Goal: Task Accomplishment & Management: Complete application form

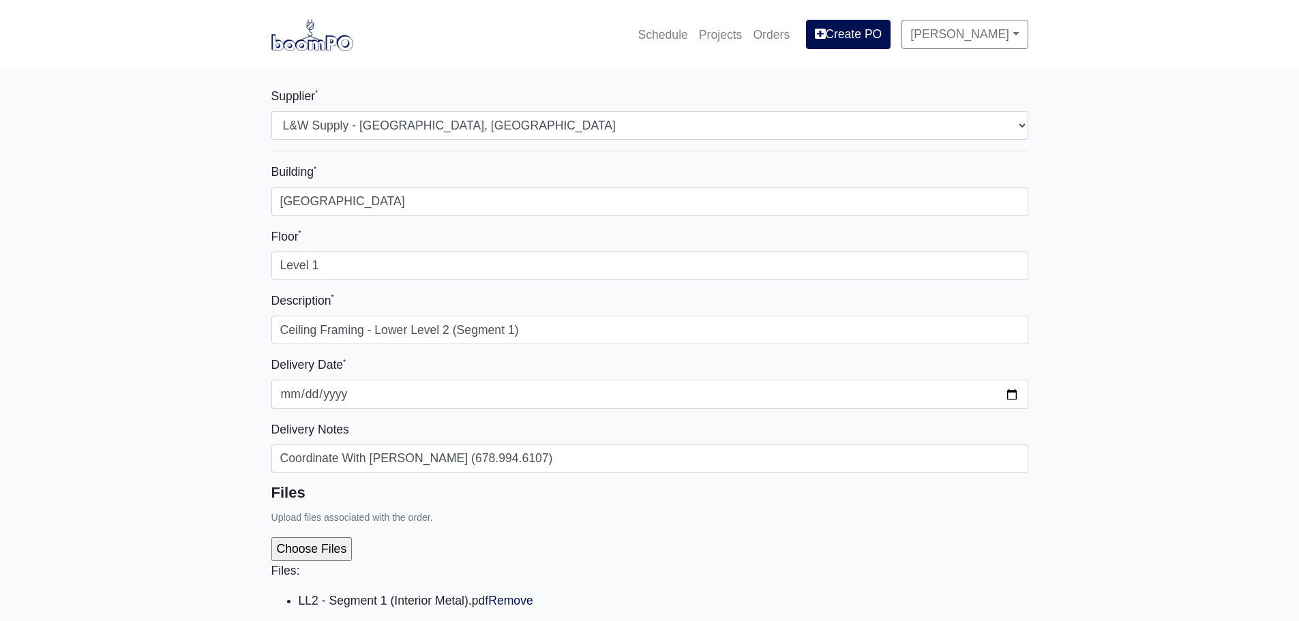
select select "41"
select select
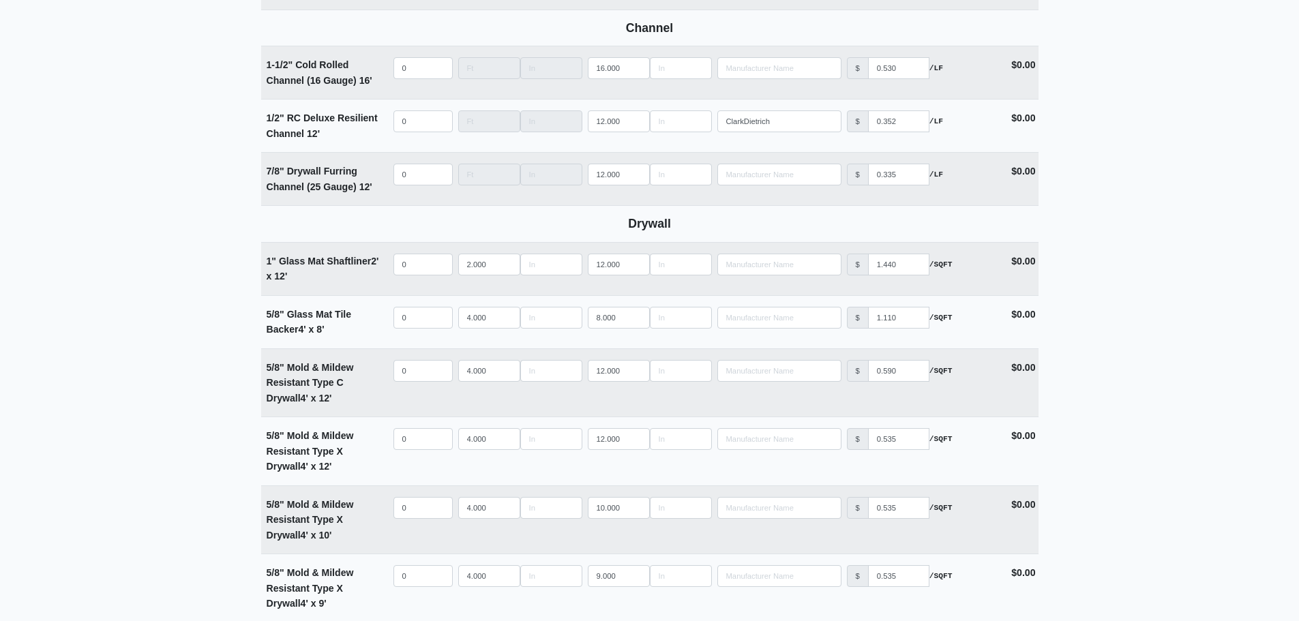
scroll to position [955, 0]
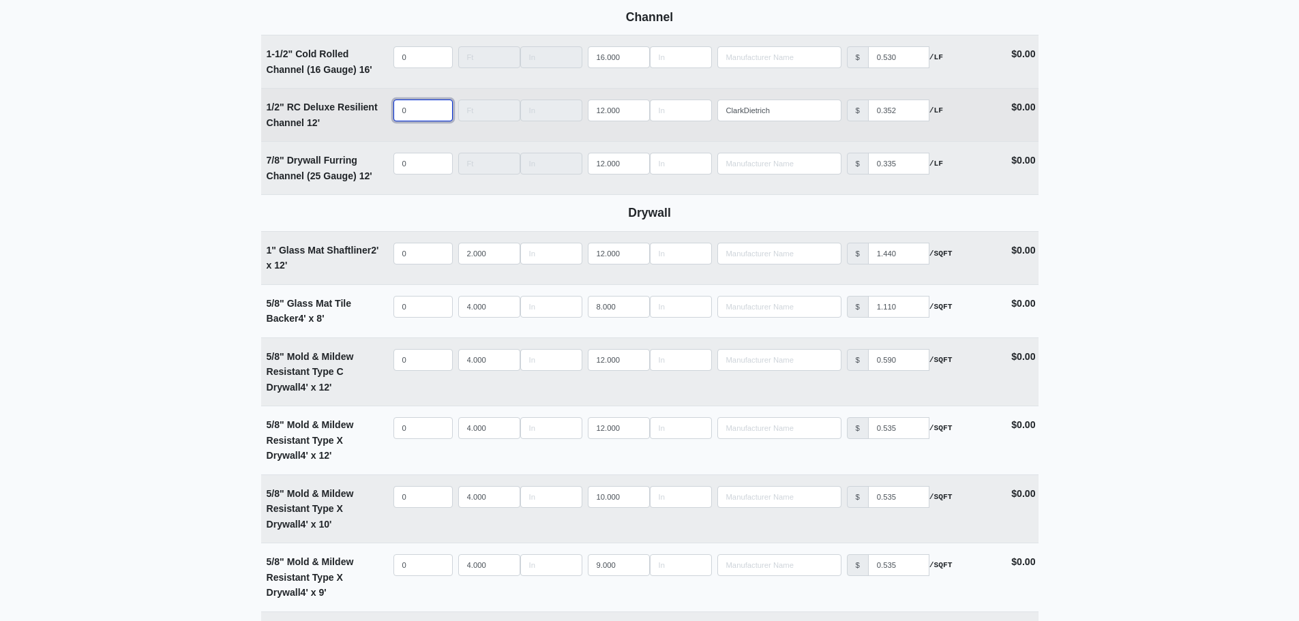
click at [409, 113] on input "0" at bounding box center [423, 111] width 59 height 22
select select
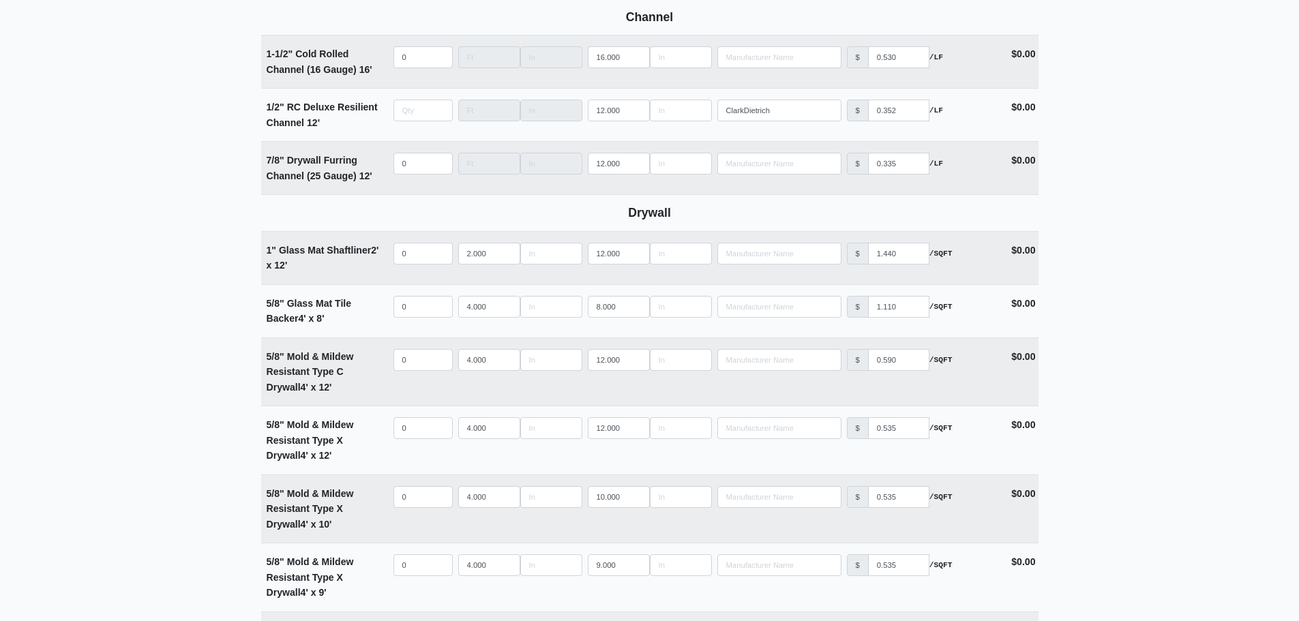
type input "0"
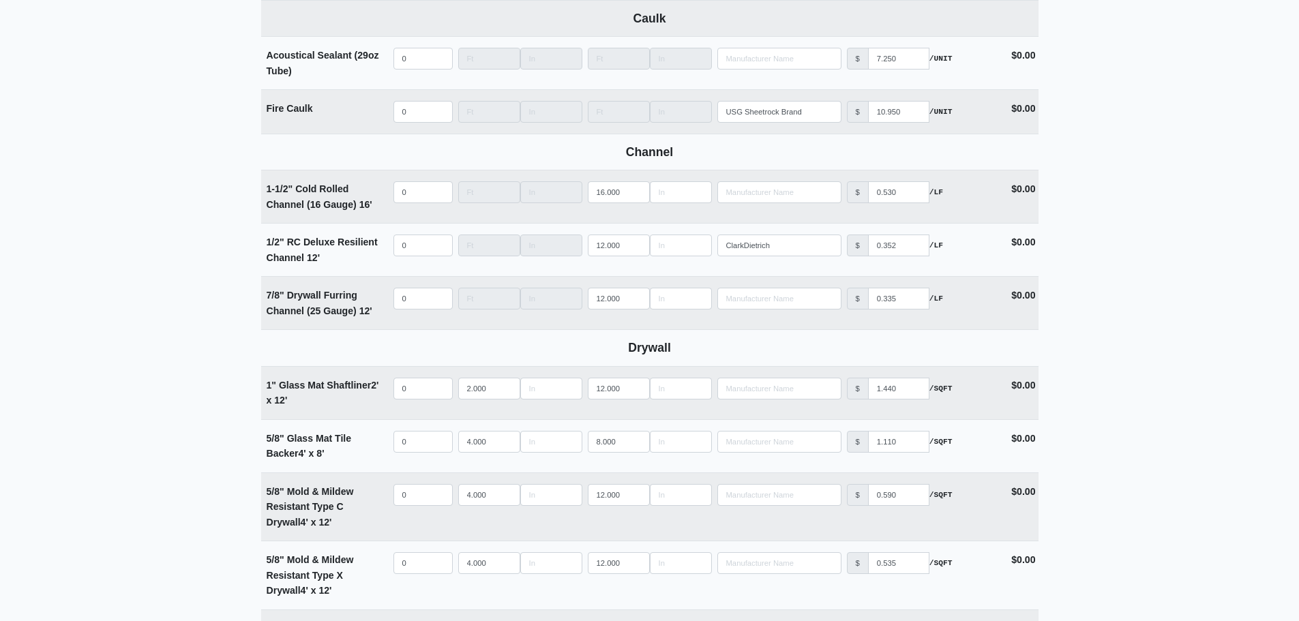
scroll to position [818, 0]
select select
click at [423, 193] on input "quantity" at bounding box center [423, 194] width 59 height 22
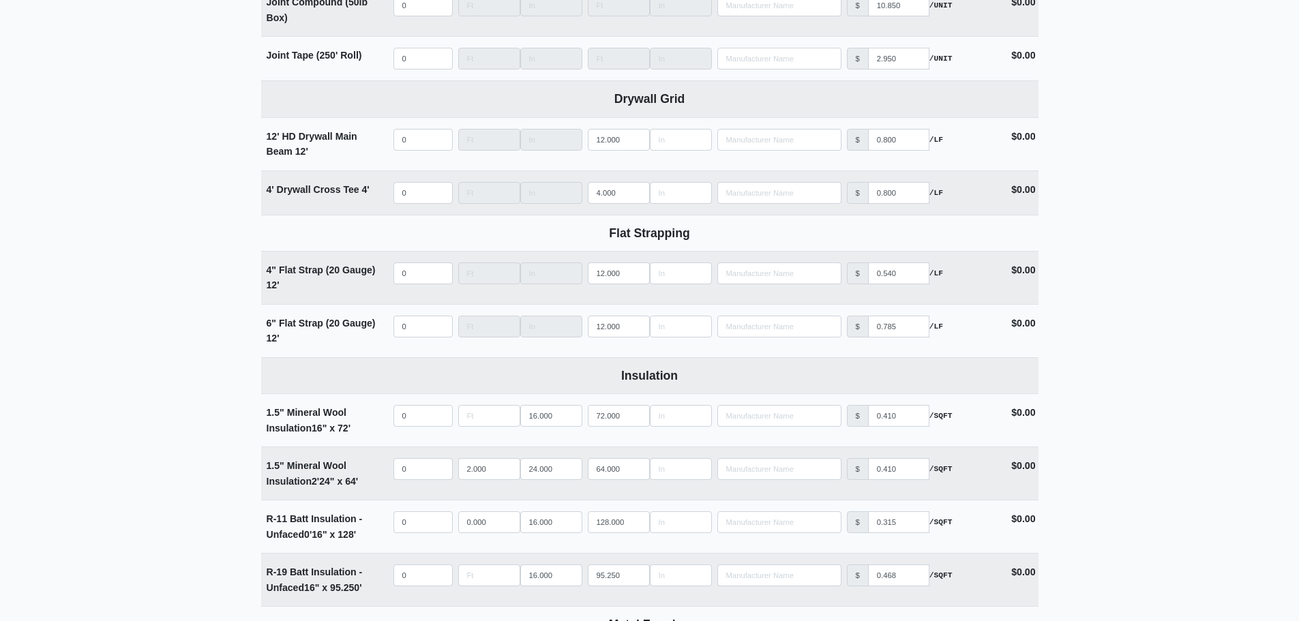
scroll to position [2183, 0]
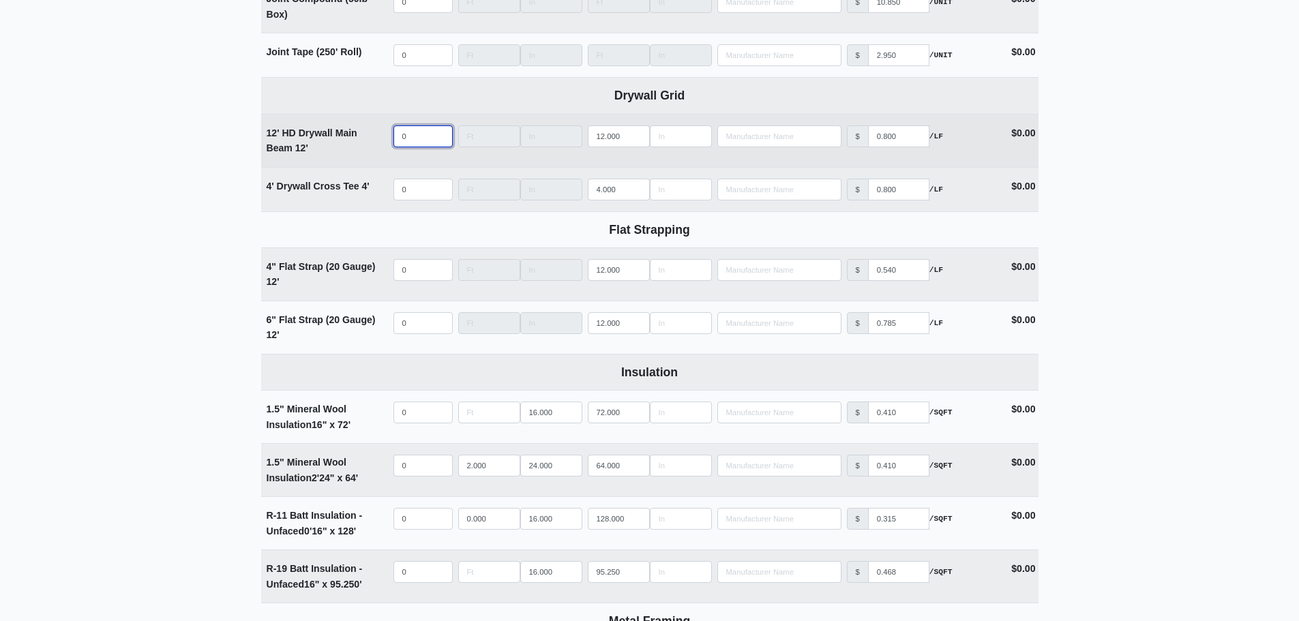
type input "0"
select select
click at [407, 147] on input "quantity" at bounding box center [423, 137] width 59 height 22
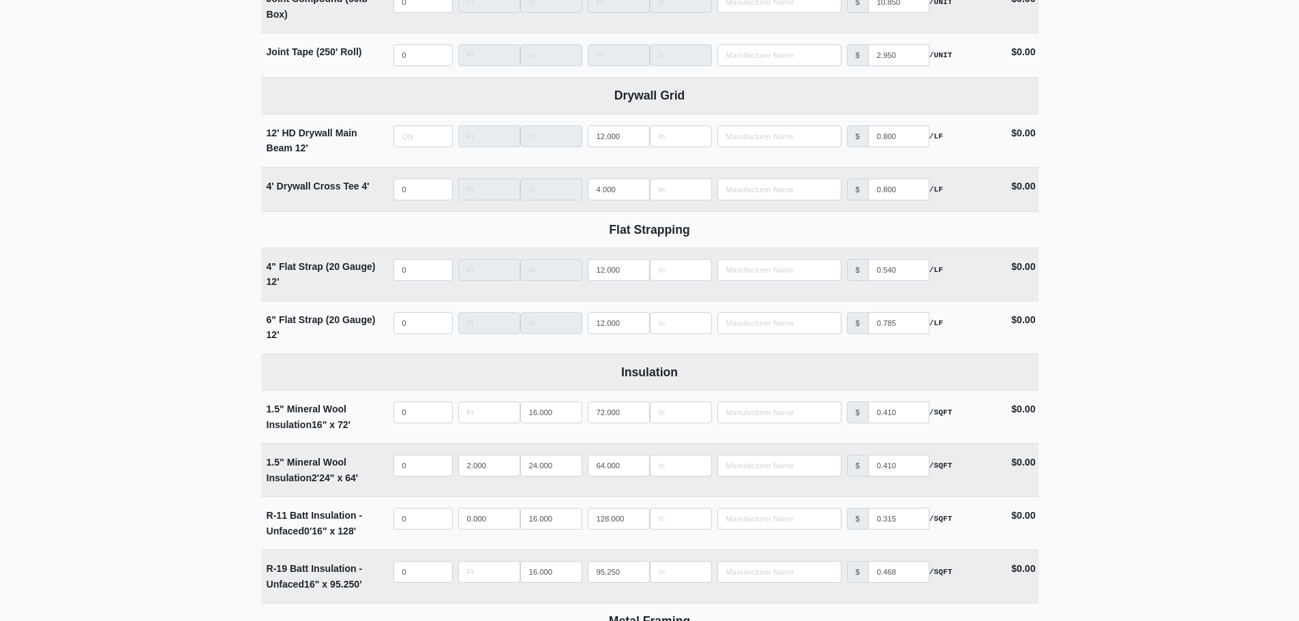
type input "0"
click at [409, 271] on input "0" at bounding box center [423, 270] width 59 height 22
type input "0"
select select
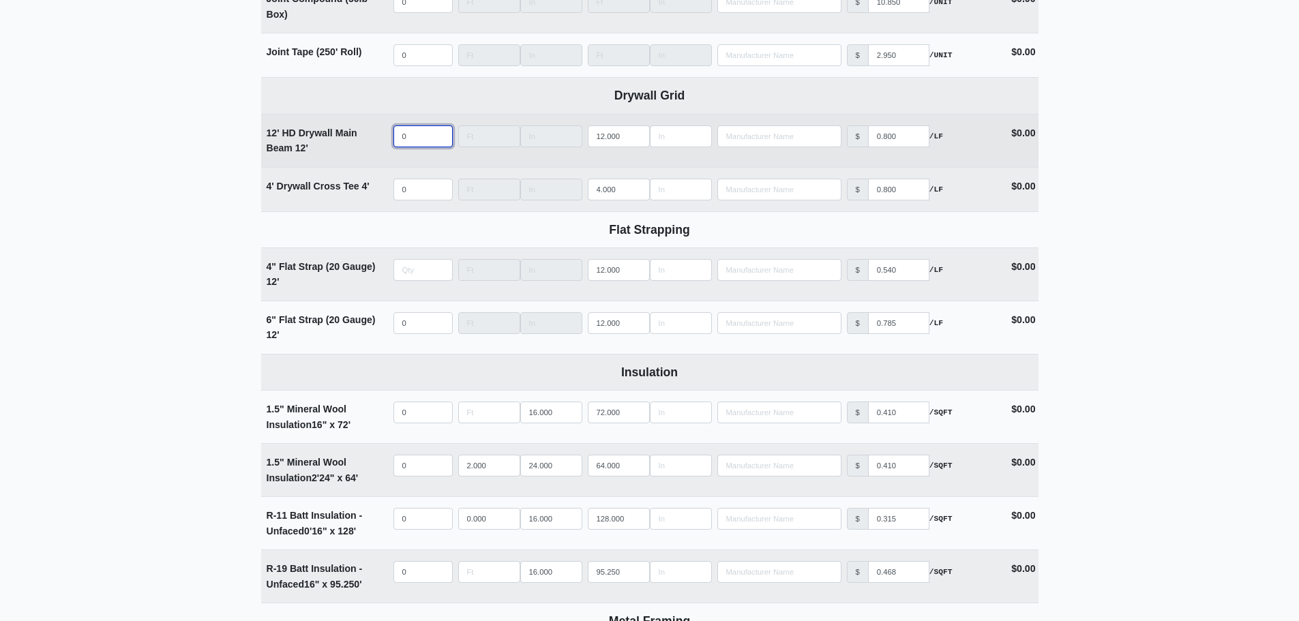
type input "0"
click at [410, 141] on input "quantity" at bounding box center [423, 137] width 59 height 22
type input "1"
select select
type input "10"
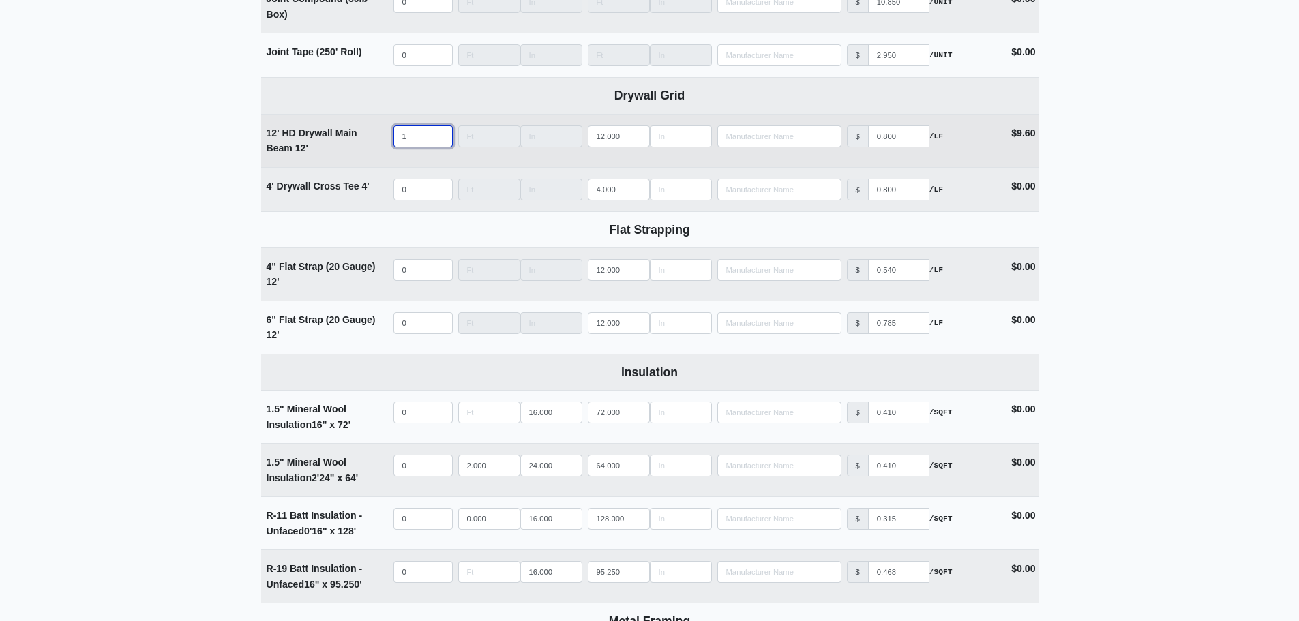
select select
type input "100"
select select
type input "1007"
select select
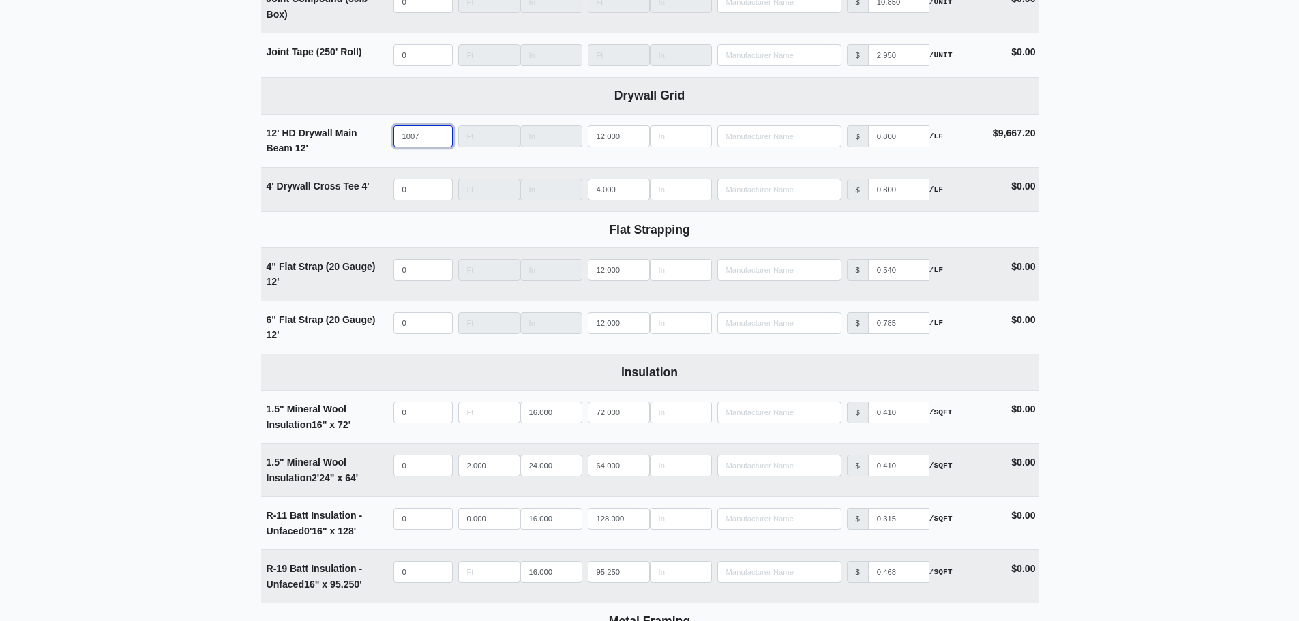
scroll to position [2114, 0]
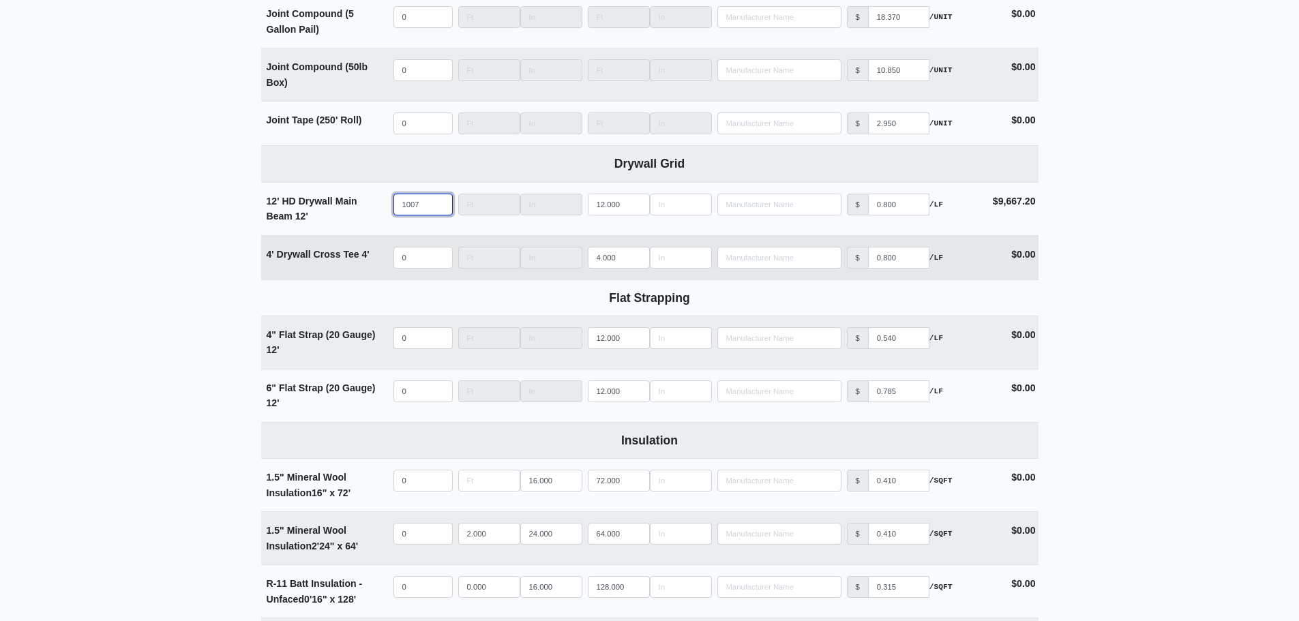
type input "1007"
select select
click at [426, 266] on input "quantity" at bounding box center [423, 258] width 59 height 22
type input "2"
select select
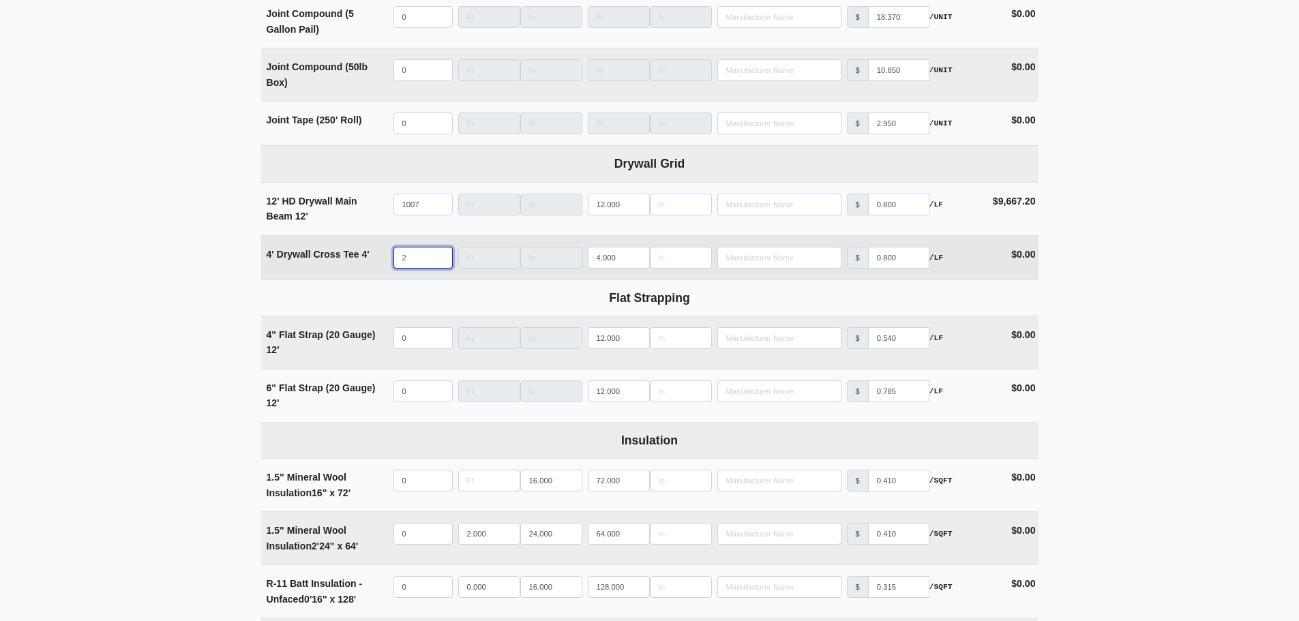
type input "20"
select select
type input "207"
select select
type input "2079"
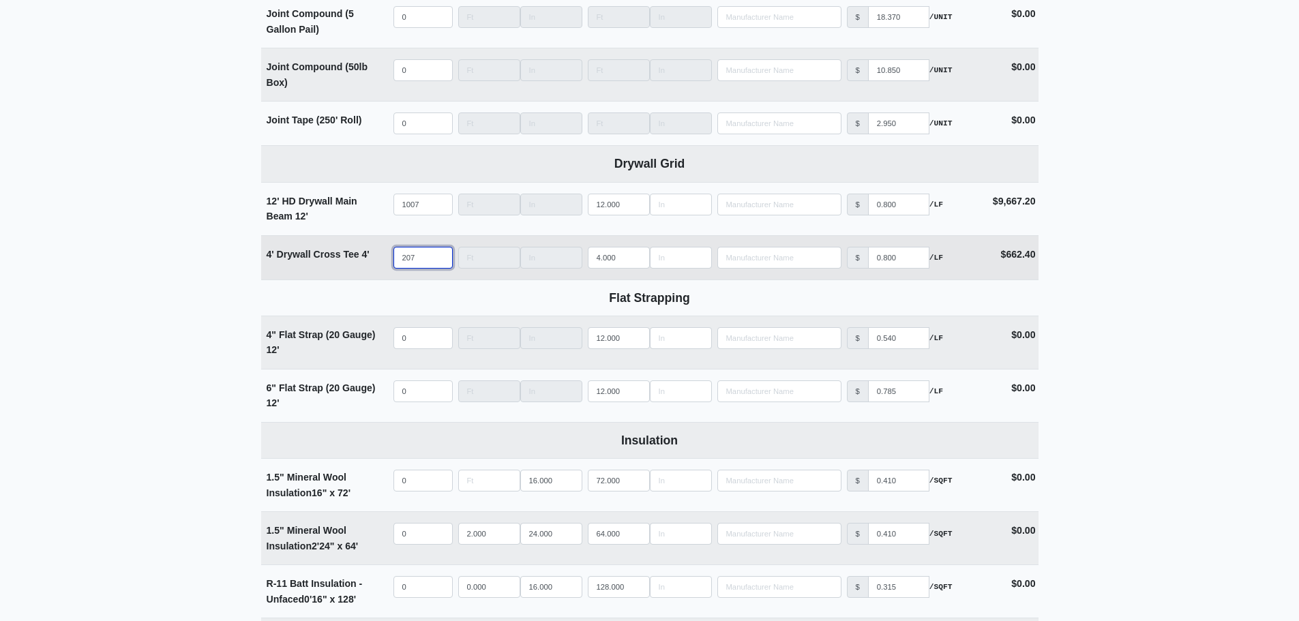
select select
type input "2079"
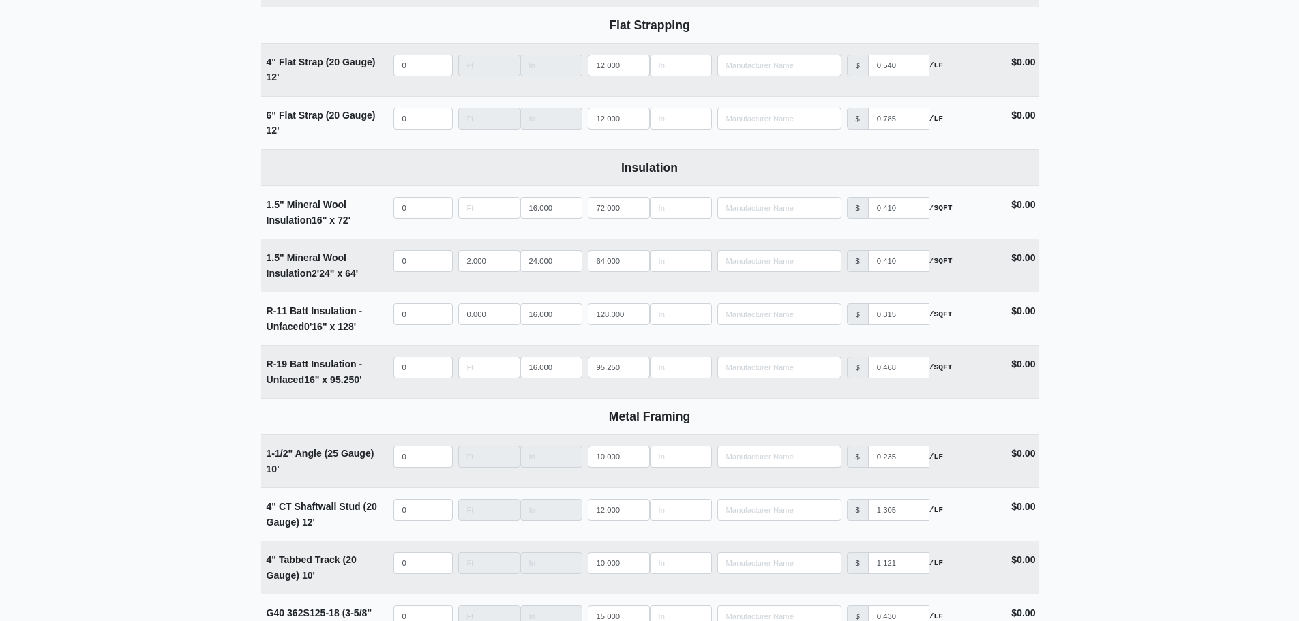
scroll to position [2524, 0]
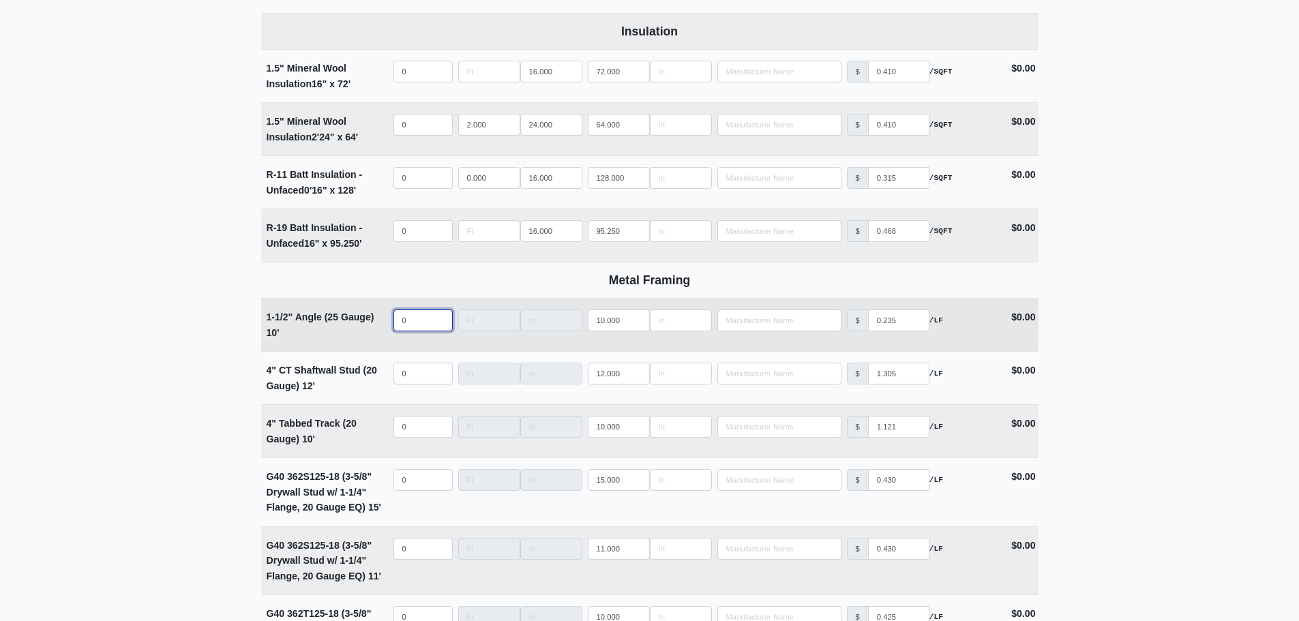
select select
click at [408, 325] on input "quantity" at bounding box center [423, 321] width 59 height 22
type input "5"
select select
type input "53"
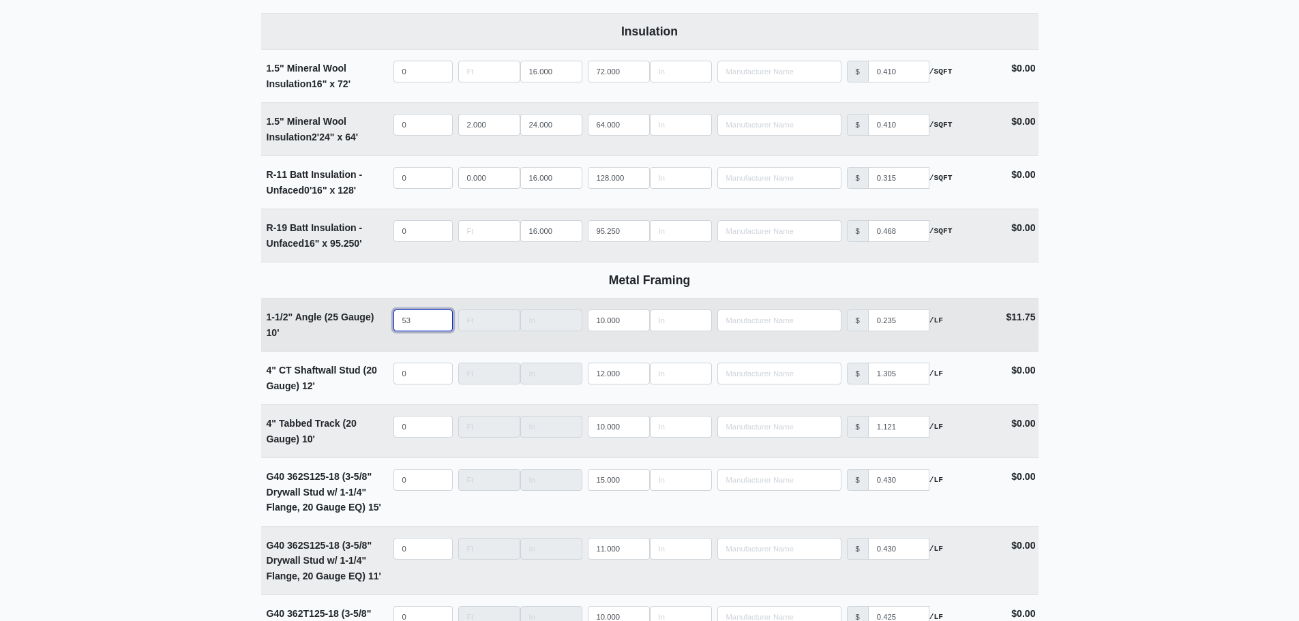
select select
type input "536"
select select
type input "536"
click at [1097, 289] on main "Supplier * Select one... L&W Supply - Simpsonville, SC Building * Main Building…" at bounding box center [649, 479] width 1299 height 5864
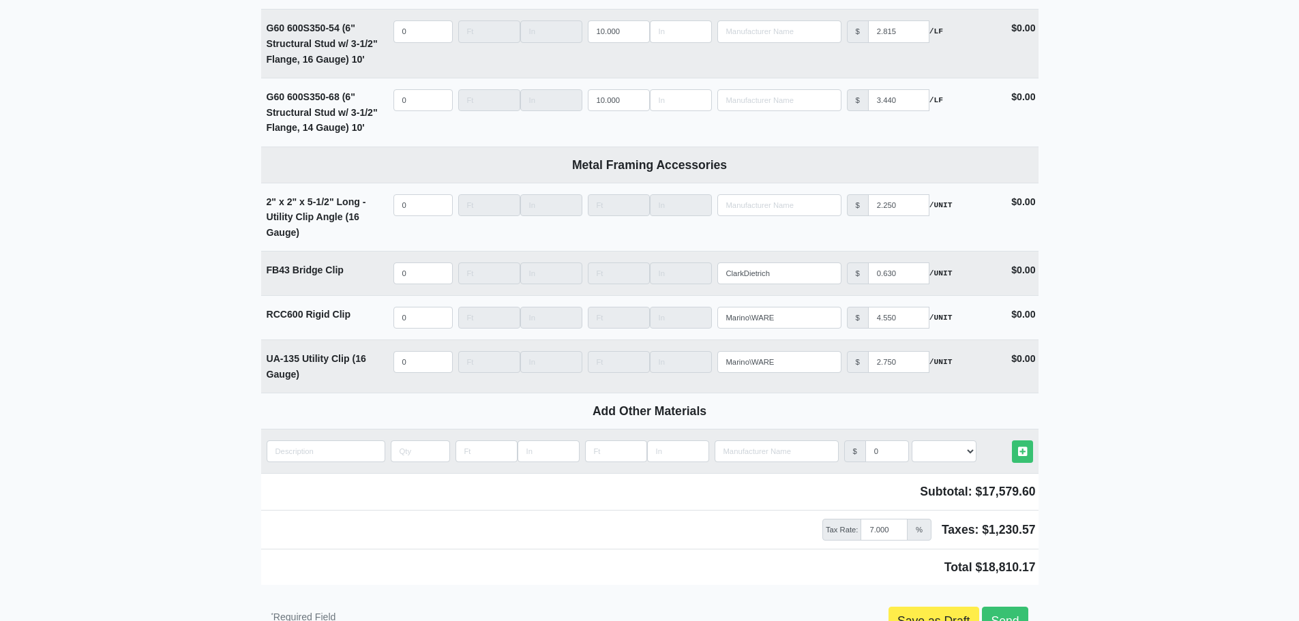
scroll to position [5380, 0]
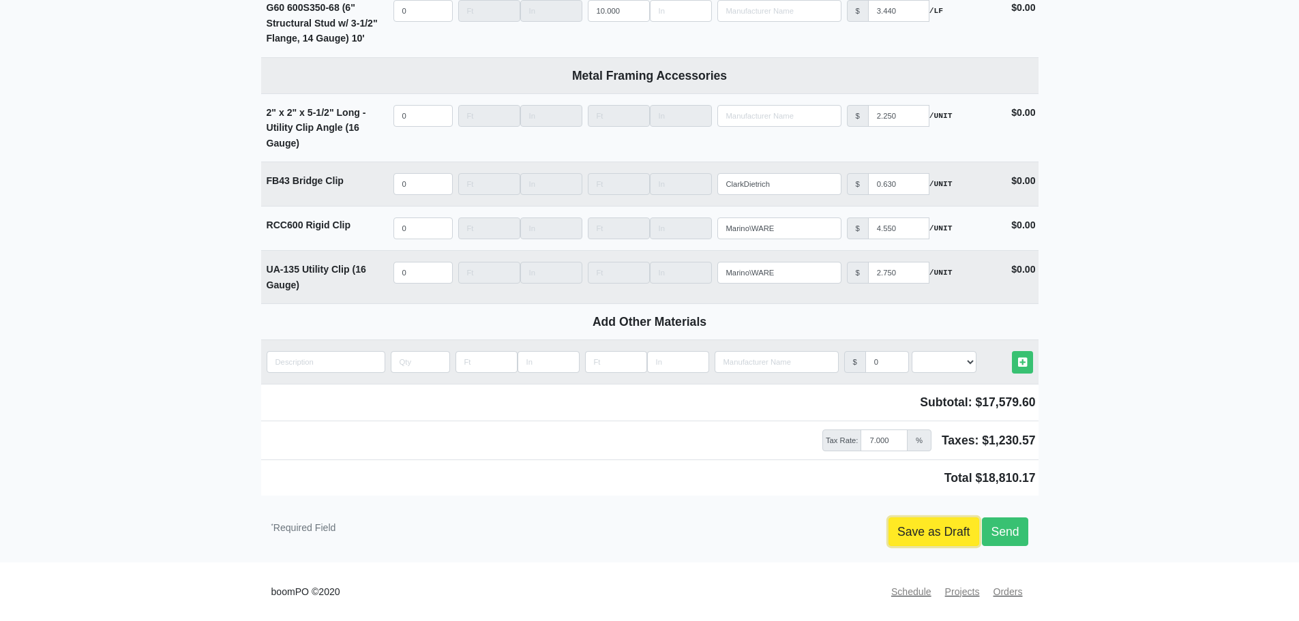
click at [943, 536] on link "Save as Draft" at bounding box center [934, 532] width 91 height 29
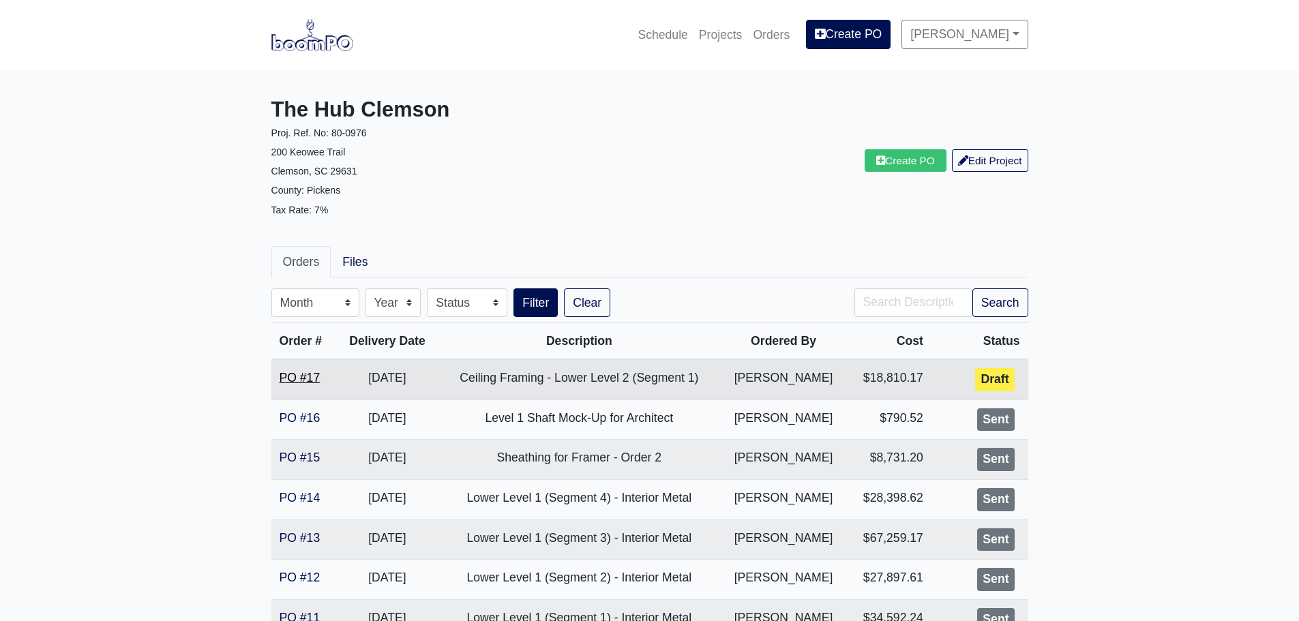
click at [297, 375] on link "PO #17" at bounding box center [300, 378] width 41 height 14
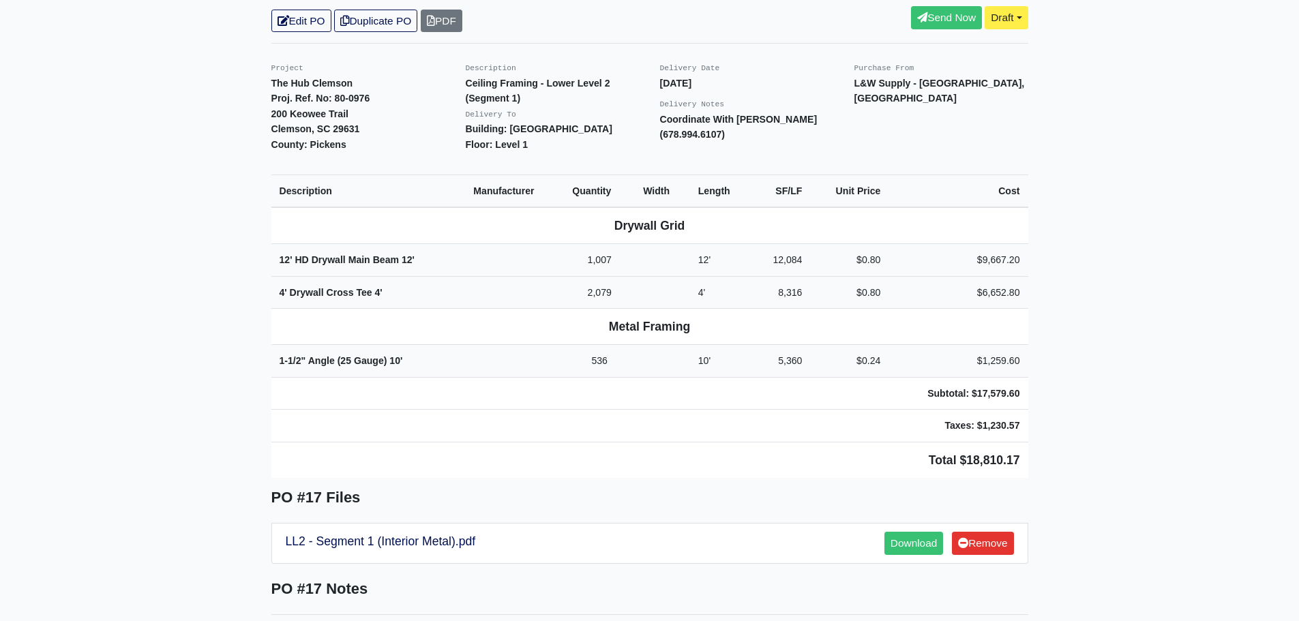
scroll to position [136, 0]
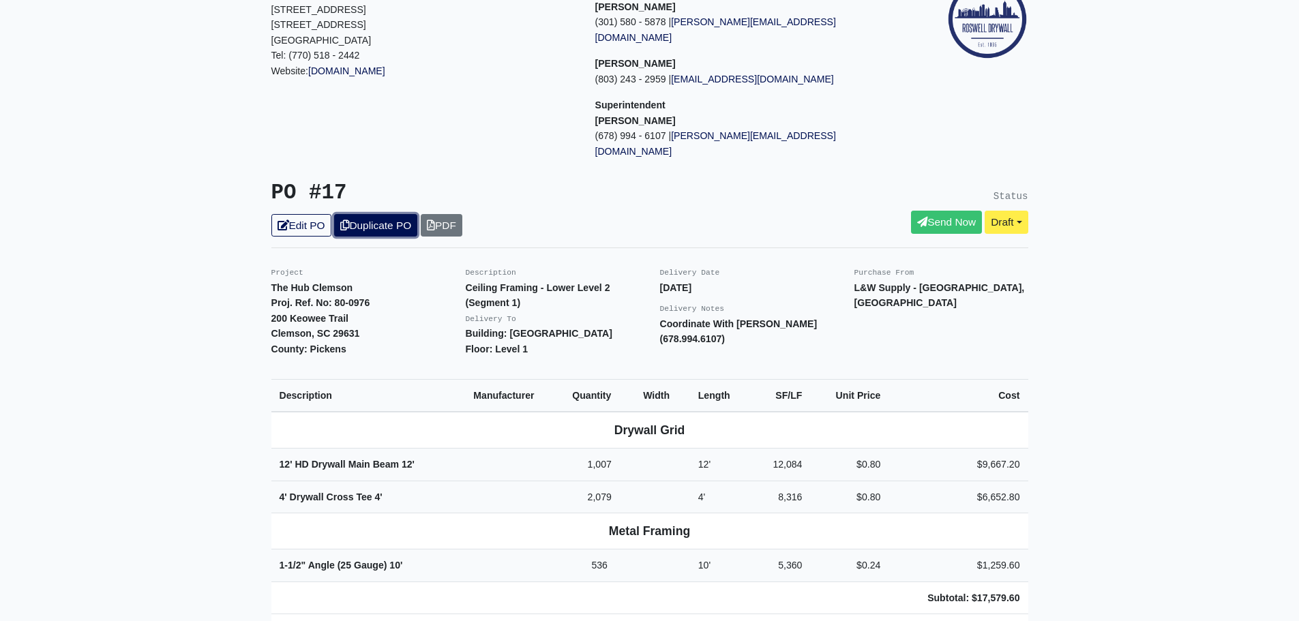
click at [375, 214] on link "Duplicate PO" at bounding box center [375, 225] width 83 height 23
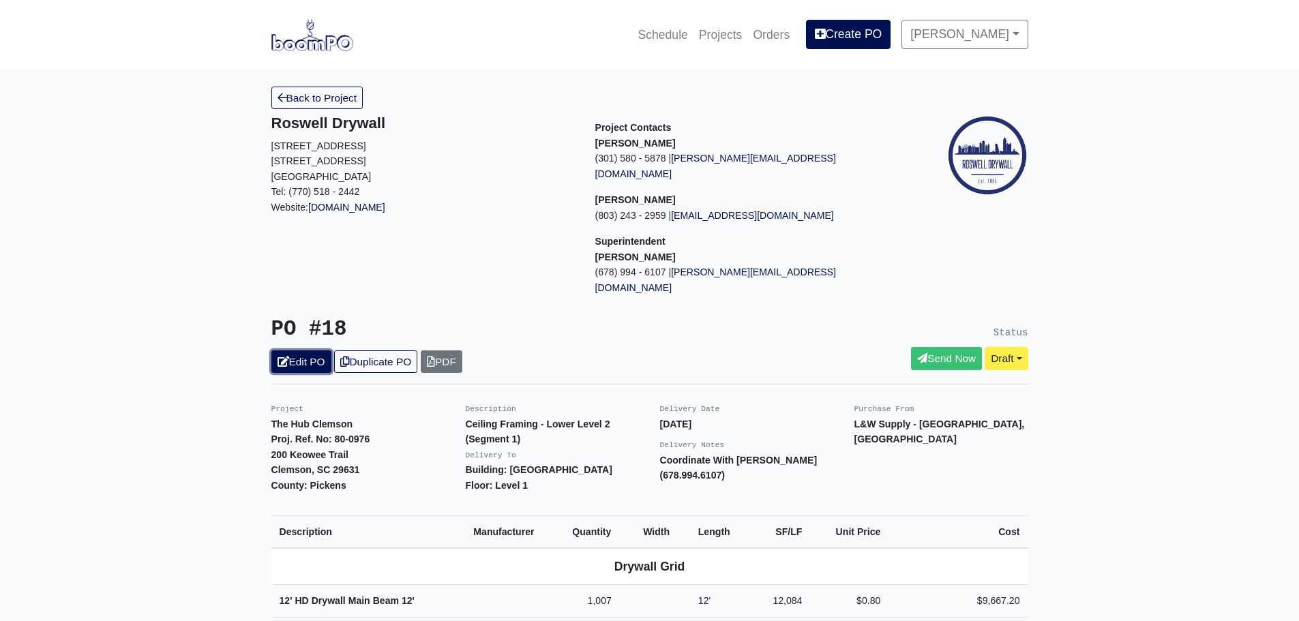
click at [304, 351] on link "Edit PO" at bounding box center [301, 362] width 60 height 23
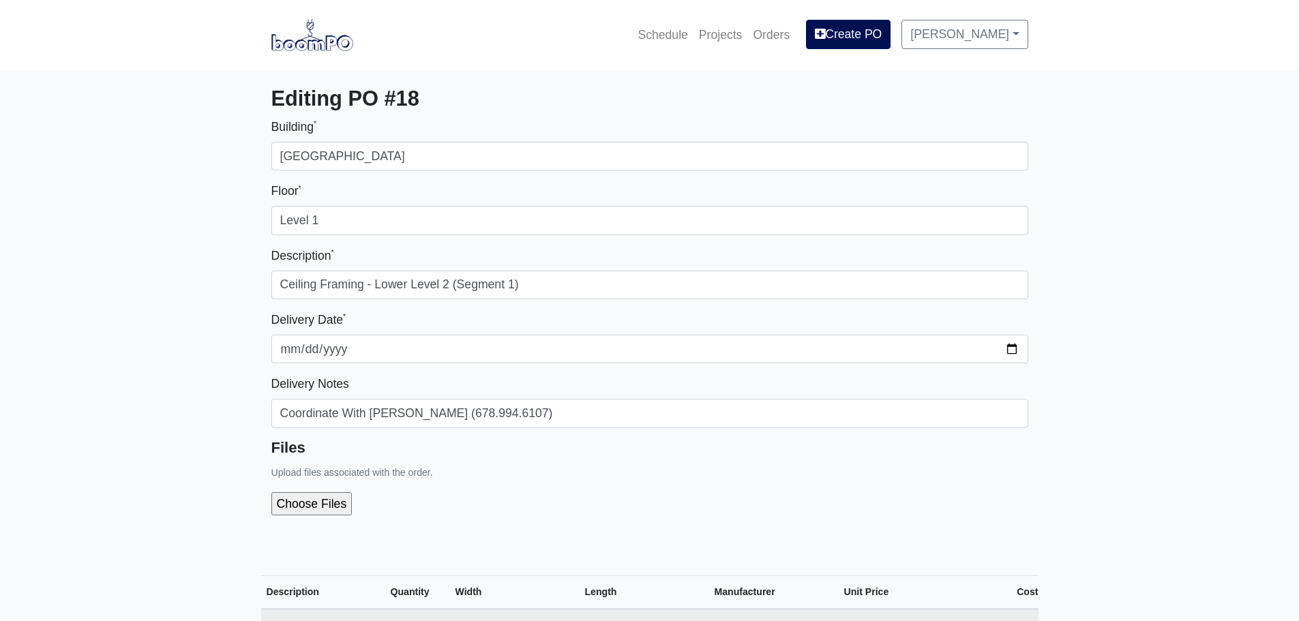
select select
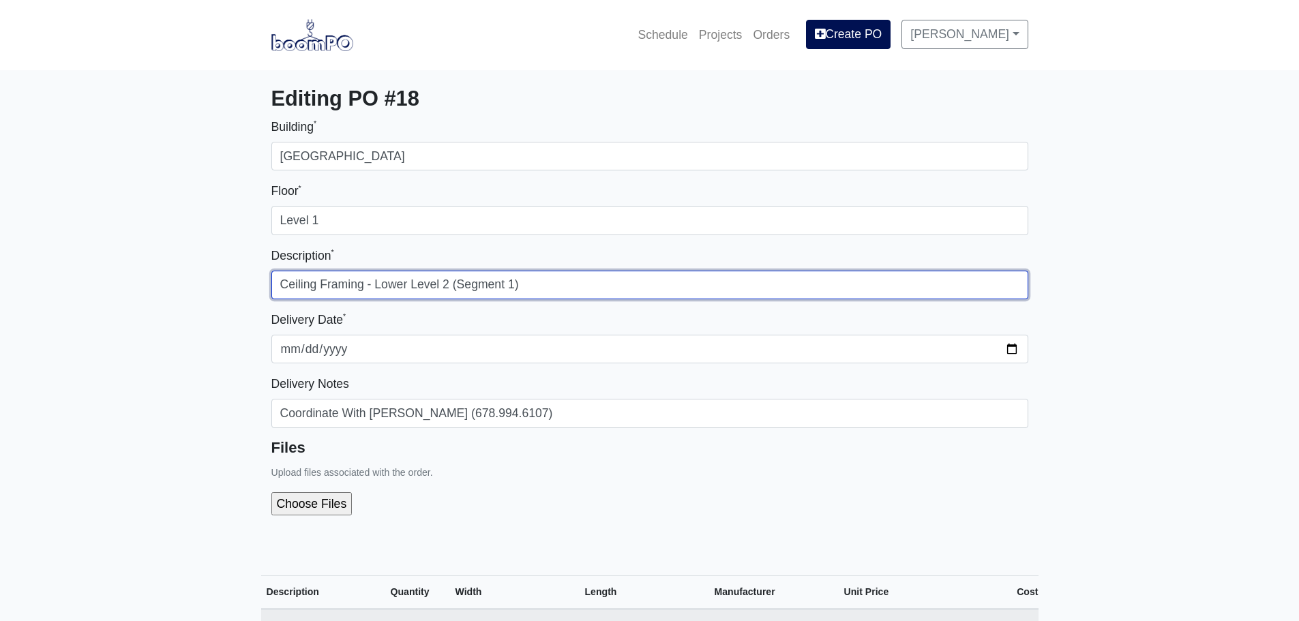
click at [387, 289] on input "Ceiling Framing - Lower Level 2 (Segment 1)" at bounding box center [649, 285] width 757 height 29
click at [514, 283] on input "Ceiling Framing - Lower Level 2 (Segment 1)" at bounding box center [649, 285] width 757 height 29
type input "Ceiling Framing - Lower Level 2 (Segment 2)"
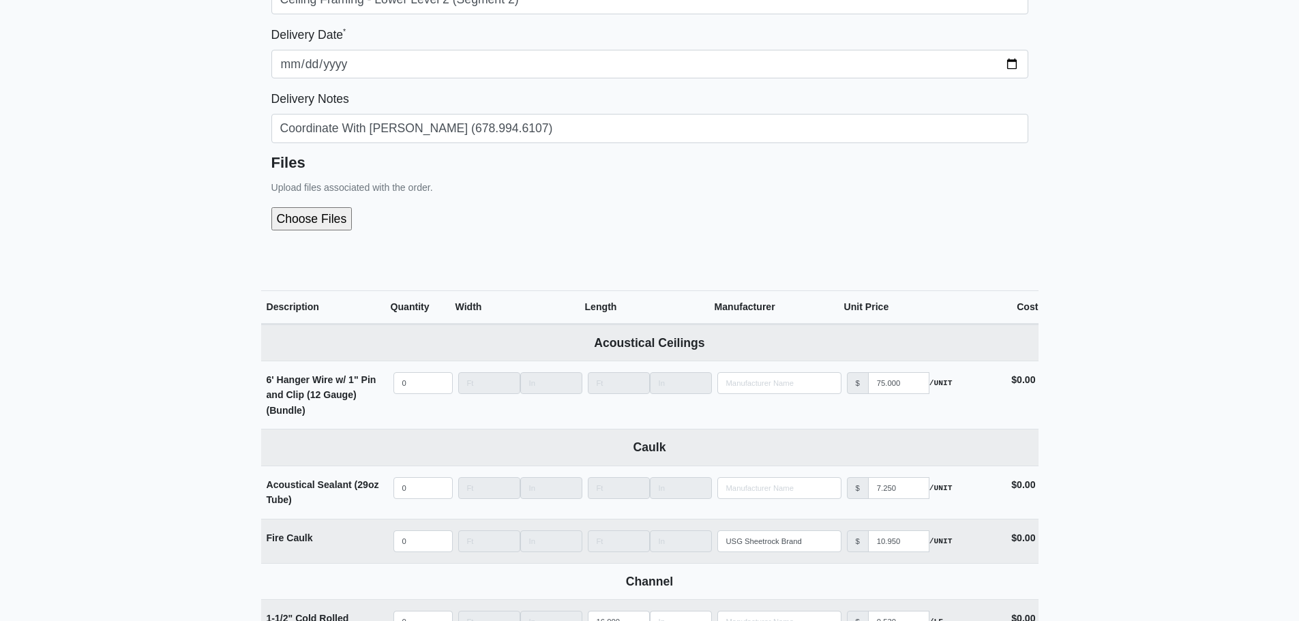
scroll to position [273, 0]
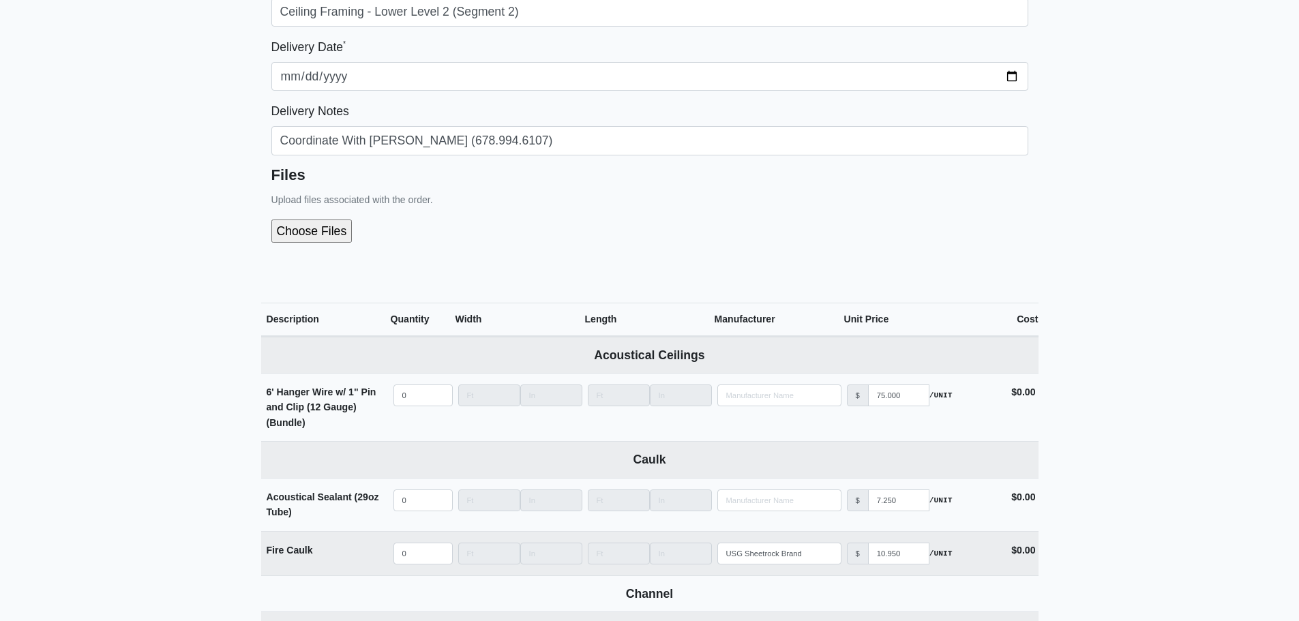
click at [300, 235] on input "file" at bounding box center [384, 231] width 227 height 23
type input "C:\fakepath\LL2 - Segment 2 (Interior Metal).pdf"
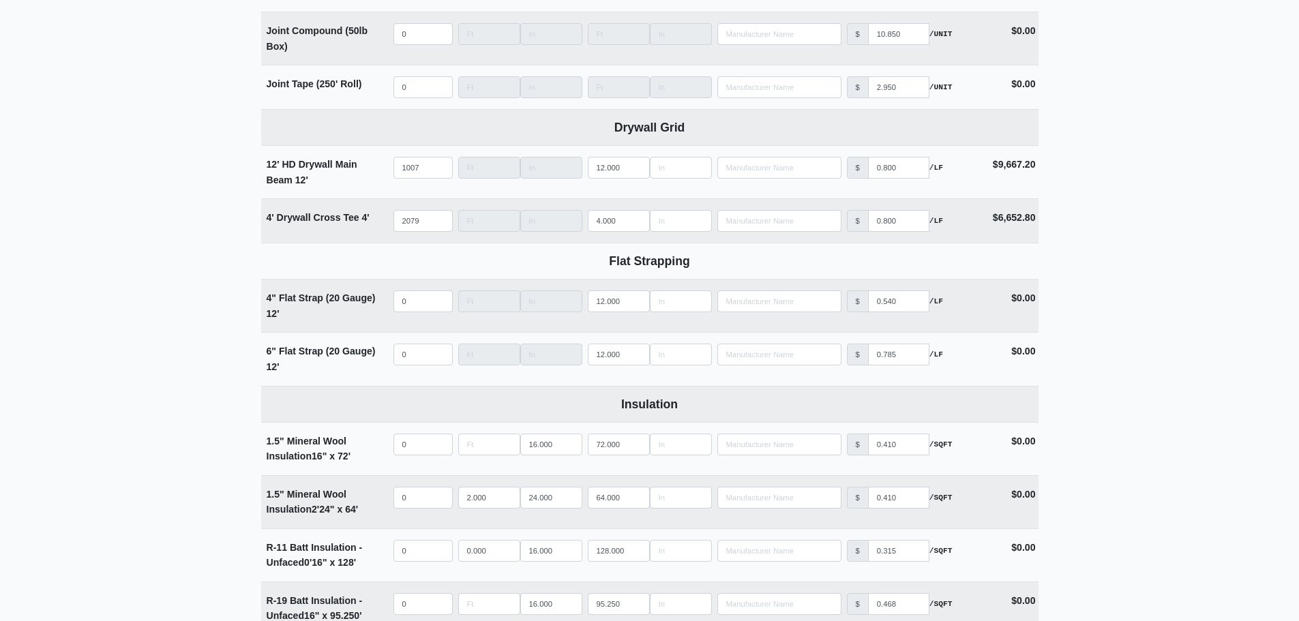
scroll to position [2114, 0]
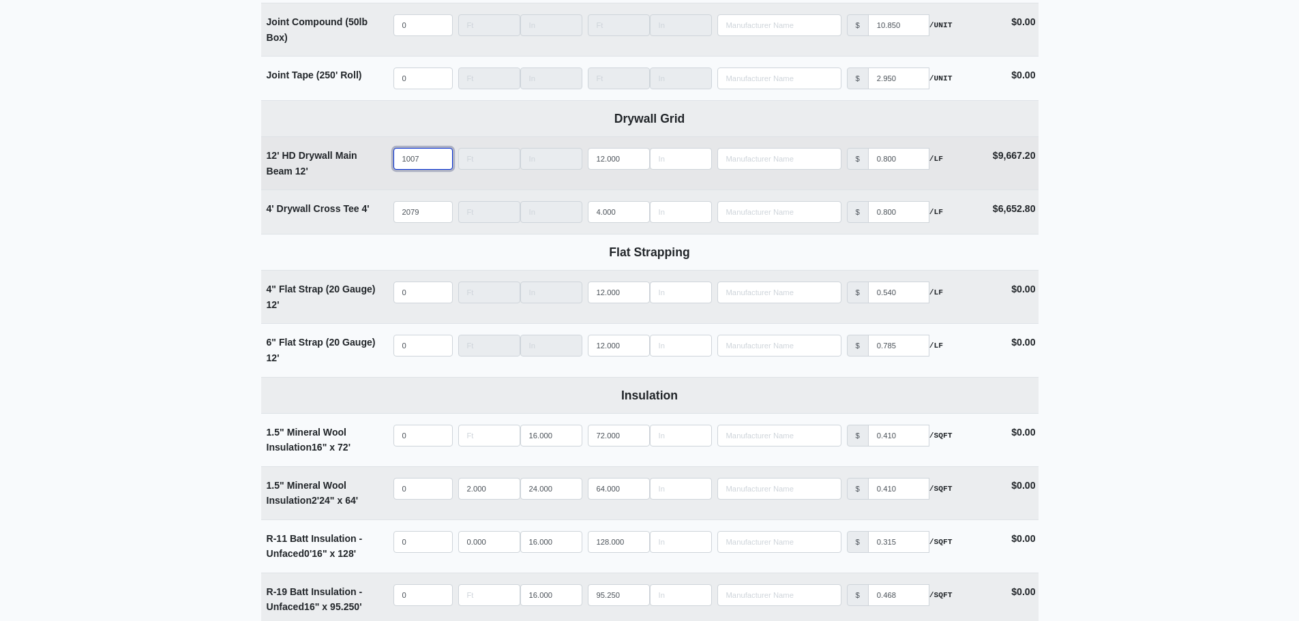
drag, startPoint x: 426, startPoint y: 168, endPoint x: 389, endPoint y: 166, distance: 36.9
click at [389, 166] on tr "12' HD Drywall Main Beam 12' Qty 1007 Width Length 12.000 Manufacturer No Resul…" at bounding box center [650, 162] width 778 height 53
click at [425, 158] on input "1007" at bounding box center [423, 159] width 59 height 22
drag, startPoint x: 427, startPoint y: 160, endPoint x: 383, endPoint y: 162, distance: 43.7
click at [383, 162] on tr "12' HD Drywall Main Beam 12' Qty 1007 Width Length 12.000 Manufacturer No Resul…" at bounding box center [650, 162] width 778 height 53
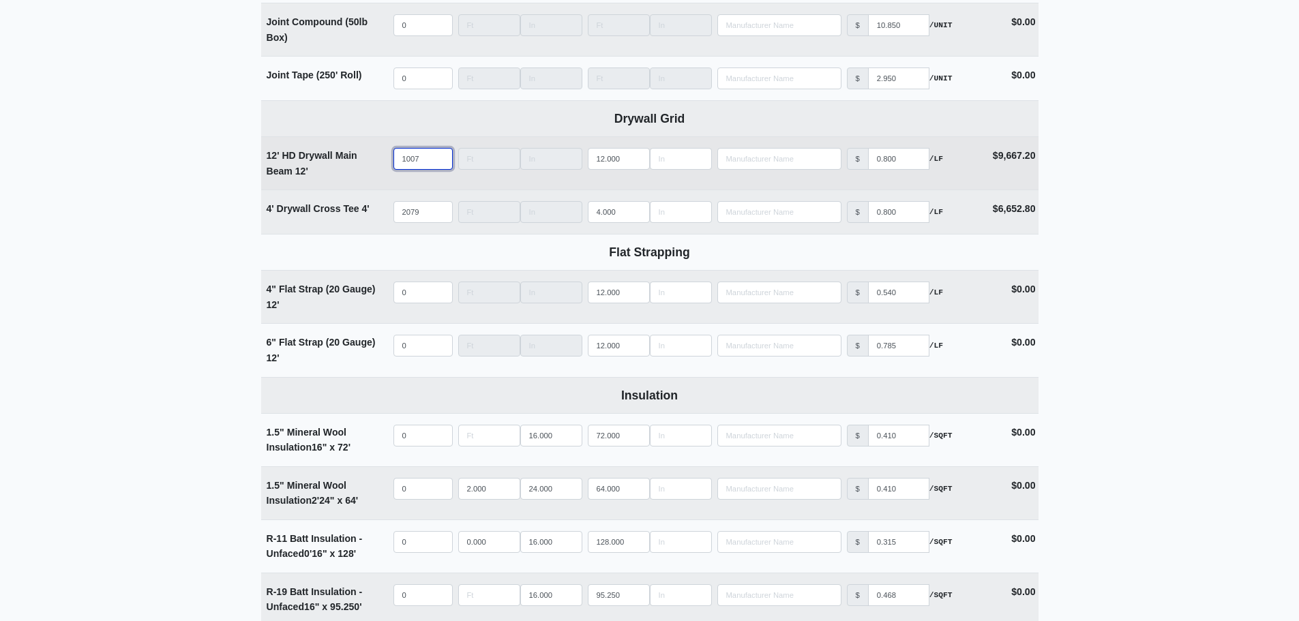
type input "1"
select select
type input "17"
select select
type input "179"
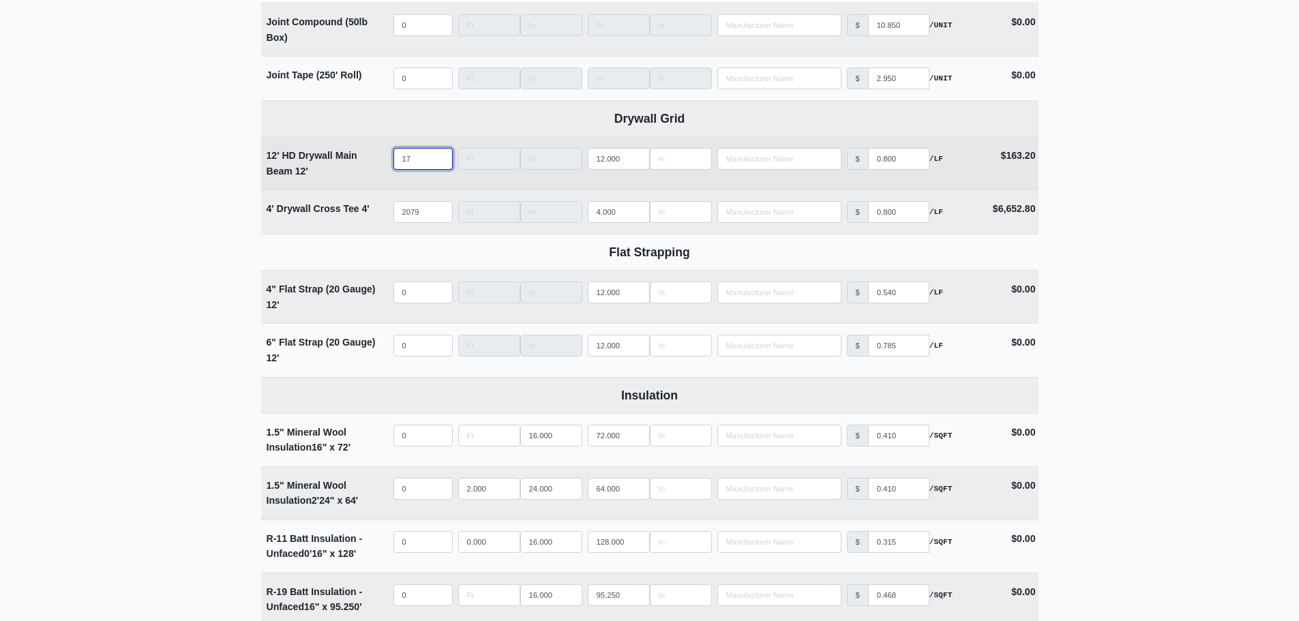
select select
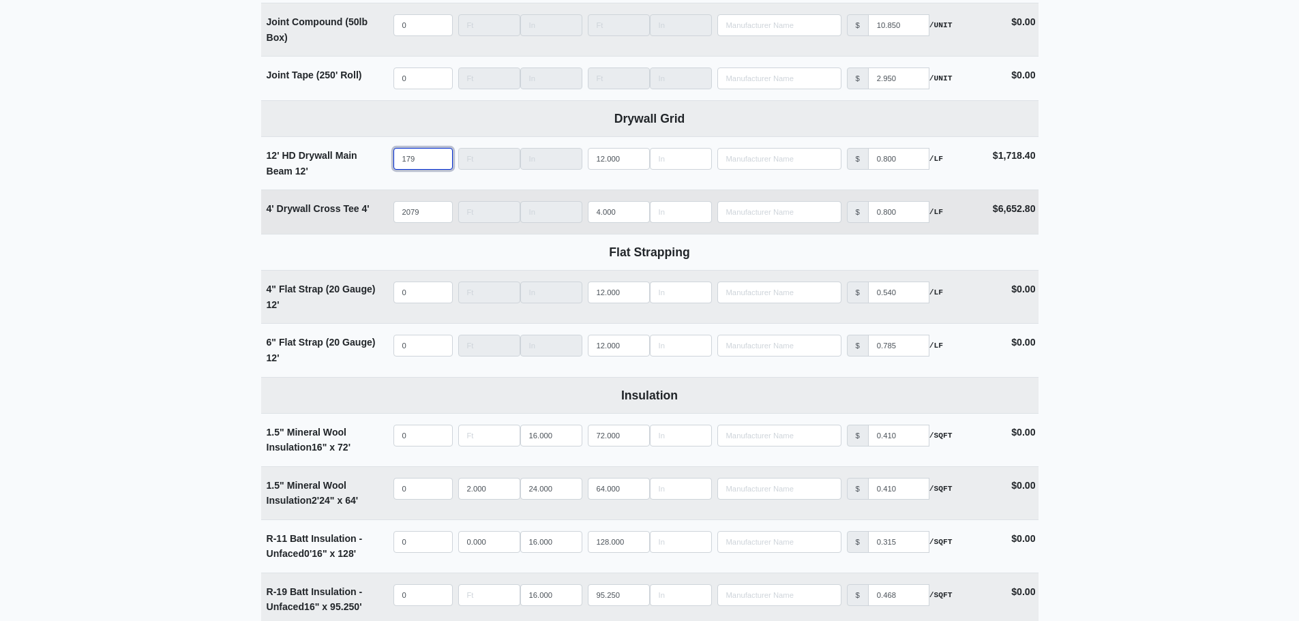
type input "179"
drag, startPoint x: 428, startPoint y: 214, endPoint x: 385, endPoint y: 211, distance: 42.4
click at [386, 211] on tr "4' Drywall Cross Tee 4' Qty 2079 Width Length 4.000 Manufacturer No Results Pri…" at bounding box center [650, 212] width 778 height 44
type input "2"
select select
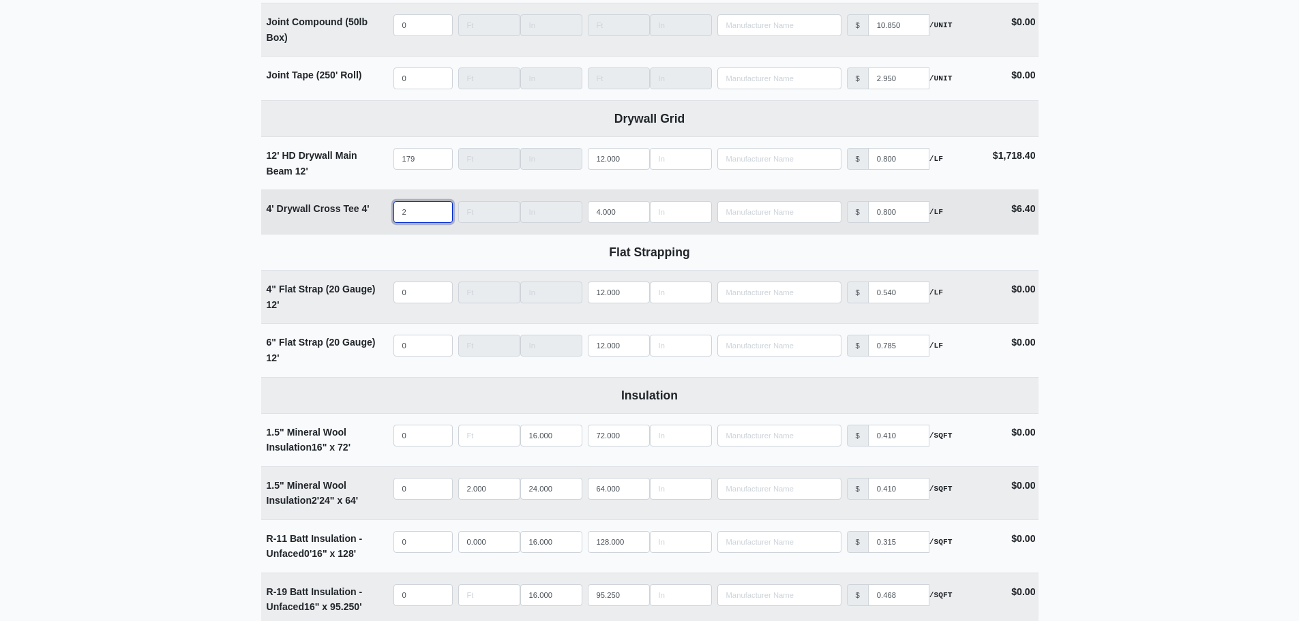
type input "27"
select select
type input "275"
select select
type input "275"
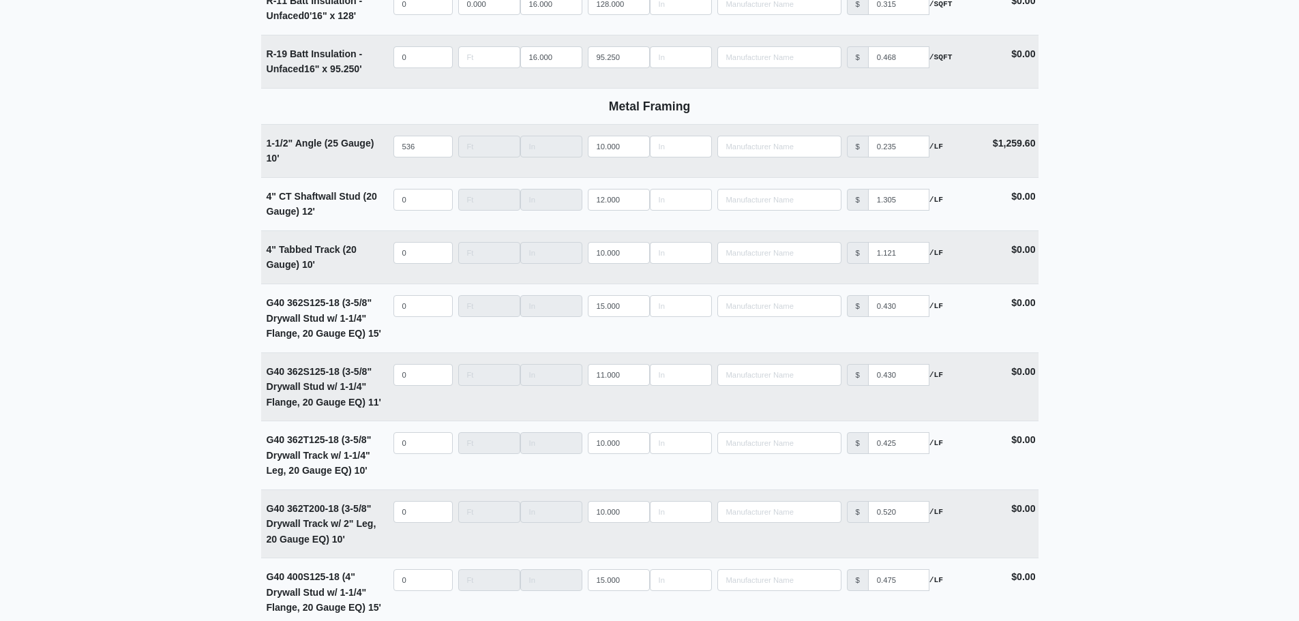
scroll to position [2660, 0]
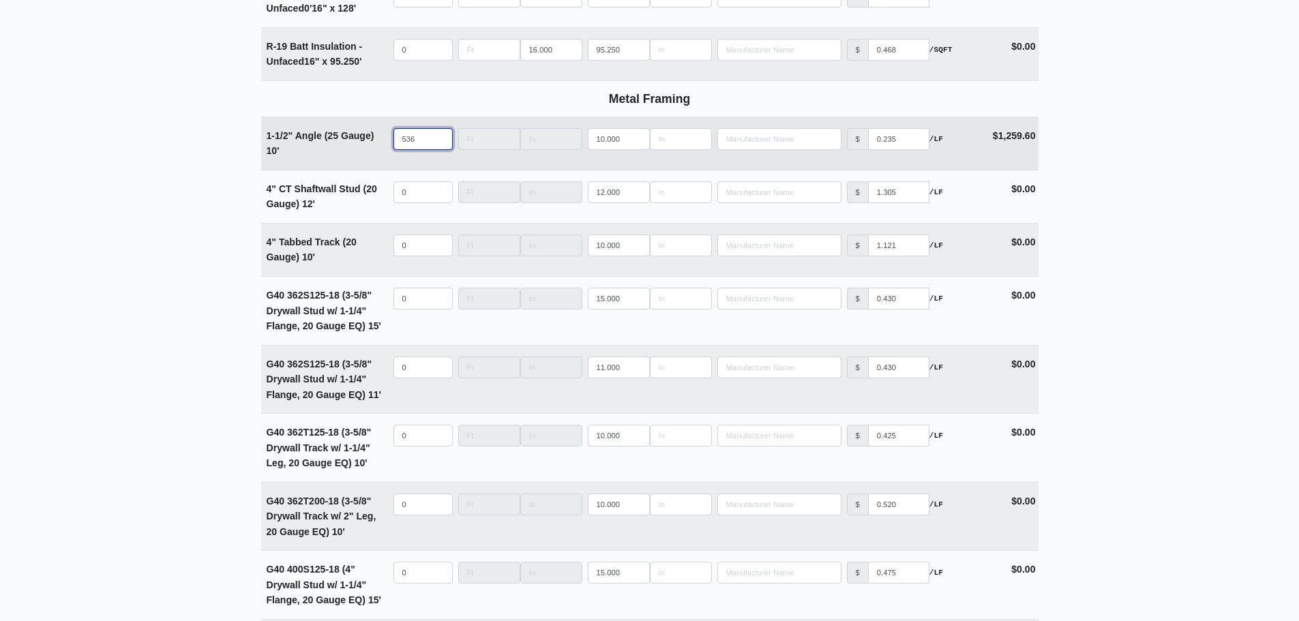
drag, startPoint x: 422, startPoint y: 148, endPoint x: 305, endPoint y: 147, distance: 116.6
click at [305, 147] on tr "1-1/2" Angle (25 Gauge) 10' Qty 536 Width Length 10.000 Manufacturer No Results…" at bounding box center [650, 143] width 778 height 53
type input "6"
select select
type input "68"
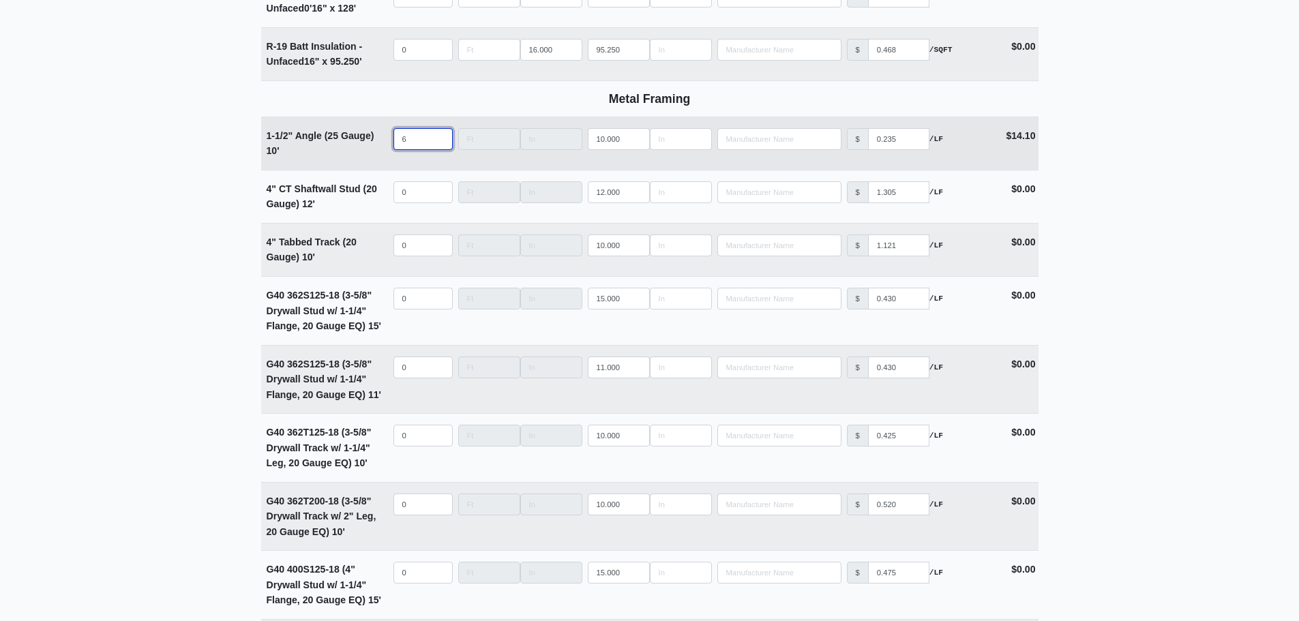
select select
type input "68"
click at [1091, 158] on main "Editing PO #18 Building * Main Building Floor * Level 1 Description * Ceiling F…" at bounding box center [649, 319] width 1299 height 5819
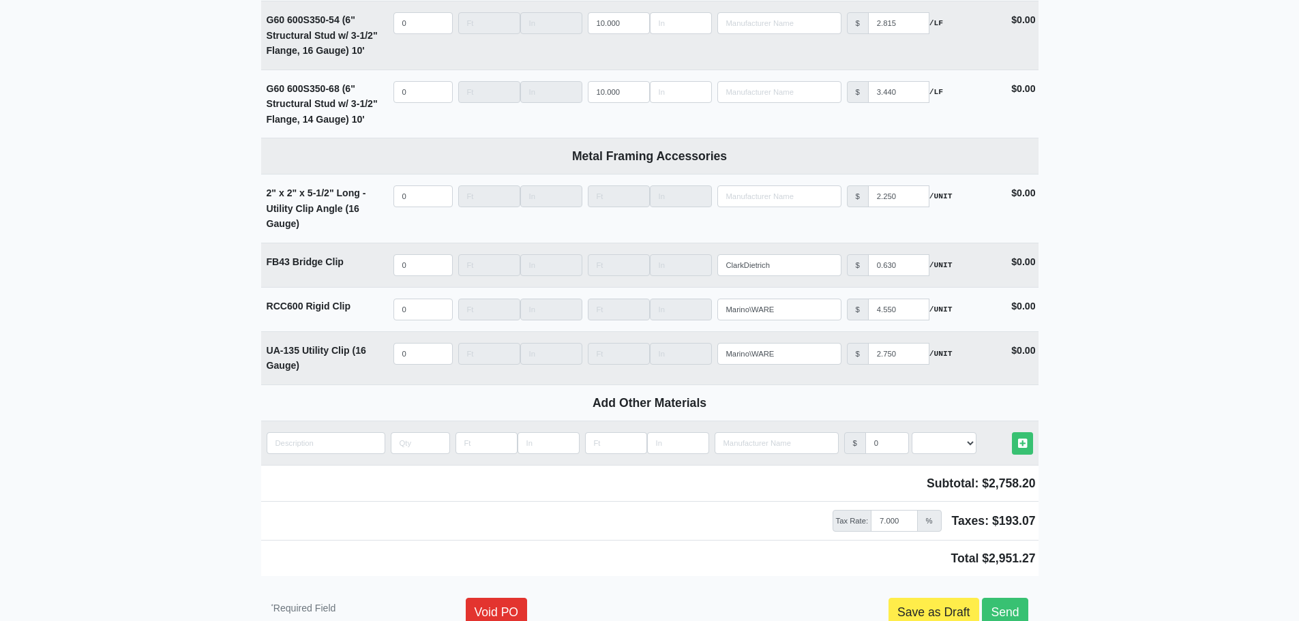
scroll to position [5335, 0]
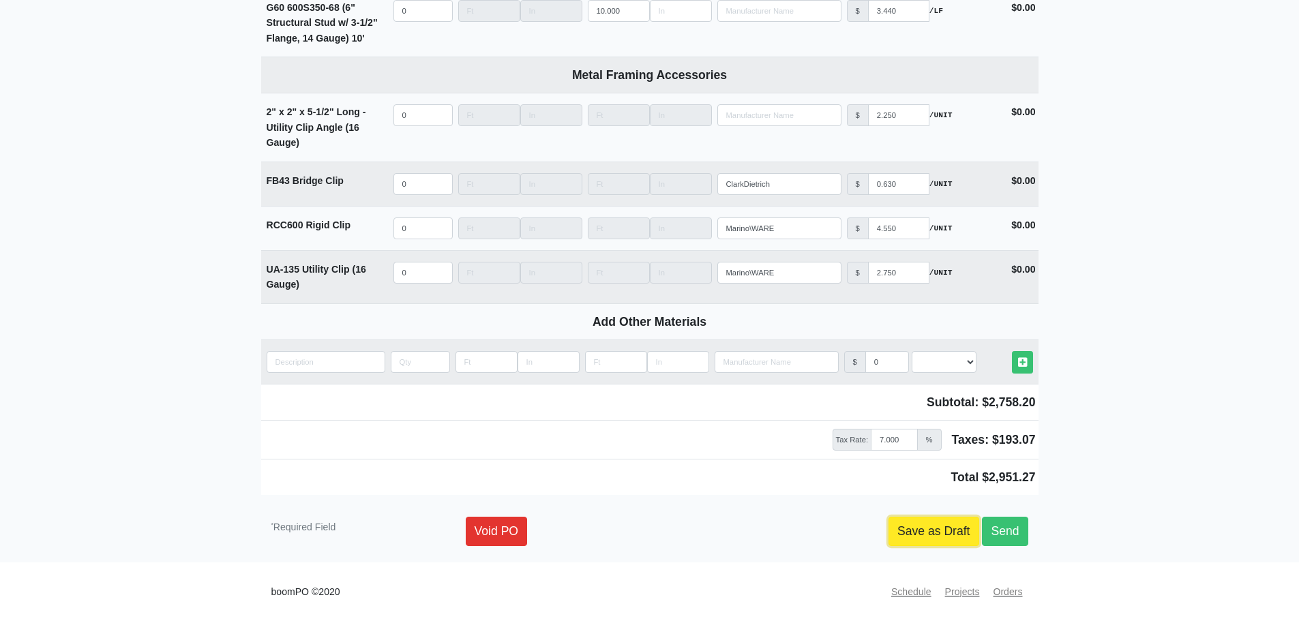
click at [897, 525] on link "Save as Draft" at bounding box center [934, 531] width 91 height 29
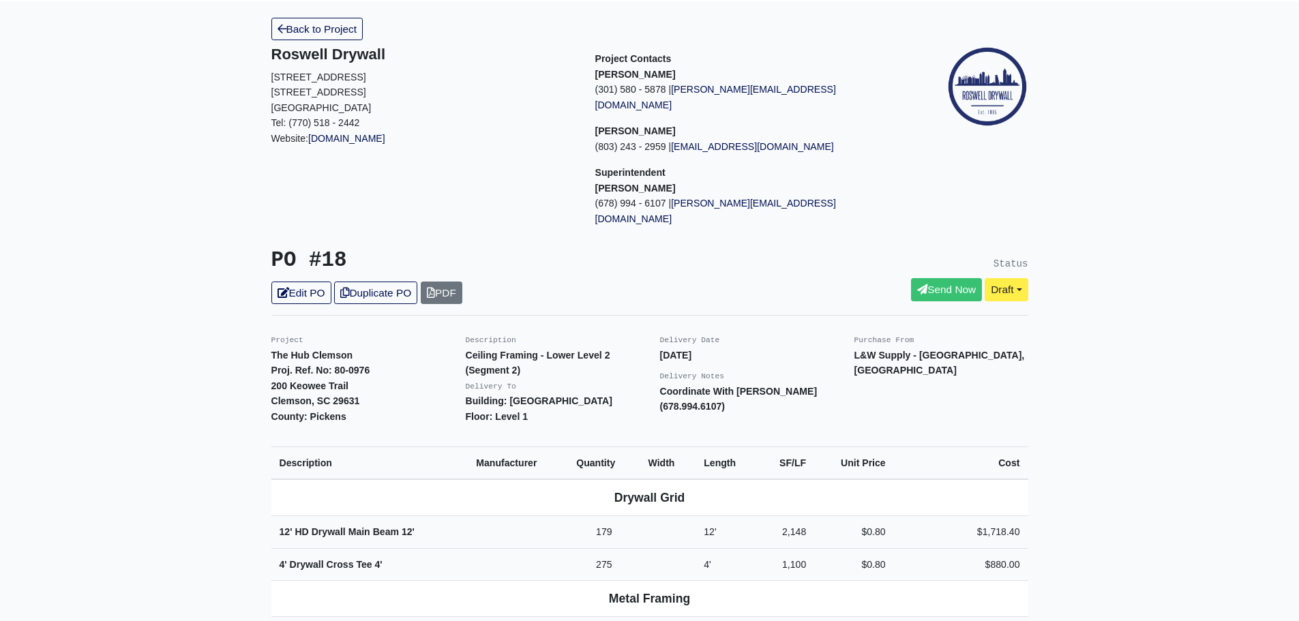
scroll to position [68, 0]
click at [370, 282] on link "Duplicate PO" at bounding box center [375, 293] width 83 height 23
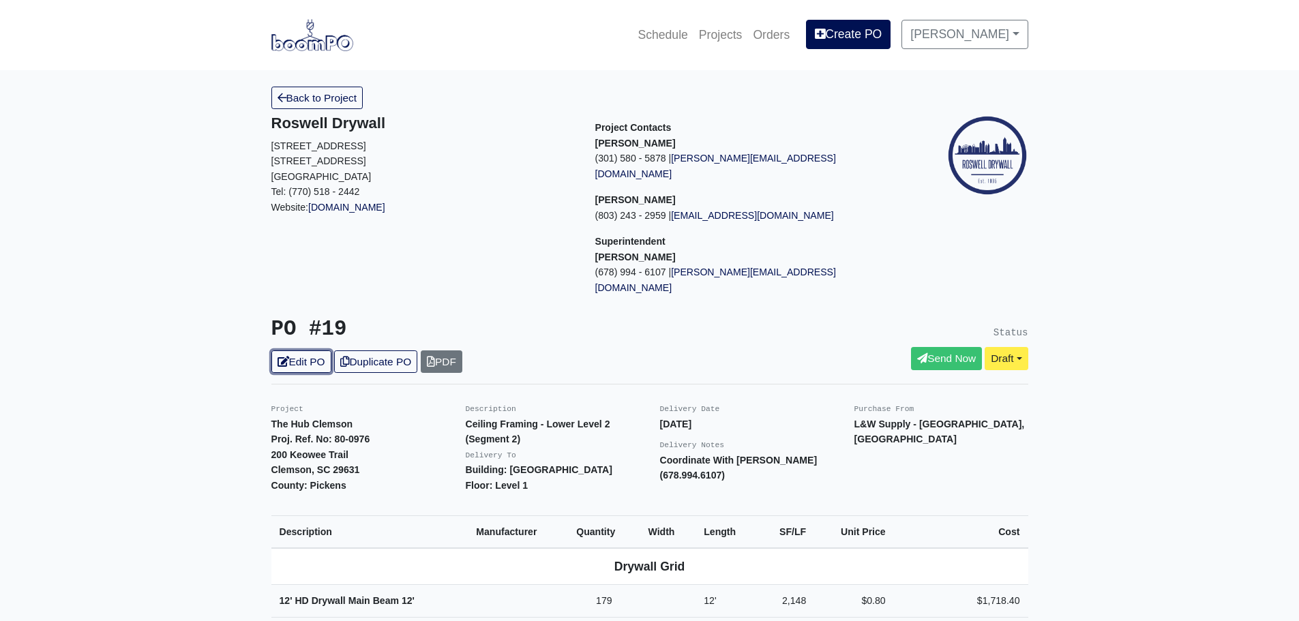
click at [310, 351] on link "Edit PO" at bounding box center [301, 362] width 60 height 23
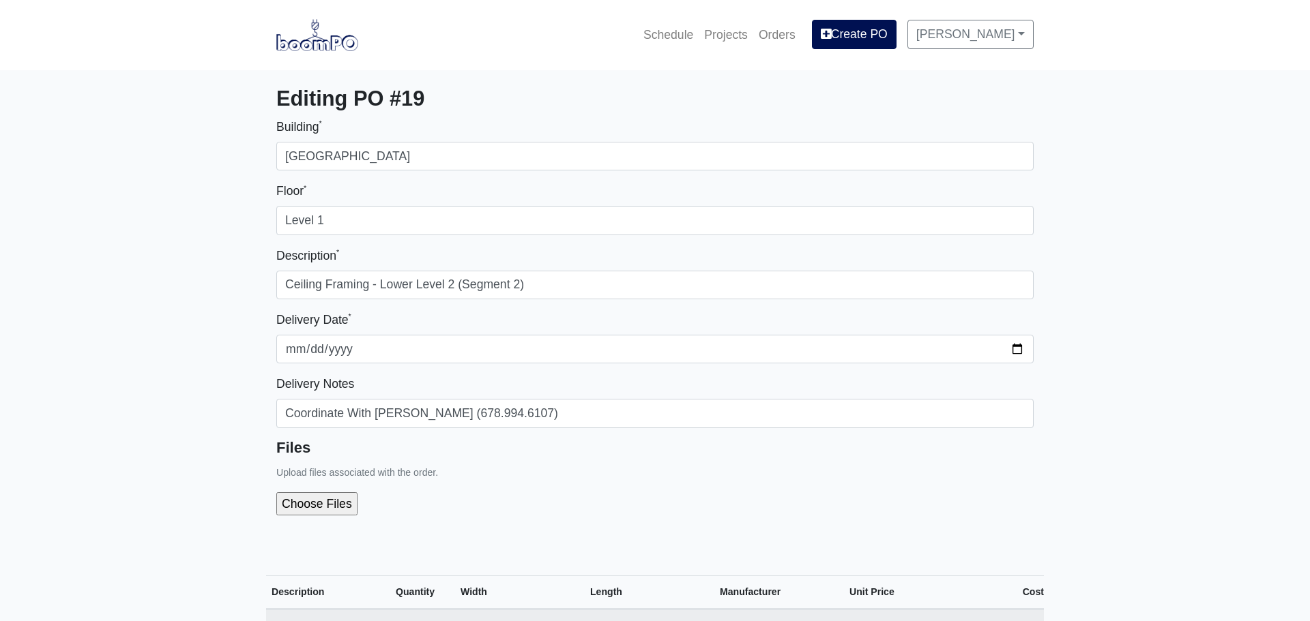
select select
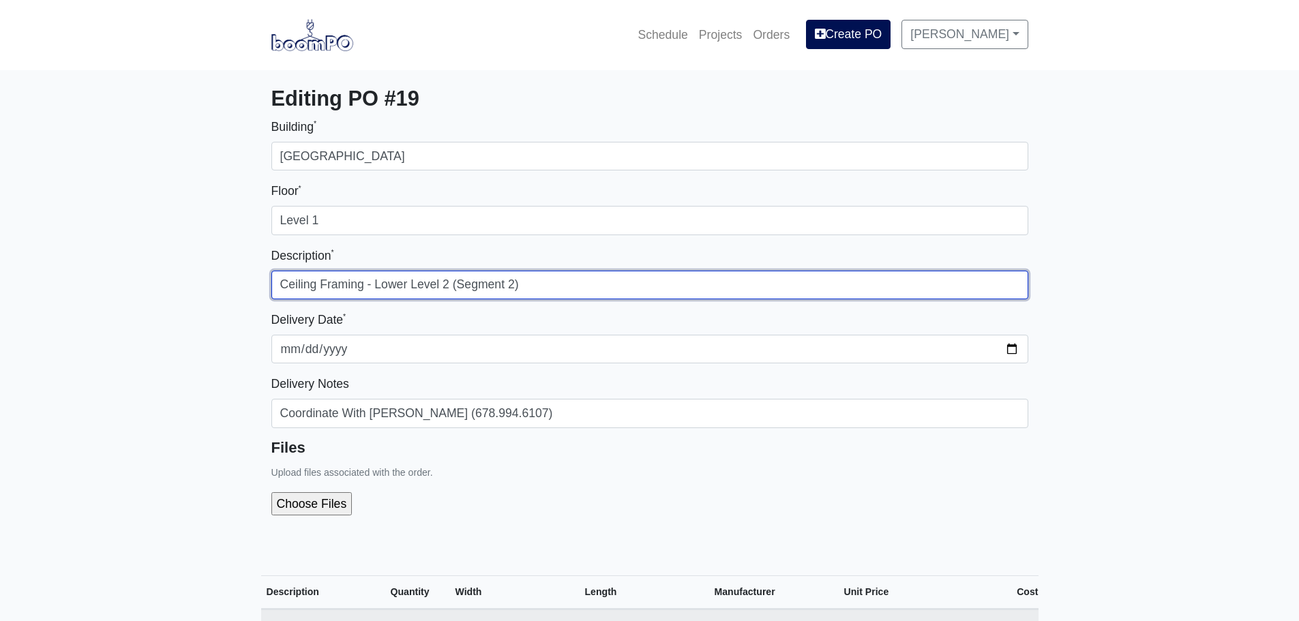
click at [451, 284] on input "Ceiling Framing - Lower Level 2 (Segment 2)" at bounding box center [649, 285] width 757 height 29
click at [512, 284] on input "Ceiling Framing - Lower Level 2 (Segment 2)" at bounding box center [649, 285] width 757 height 29
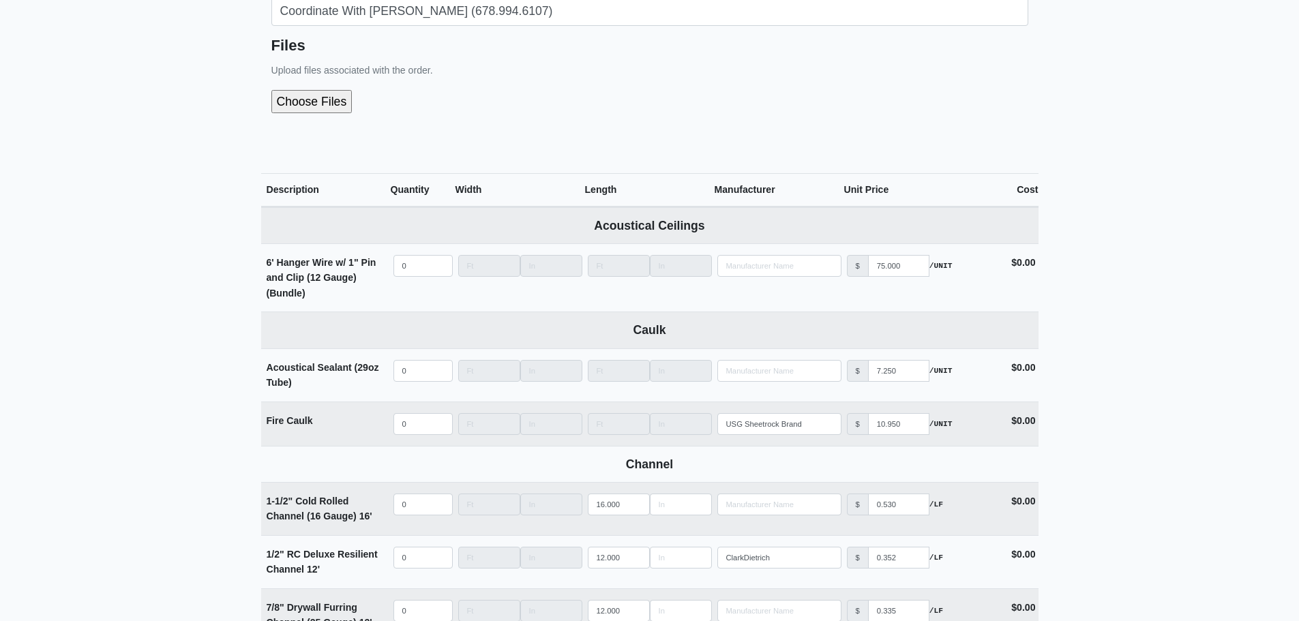
scroll to position [477, 0]
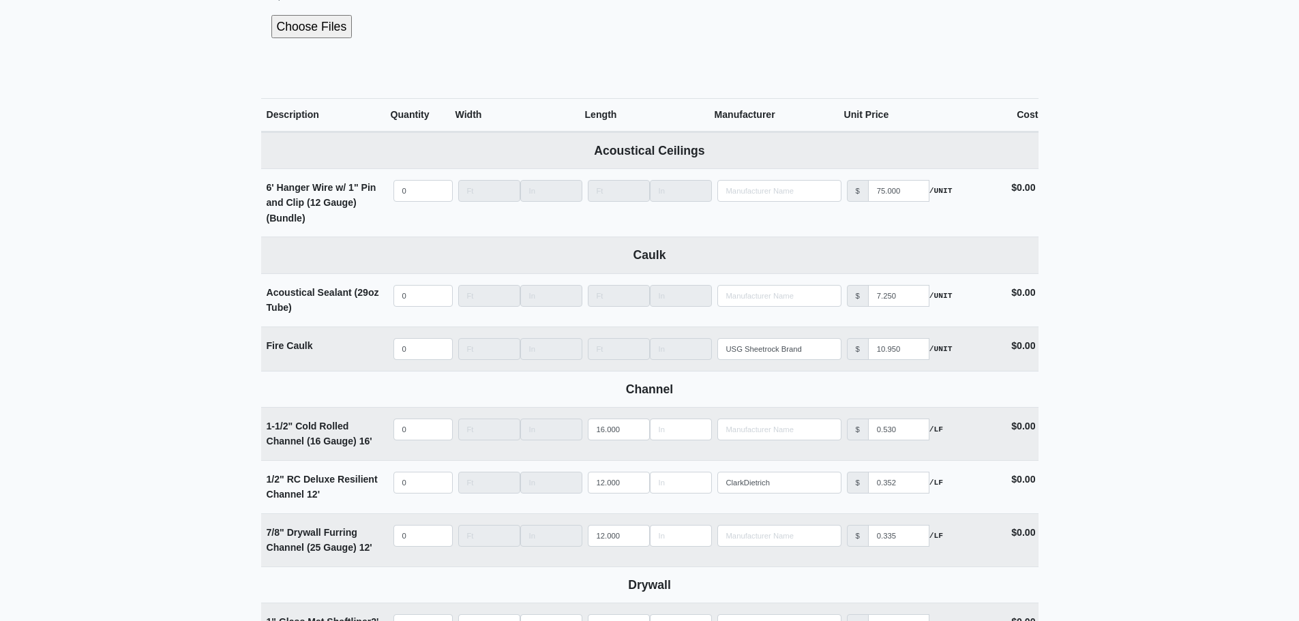
type input "Ceiling Framing - Lower Level 2 (Segment 3)"
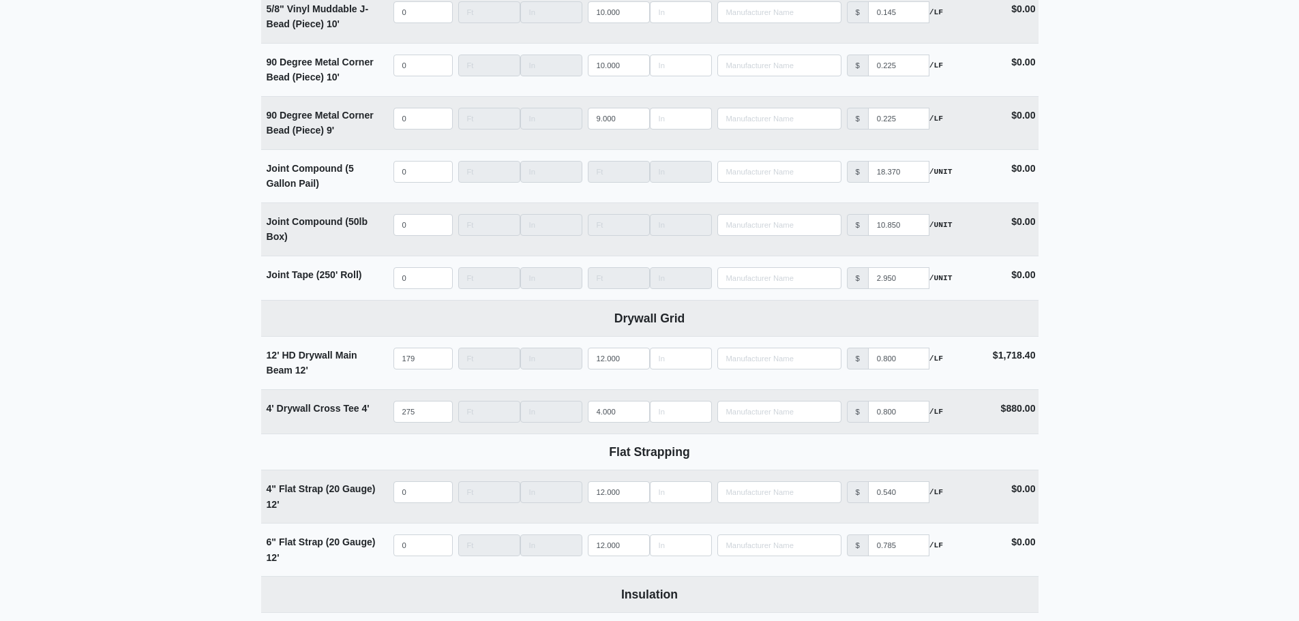
scroll to position [1910, 0]
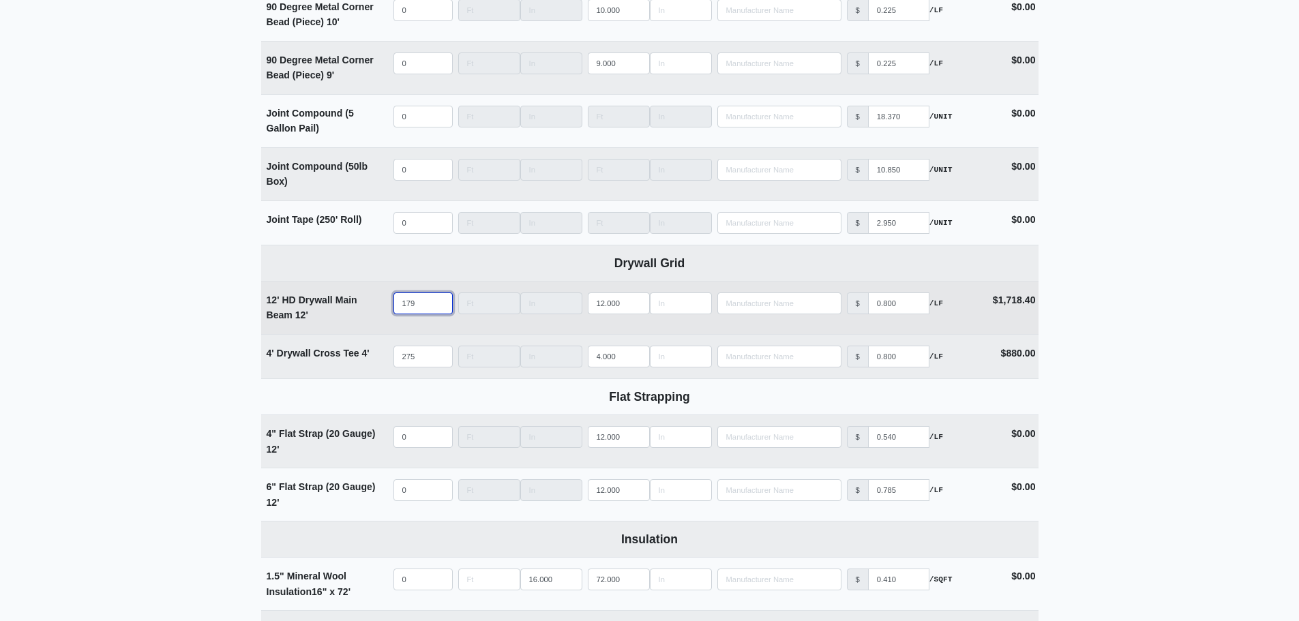
drag, startPoint x: 422, startPoint y: 308, endPoint x: 338, endPoint y: 300, distance: 84.9
click at [338, 300] on tr "12' HD Drywall Main Beam 12' Qty 179 Width Length 12.000 Manufacturer No Result…" at bounding box center [650, 307] width 778 height 53
type input "1"
select select
type input "13"
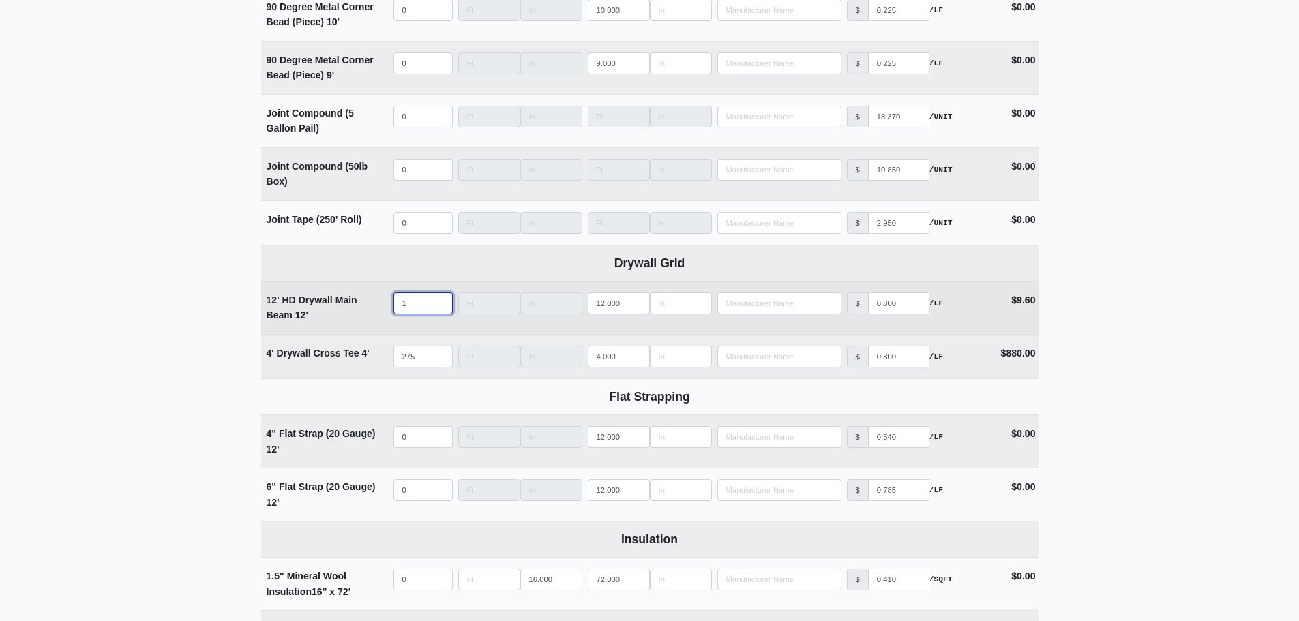
select select
type input "134"
select select
type input "1344"
select select
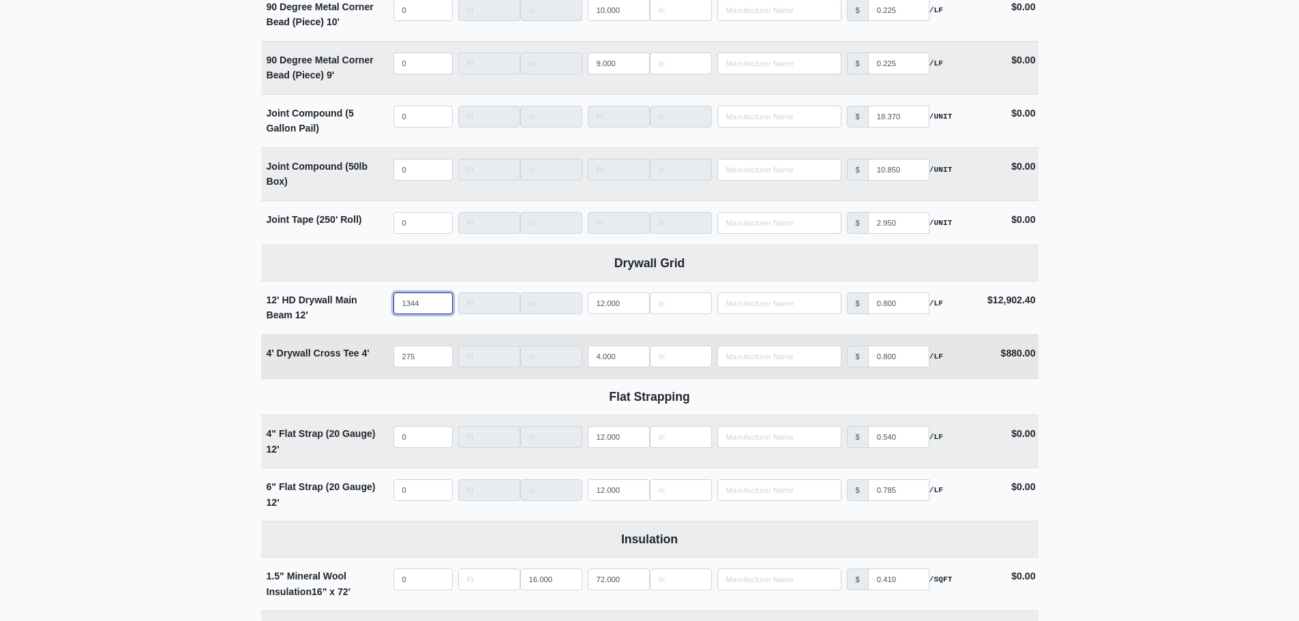
type input "1344"
drag, startPoint x: 425, startPoint y: 362, endPoint x: 358, endPoint y: 359, distance: 66.9
click at [358, 359] on tr "4' Drywall Cross Tee 4' Qty 275 Width Length 4.000 Manufacturer No Results Pric…" at bounding box center [650, 356] width 778 height 44
type input "2"
select select
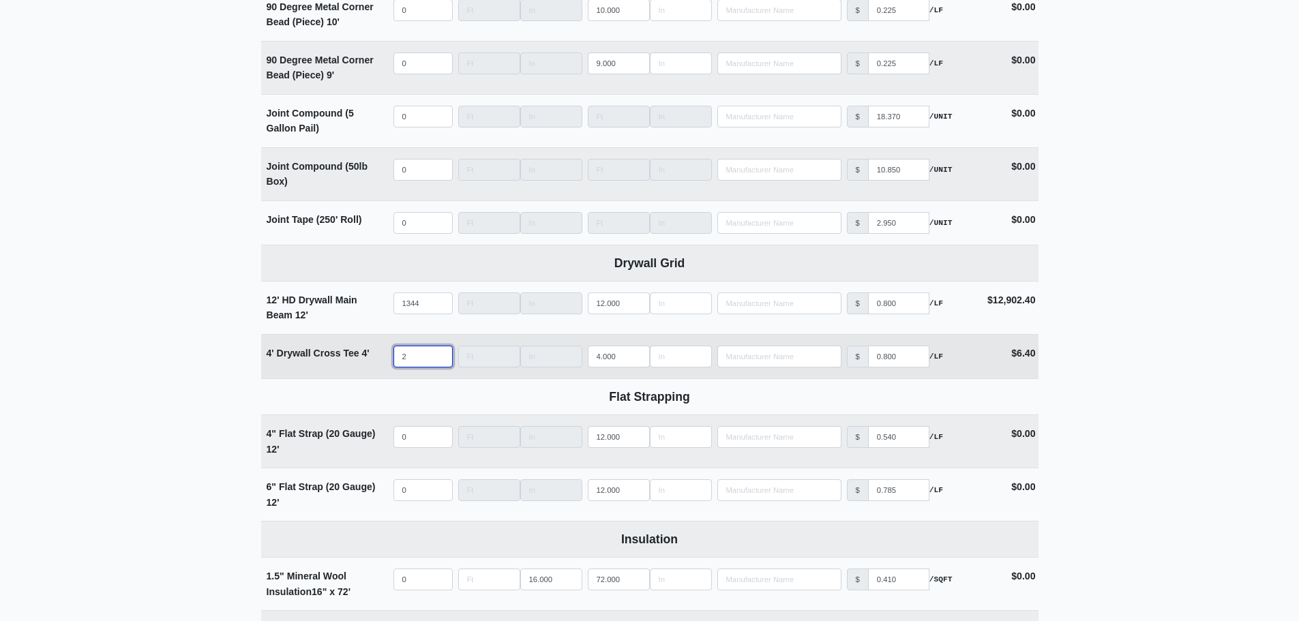
type input "23"
select select
type input "235"
select select
type input "2359"
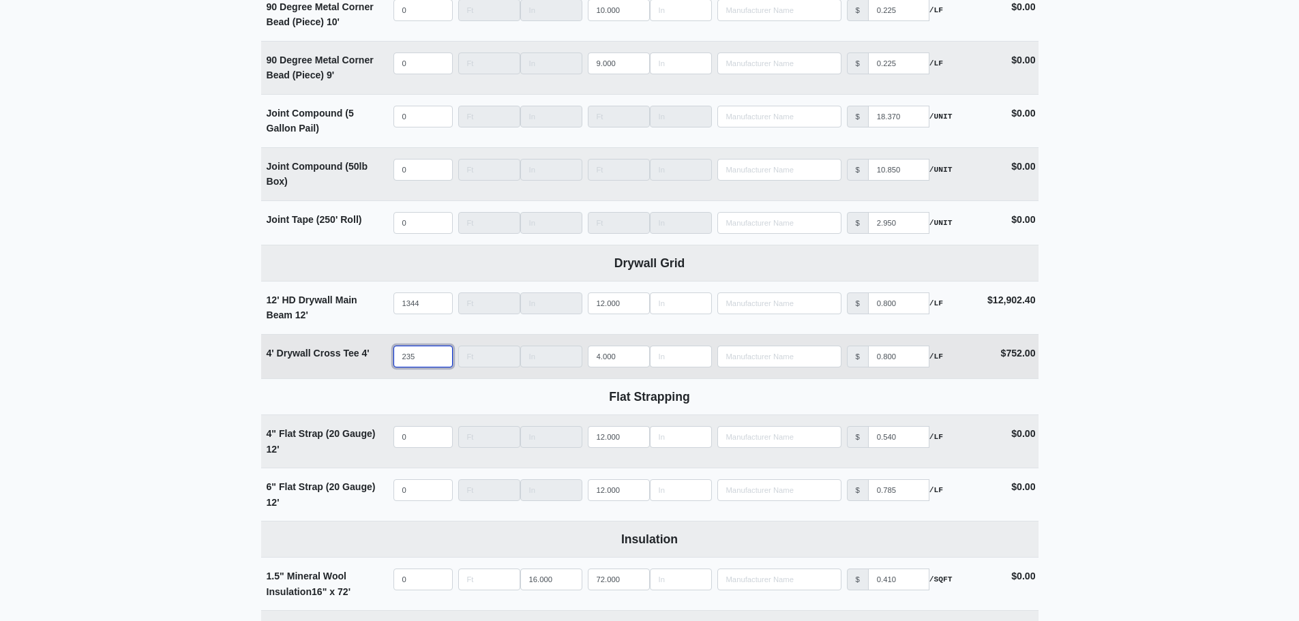
select select
type input "2359"
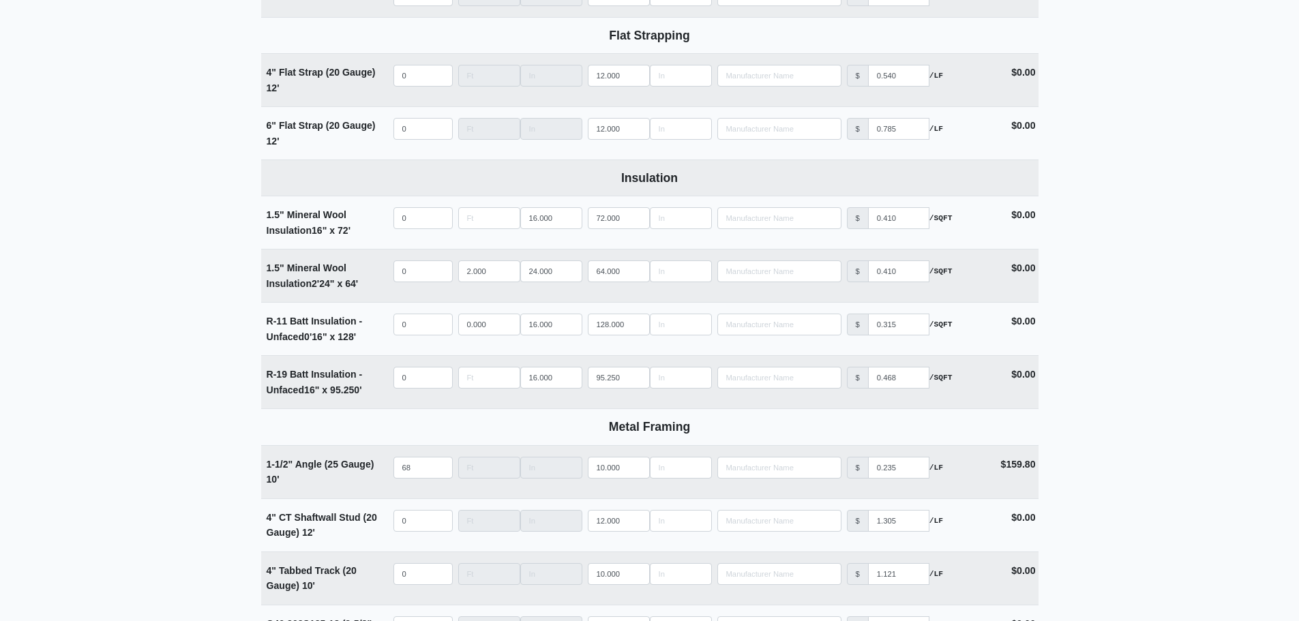
scroll to position [2387, 0]
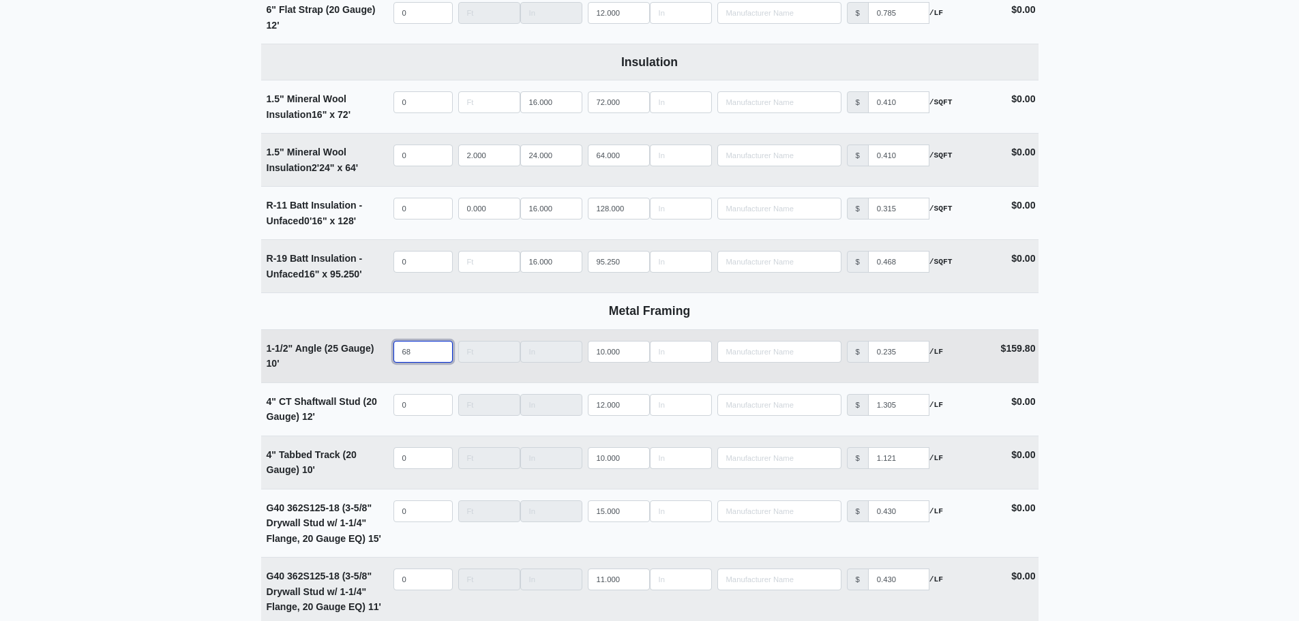
drag, startPoint x: 419, startPoint y: 359, endPoint x: 329, endPoint y: 361, distance: 89.4
click at [329, 361] on tr "1-1/2" Angle (25 Gauge) 10' Qty 68 Width Length 10.000 Manufacturer No Results …" at bounding box center [650, 355] width 778 height 53
type input "4"
select select
type input "49"
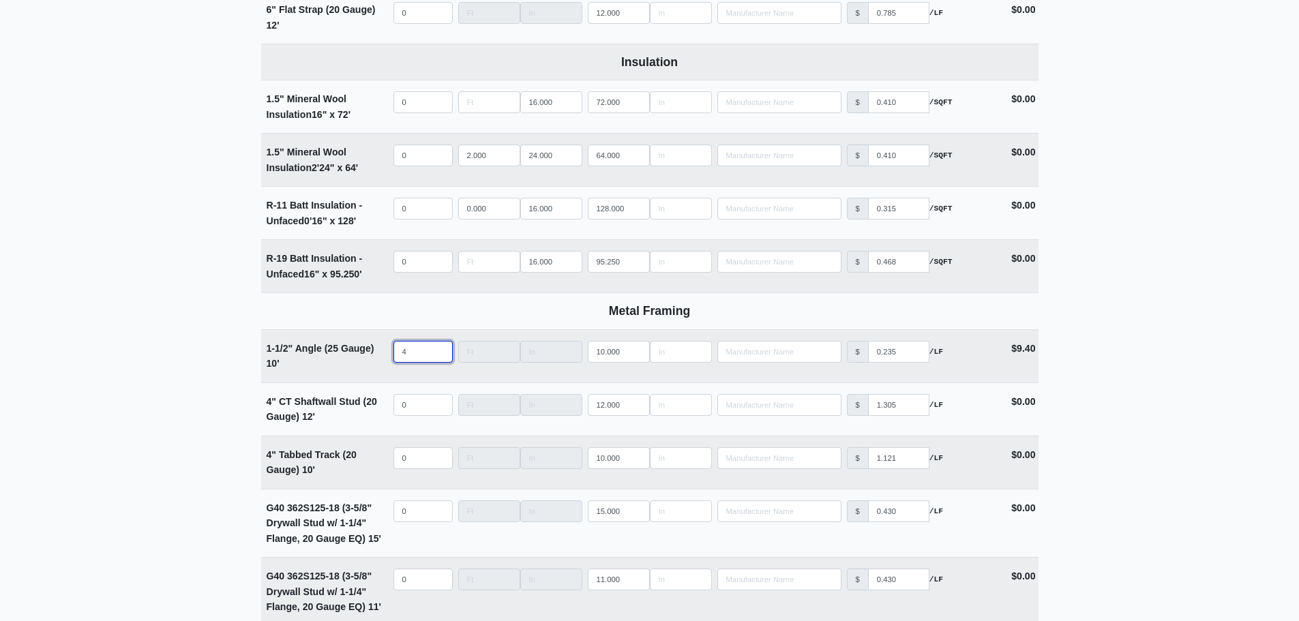
select select
type input "493"
select select
type input "493"
click at [1093, 329] on main "Editing PO #19 Building * Main Building Floor * Level 1 Description * Ceiling F…" at bounding box center [649, 562] width 1299 height 5759
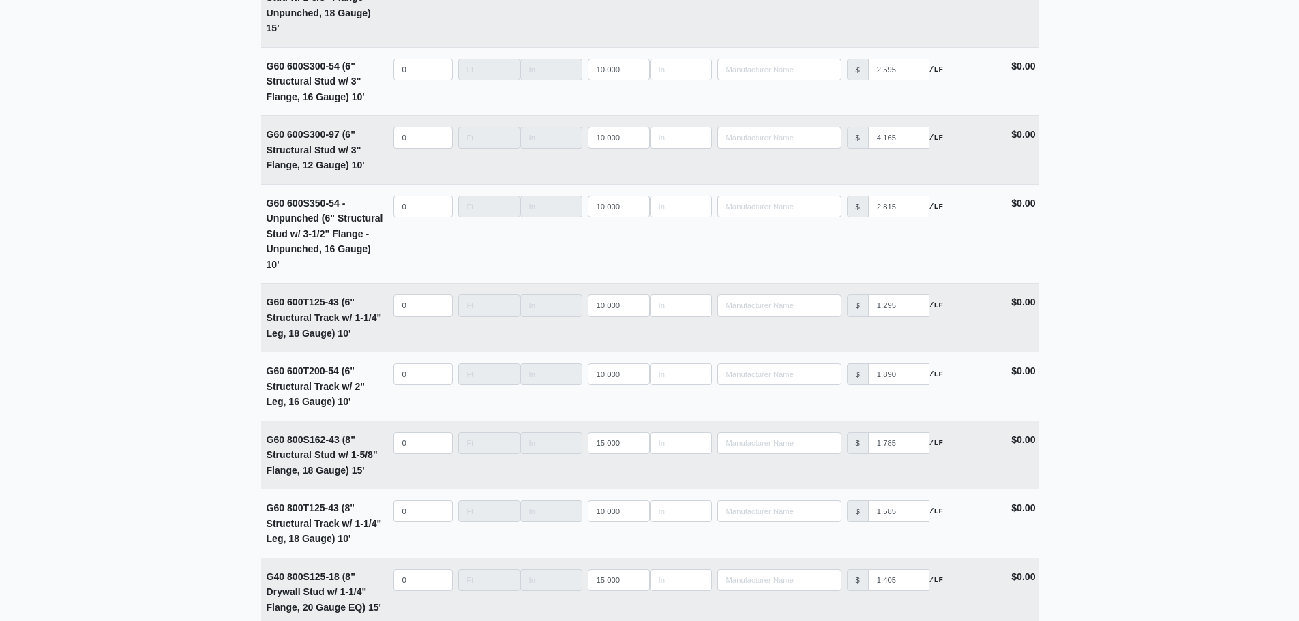
scroll to position [5275, 0]
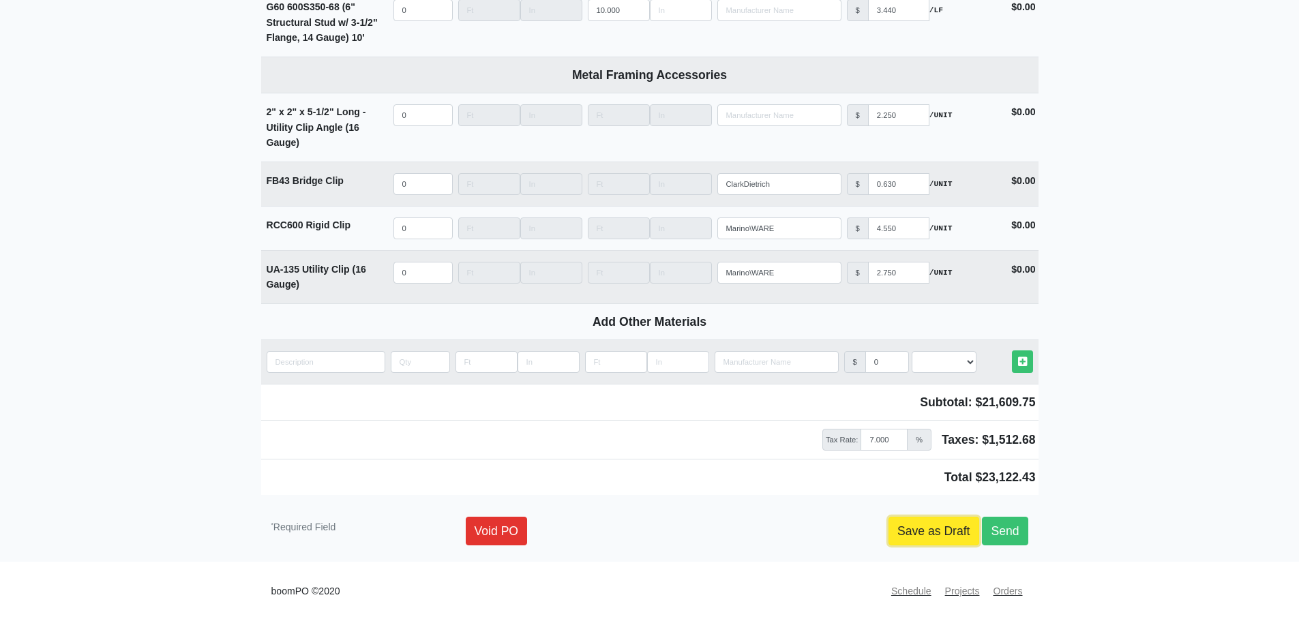
click at [912, 529] on link "Save as Draft" at bounding box center [934, 531] width 91 height 29
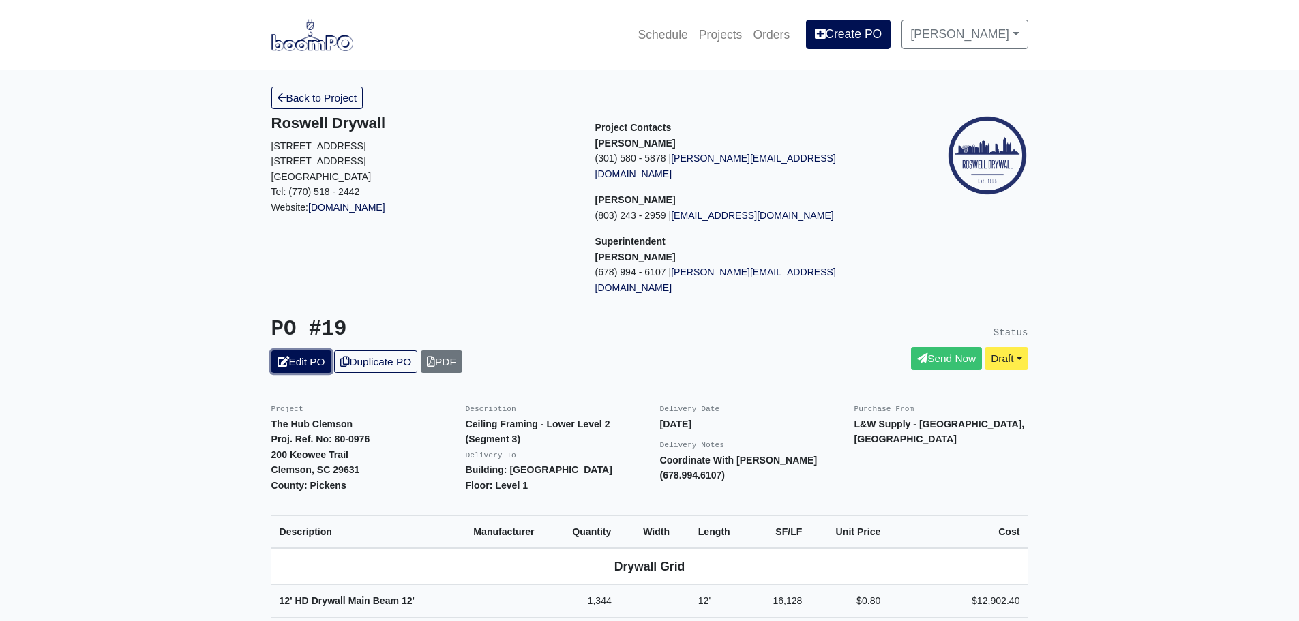
click at [321, 351] on link "Edit PO" at bounding box center [301, 362] width 60 height 23
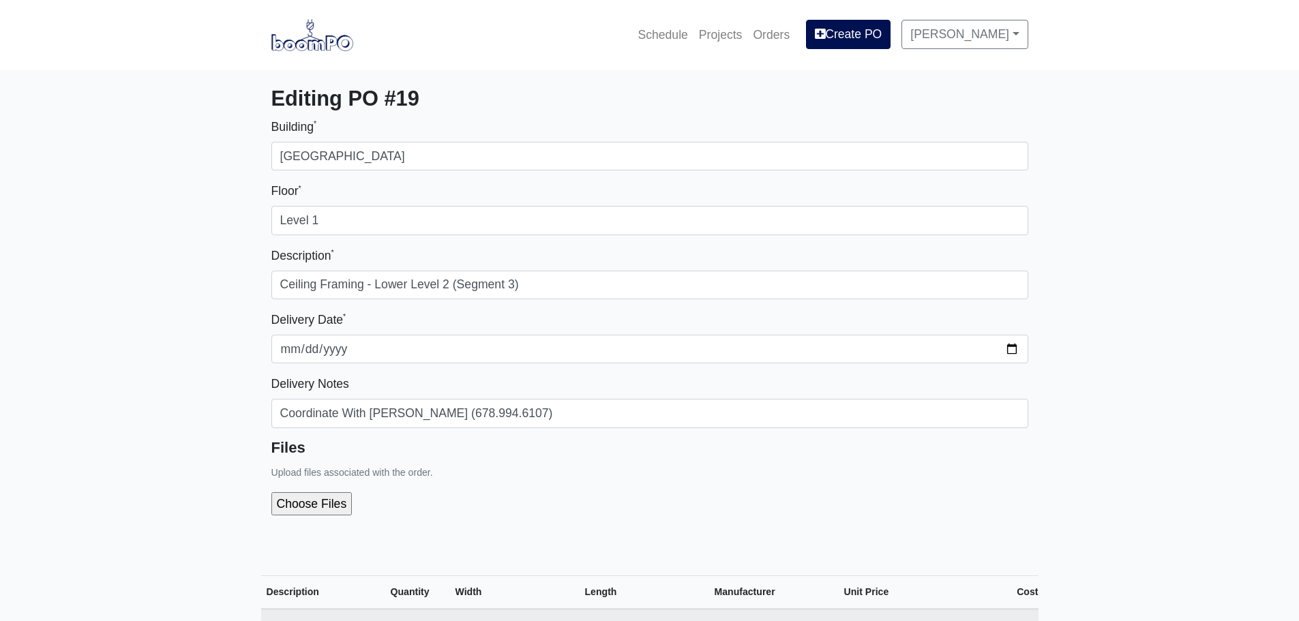
select select
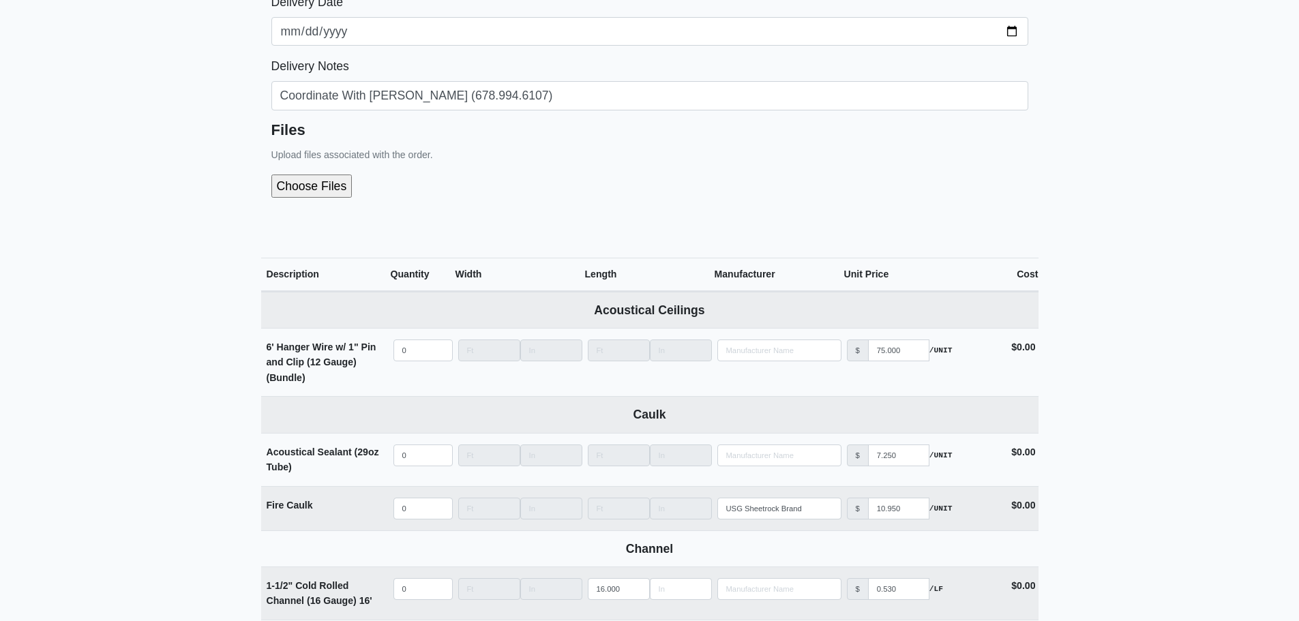
scroll to position [341, 0]
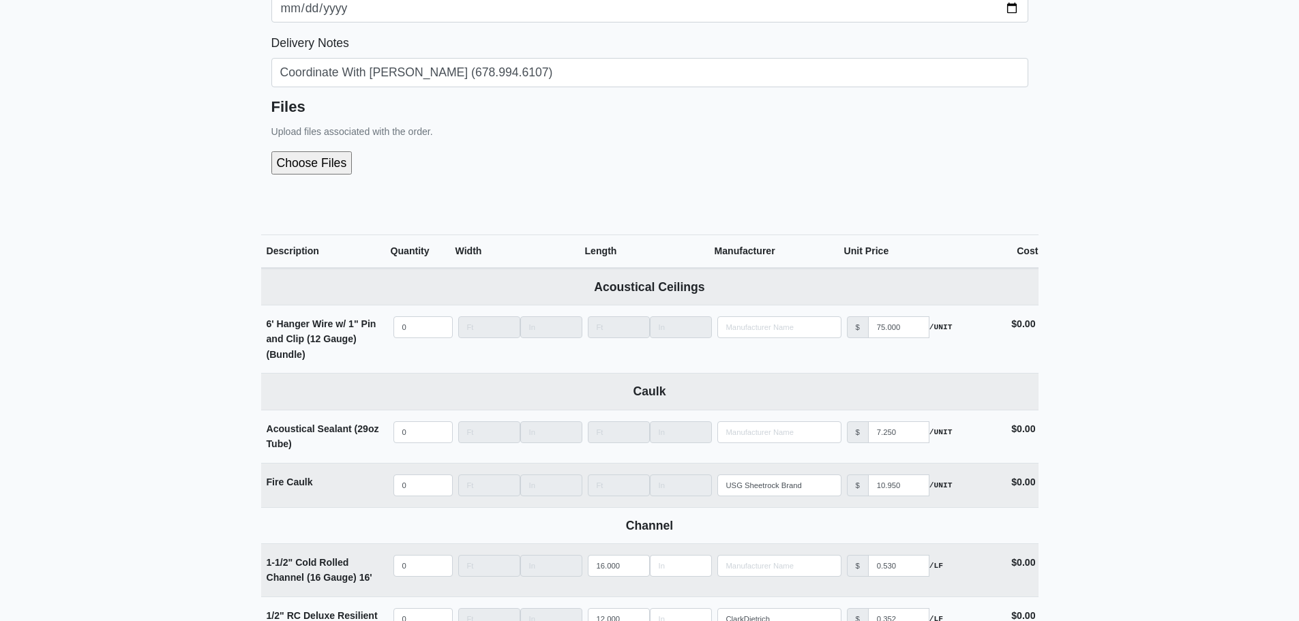
click at [305, 165] on input "file" at bounding box center [384, 162] width 227 height 23
type input "C:\fakepath\LL2 - Segment 3 (Interior Metal).pdf"
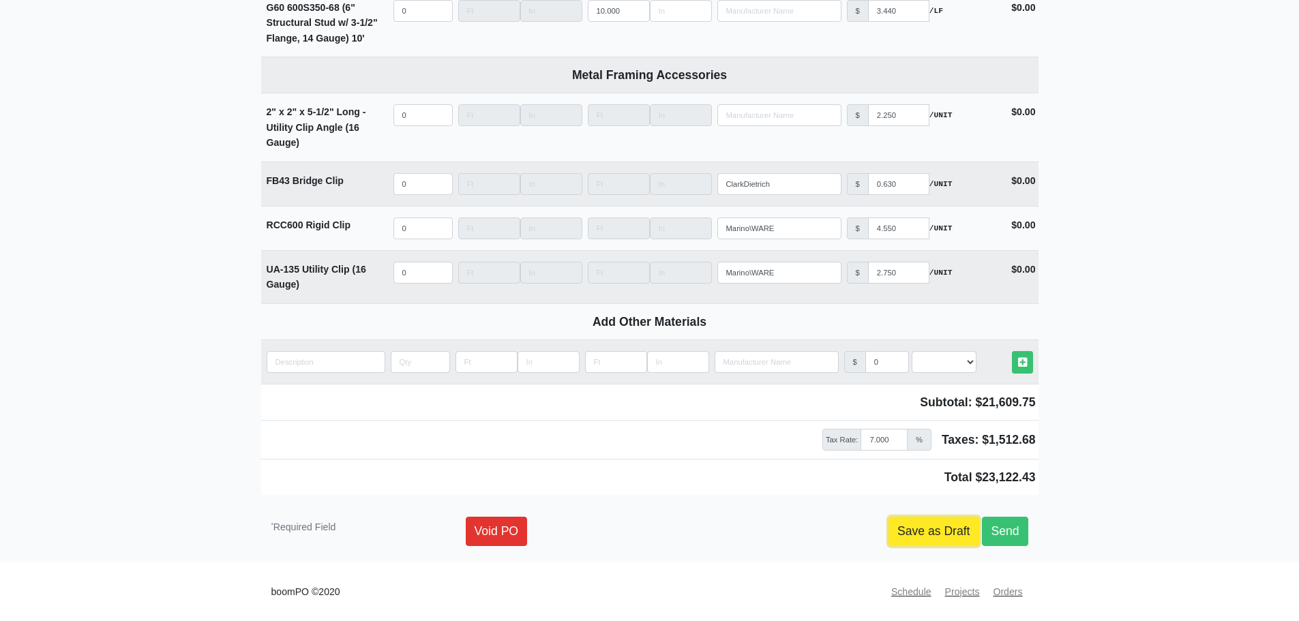
click at [896, 540] on link "Save as Draft" at bounding box center [934, 531] width 91 height 29
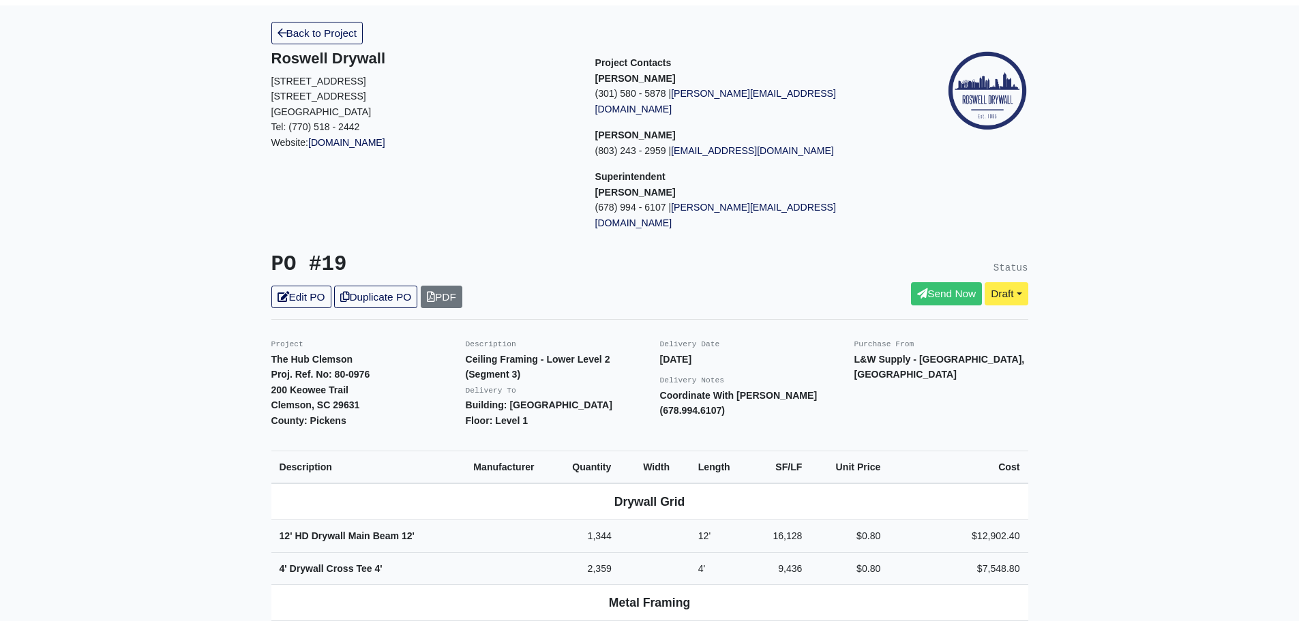
scroll to position [57, 0]
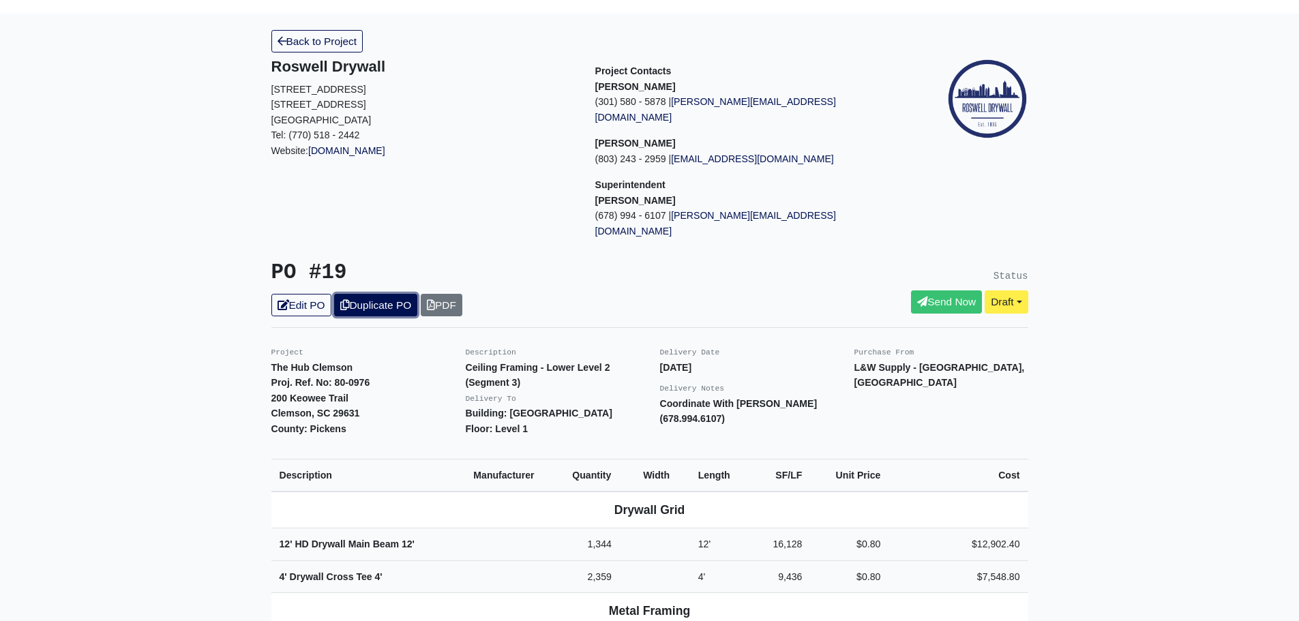
click at [379, 294] on link "Duplicate PO" at bounding box center [375, 305] width 83 height 23
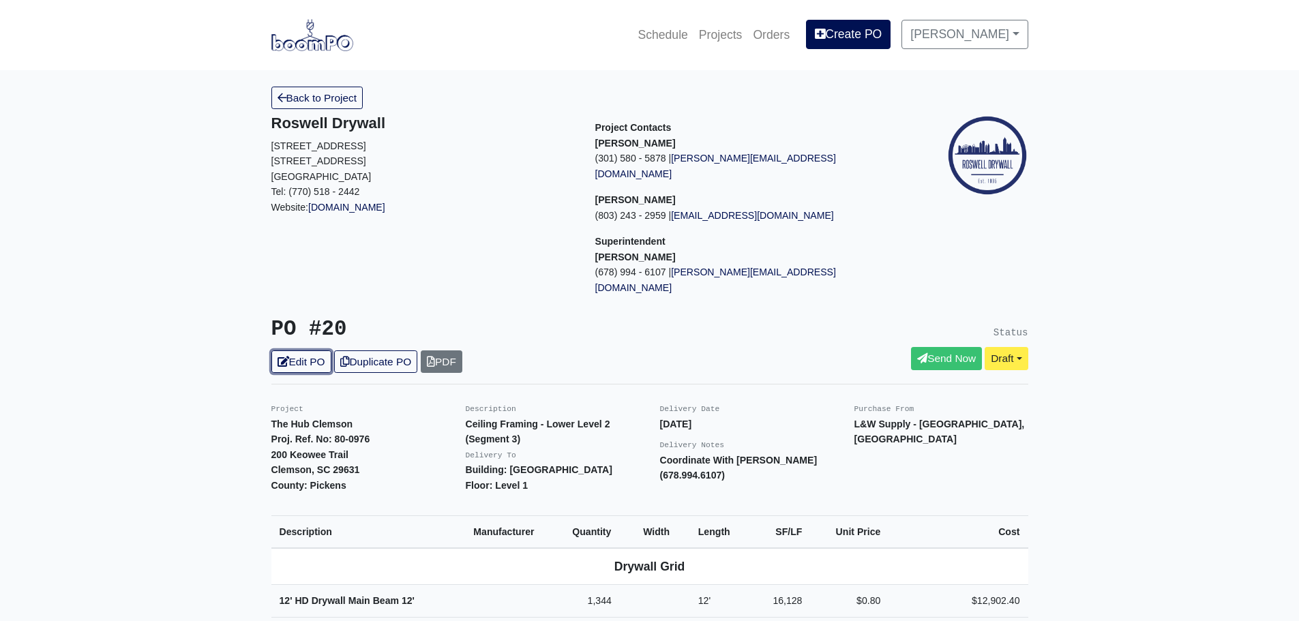
click at [308, 351] on link "Edit PO" at bounding box center [301, 362] width 60 height 23
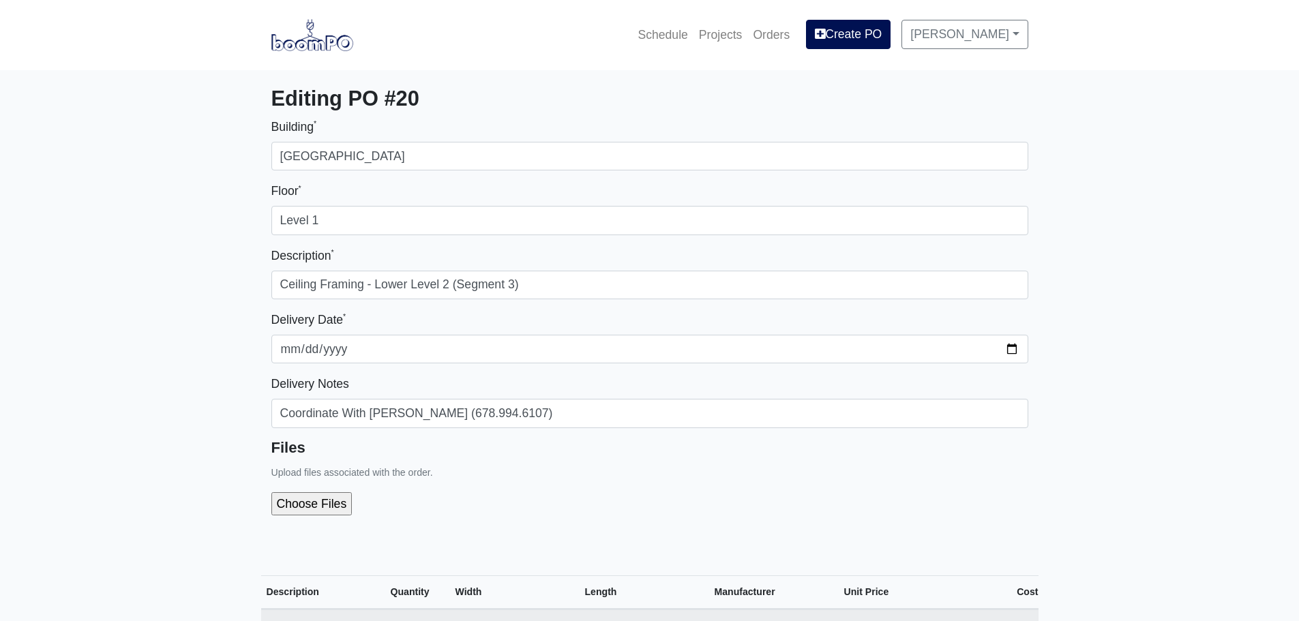
select select
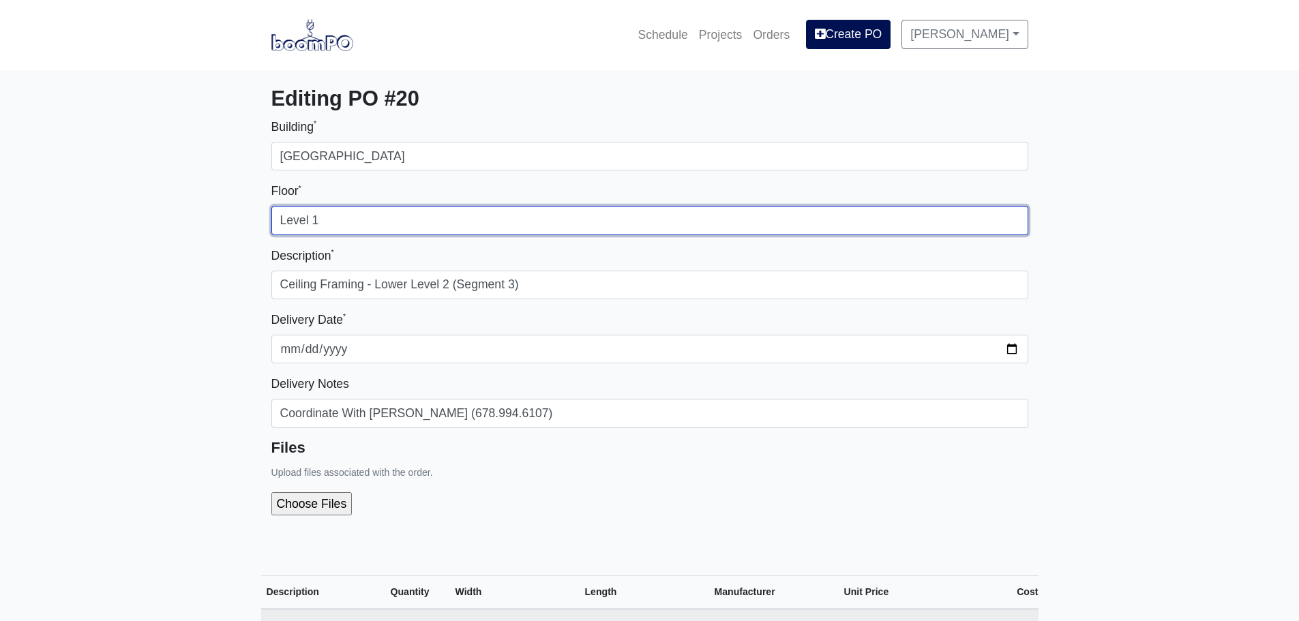
click at [330, 222] on input "Level 1" at bounding box center [649, 220] width 757 height 29
type input "Level 2"
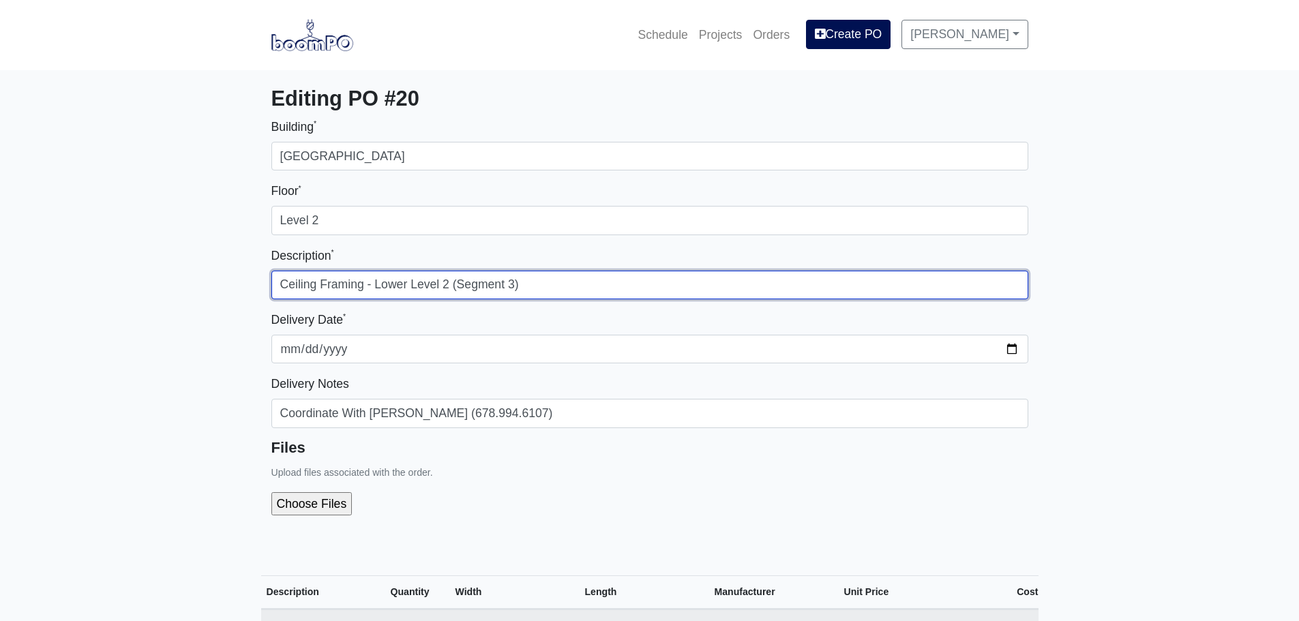
click at [450, 286] on input "Ceiling Framing - Lower Level 2 (Segment 3)" at bounding box center [649, 285] width 757 height 29
click at [516, 284] on input "Ceiling Framing - Lower Level 1 (Segment 3)" at bounding box center [649, 285] width 757 height 29
type input "Ceiling Framing - Lower Level 1 (Segment 1)"
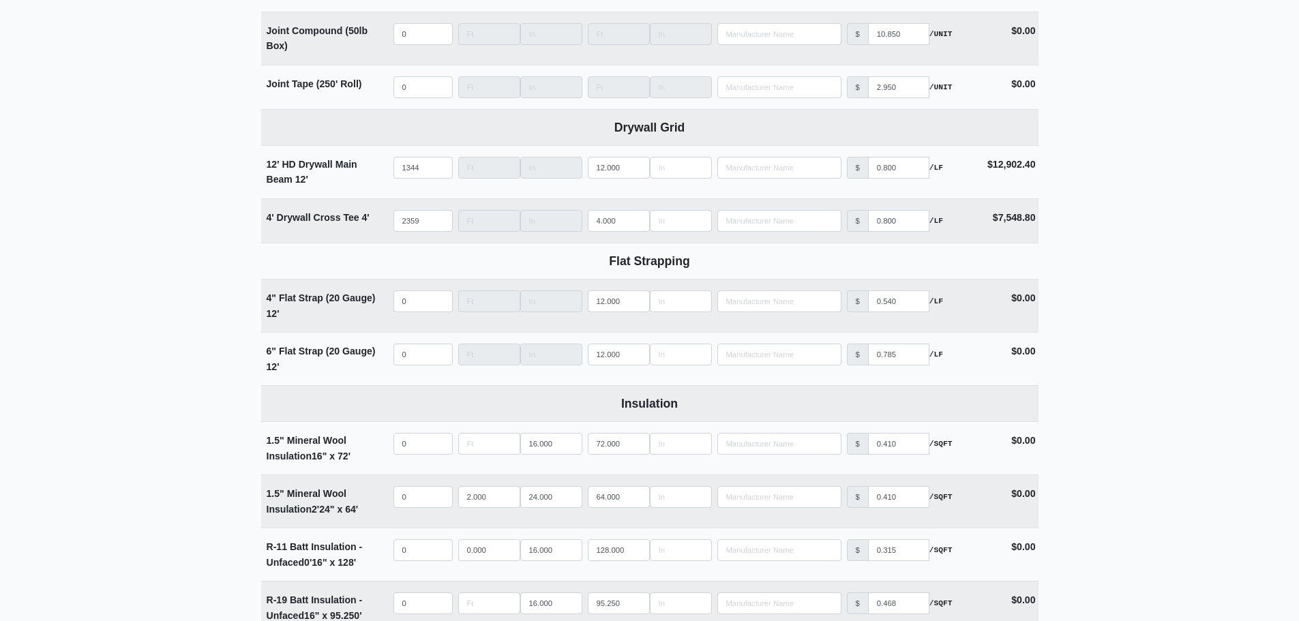
scroll to position [2046, 0]
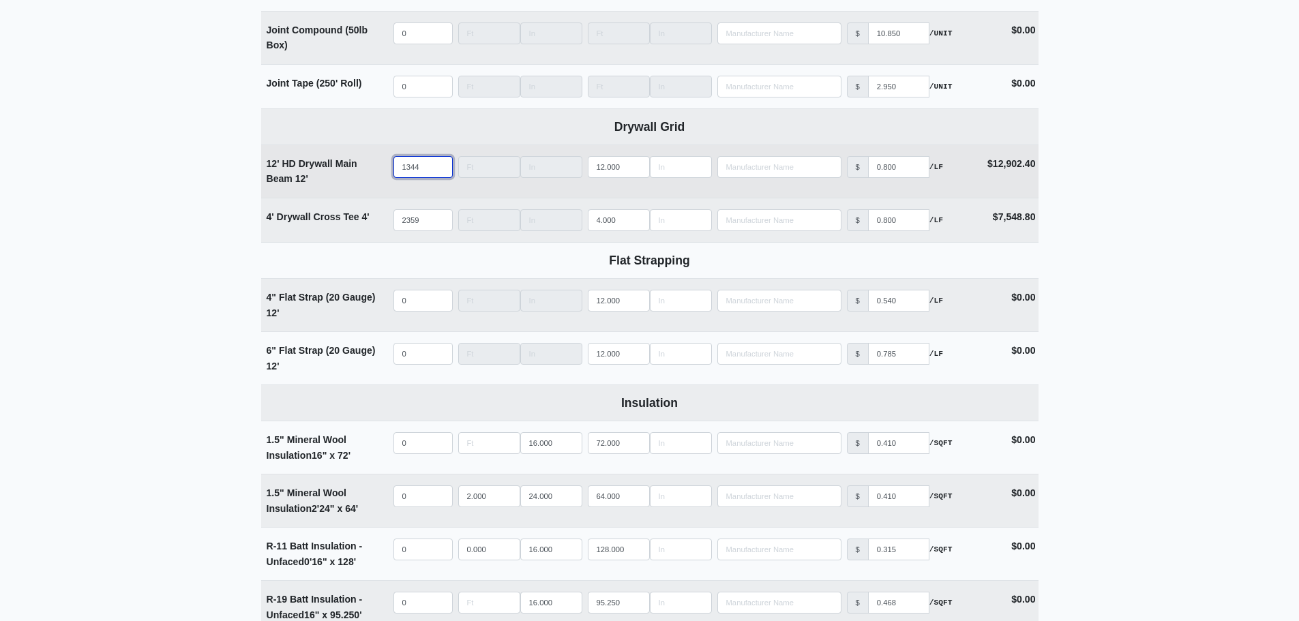
drag, startPoint x: 424, startPoint y: 171, endPoint x: 392, endPoint y: 167, distance: 31.6
click at [392, 167] on td "Qty 1344" at bounding box center [423, 171] width 65 height 53
click at [427, 169] on input "1344" at bounding box center [423, 167] width 59 height 22
drag, startPoint x: 426, startPoint y: 172, endPoint x: 368, endPoint y: 173, distance: 58.0
click at [368, 173] on tr "12' HD Drywall Main Beam 12' Qty 1344 Width Length 12.000 Manufacturer No Resul…" at bounding box center [650, 171] width 778 height 53
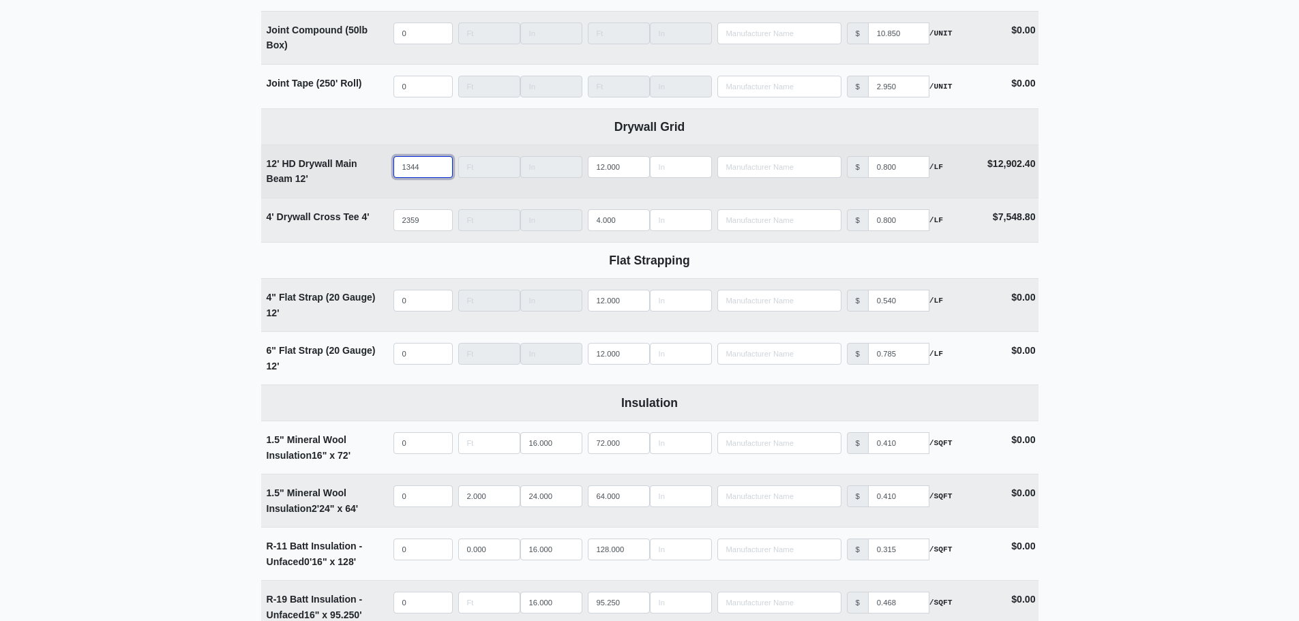
type input "1"
select select
type input "10"
select select
type input "107"
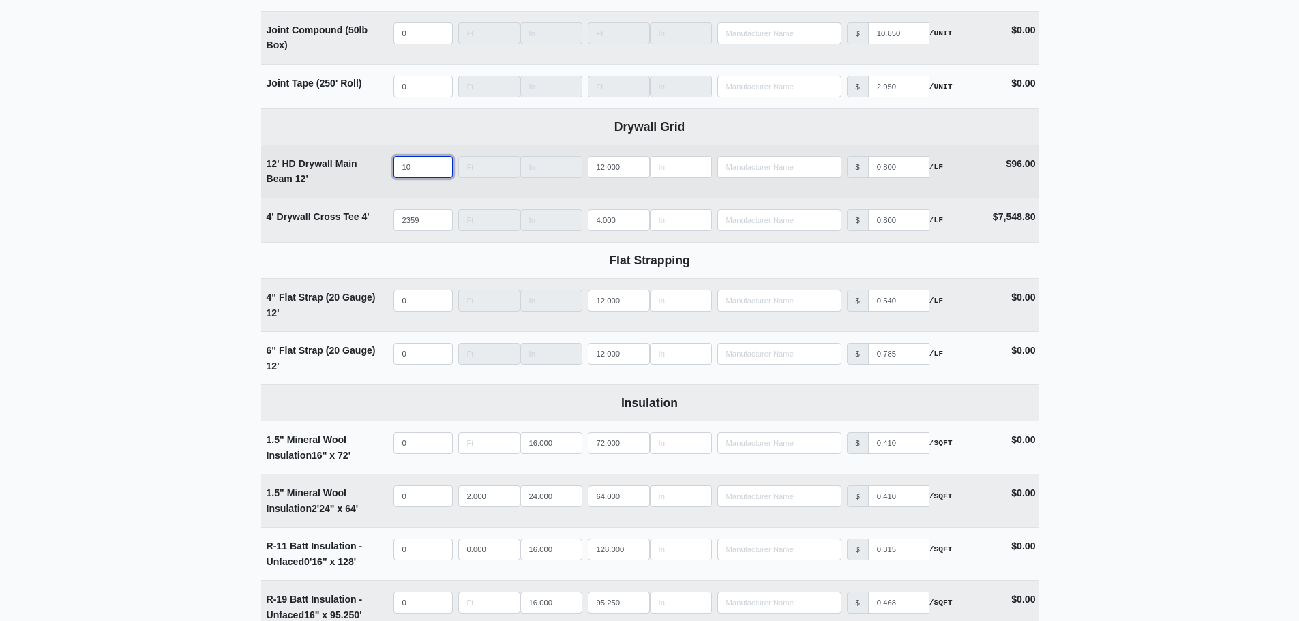
select select
type input "1076"
select select
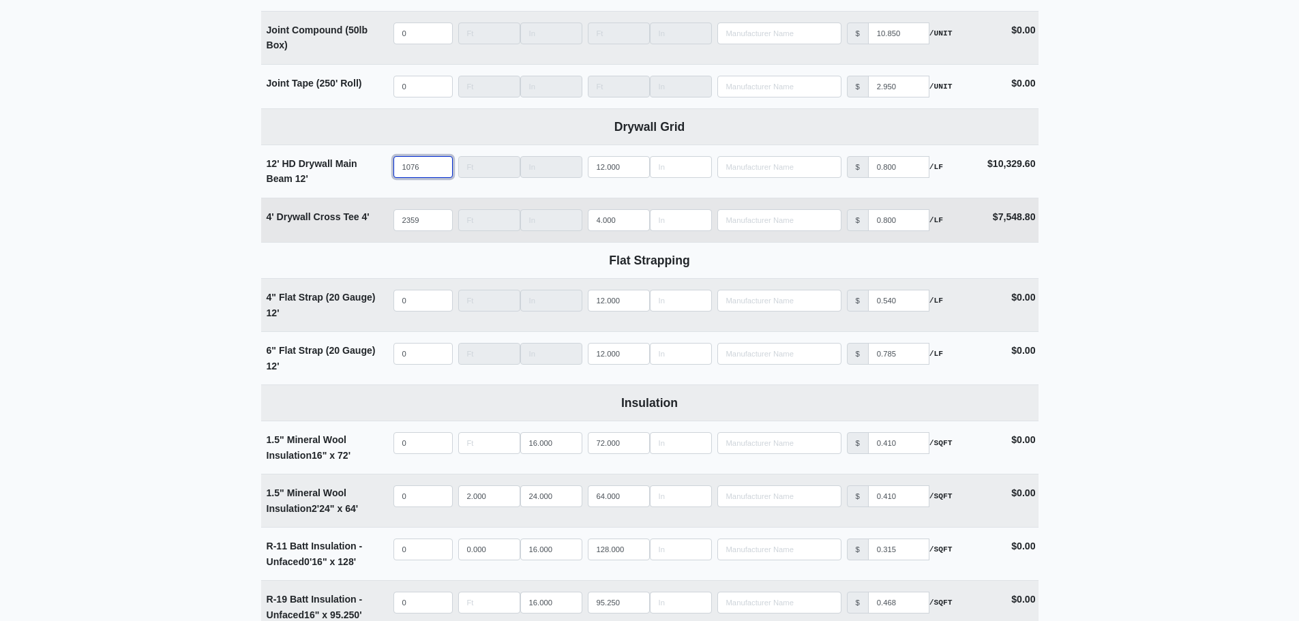
type input "1076"
drag, startPoint x: 431, startPoint y: 226, endPoint x: 324, endPoint y: 223, distance: 107.1
click at [324, 223] on tr "4' Drywall Cross Tee 4' Qty 2359 Width Length 4.000 Manufacturer No Results Pri…" at bounding box center [650, 220] width 778 height 44
type input "2"
select select
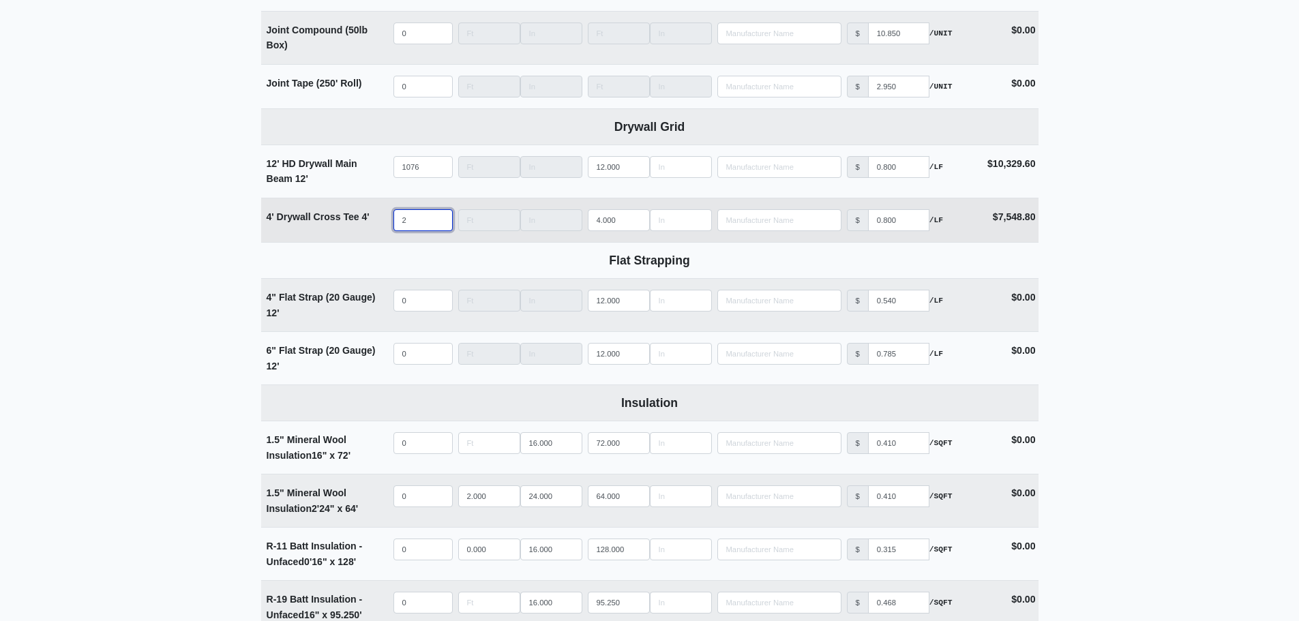
type input "22"
select select
type input "223"
select select
type input "2233"
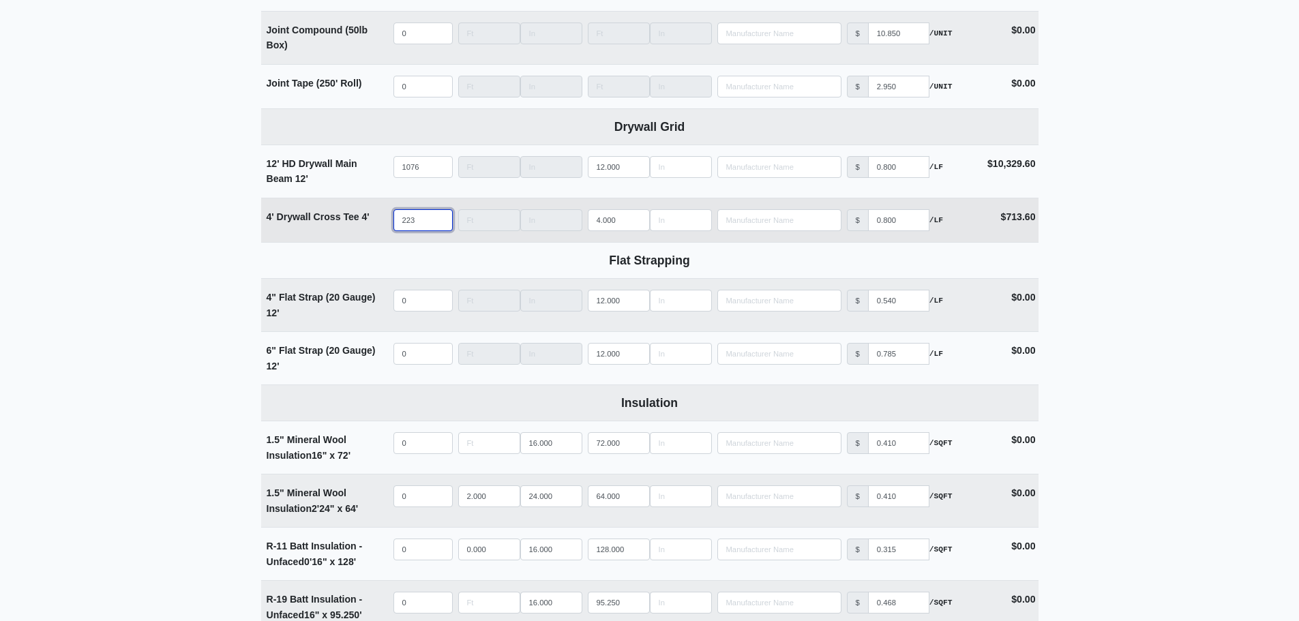
select select
type input "2233"
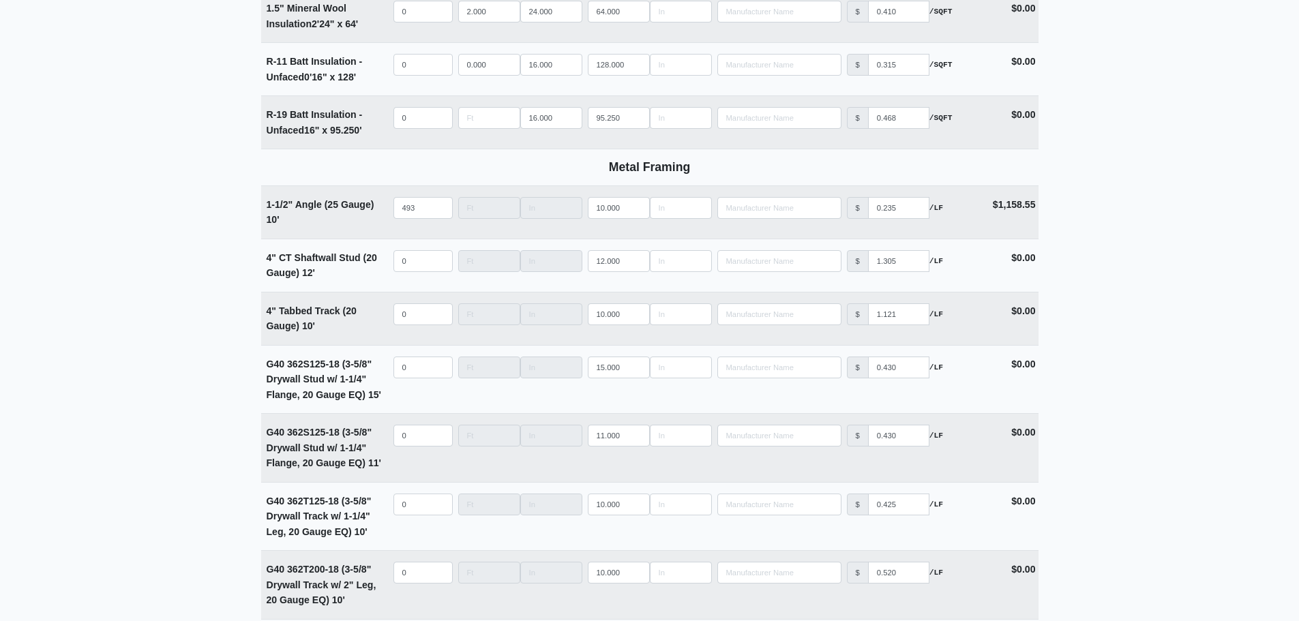
scroll to position [2592, 0]
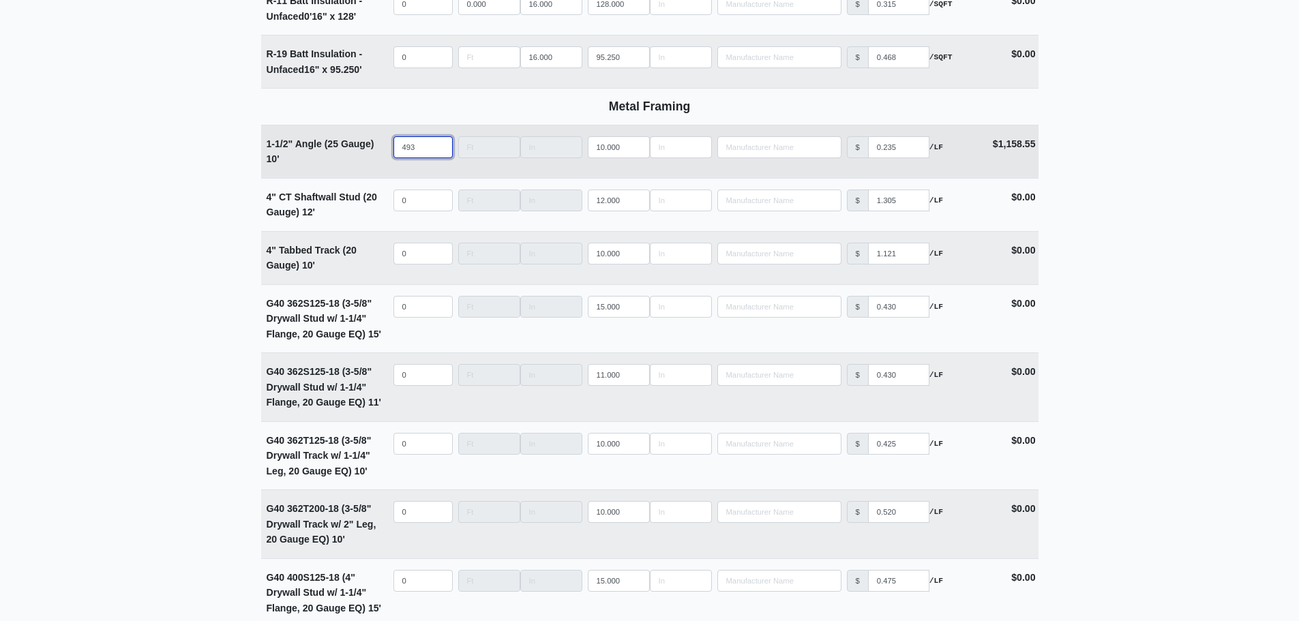
drag, startPoint x: 419, startPoint y: 153, endPoint x: 366, endPoint y: 153, distance: 53.2
click at [368, 153] on tr "1-1/2" Angle (25 Gauge) 10' Qty 493 Width Length 10.000 Manufacturer No Results…" at bounding box center [650, 151] width 778 height 53
type input "7"
select select
type input "75"
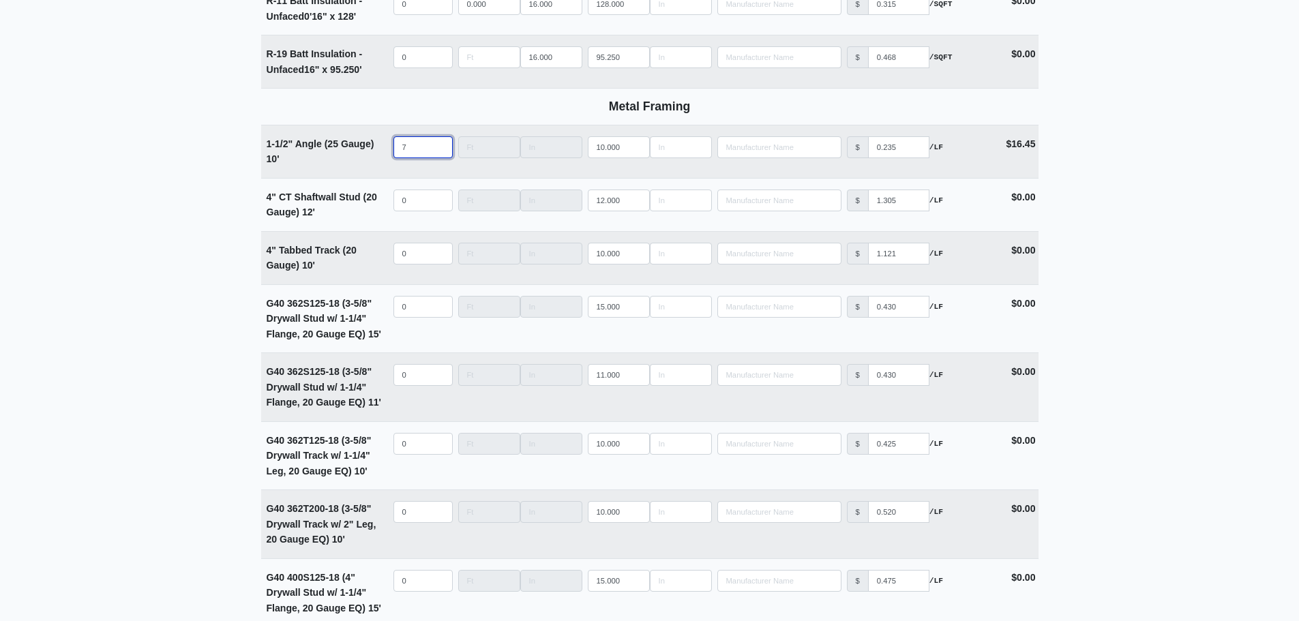
select select
type input "751"
select select
type input "751"
click at [1243, 323] on main "Editing PO #20 Building * Main Building Floor * Level 2 Description * Ceiling F…" at bounding box center [649, 357] width 1299 height 5759
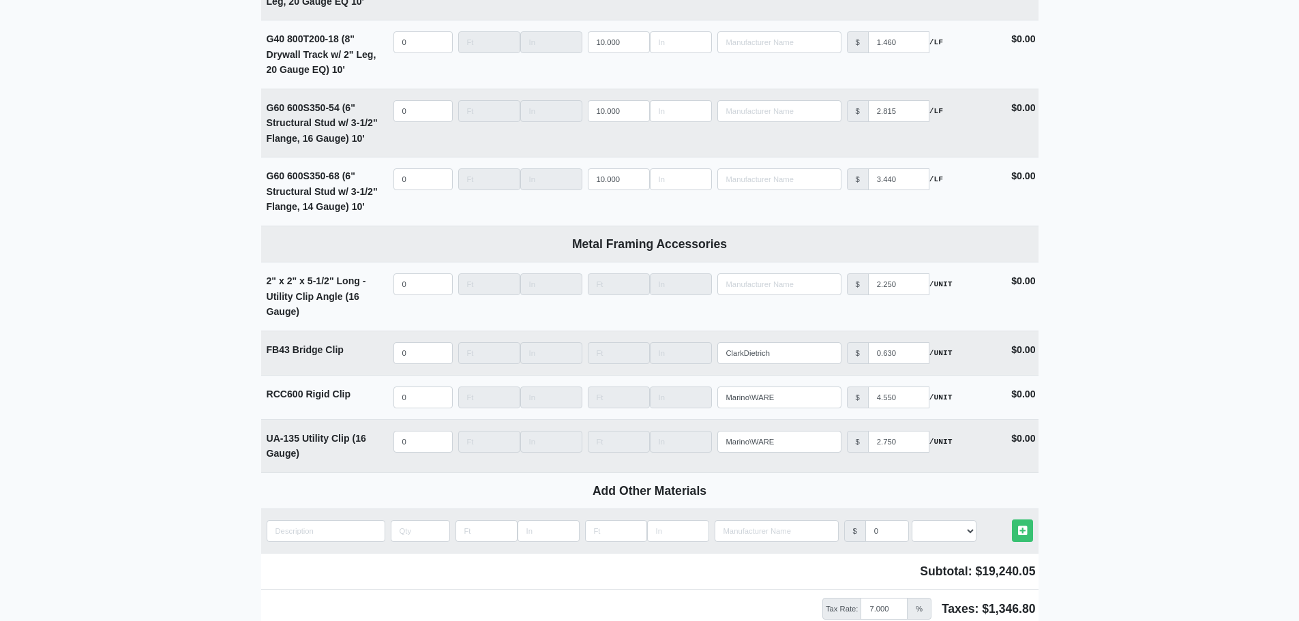
scroll to position [5275, 0]
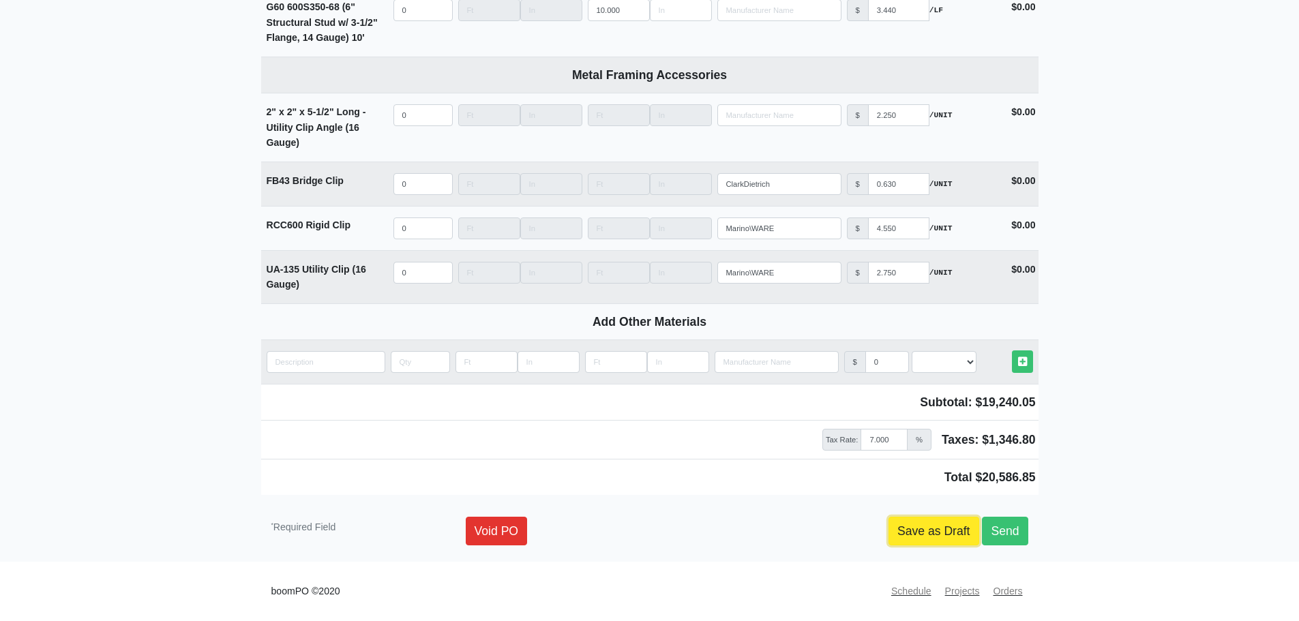
click at [925, 542] on link "Save as Draft" at bounding box center [934, 531] width 91 height 29
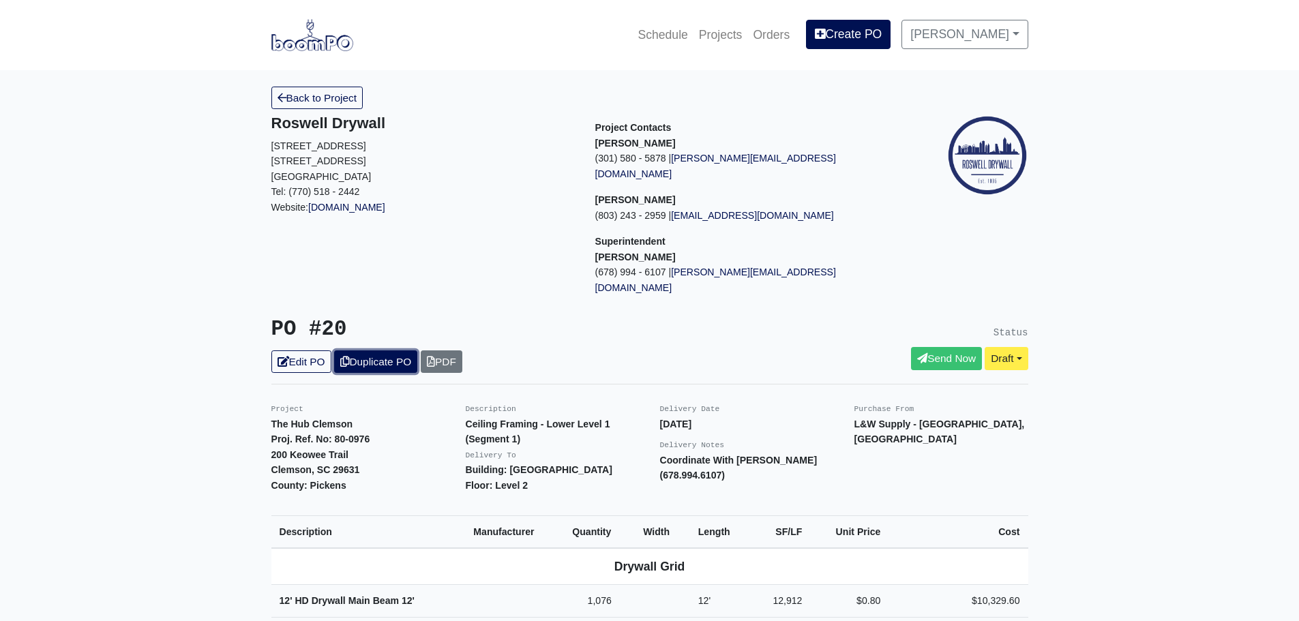
click at [361, 351] on link "Duplicate PO" at bounding box center [375, 362] width 83 height 23
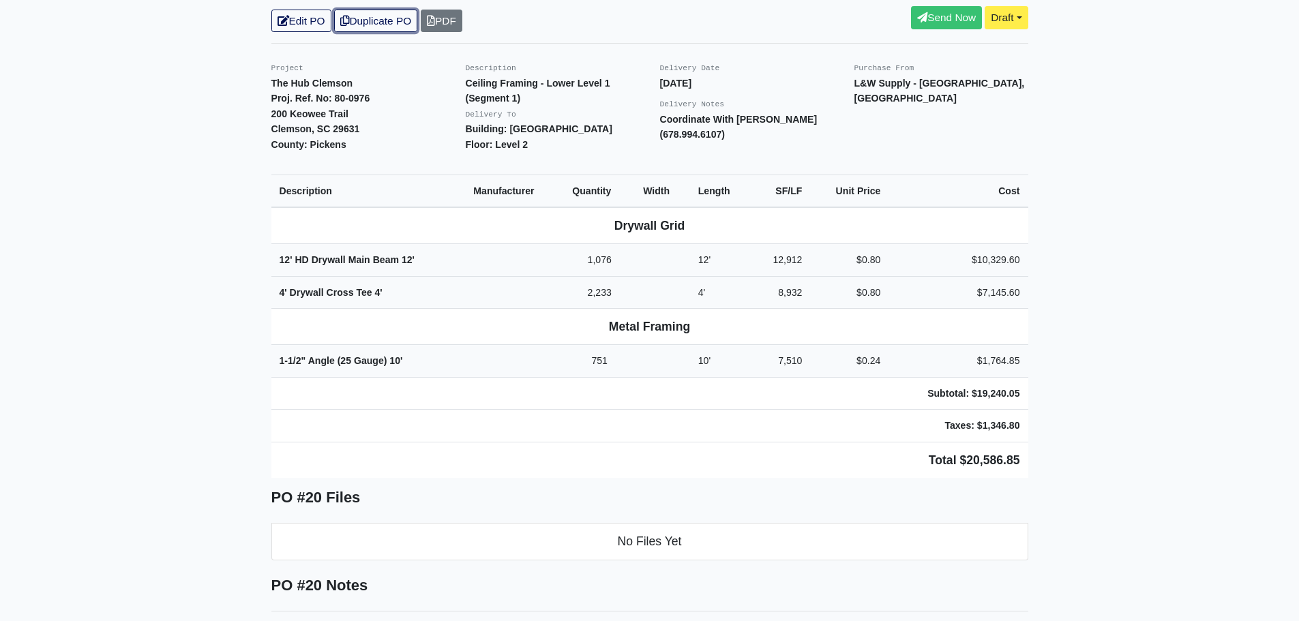
scroll to position [273, 0]
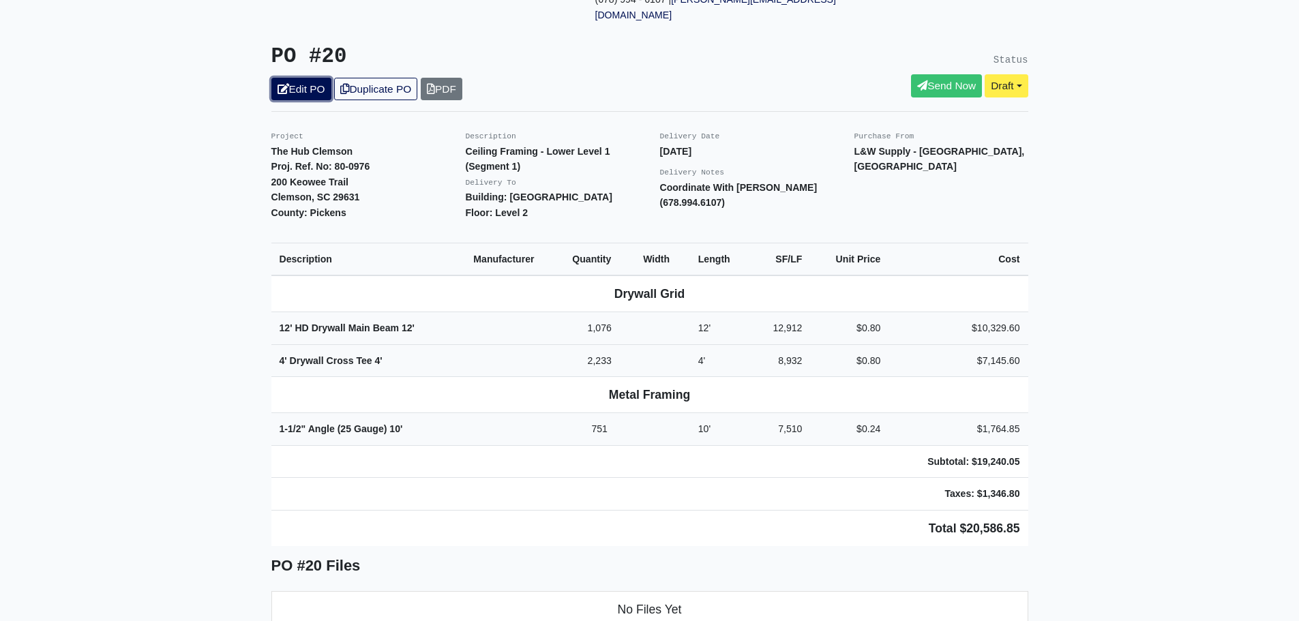
click at [299, 78] on link "Edit PO" at bounding box center [301, 89] width 60 height 23
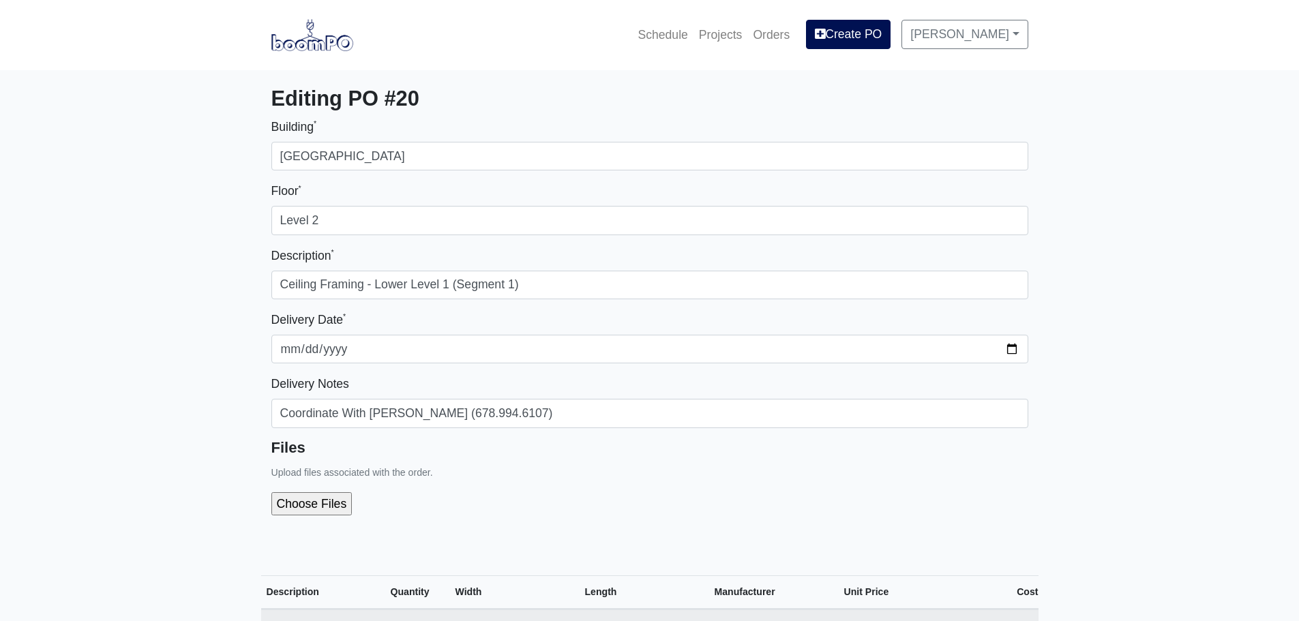
select select
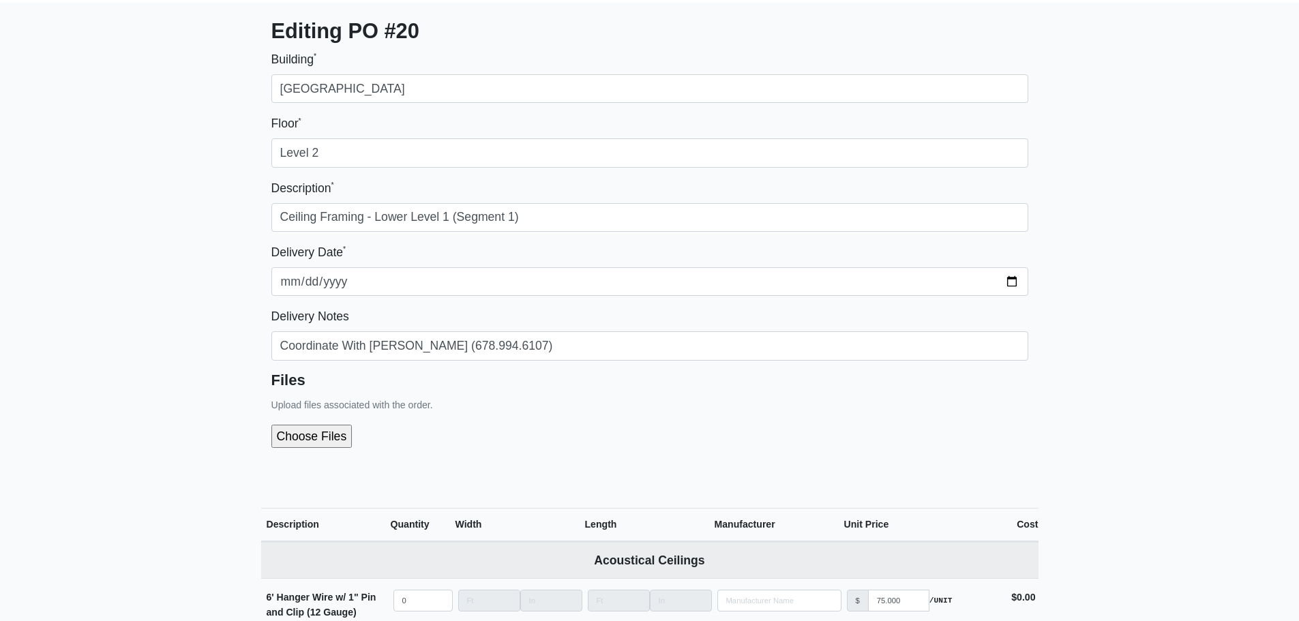
scroll to position [68, 0]
click at [300, 436] on input "file" at bounding box center [384, 435] width 227 height 23
type input "C:\fakepath\LL1 - Segment 1 (Interior Metal).pdf"
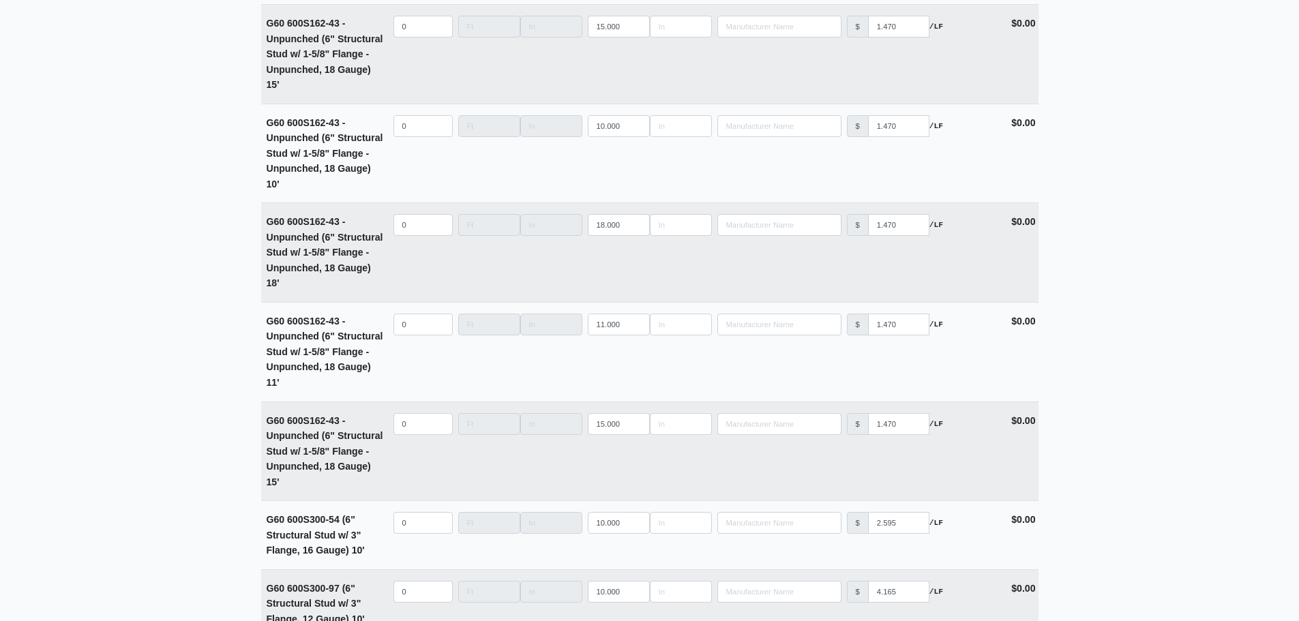
scroll to position [5335, 0]
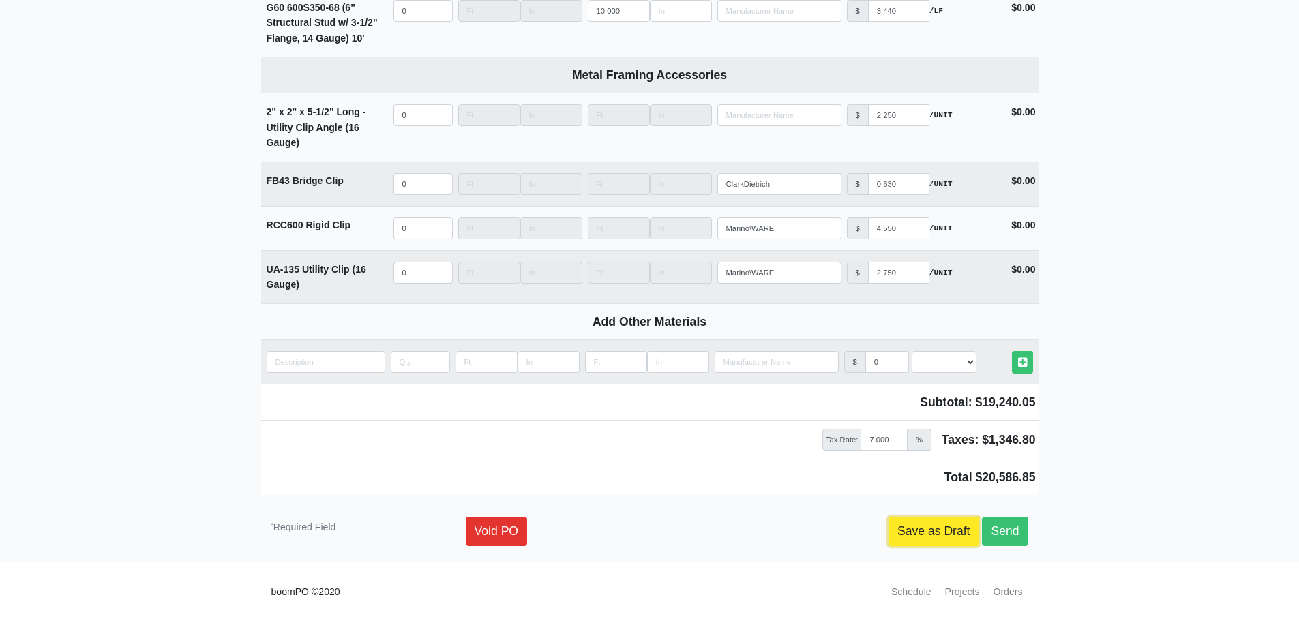
click at [917, 539] on link "Save as Draft" at bounding box center [934, 531] width 91 height 29
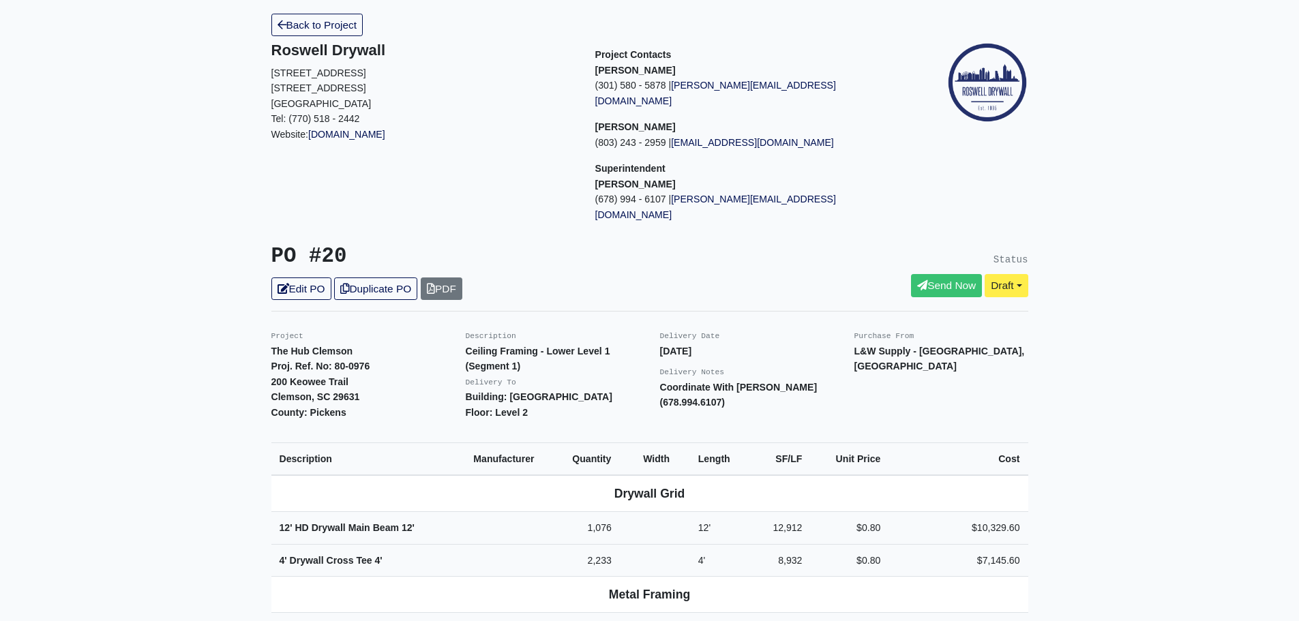
scroll to position [68, 0]
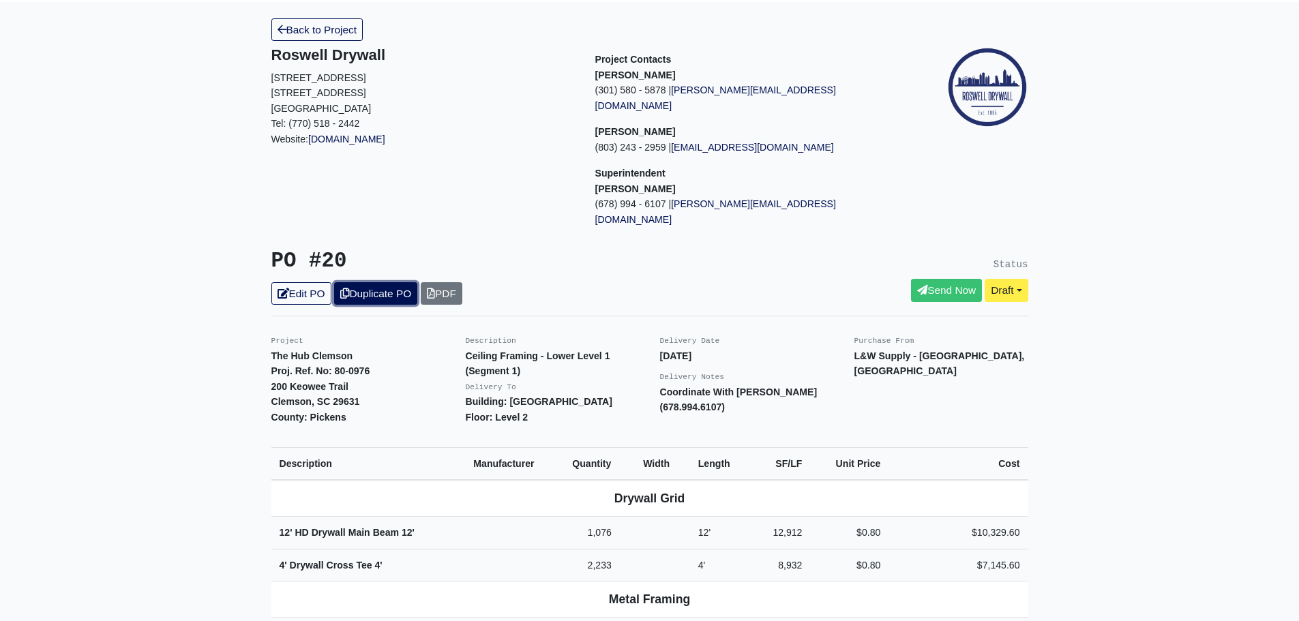
click at [359, 282] on link "Duplicate PO" at bounding box center [375, 293] width 83 height 23
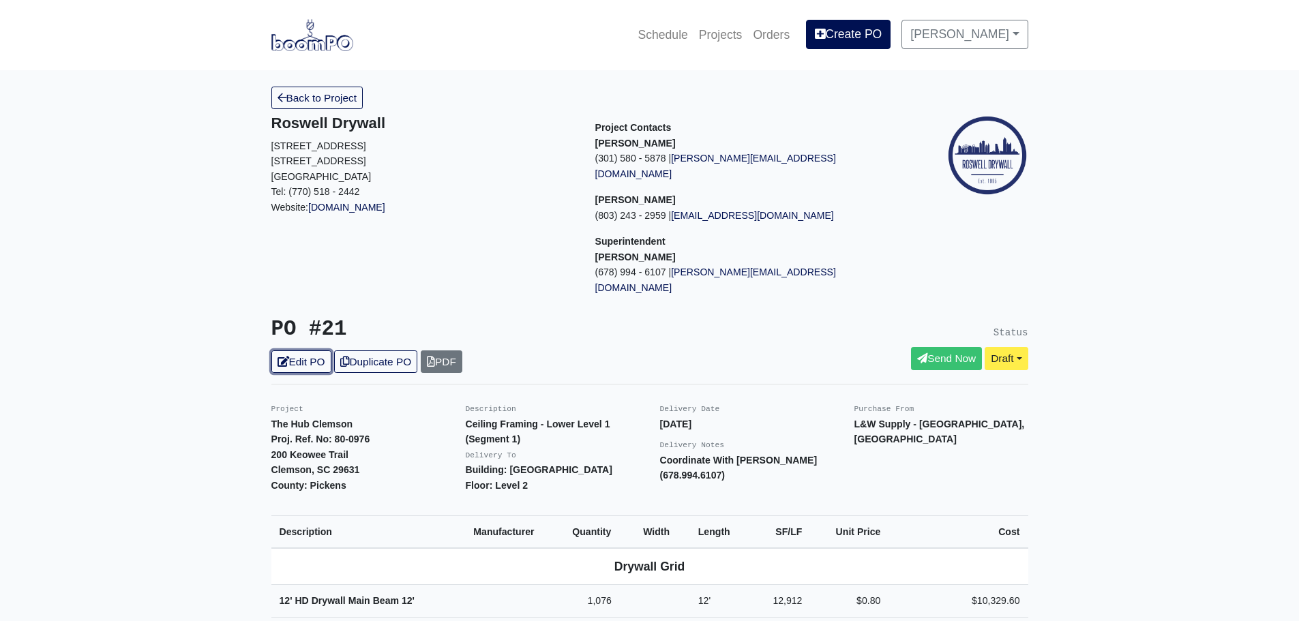
click at [312, 351] on link "Edit PO" at bounding box center [301, 362] width 60 height 23
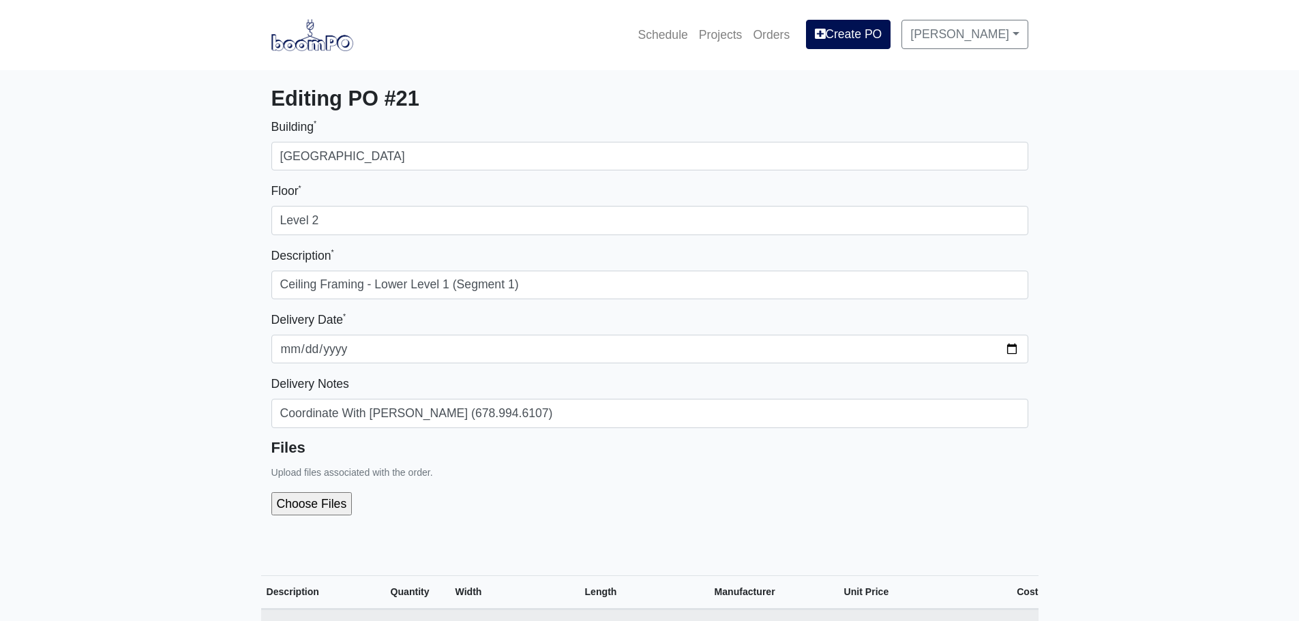
select select
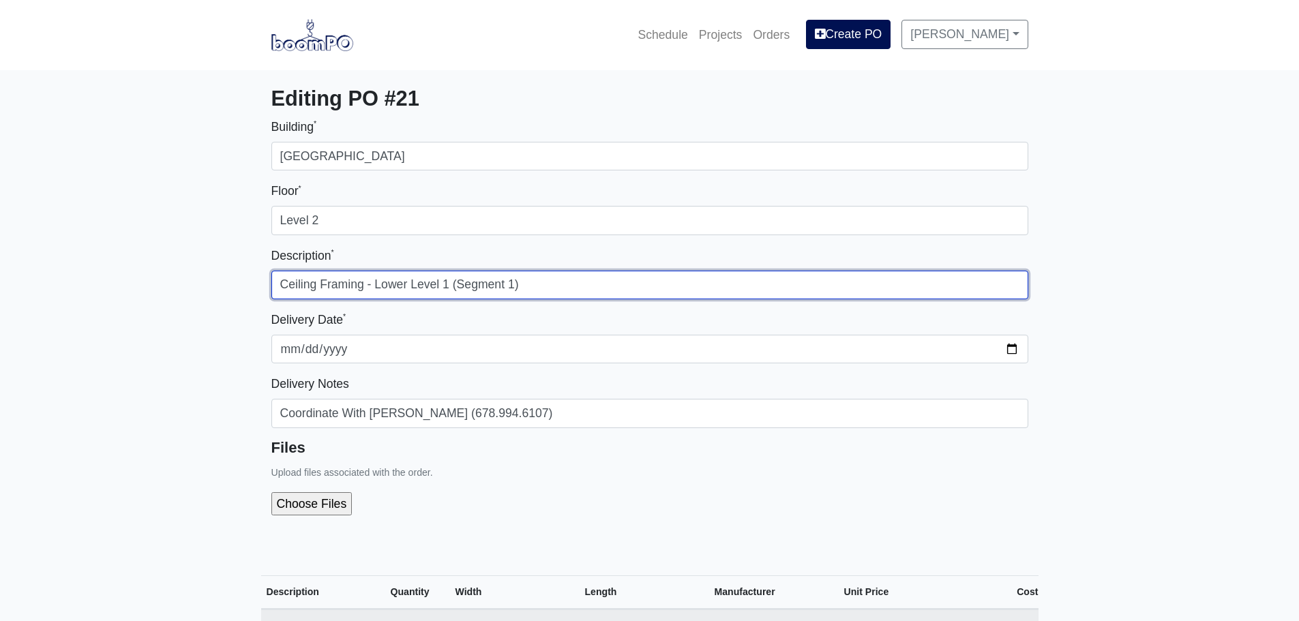
click at [514, 286] on input "Ceiling Framing - Lower Level 1 (Segment 1)" at bounding box center [649, 285] width 757 height 29
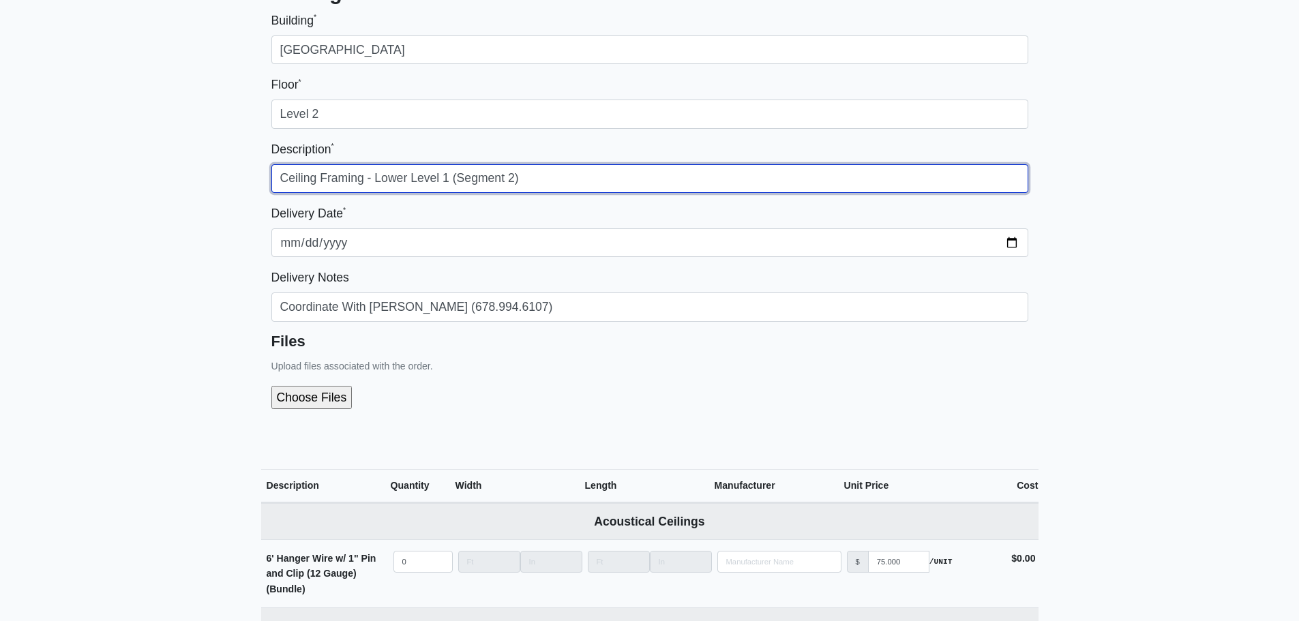
scroll to position [273, 0]
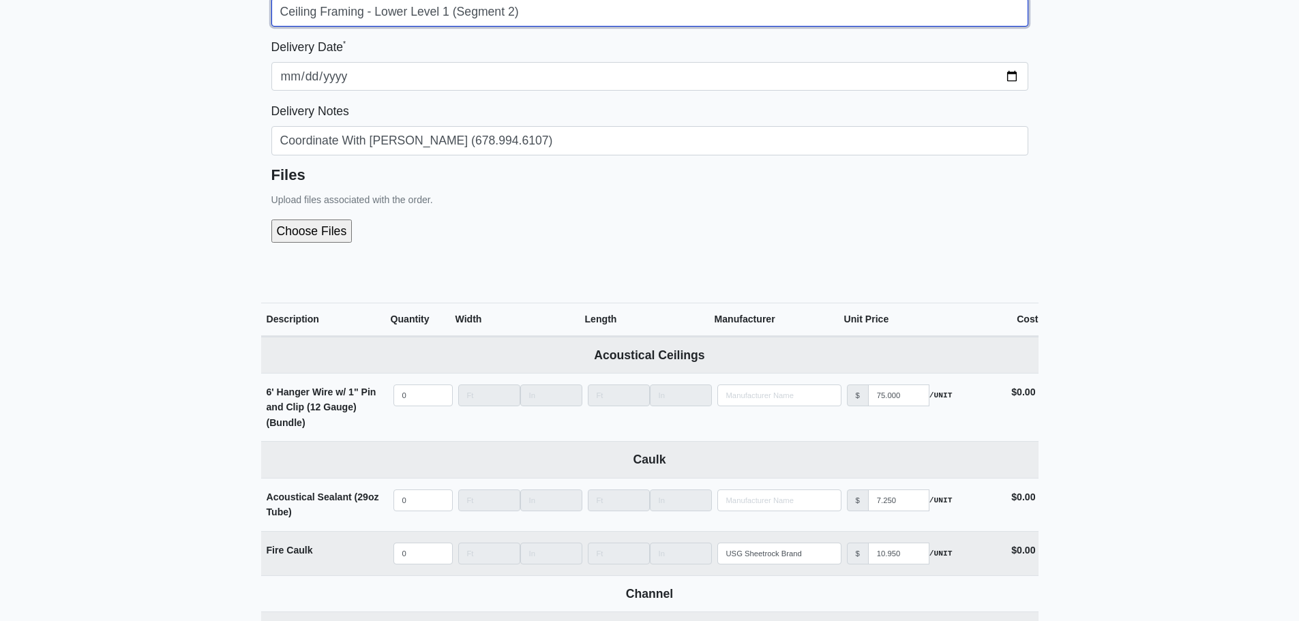
type input "Ceiling Framing - Lower Level 1 (Segment 2)"
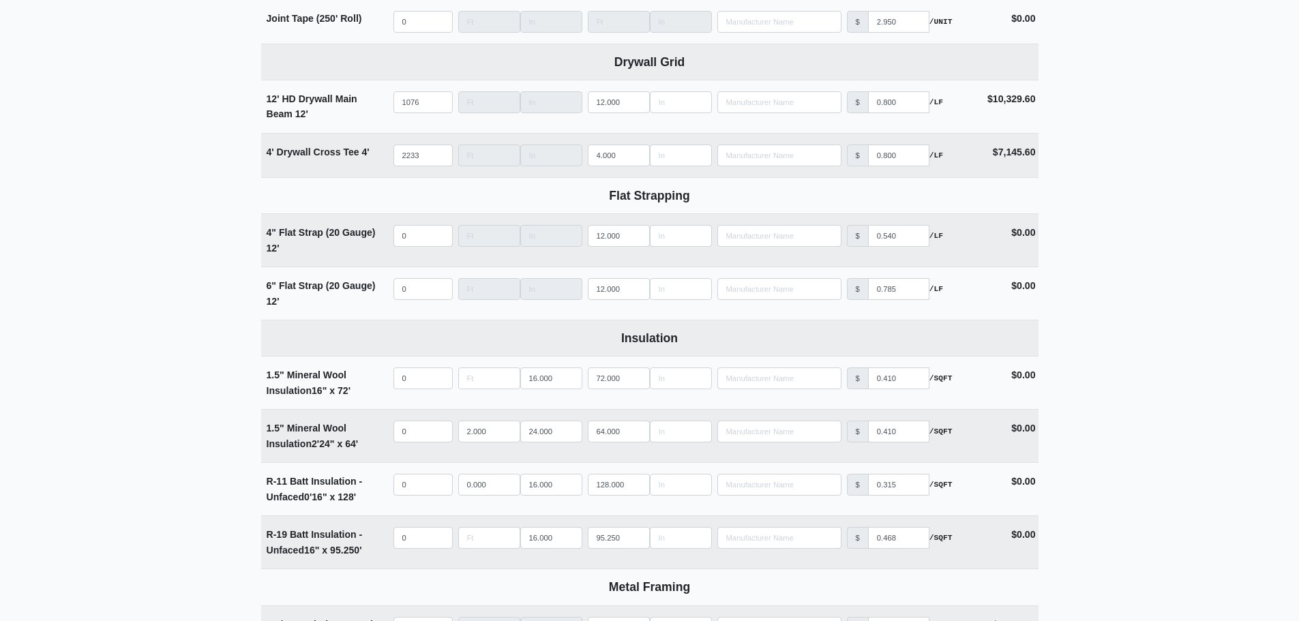
scroll to position [2114, 0]
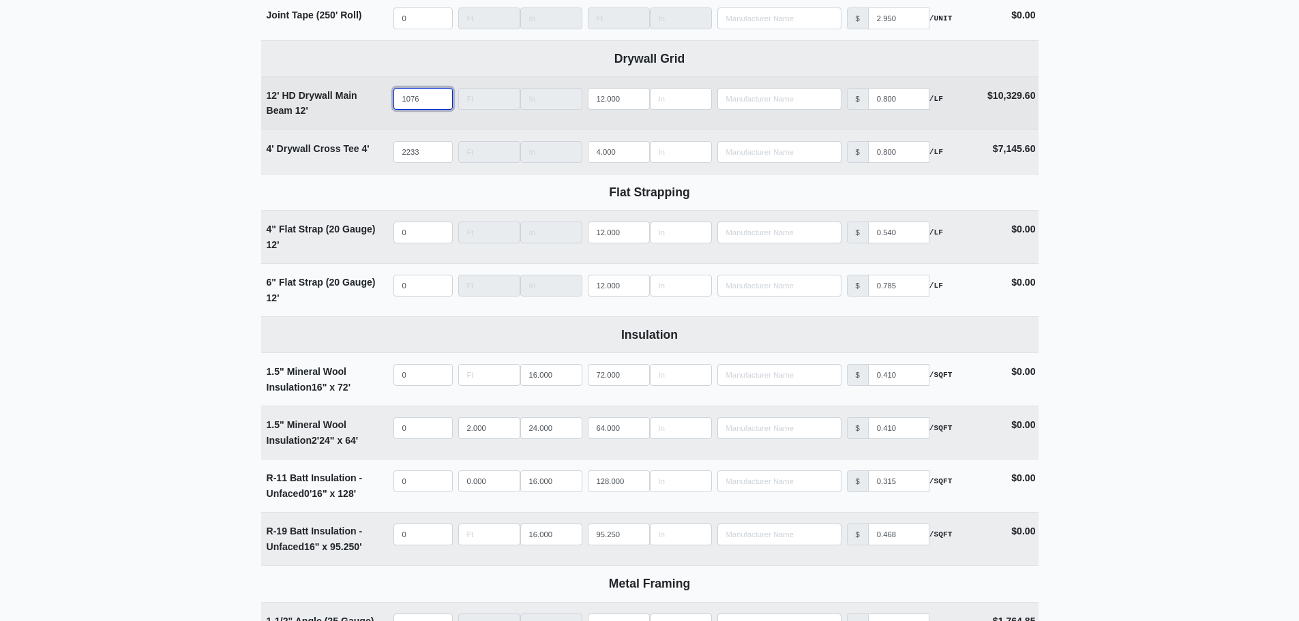
drag, startPoint x: 430, startPoint y: 107, endPoint x: 311, endPoint y: 109, distance: 119.4
click at [334, 107] on tr "12' HD Drywall Main Beam 12' Qty 1076 Width Length 12.000 Manufacturer No Resul…" at bounding box center [650, 102] width 778 height 53
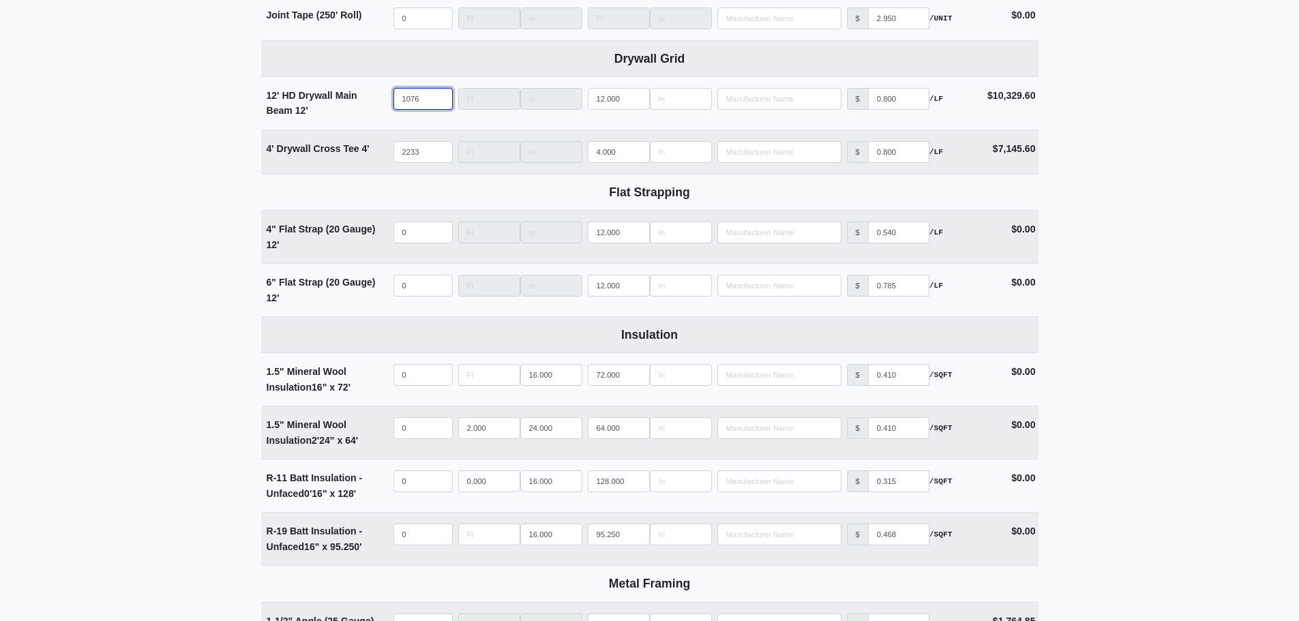
select select
type input "7"
select select
type input "74"
select select
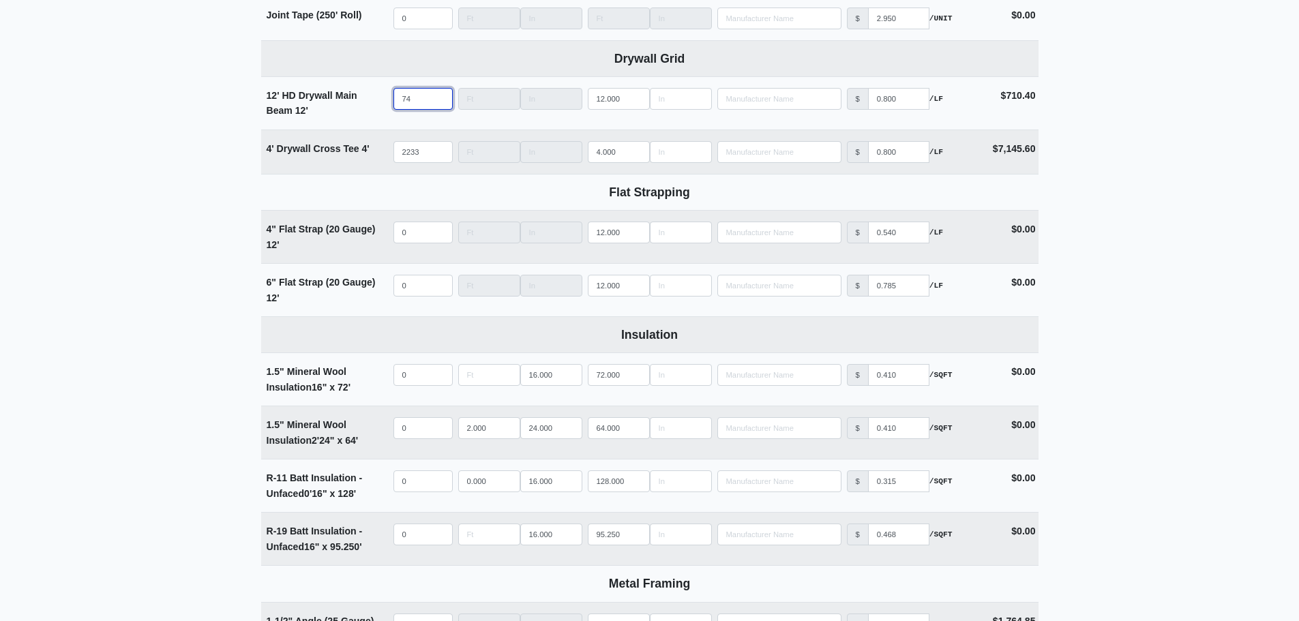
type input "745"
select select
type input "745"
drag, startPoint x: 424, startPoint y: 158, endPoint x: 384, endPoint y: 153, distance: 39.9
click at [384, 153] on tr "4' Drywall Cross Tee 4' Qty 2233 Width Length 4.000 Manufacturer No Results Pri…" at bounding box center [650, 152] width 778 height 44
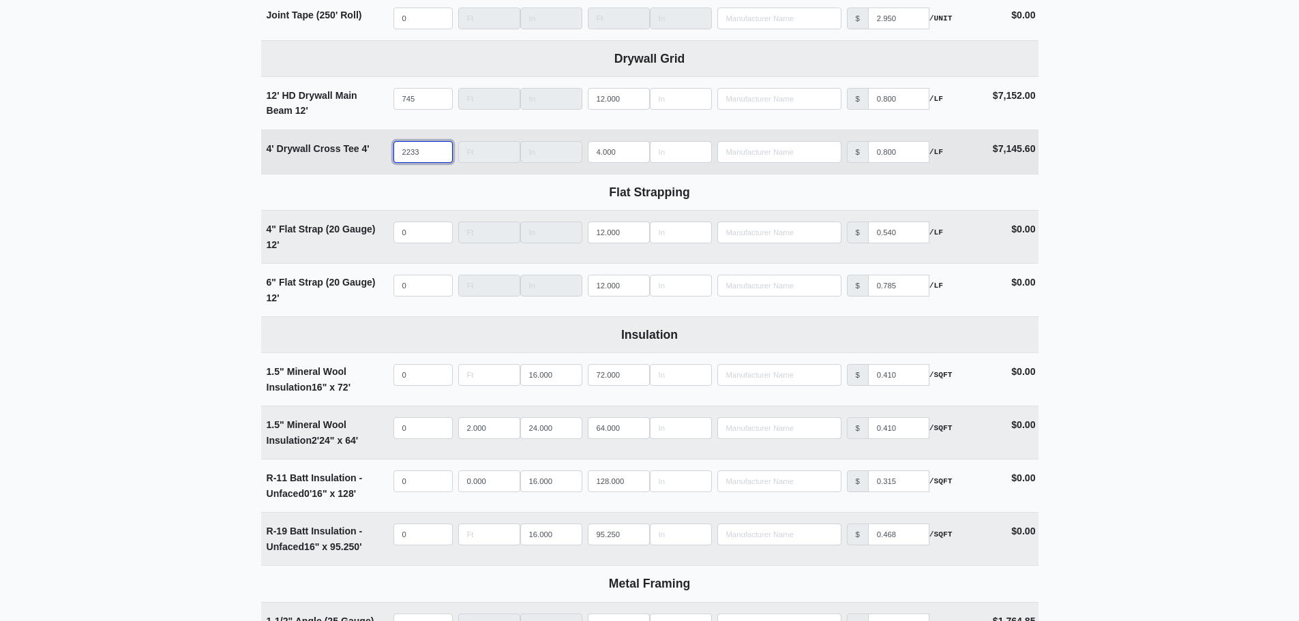
type input "1"
select select
type input "19"
select select
type input "194"
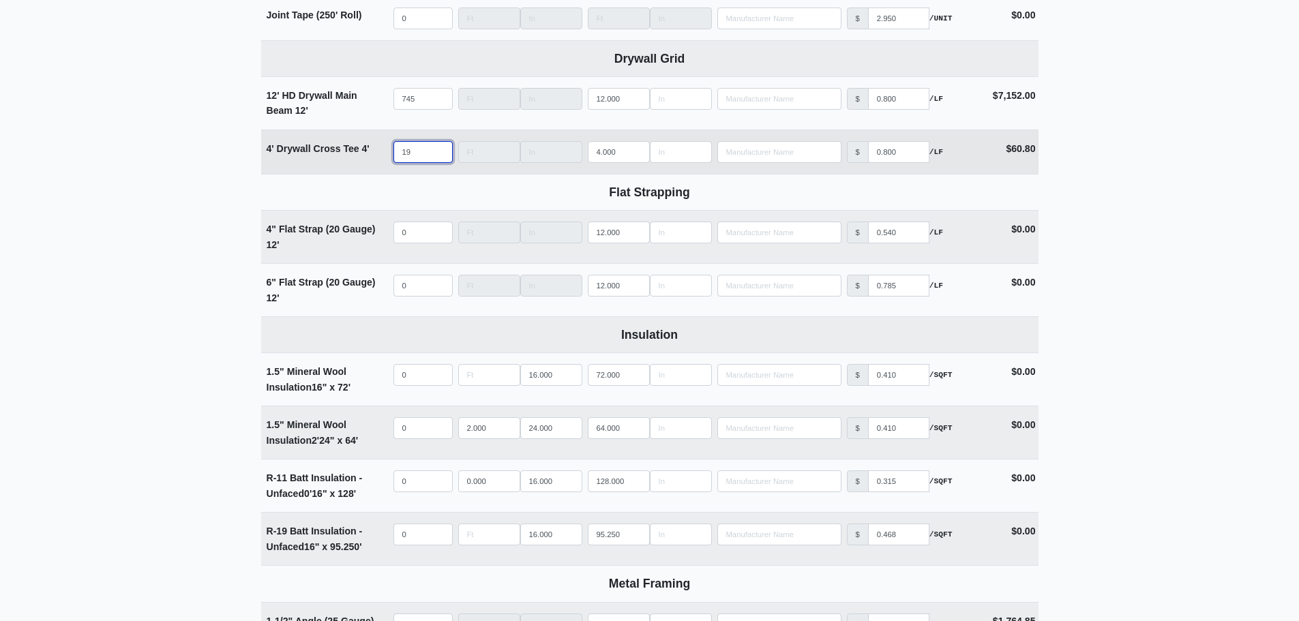
select select
type input "1944"
select select
type input "1944"
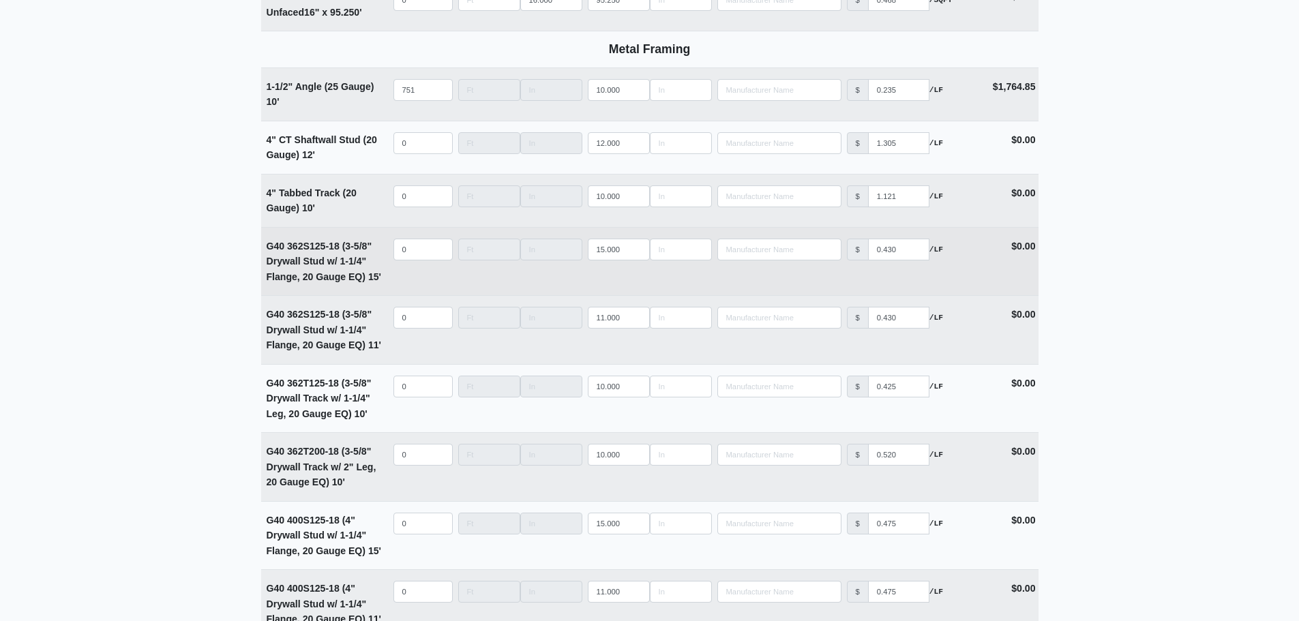
scroll to position [2660, 0]
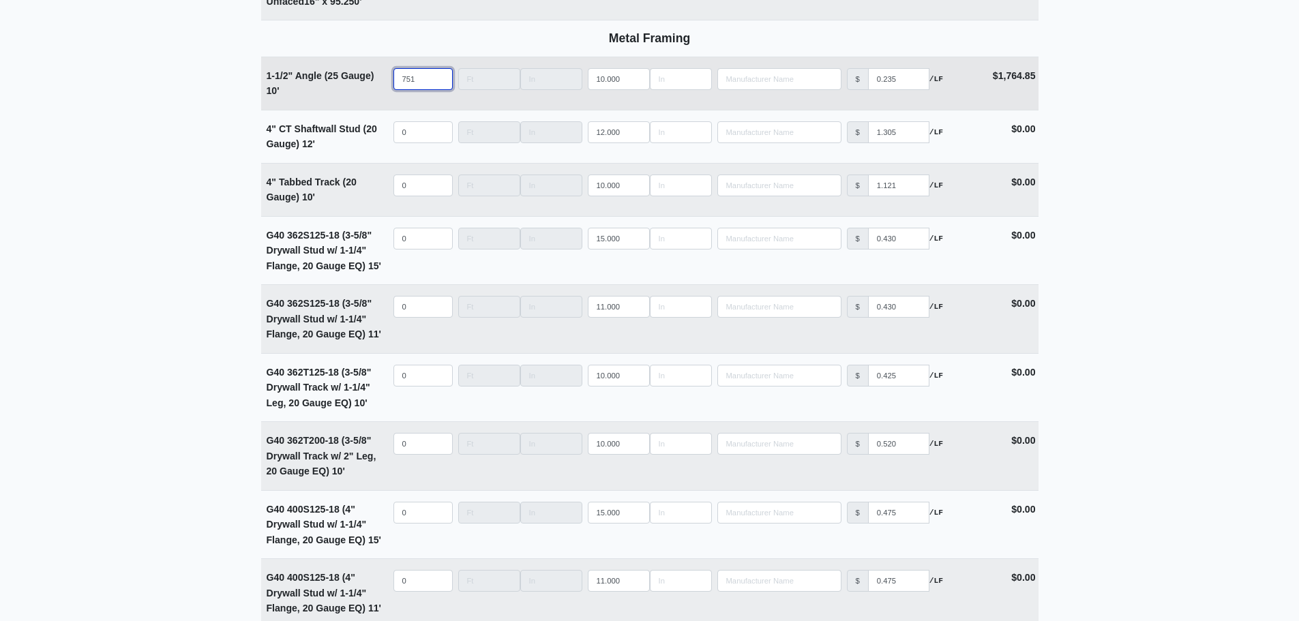
drag, startPoint x: 419, startPoint y: 87, endPoint x: 346, endPoint y: 89, distance: 73.7
click at [346, 89] on tr "1-1/2" Angle (25 Gauge) 10' Qty 751 Width Length 10.000 Manufacturer No Results…" at bounding box center [650, 83] width 778 height 53
select select
type input "5"
select select
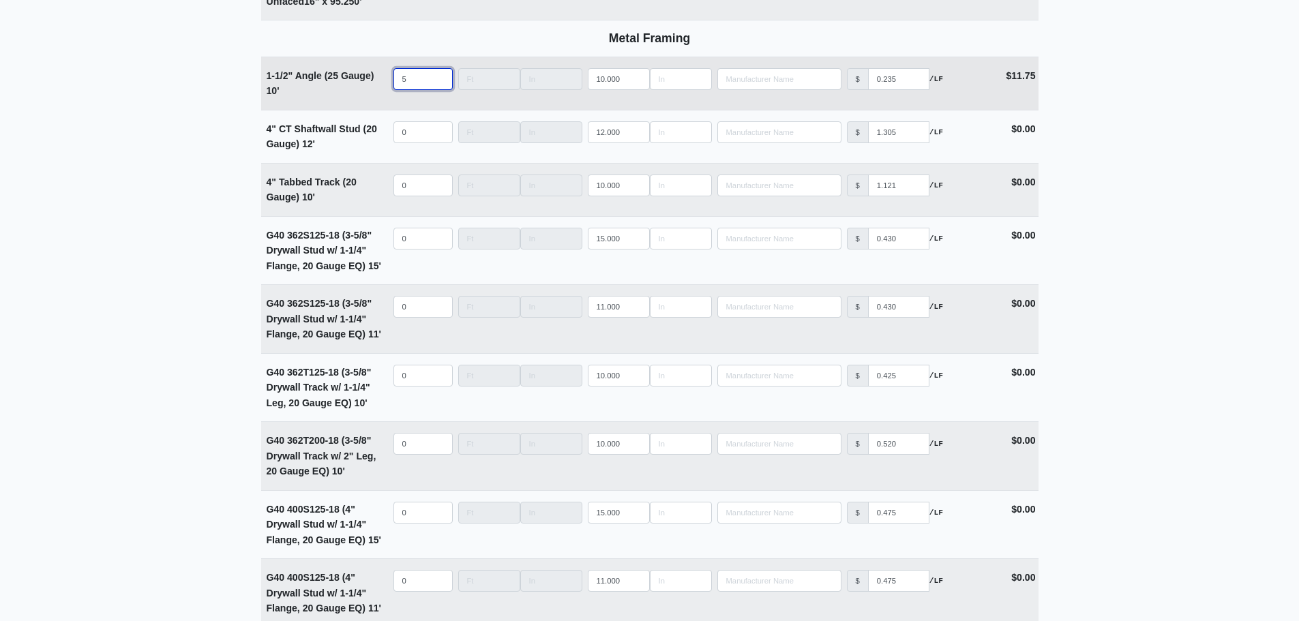
type input "59"
select select
type input "596"
select select
type input "596"
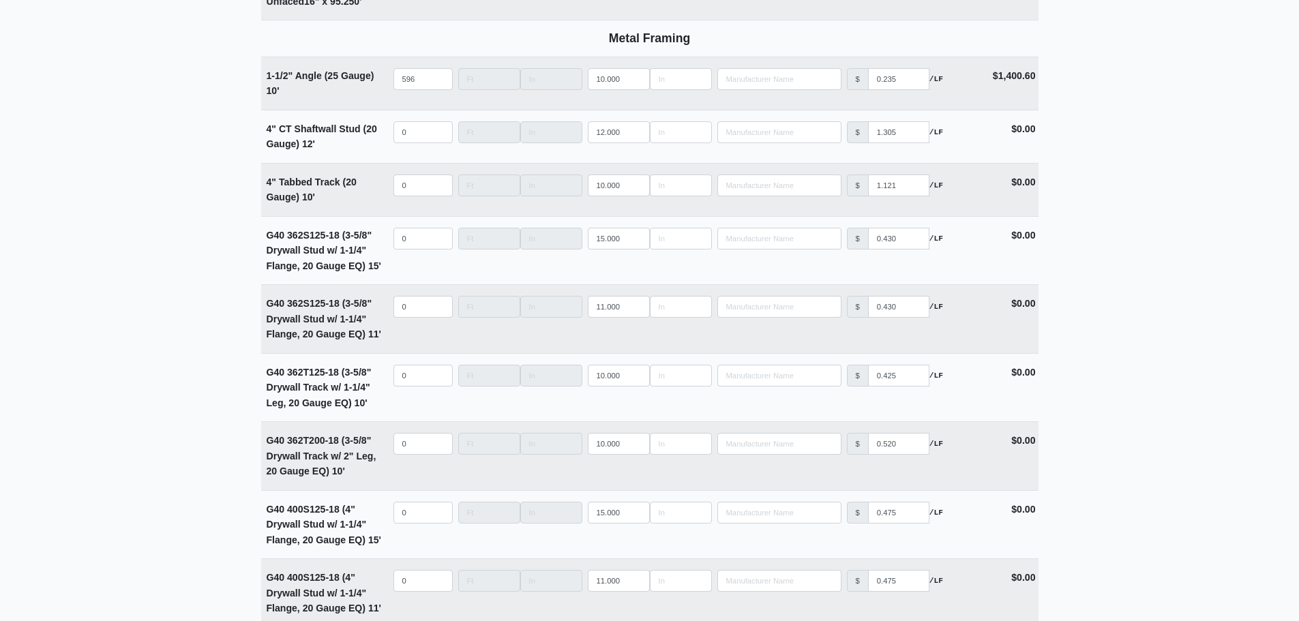
click at [188, 149] on main "Editing PO #21 Building * Main Building Floor * Level 2 Description * Ceiling F…" at bounding box center [649, 289] width 1299 height 5759
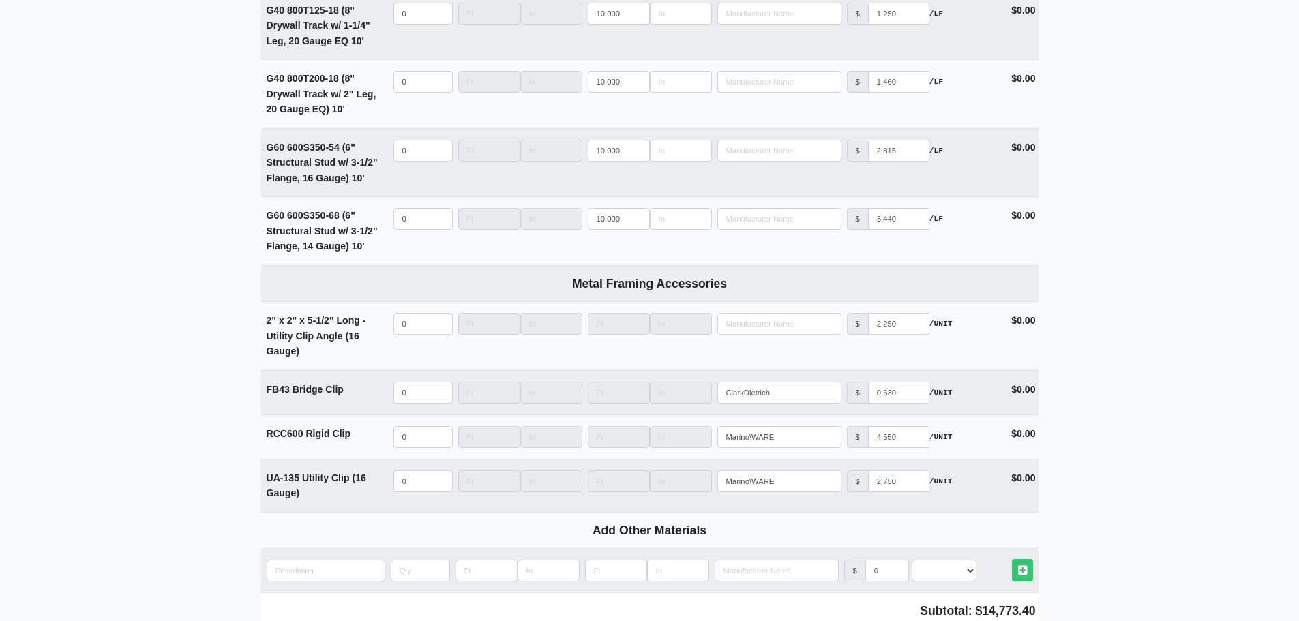
scroll to position [5275, 0]
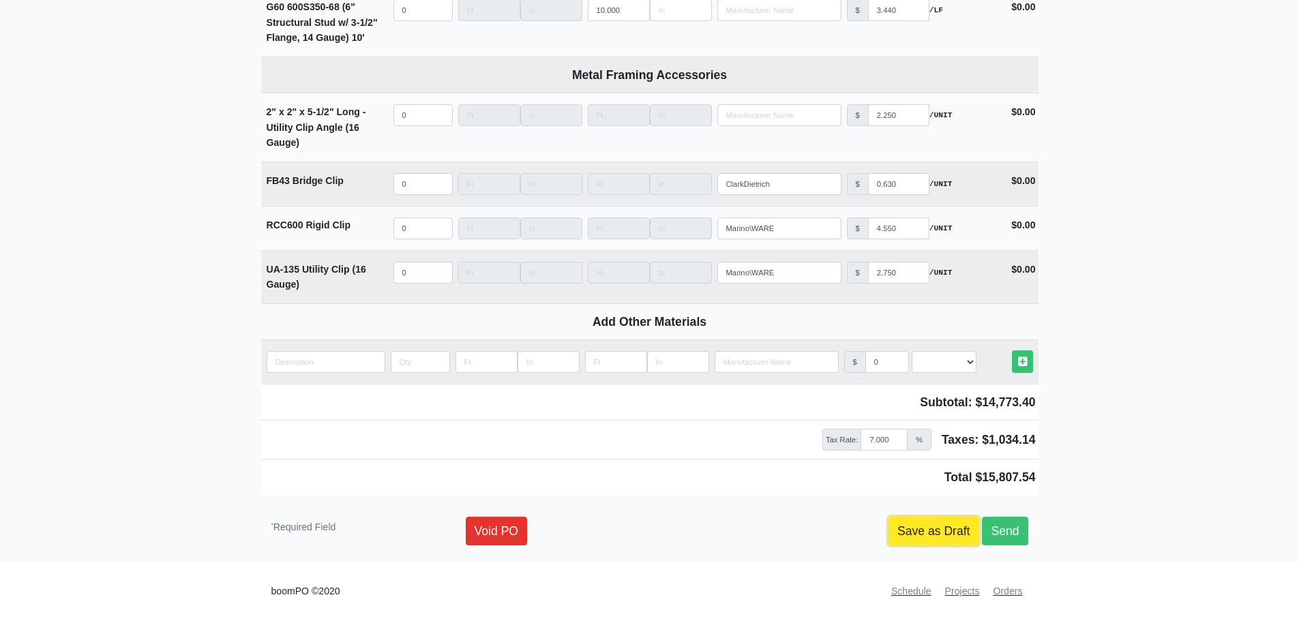
click at [941, 523] on link "Save as Draft" at bounding box center [934, 531] width 91 height 29
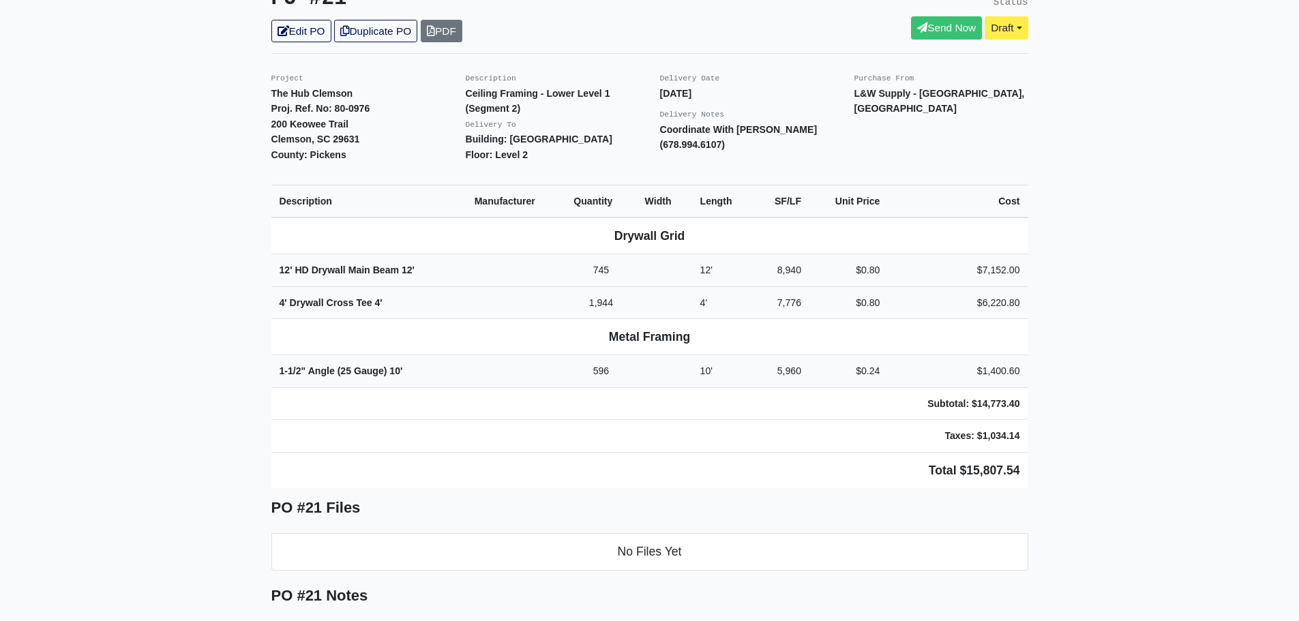
scroll to position [136, 0]
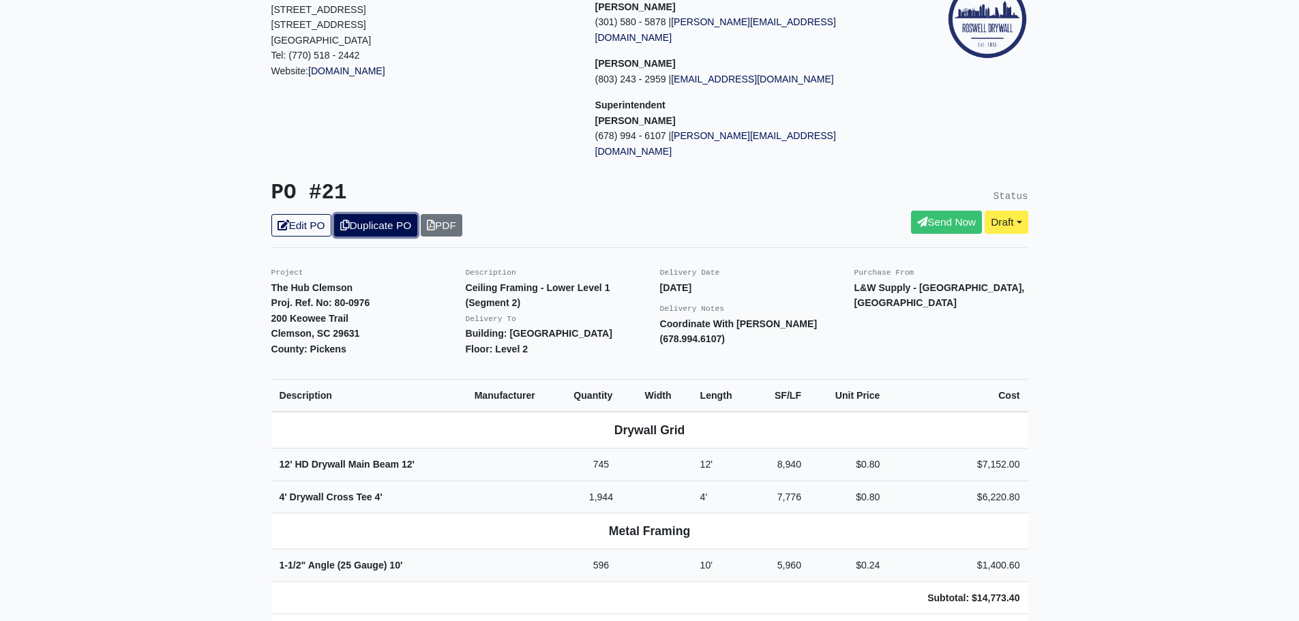
click at [363, 214] on link "Duplicate PO" at bounding box center [375, 225] width 83 height 23
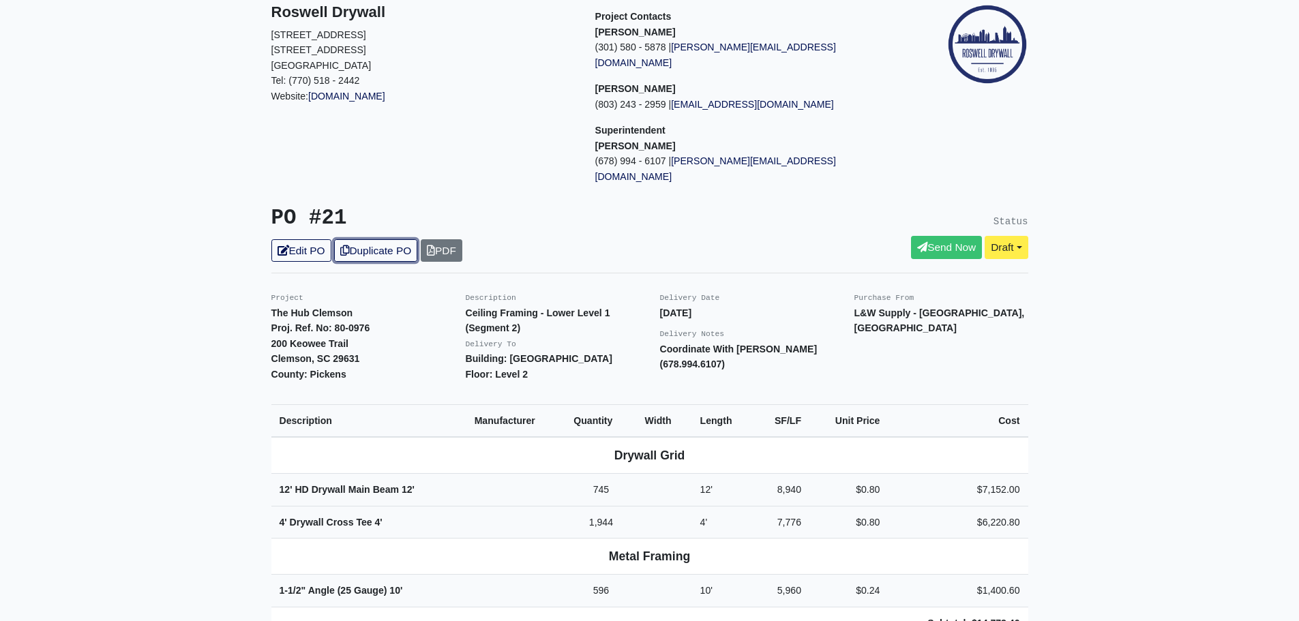
scroll to position [273, 0]
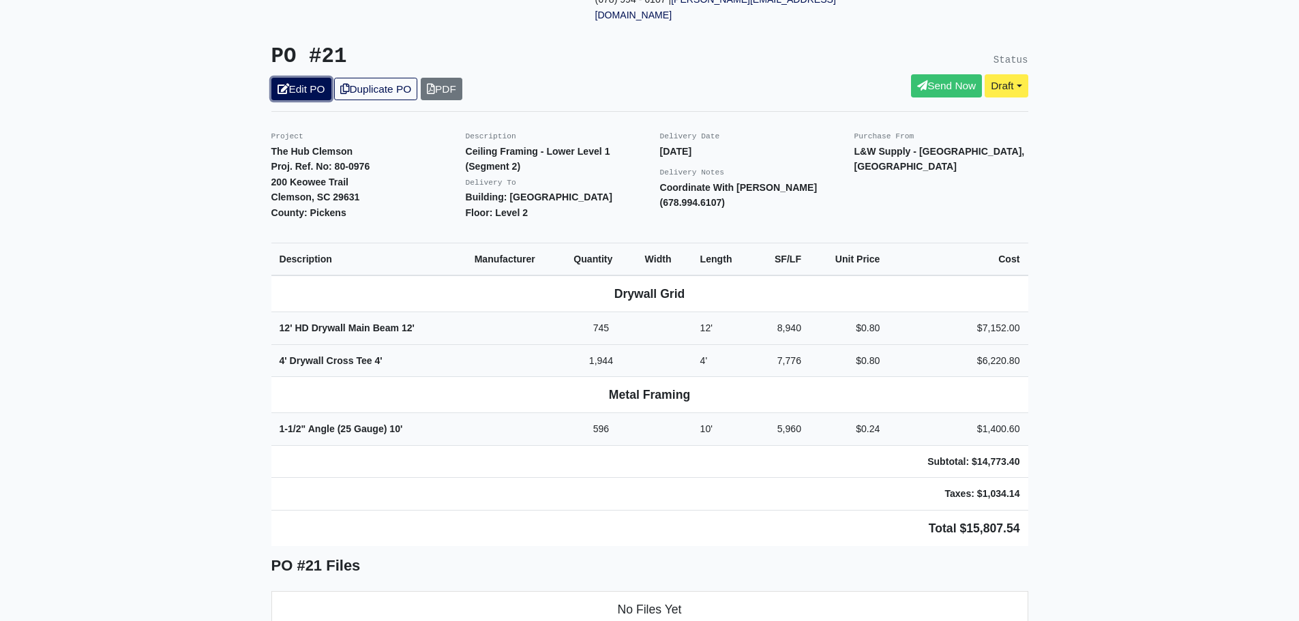
click at [295, 78] on link "Edit PO" at bounding box center [301, 89] width 60 height 23
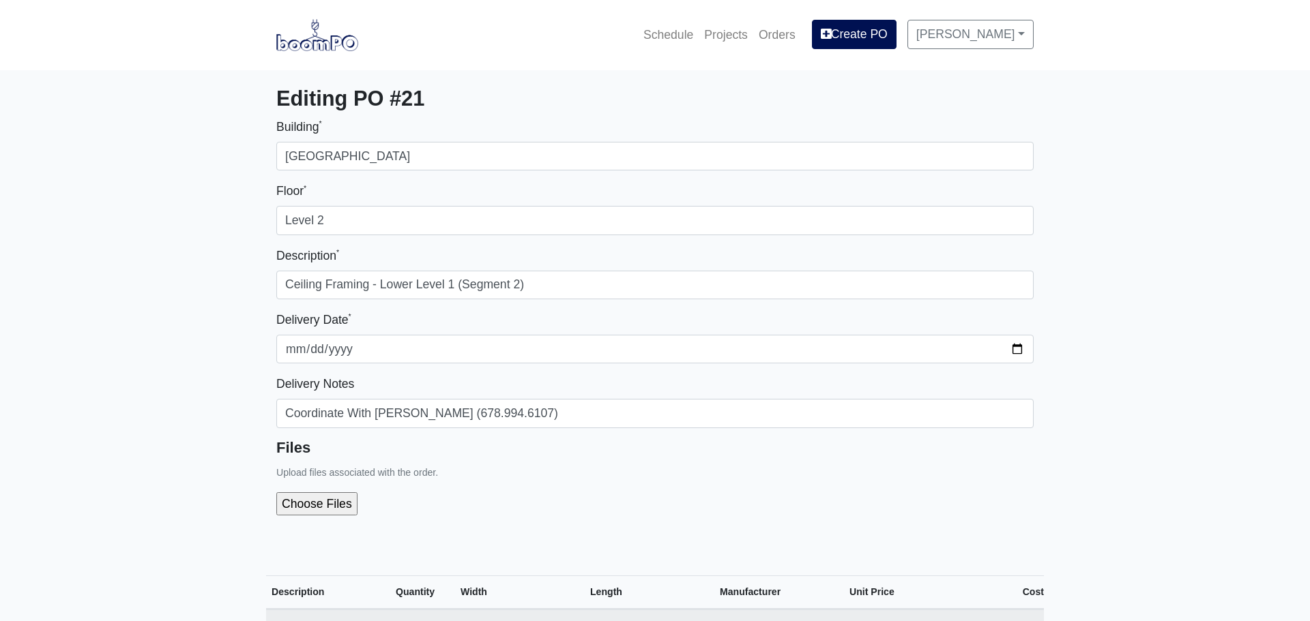
select select
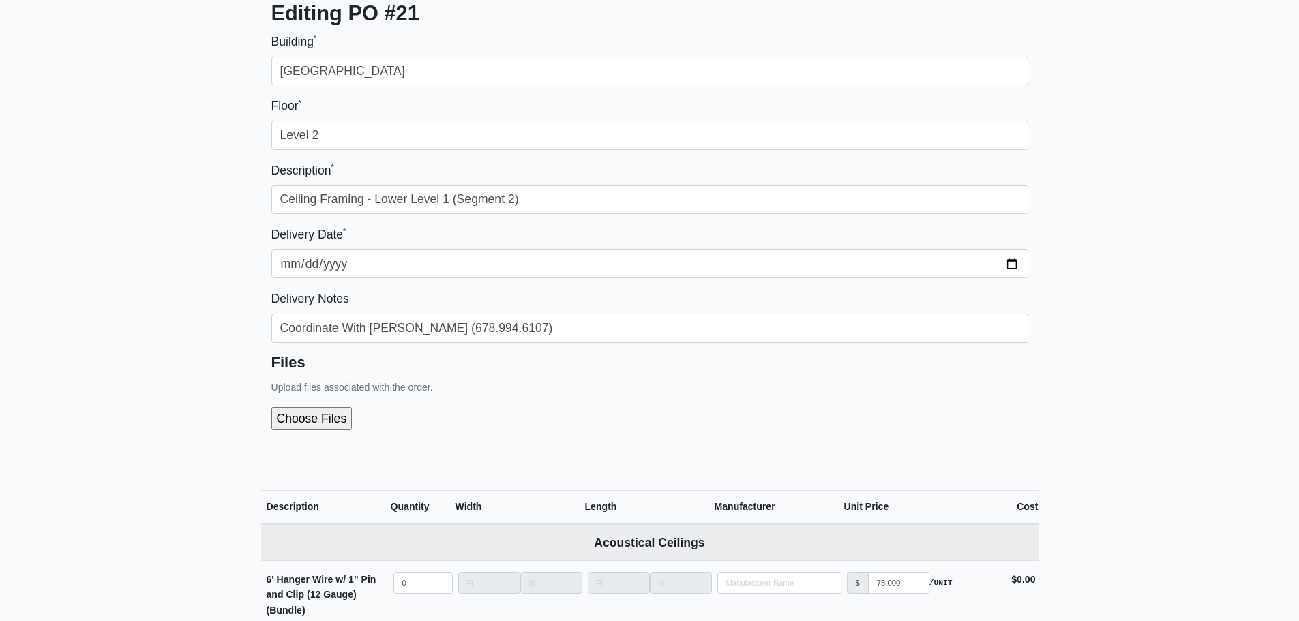
scroll to position [205, 0]
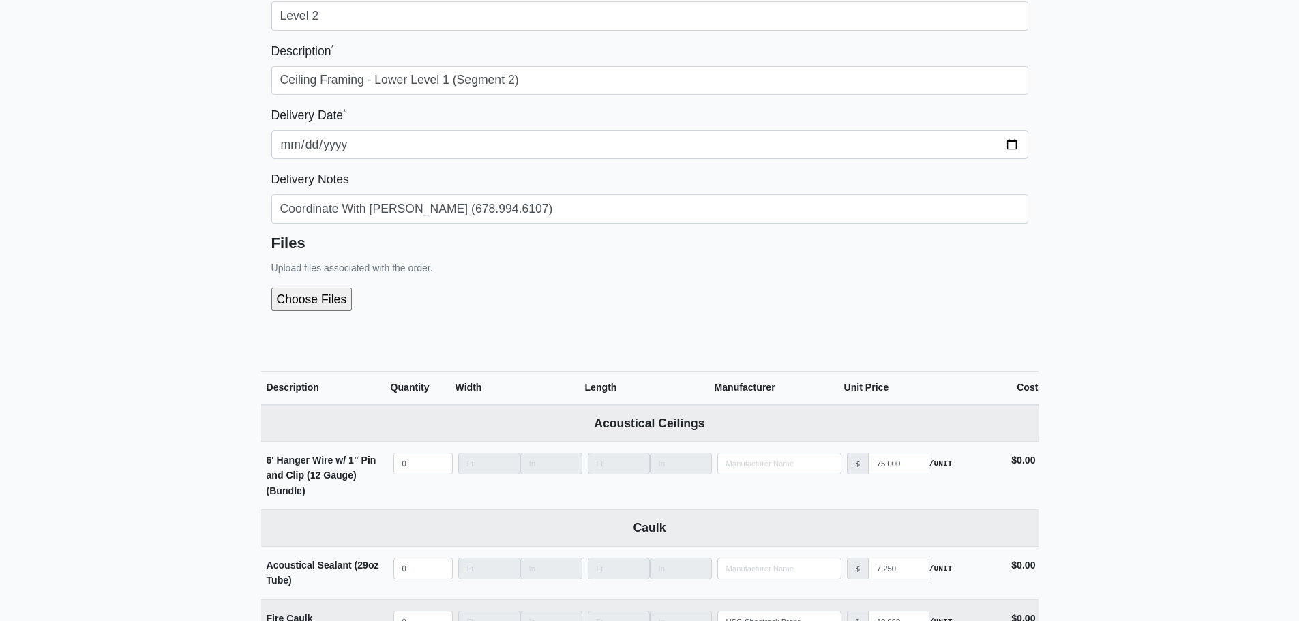
click at [306, 295] on input "file" at bounding box center [384, 299] width 227 height 23
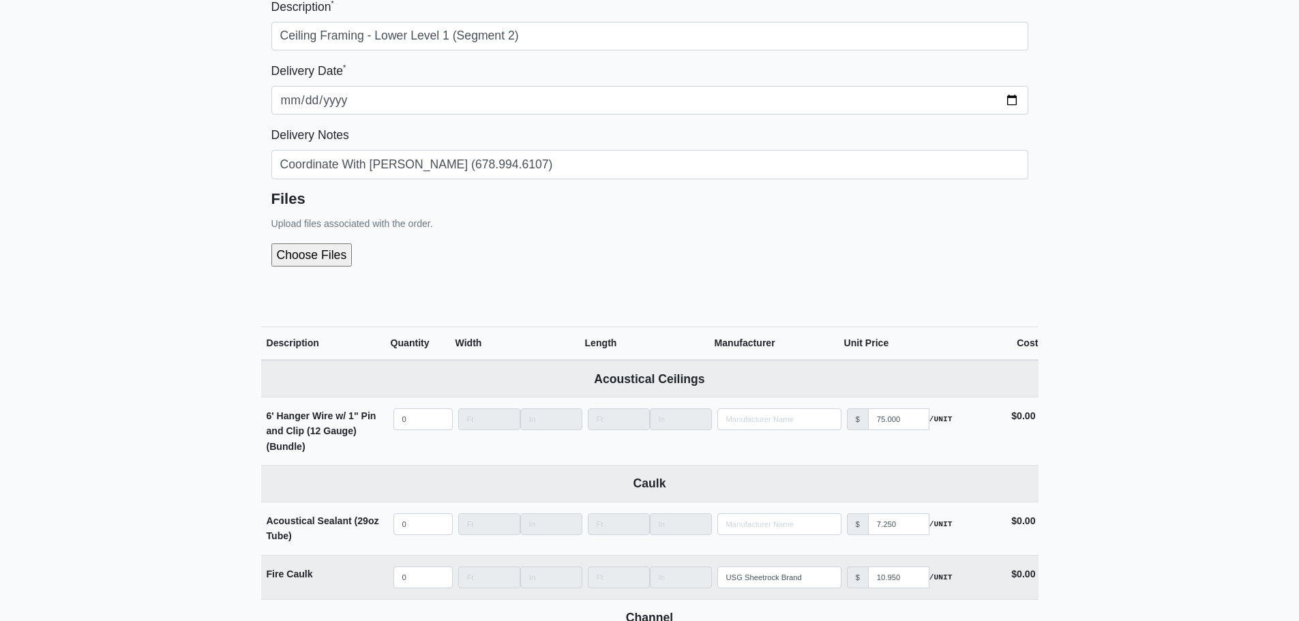
scroll to position [273, 0]
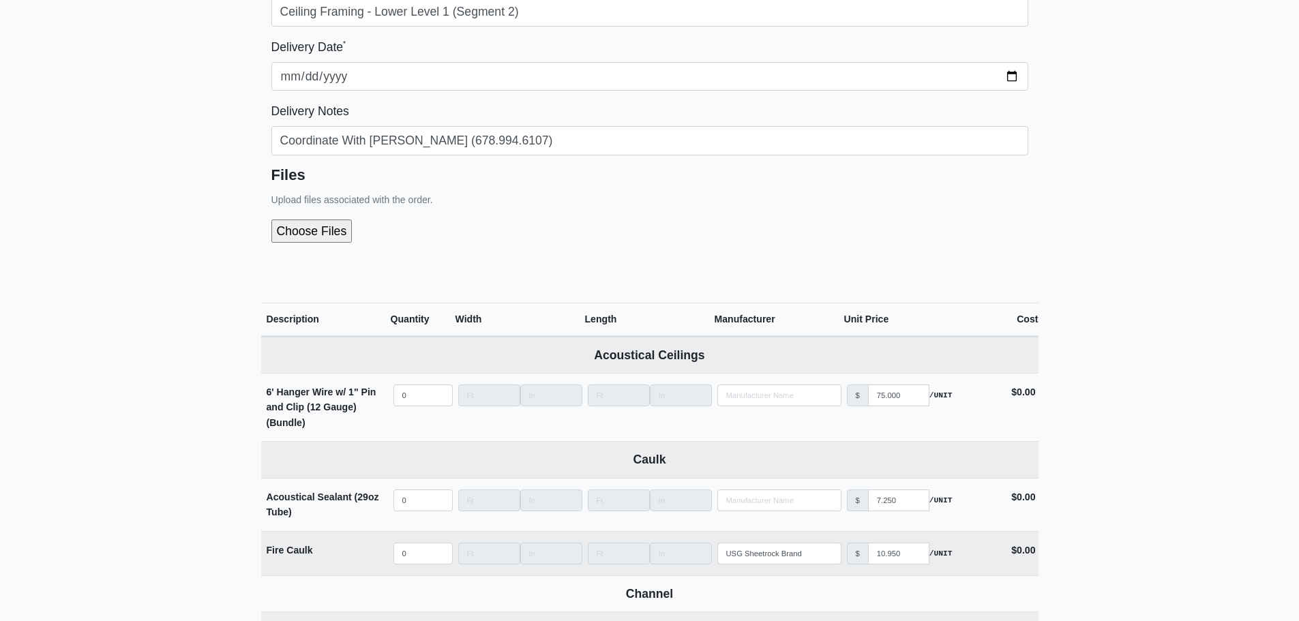
type input "C:\fakepath\LL1 - Segment 2 (Interior Metal).pdf"
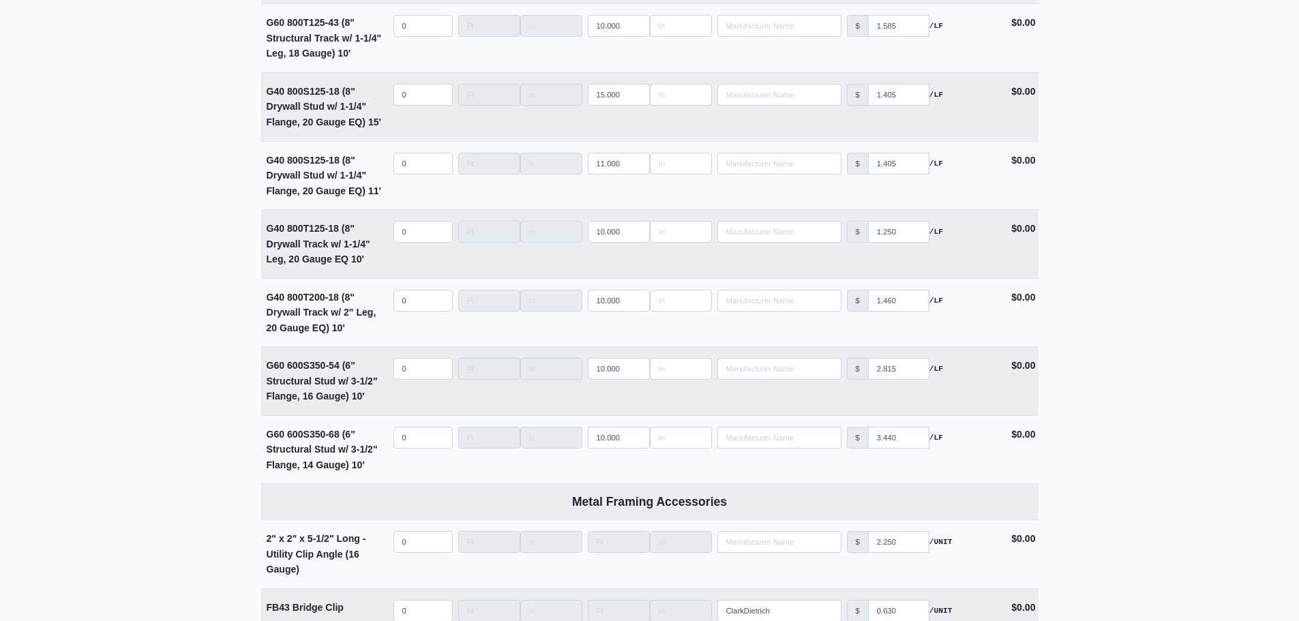
scroll to position [5335, 0]
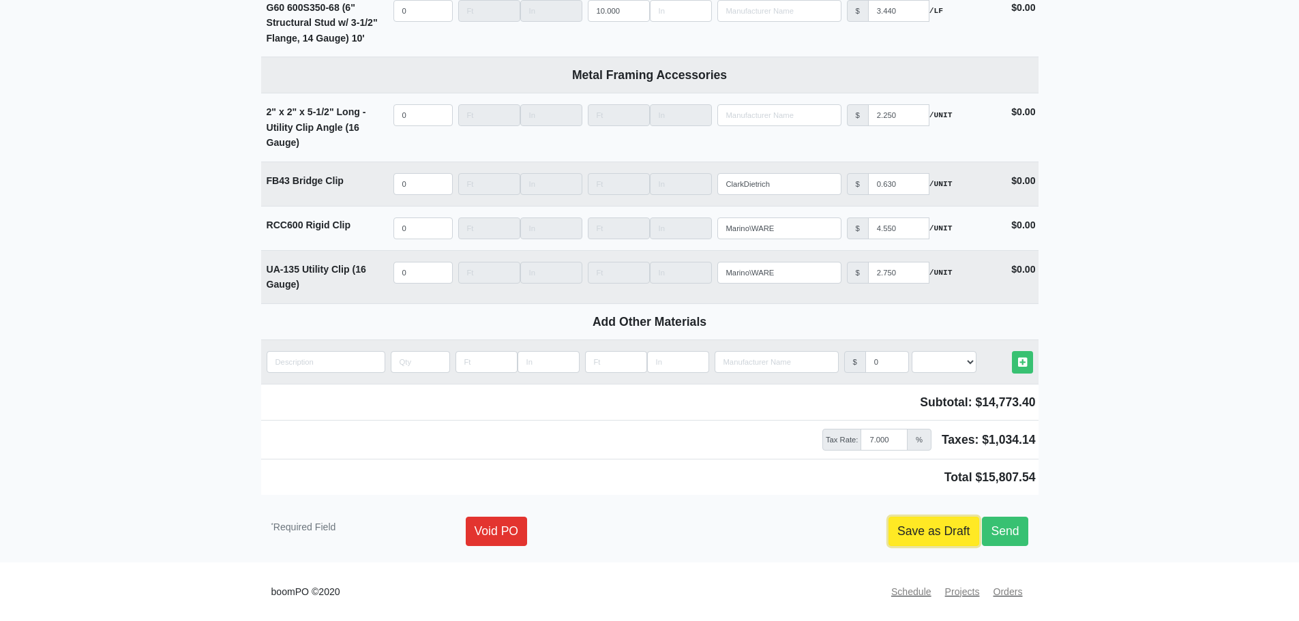
click at [921, 537] on link "Save as Draft" at bounding box center [934, 531] width 91 height 29
click at [917, 529] on link "Save as Draft" at bounding box center [934, 531] width 91 height 29
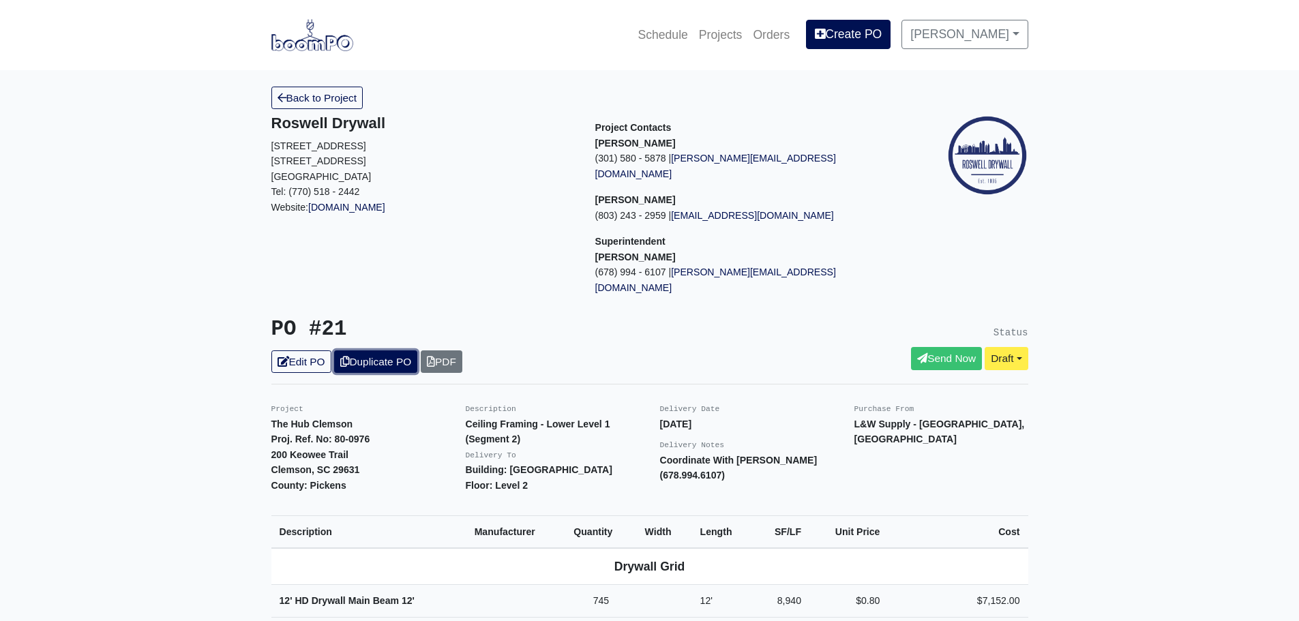
click at [380, 351] on link "Duplicate PO" at bounding box center [375, 362] width 83 height 23
click at [306, 351] on link "Edit PO" at bounding box center [301, 362] width 60 height 23
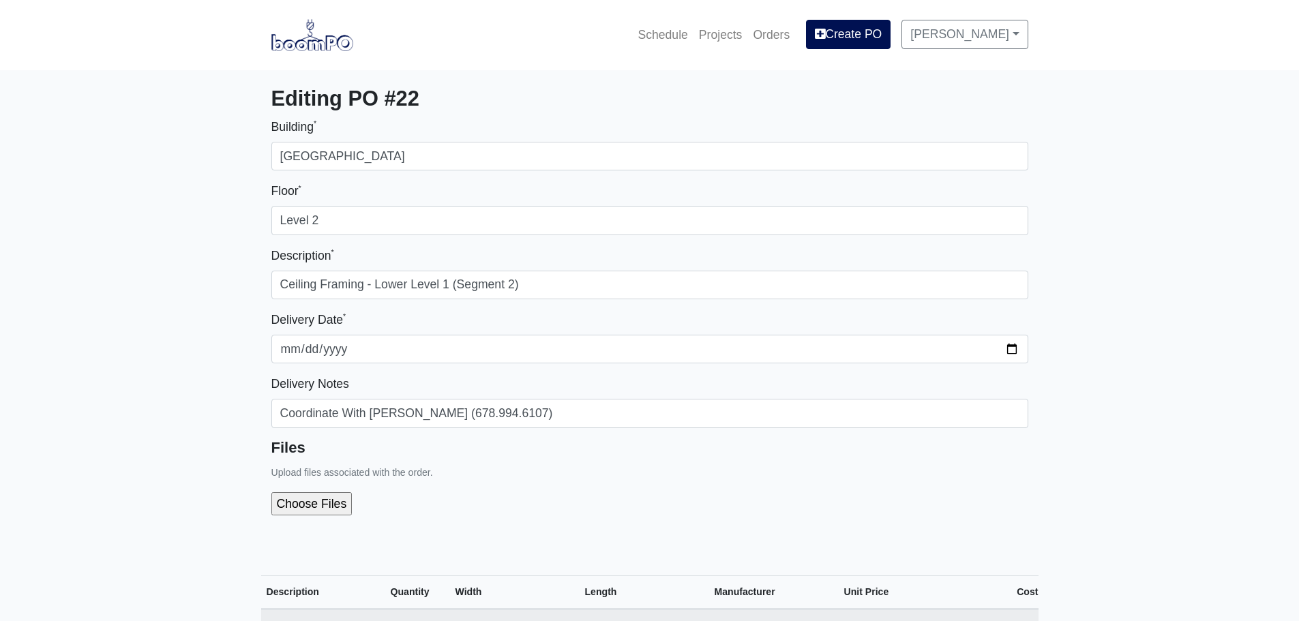
select select
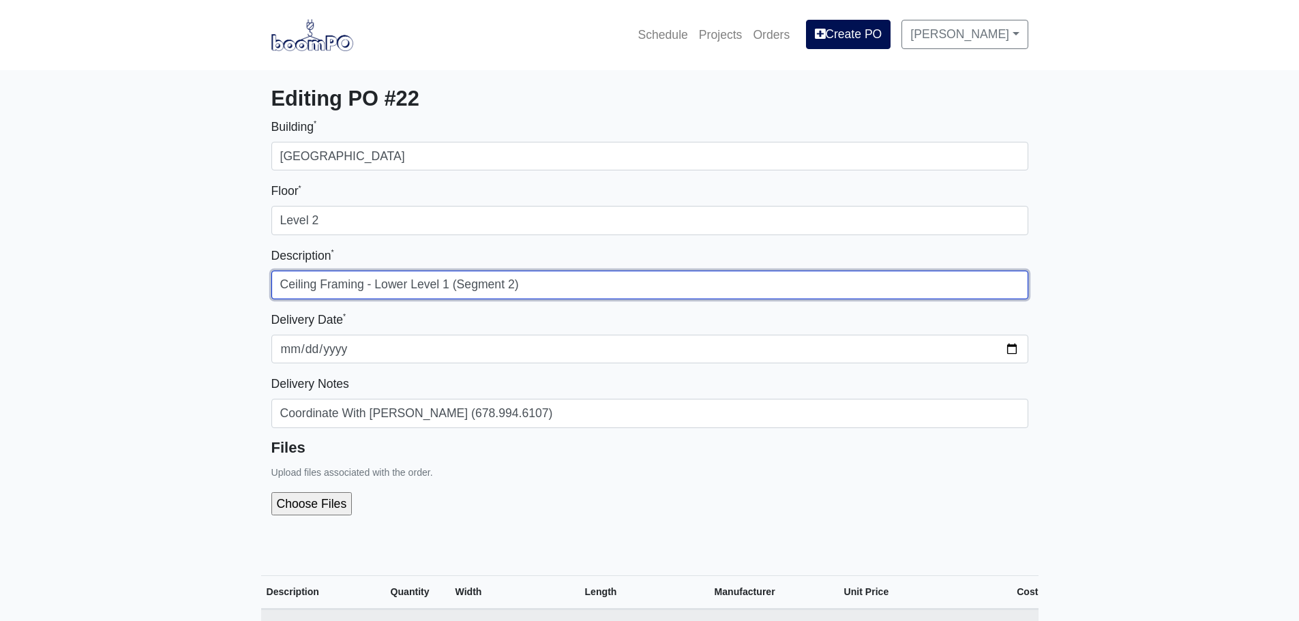
click at [515, 282] on input "Ceiling Framing - Lower Level 1 (Segment 2)" at bounding box center [649, 285] width 757 height 29
type input "Ceiling Framing - Lower Level 1 (Segment 3)"
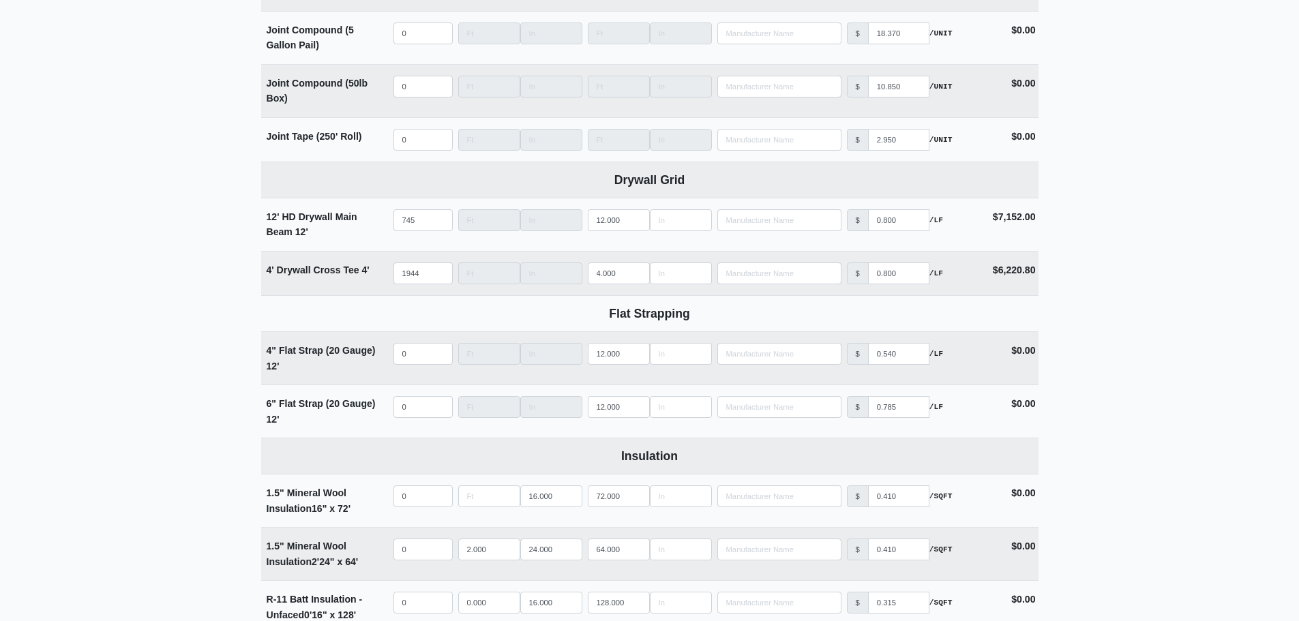
scroll to position [1978, 0]
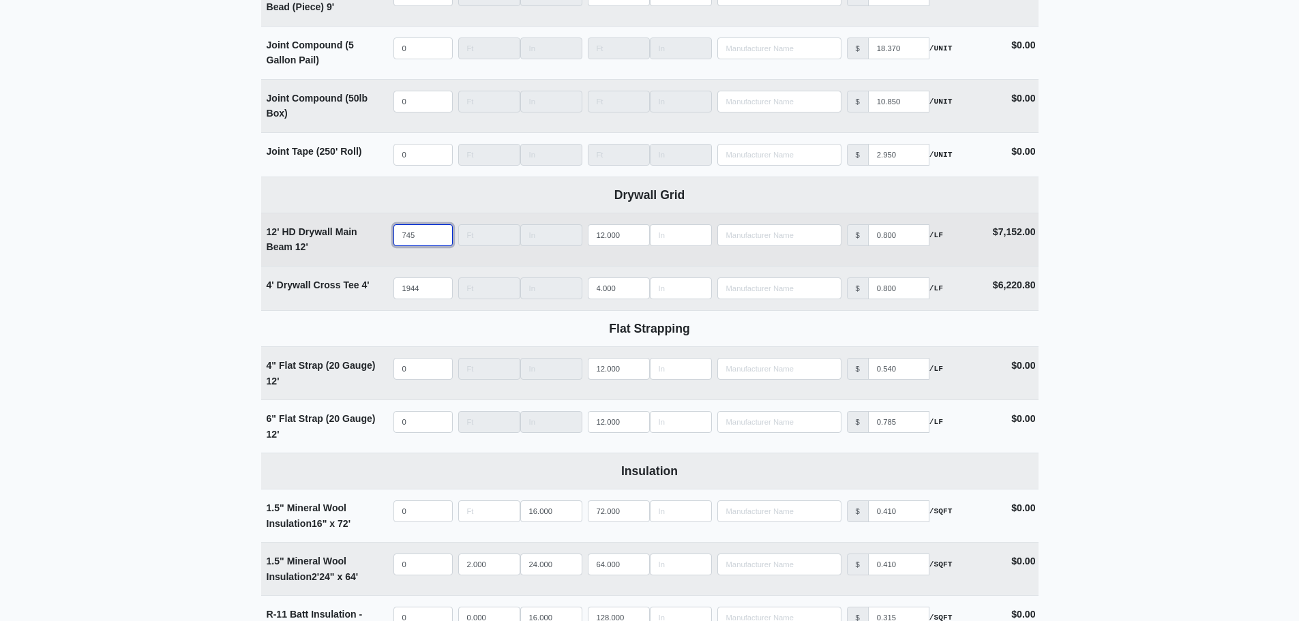
drag, startPoint x: 392, startPoint y: 239, endPoint x: 342, endPoint y: 237, distance: 50.5
click at [353, 239] on tr "12' HD Drywall Main Beam 12' Qty 745 Width Length 12.000 Manufacturer No Result…" at bounding box center [650, 239] width 778 height 53
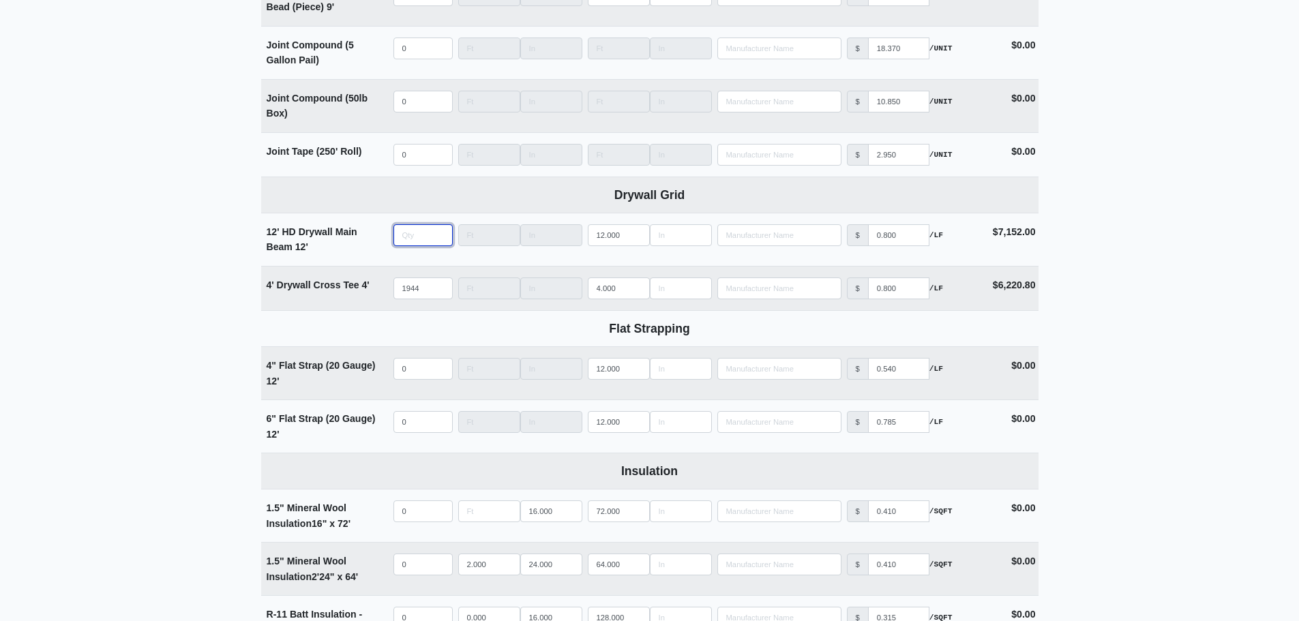
select select
type input "0"
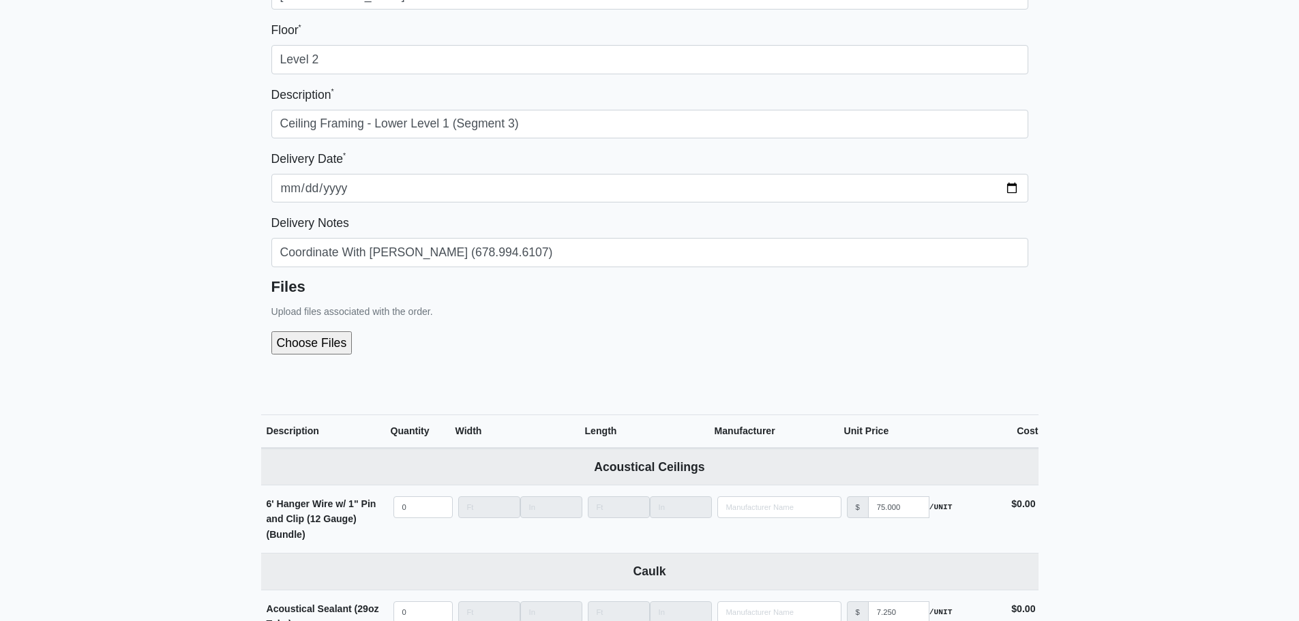
scroll to position [136, 0]
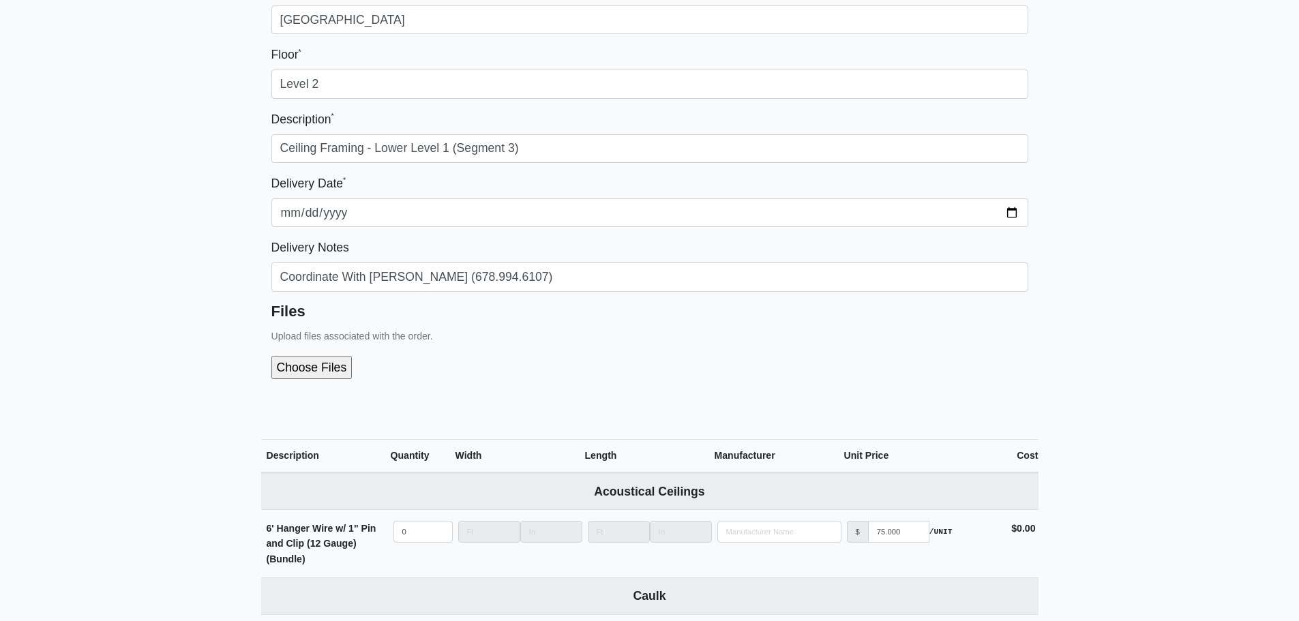
type input "0"
click at [321, 359] on input "file" at bounding box center [384, 367] width 227 height 23
type input "C:\fakepath\LL1 - Segment 3 (Interior Metal).pdf"
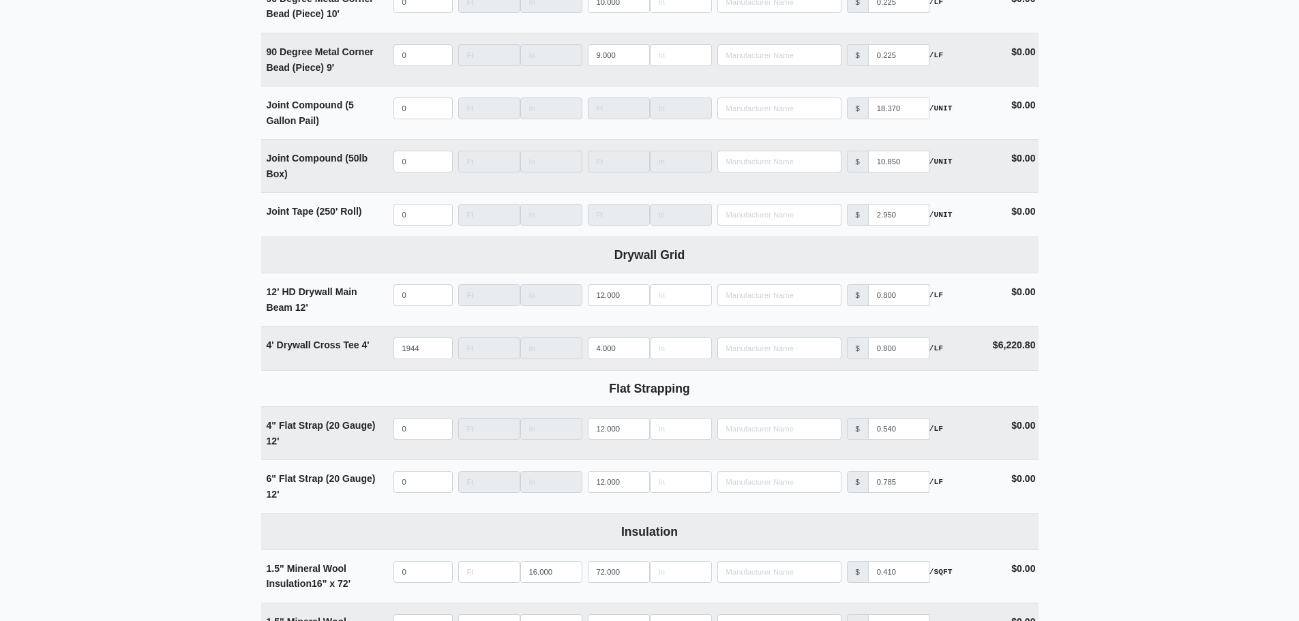
scroll to position [2046, 0]
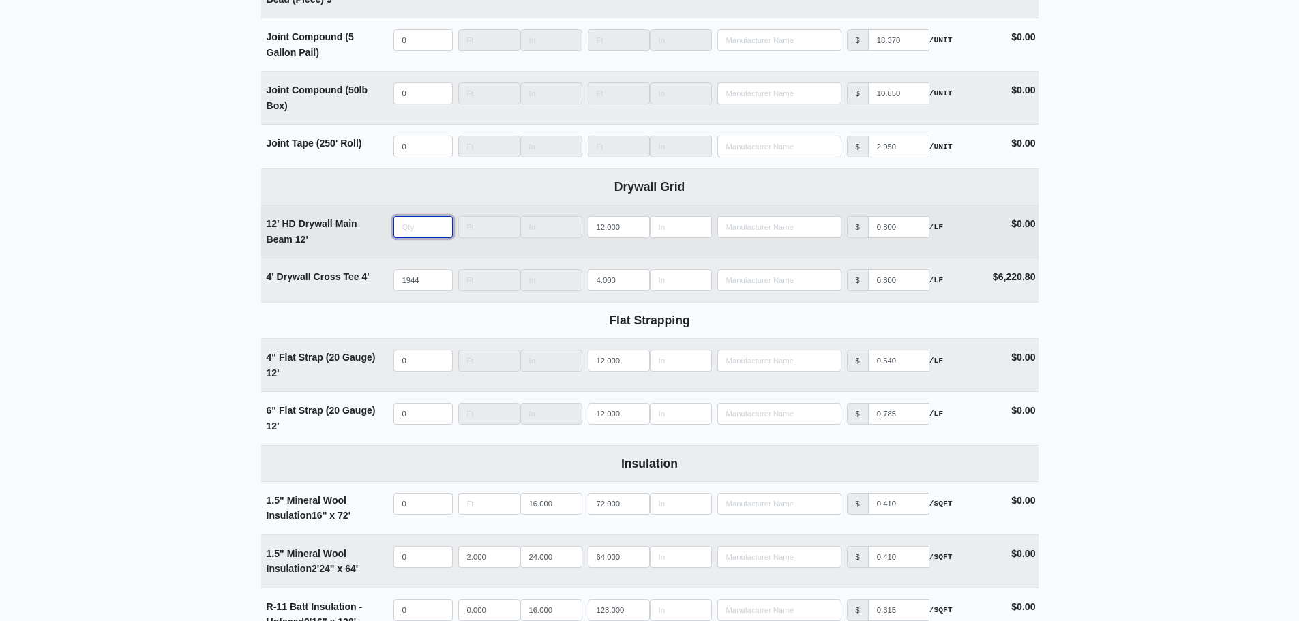
click at [409, 231] on input "quantity" at bounding box center [423, 227] width 59 height 22
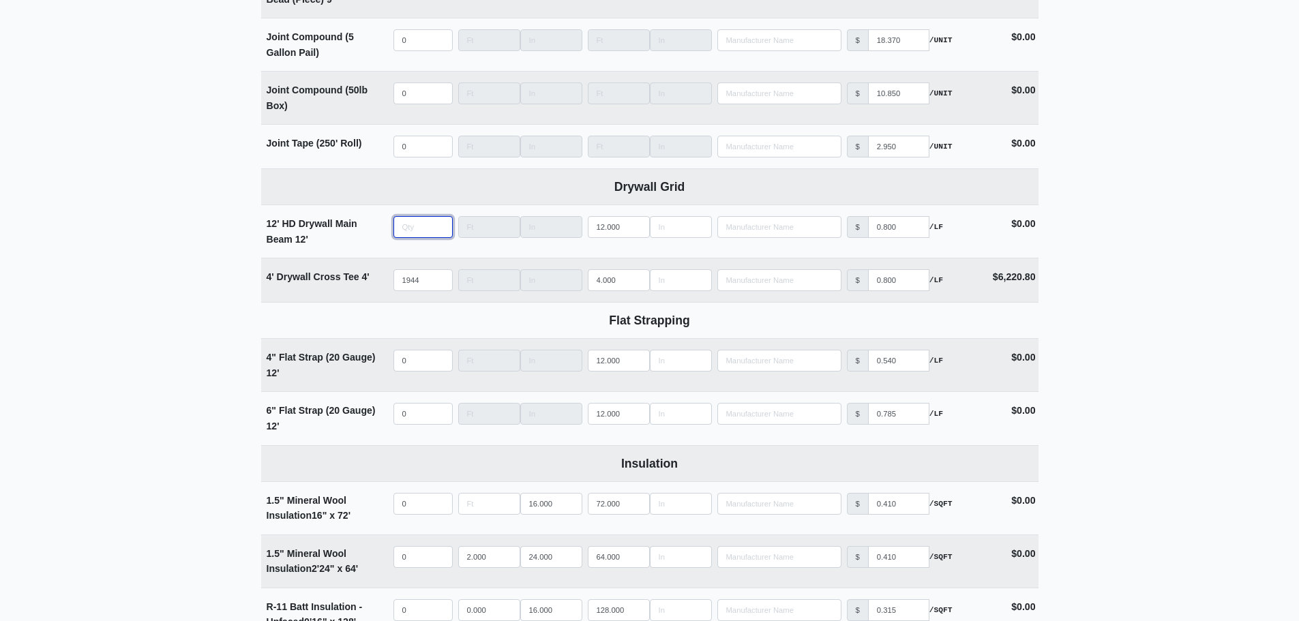
type input "1"
select select
type input "18"
select select
type input "187"
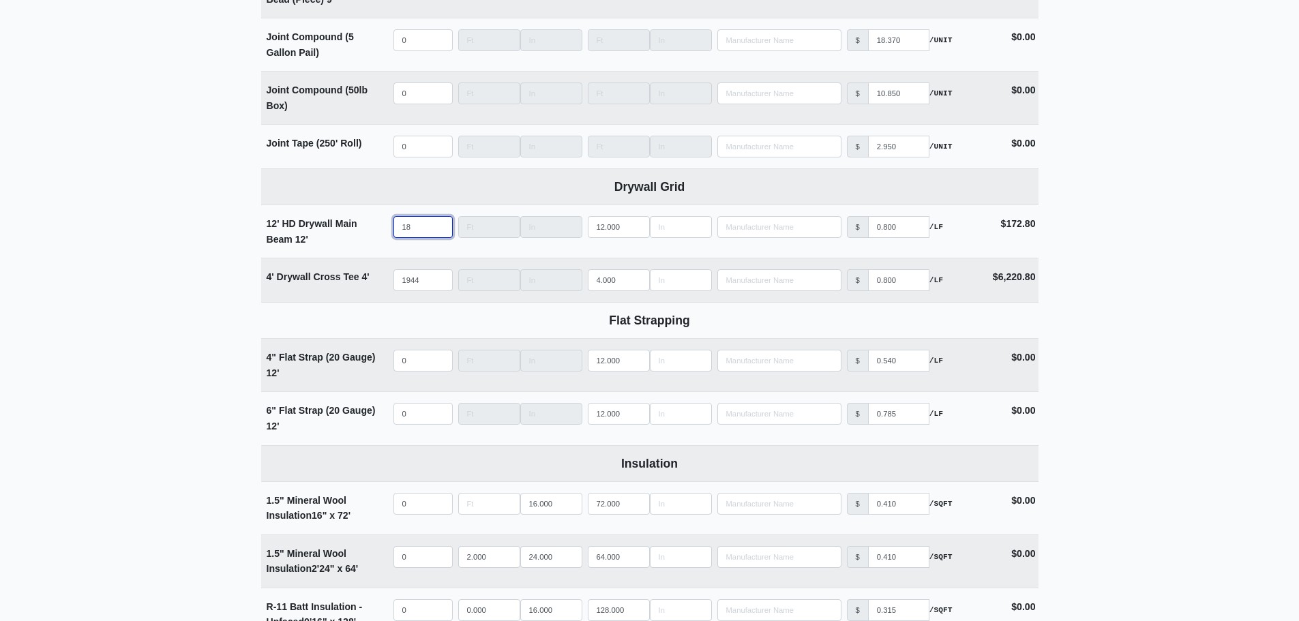
select select
type input "1873"
select select
type input "1873"
drag, startPoint x: 423, startPoint y: 284, endPoint x: 371, endPoint y: 286, distance: 51.9
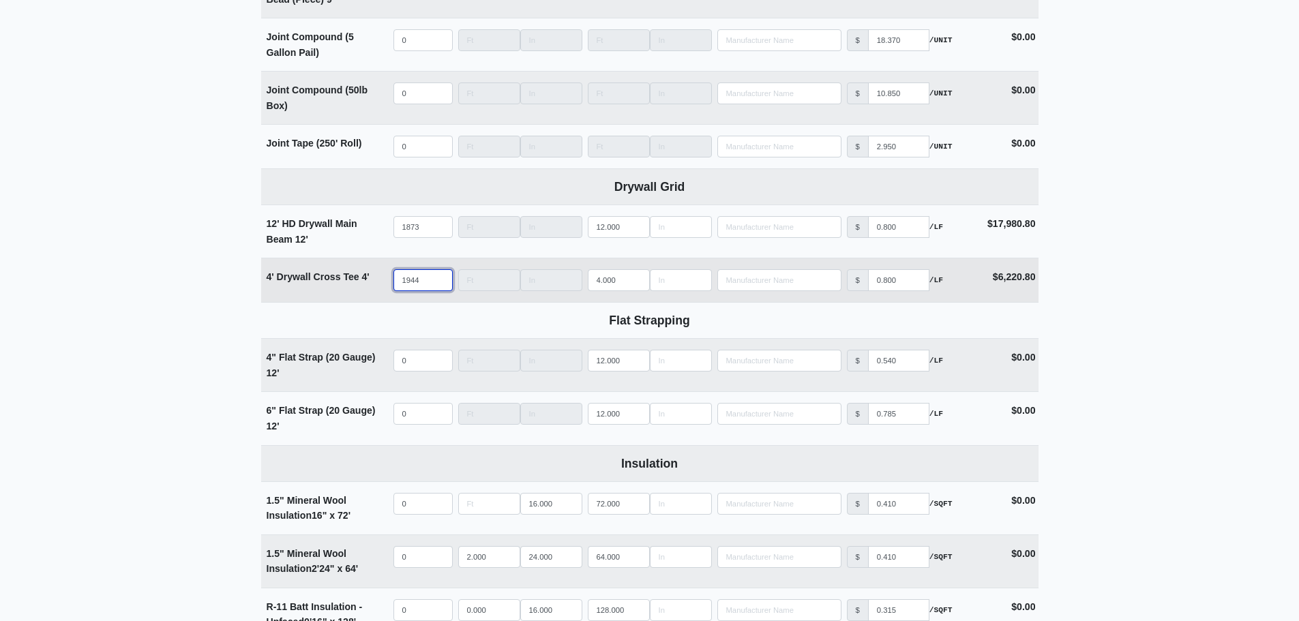
click at [372, 286] on tr "4' Drywall Cross Tee 4' Qty 1944 Width Length 4.000 Manufacturer No Results Pri…" at bounding box center [650, 280] width 778 height 44
type input "4"
select select
type input "40"
select select
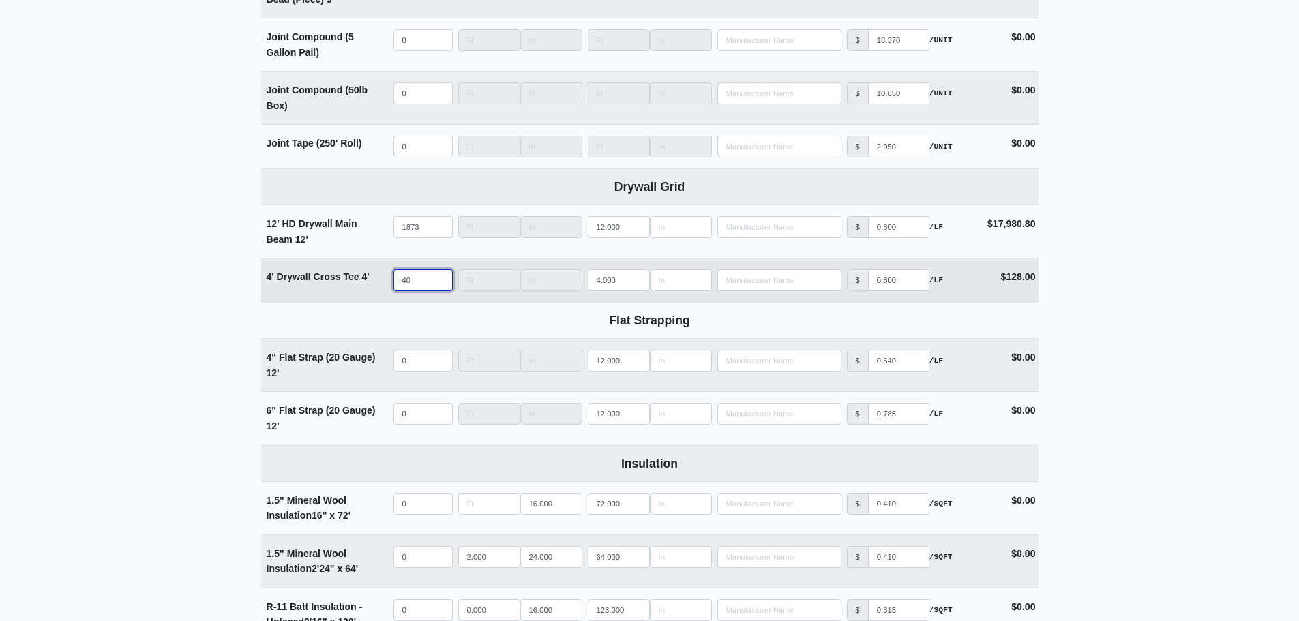
type input "403"
select select
type input "4037"
select select
type input "4037"
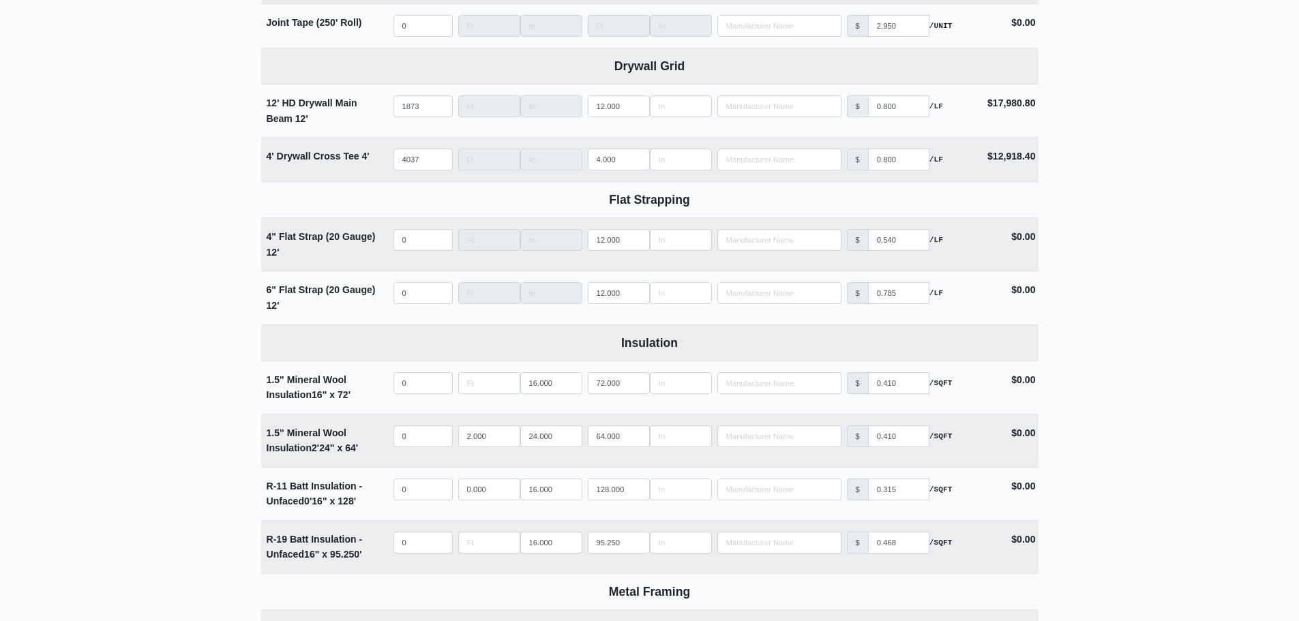
scroll to position [2592, 0]
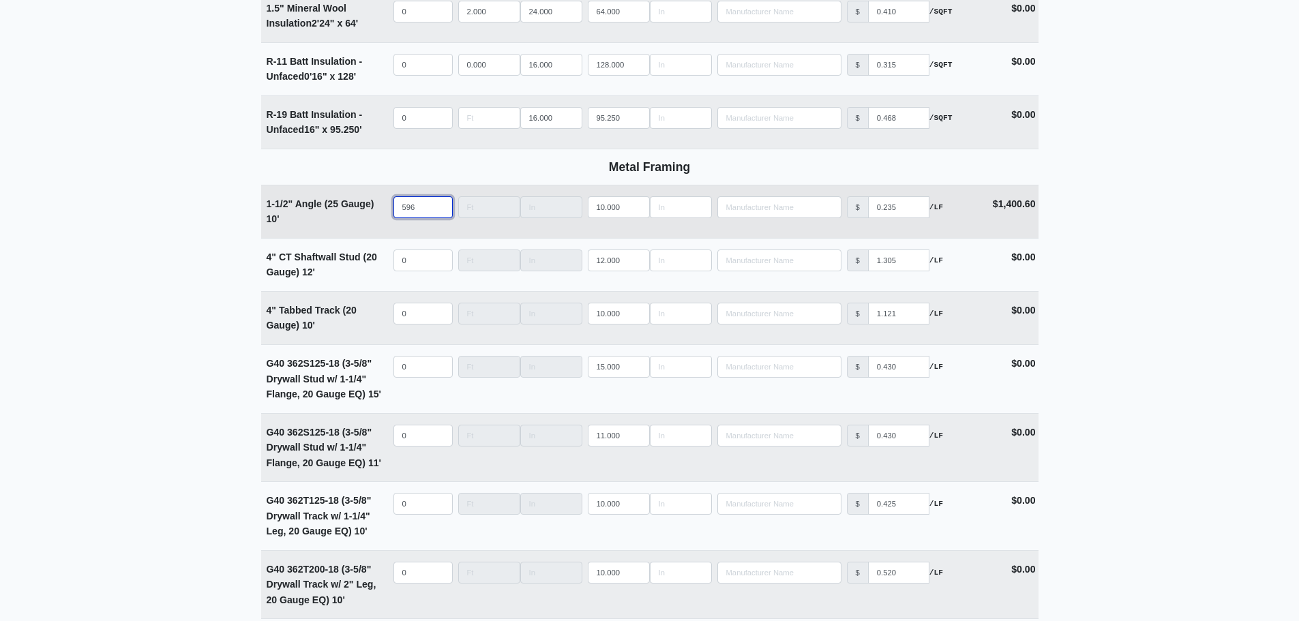
drag, startPoint x: 420, startPoint y: 213, endPoint x: 332, endPoint y: 213, distance: 88.0
click at [334, 213] on tr "1-1/2" Angle (25 Gauge) 10' Qty 596 Width Length 10.000 Manufacturer No Results…" at bounding box center [650, 211] width 778 height 53
type input "1"
select select
type input "11"
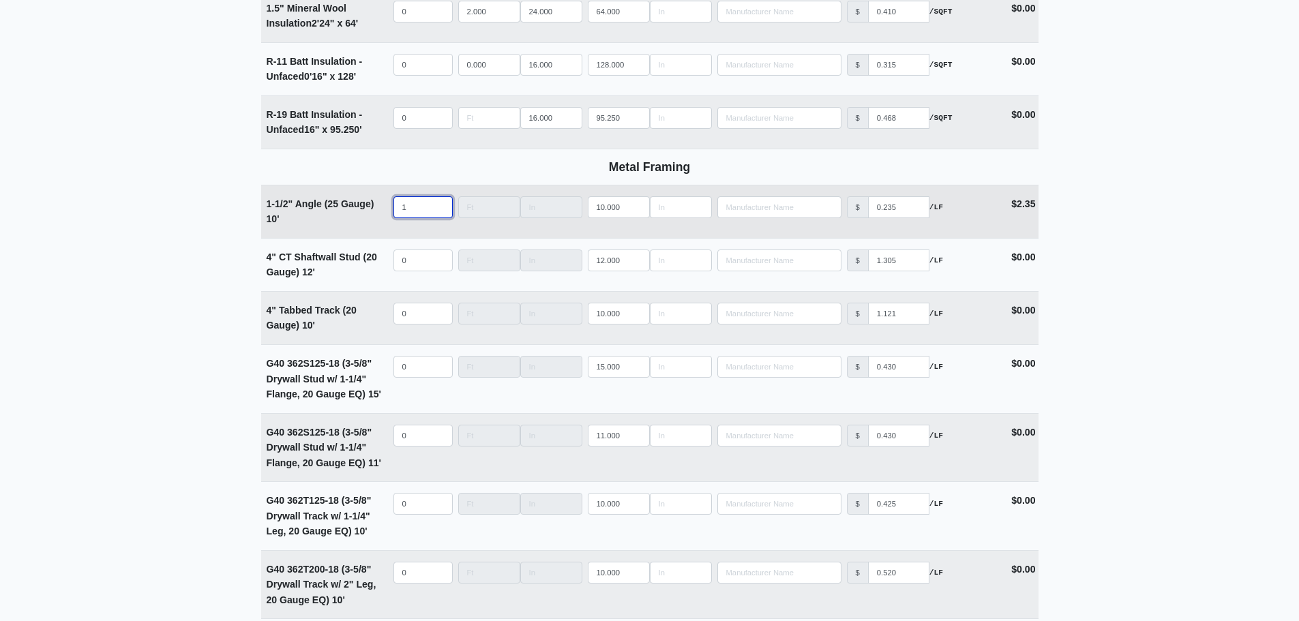
select select
type input "116"
select select
type input "1162"
select select
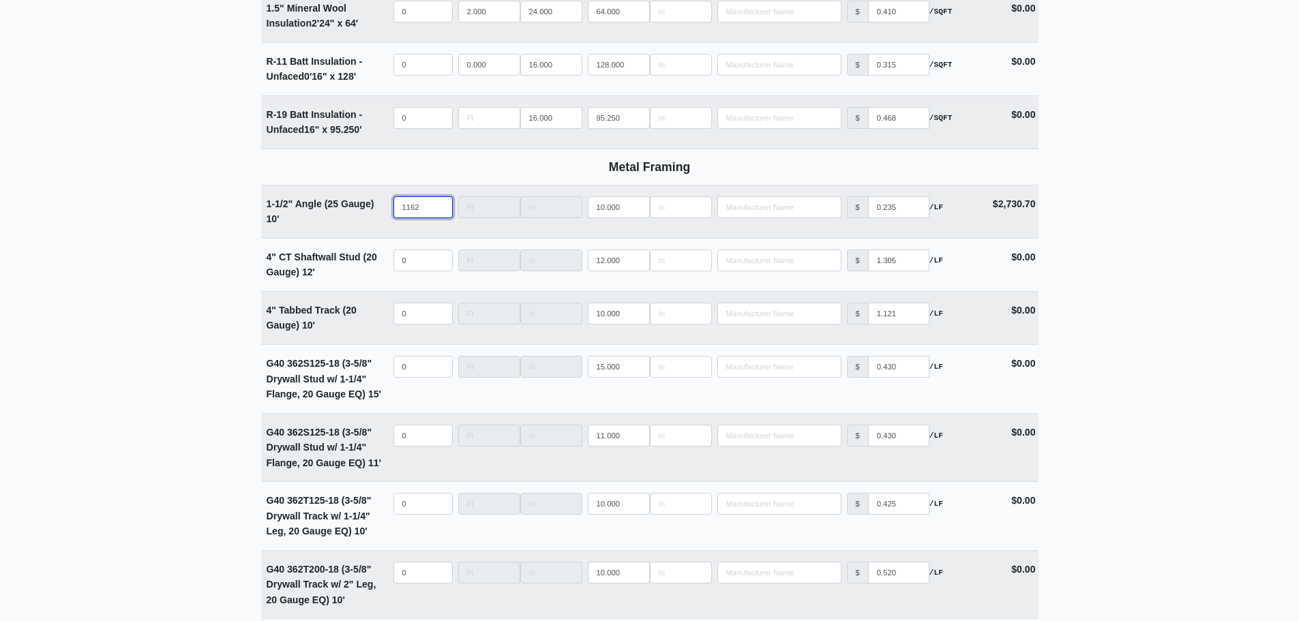
type input "1162"
click at [1155, 236] on main "Editing PO #22 Building * Main Building Floor * Level 2 Description * Ceiling F…" at bounding box center [649, 387] width 1299 height 5819
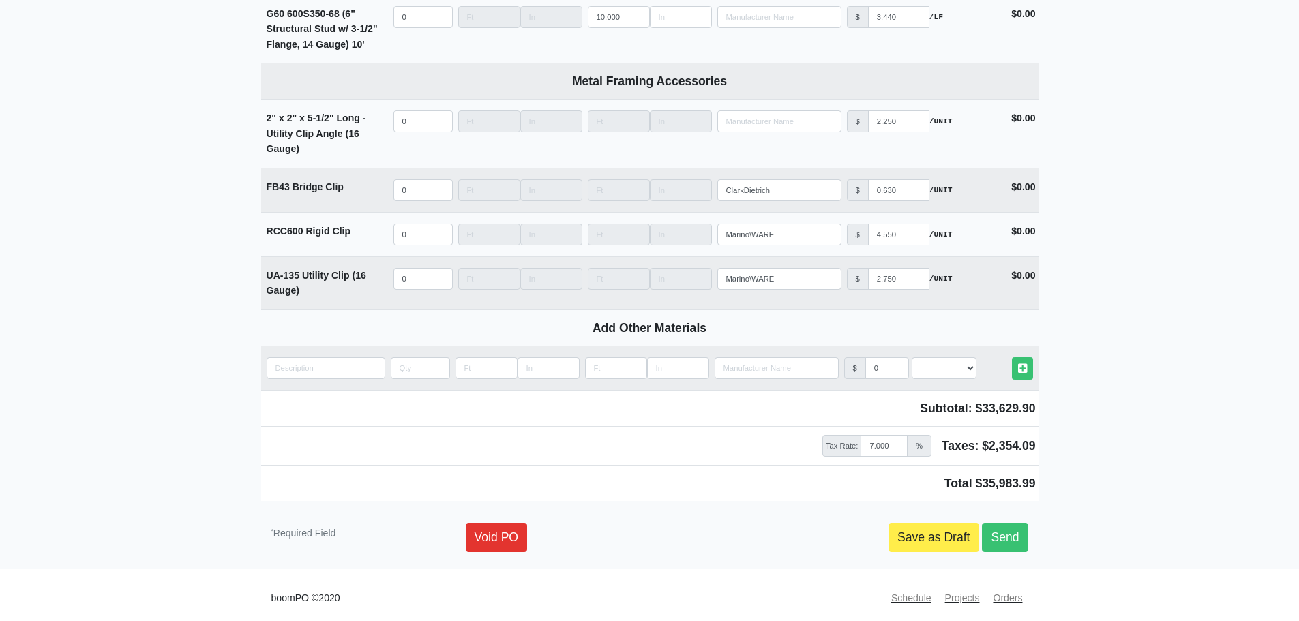
scroll to position [5335, 0]
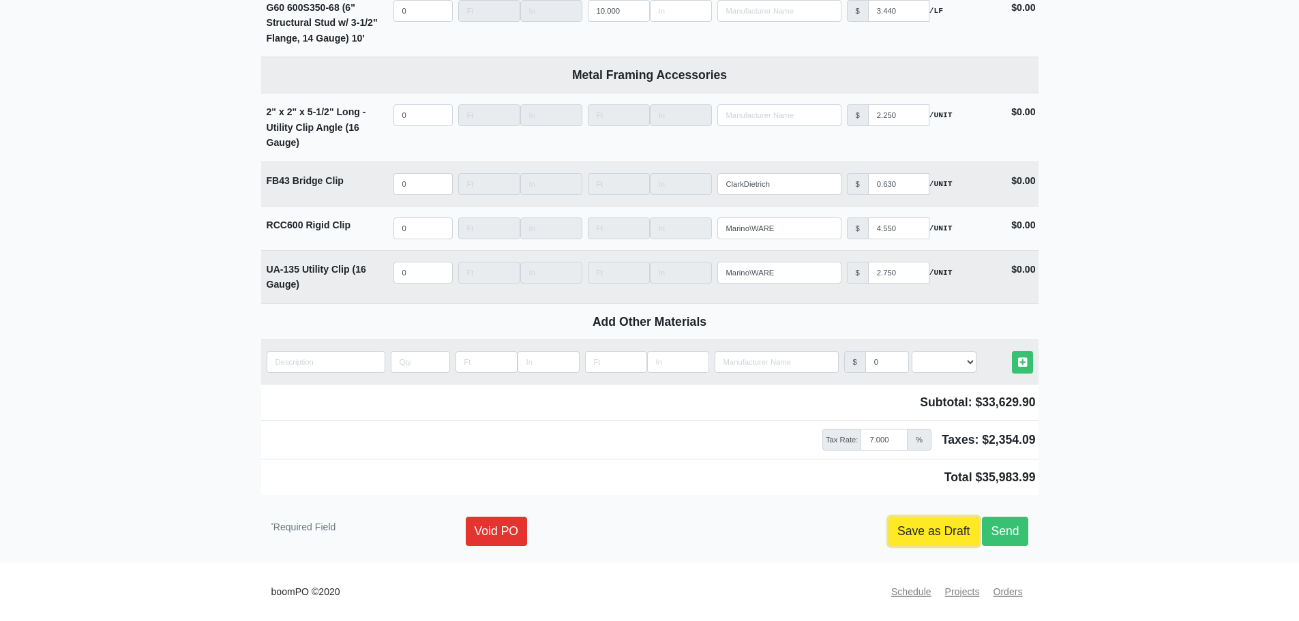
click at [917, 529] on link "Save as Draft" at bounding box center [934, 531] width 91 height 29
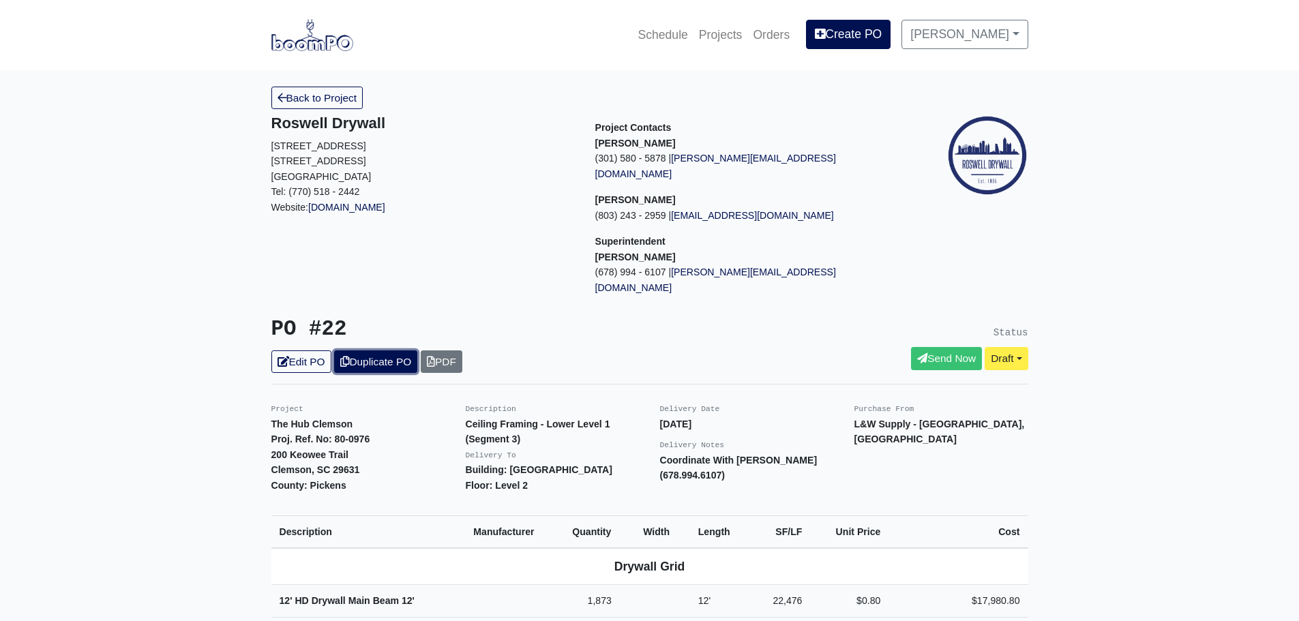
click at [383, 351] on link "Duplicate PO" at bounding box center [375, 362] width 83 height 23
click at [315, 351] on link "Edit PO" at bounding box center [301, 362] width 60 height 23
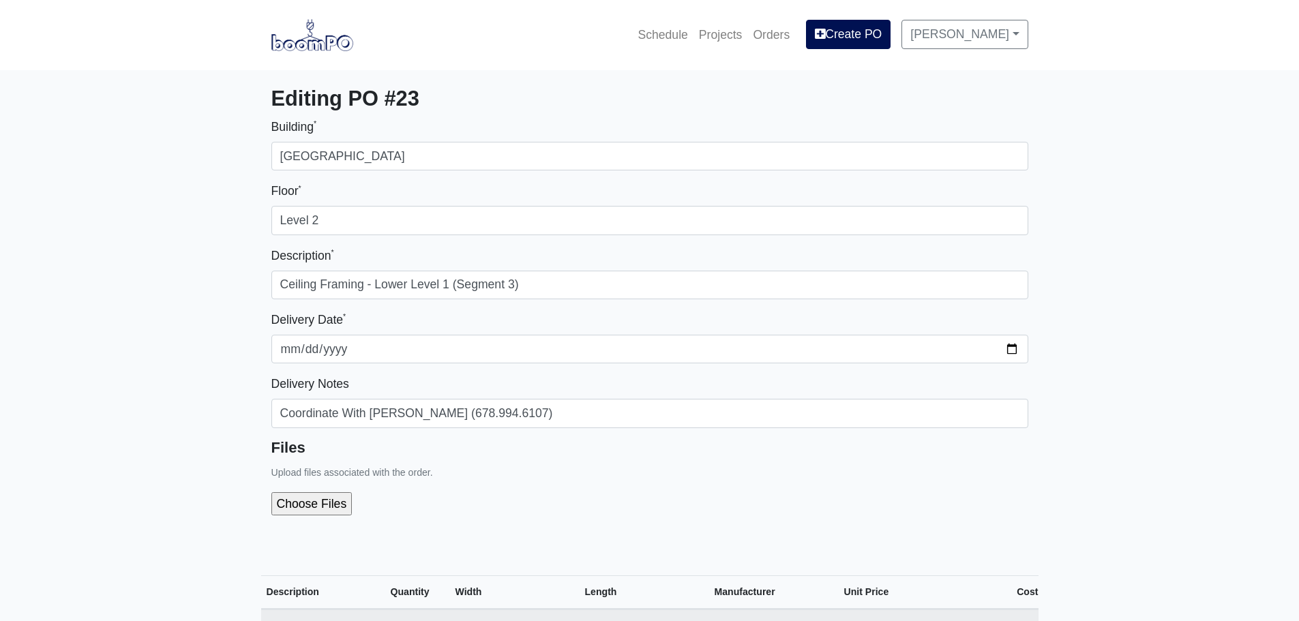
select select
click at [321, 502] on input "file" at bounding box center [384, 503] width 227 height 23
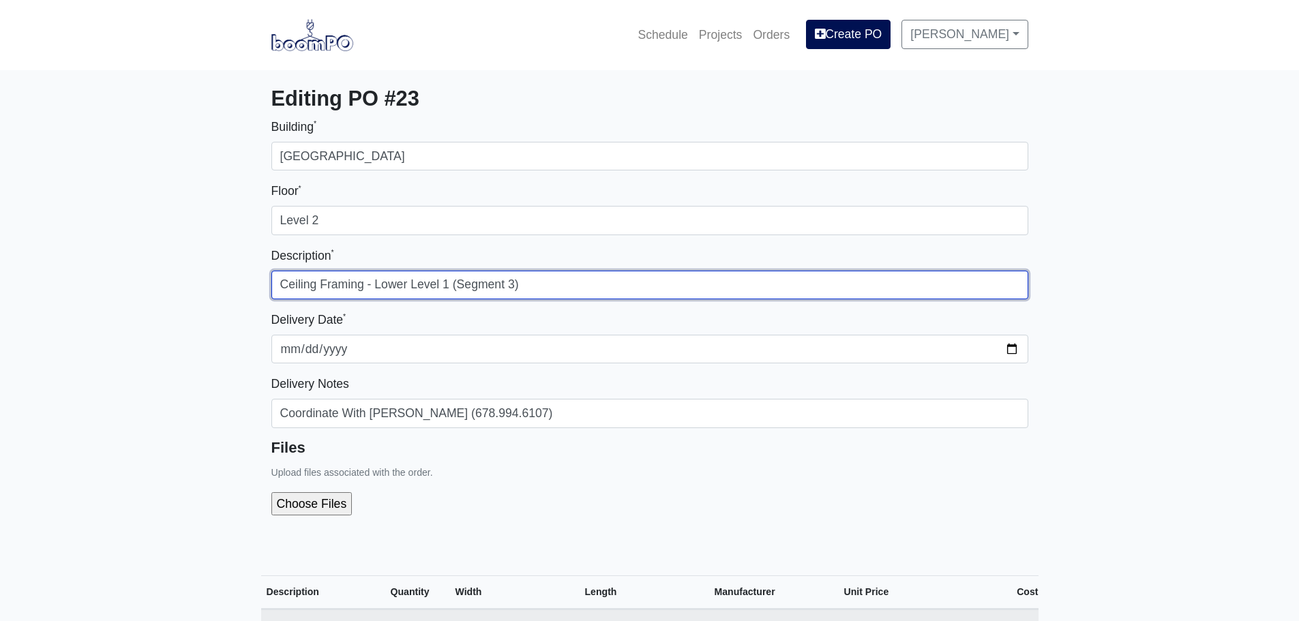
click at [512, 288] on input "Ceiling Framing - Lower Level 1 (Segment 3)" at bounding box center [649, 285] width 757 height 29
type input "Ceiling Framing - Lower Level 1 (Segment 4)"
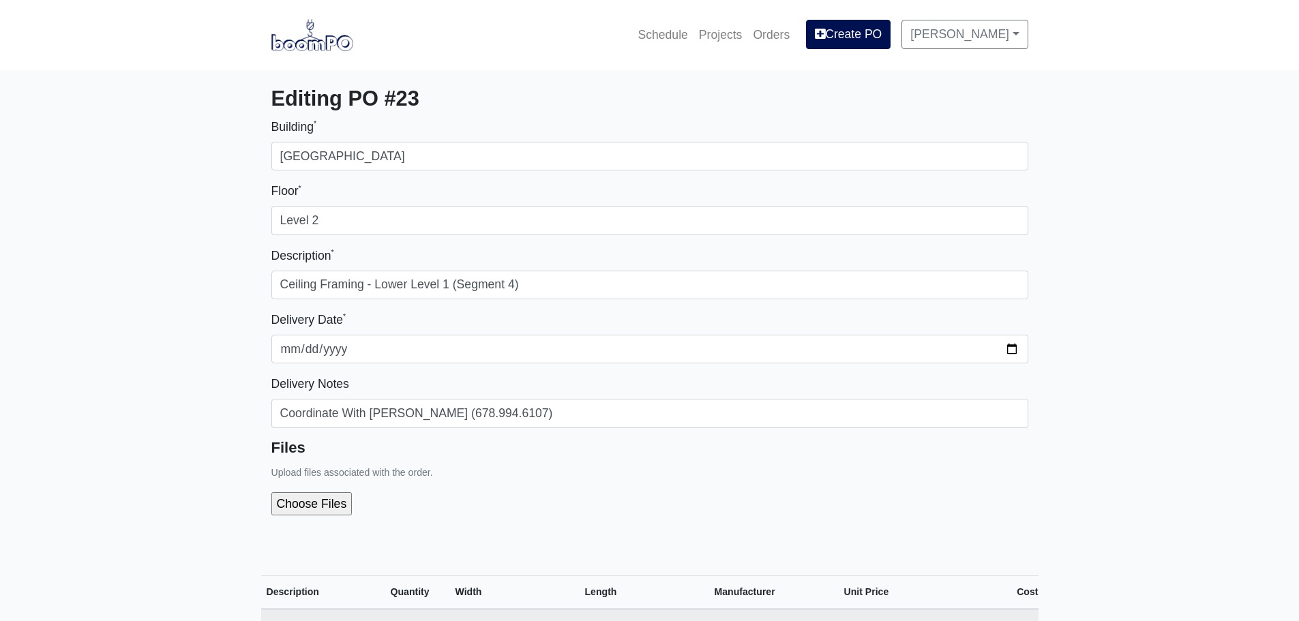
click at [291, 501] on input "file" at bounding box center [384, 503] width 227 height 23
type input "C:\fakepath\LL1 - Segment 4 (Interior Metal).pdf"
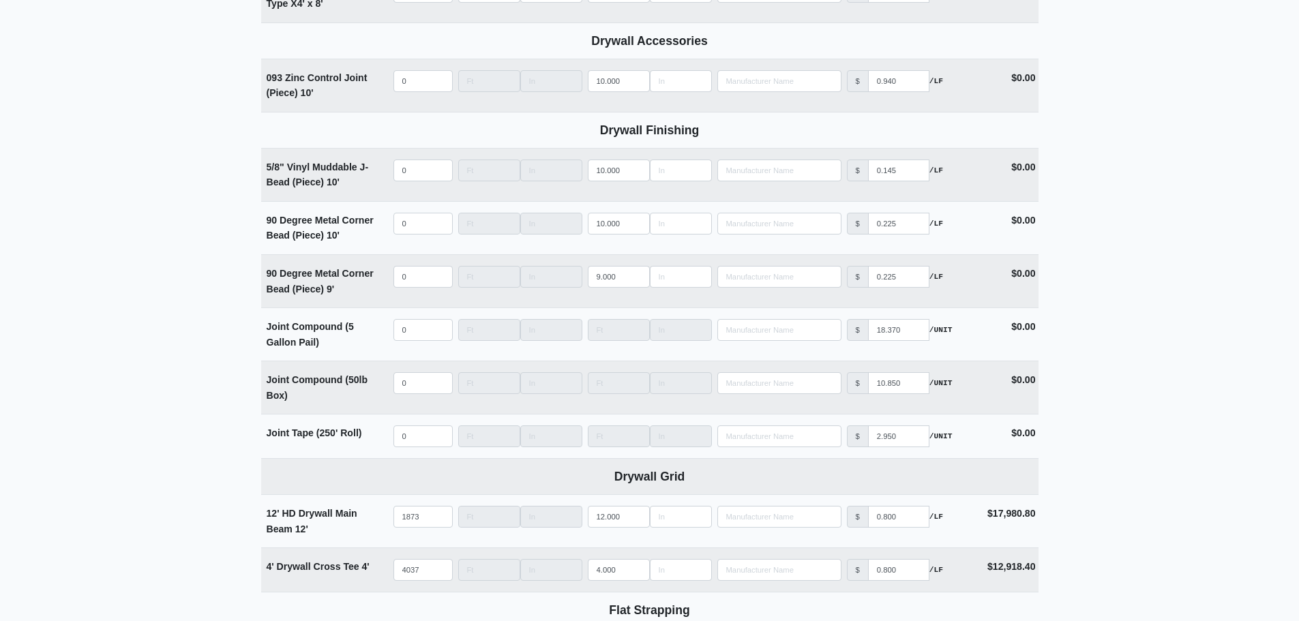
scroll to position [1842, 0]
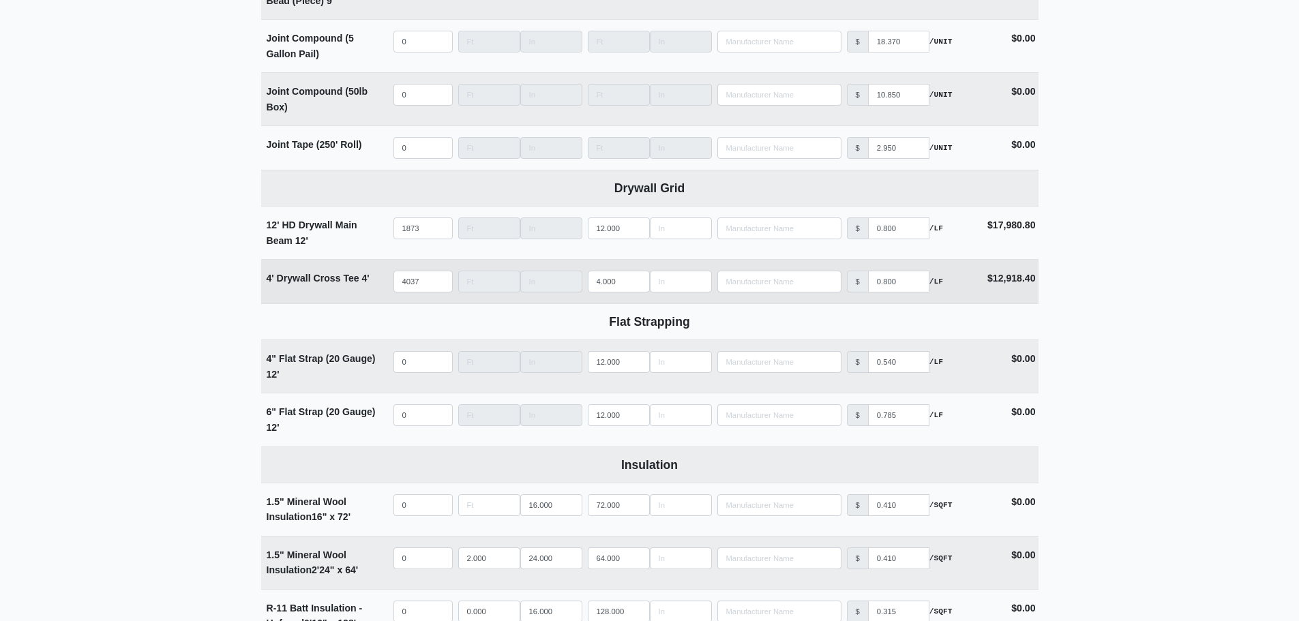
scroll to position [2046, 0]
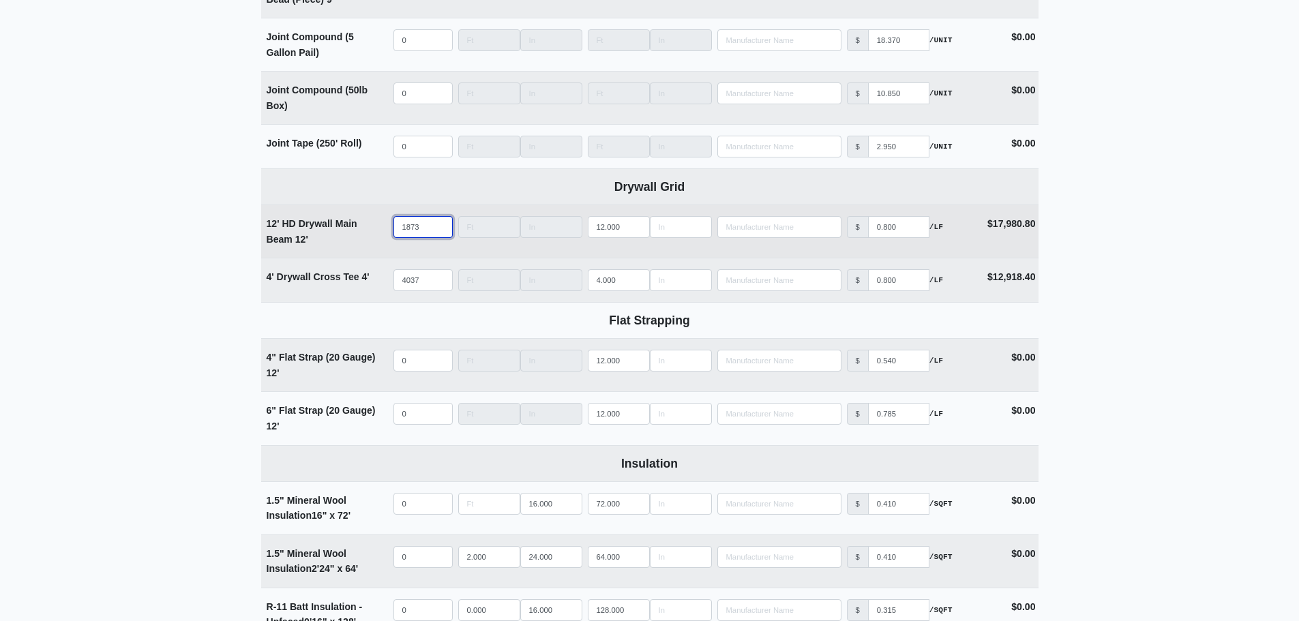
drag, startPoint x: 431, startPoint y: 236, endPoint x: 323, endPoint y: 235, distance: 107.8
click at [323, 235] on tr "12' HD Drywall Main Beam 12' Qty 1873 Width Length 12.000 Manufacturer No Resul…" at bounding box center [650, 231] width 778 height 53
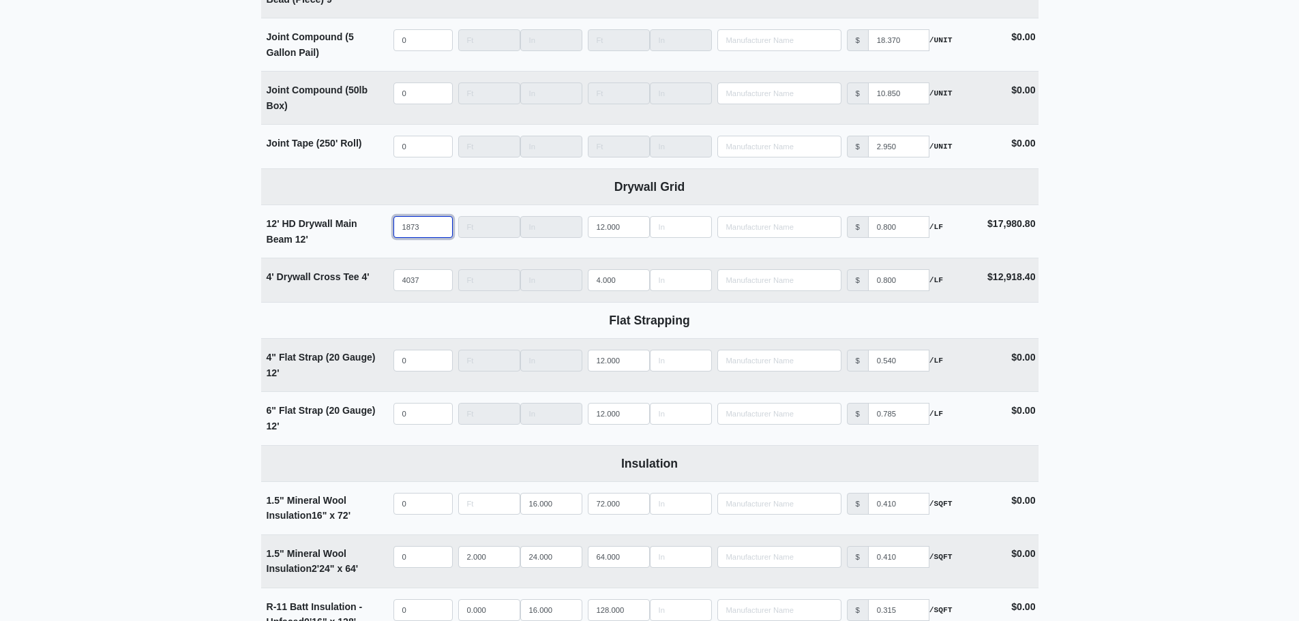
select select
type input "7"
select select
type input "71"
select select
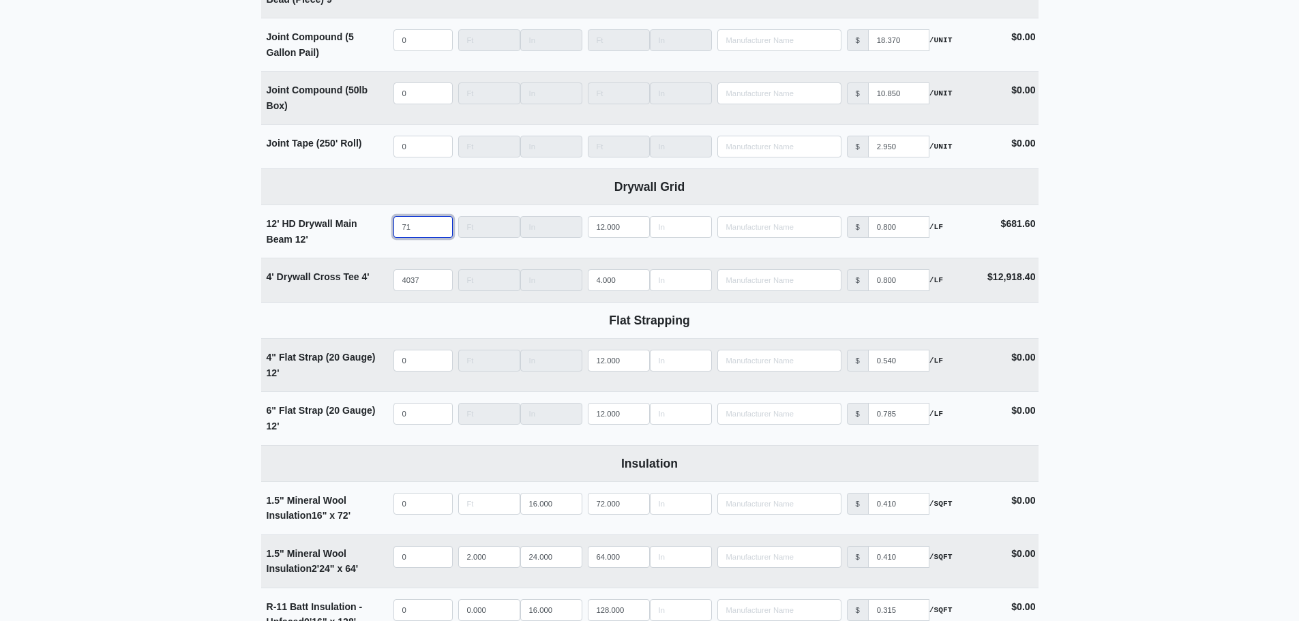
type input "714"
select select
type input "714"
drag, startPoint x: 420, startPoint y: 287, endPoint x: 319, endPoint y: 285, distance: 101.0
click at [319, 285] on tr "4' Drywall Cross Tee 4' Qty 4037 Width Length 4.000 Manufacturer No Results Pri…" at bounding box center [650, 280] width 778 height 44
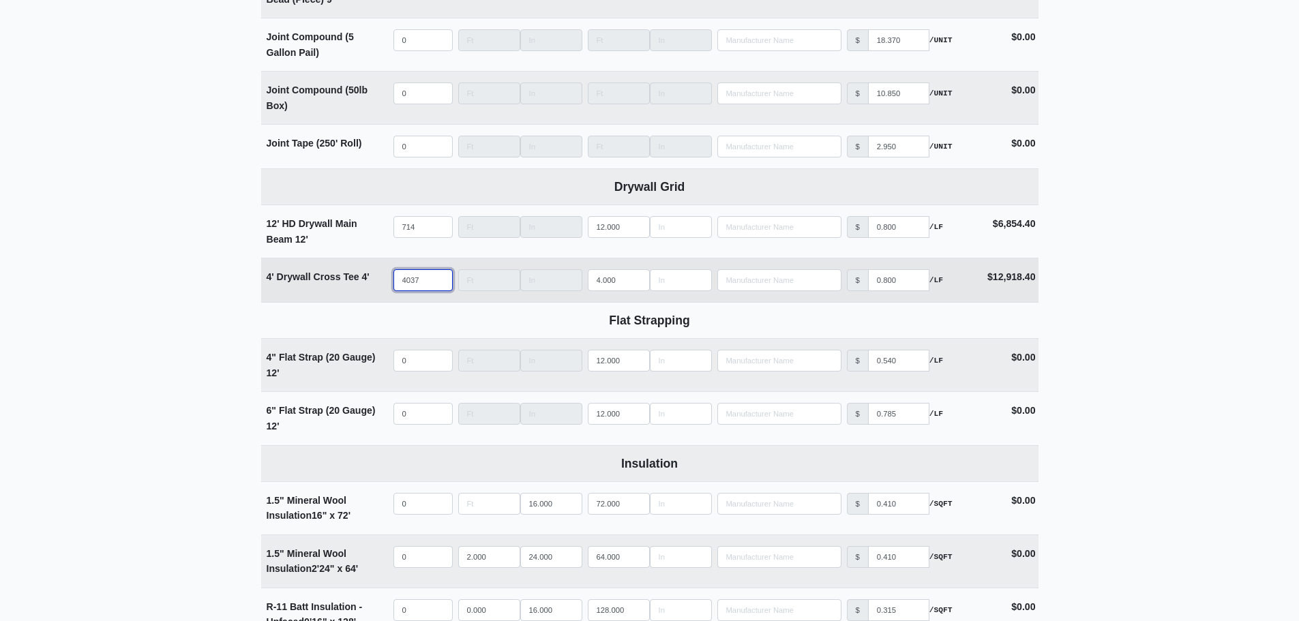
type input "1"
select select
type input "19"
select select
type input "192"
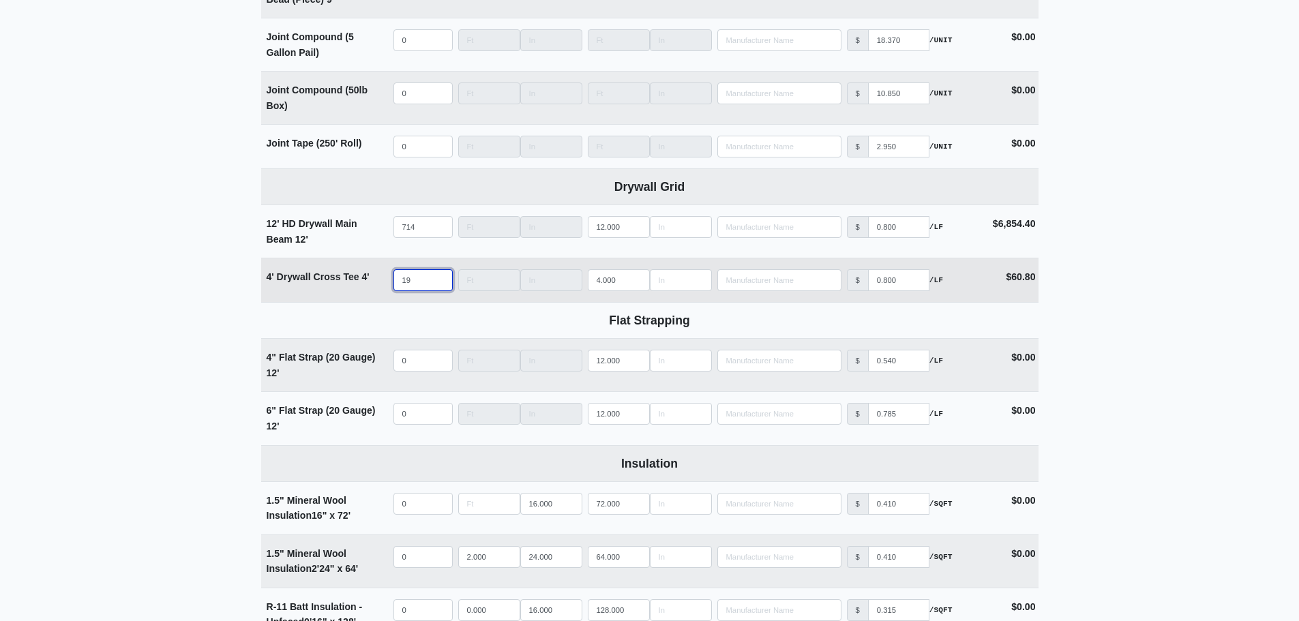
select select
type input "1920"
select select
type input "1920"
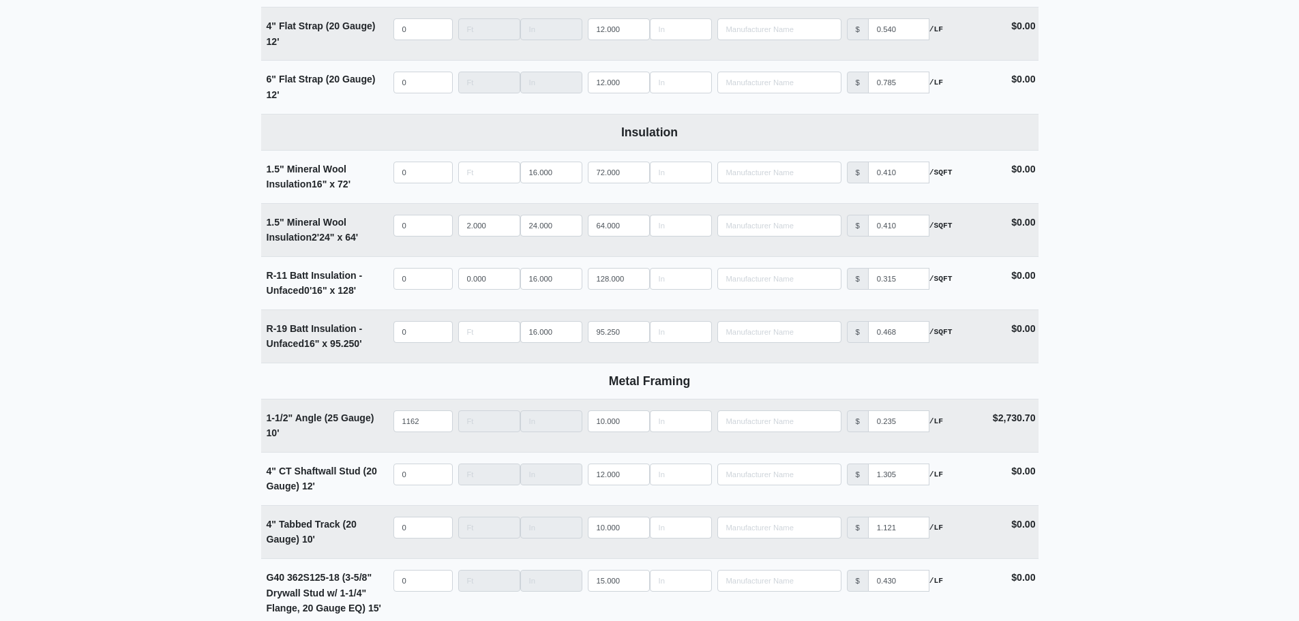
scroll to position [2524, 0]
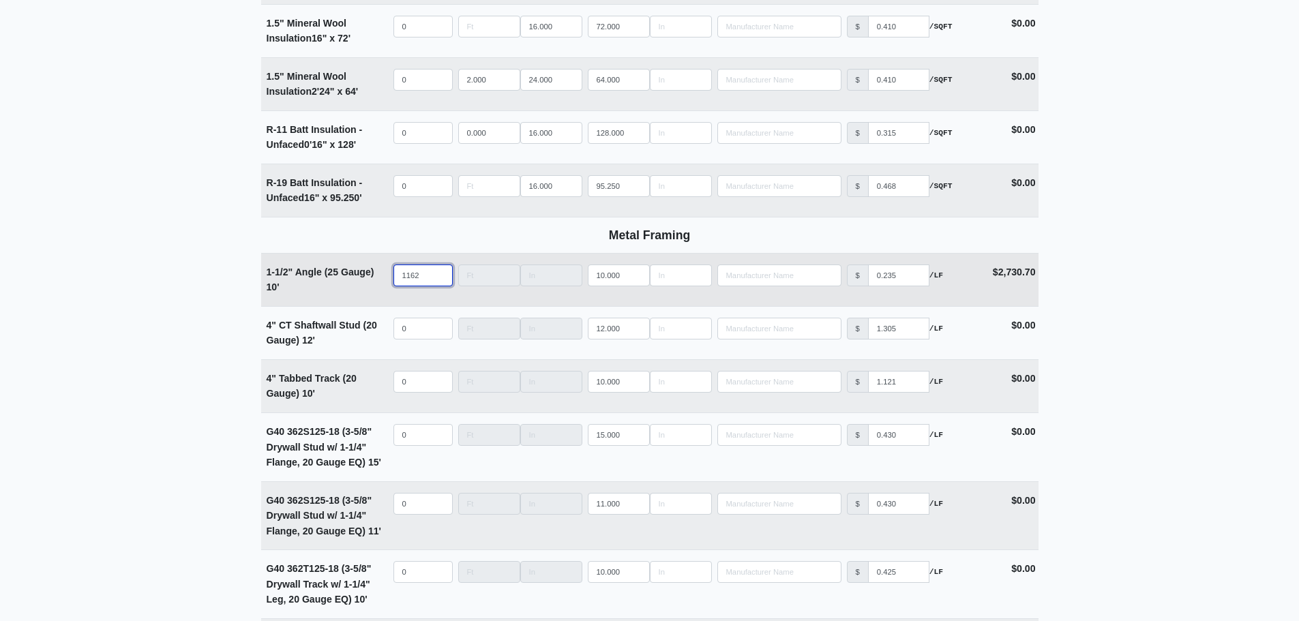
drag, startPoint x: 424, startPoint y: 284, endPoint x: 342, endPoint y: 277, distance: 82.2
click at [350, 278] on tr "1-1/2" Angle (25 Gauge) 10' Qty 1162 Width Length 10.000 Manufacturer No Result…" at bounding box center [650, 279] width 778 height 53
type input "5"
select select
type input "59"
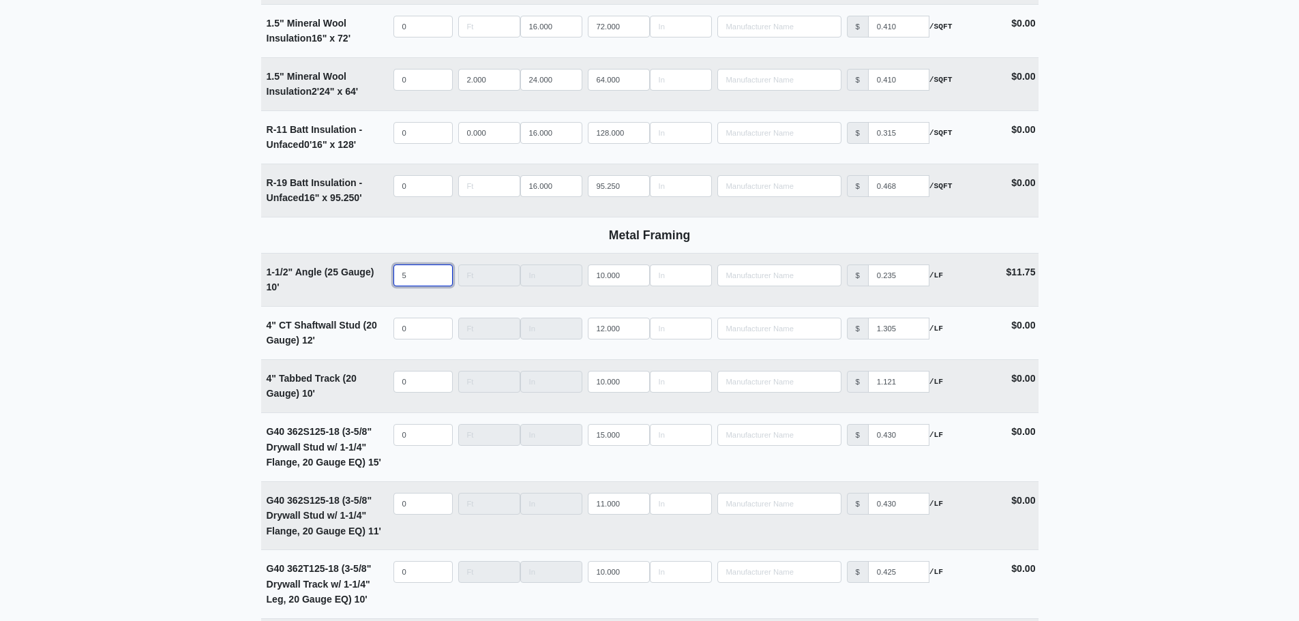
select select
type input "592"
select select
type input "592"
click at [1099, 334] on main "Editing PO #23 Building * Main Building Floor * Level 2 Description * Ceiling F…" at bounding box center [649, 456] width 1299 height 5819
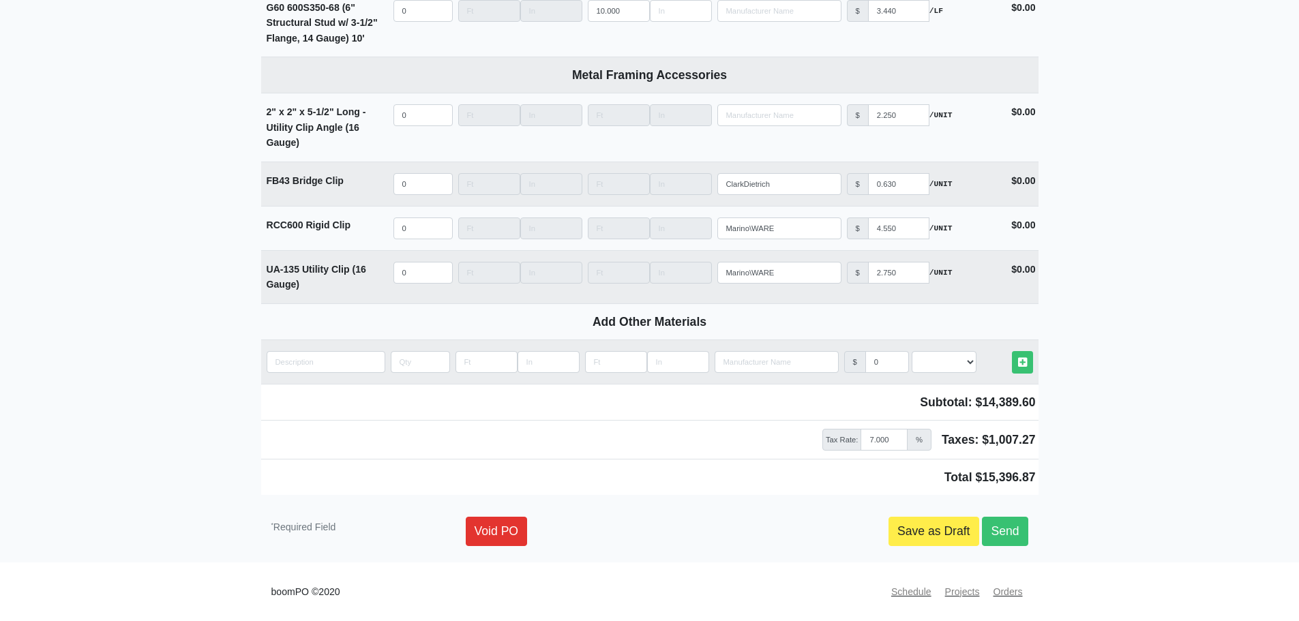
scroll to position [5335, 0]
click at [934, 524] on link "Save as Draft" at bounding box center [934, 531] width 91 height 29
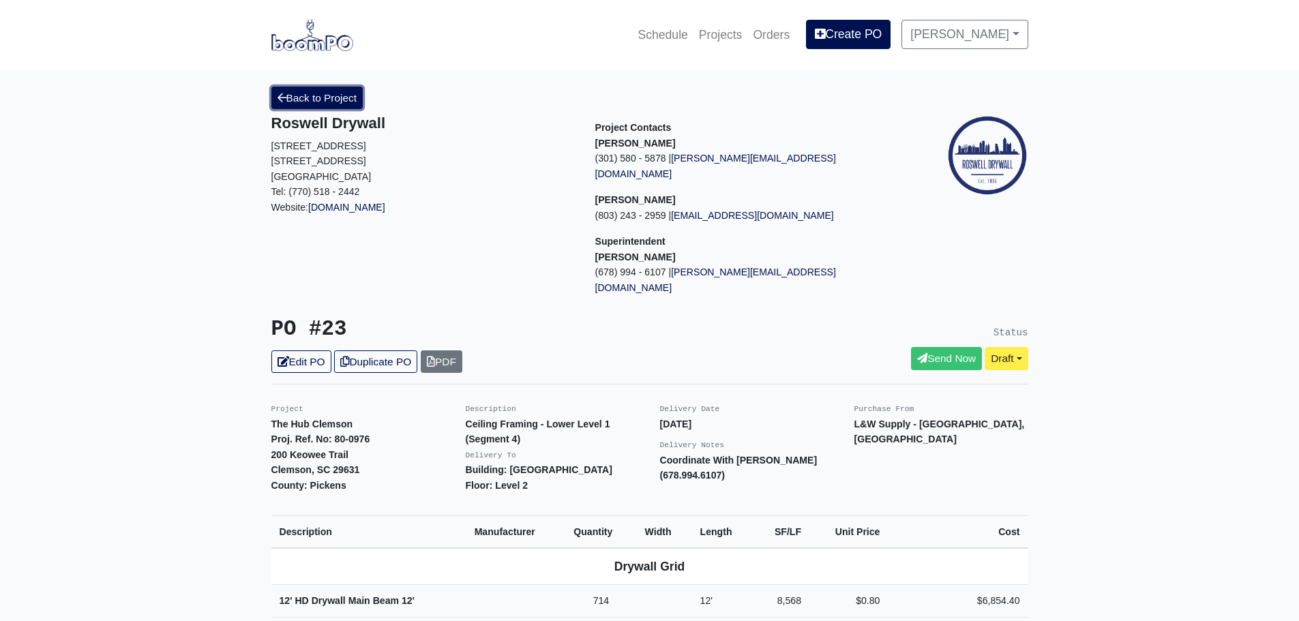
click at [299, 102] on link "Back to Project" at bounding box center [317, 98] width 92 height 23
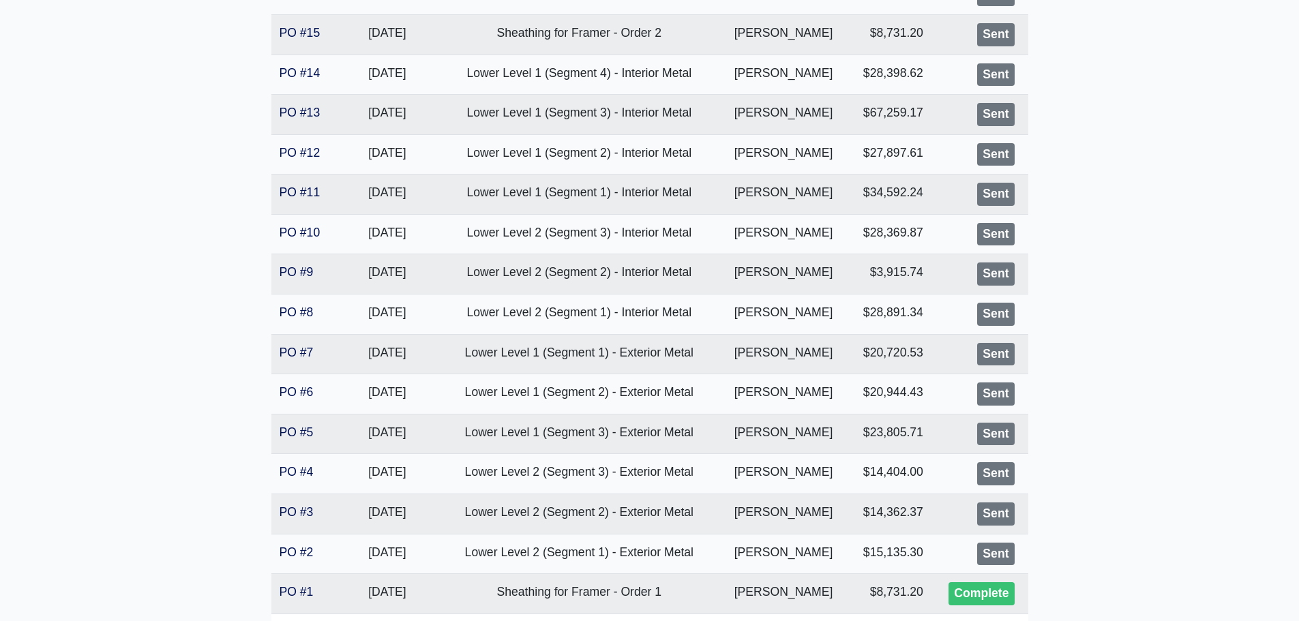
scroll to position [654, 0]
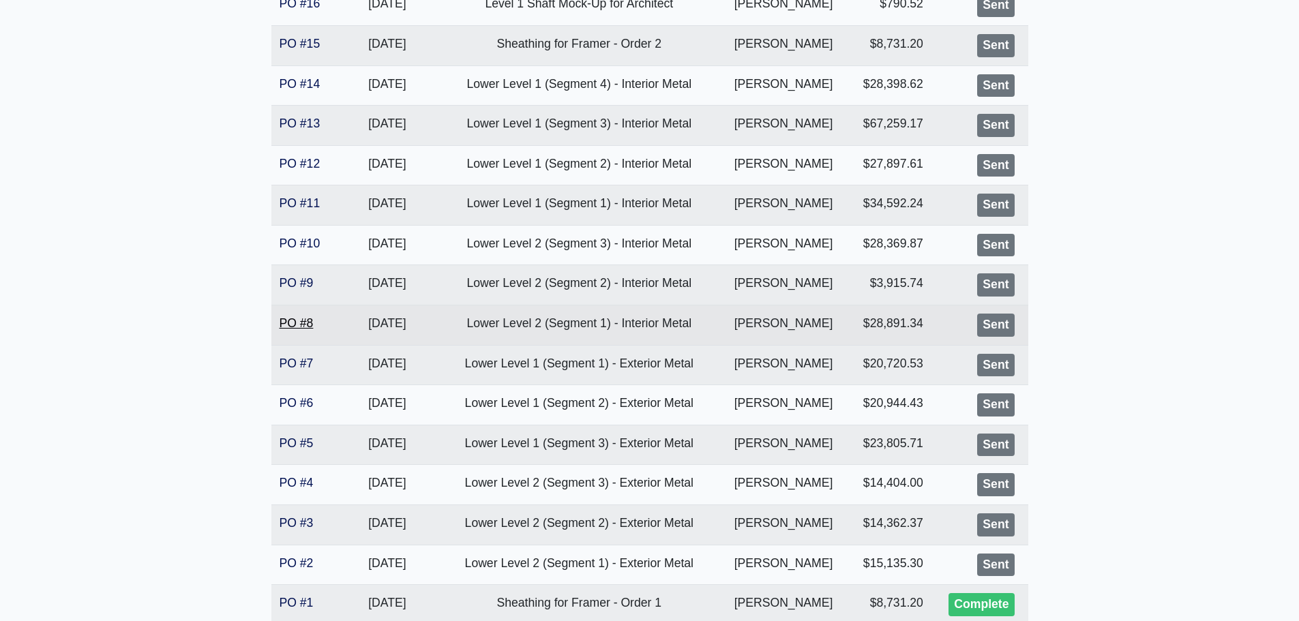
click at [298, 323] on link "PO #8" at bounding box center [297, 323] width 34 height 14
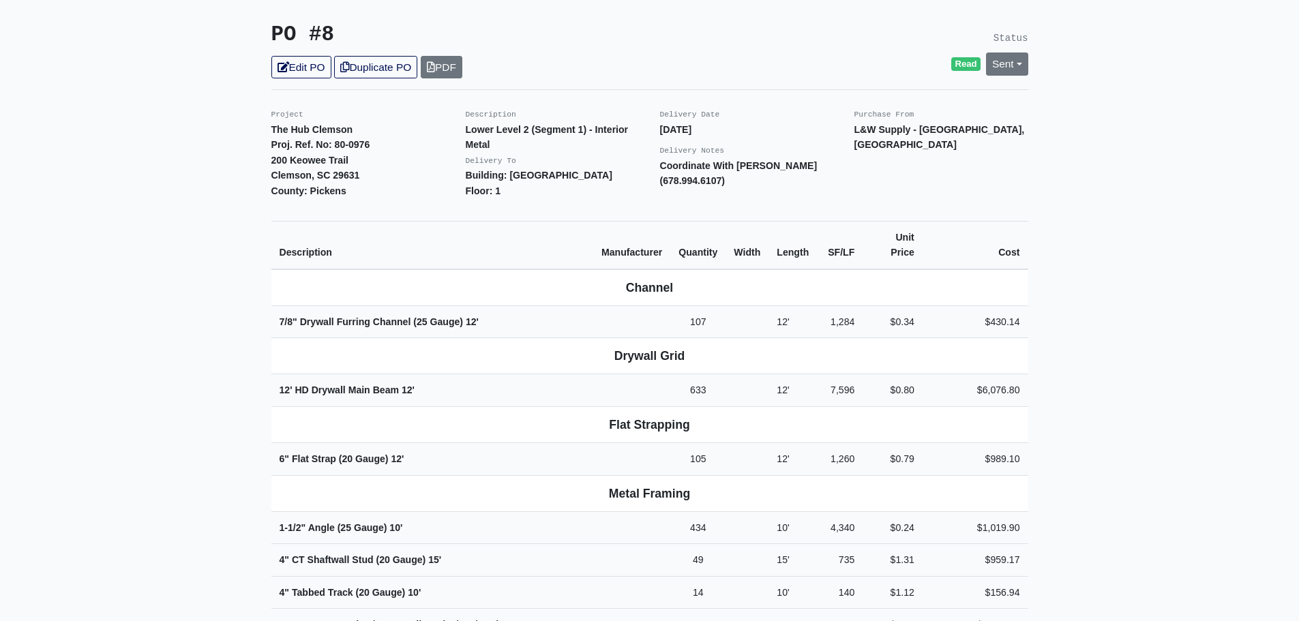
scroll to position [273, 0]
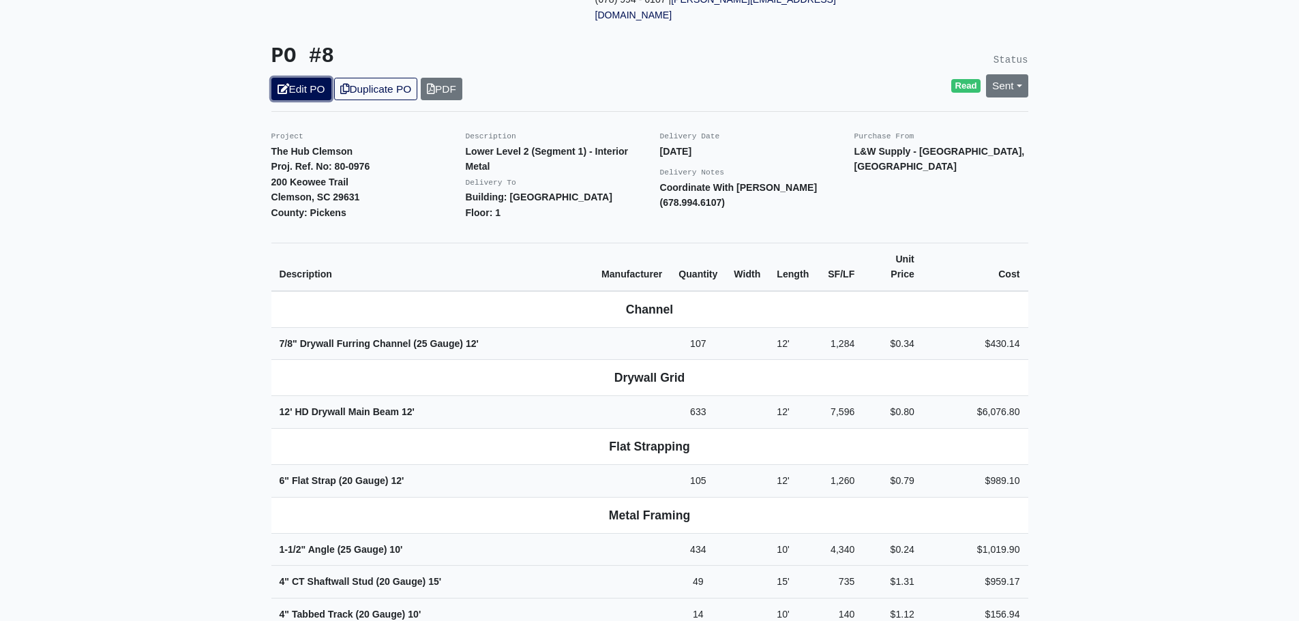
click at [297, 78] on link "Edit PO" at bounding box center [301, 89] width 60 height 23
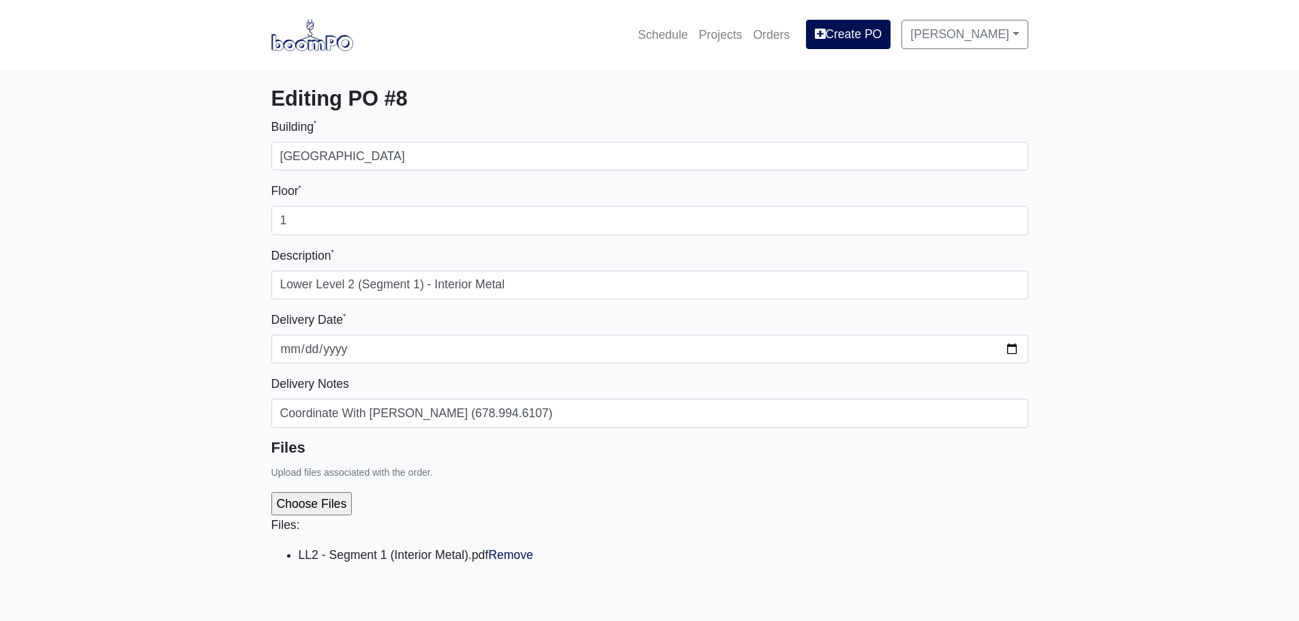
select select
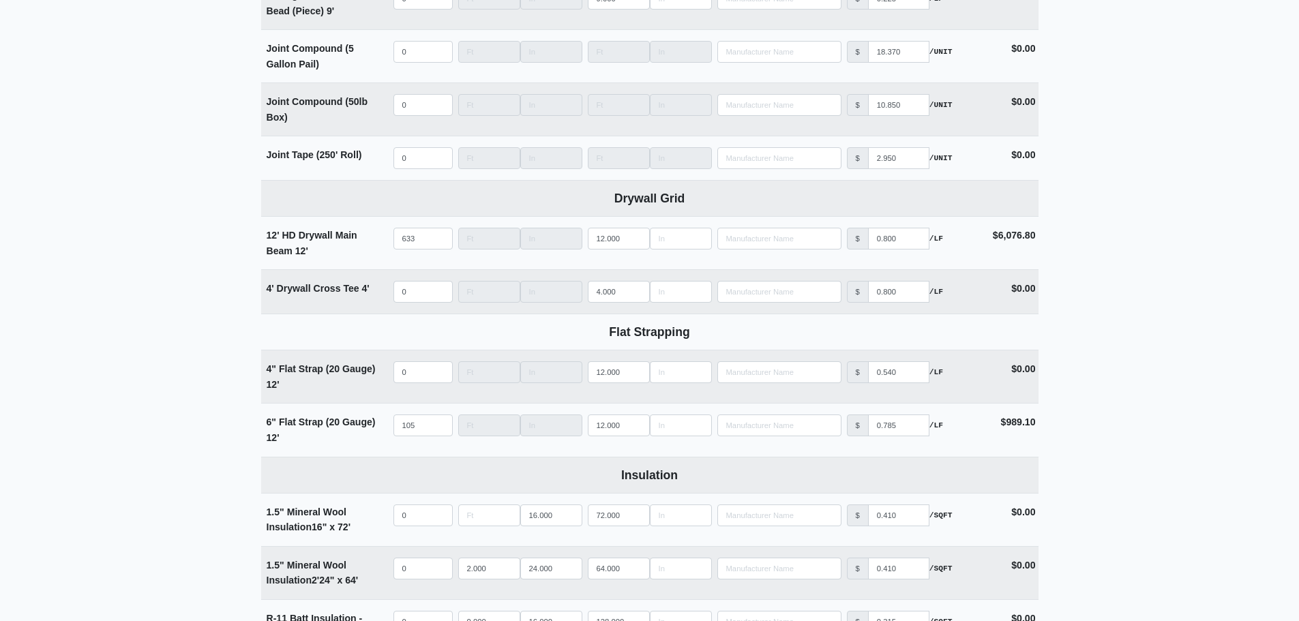
scroll to position [2046, 0]
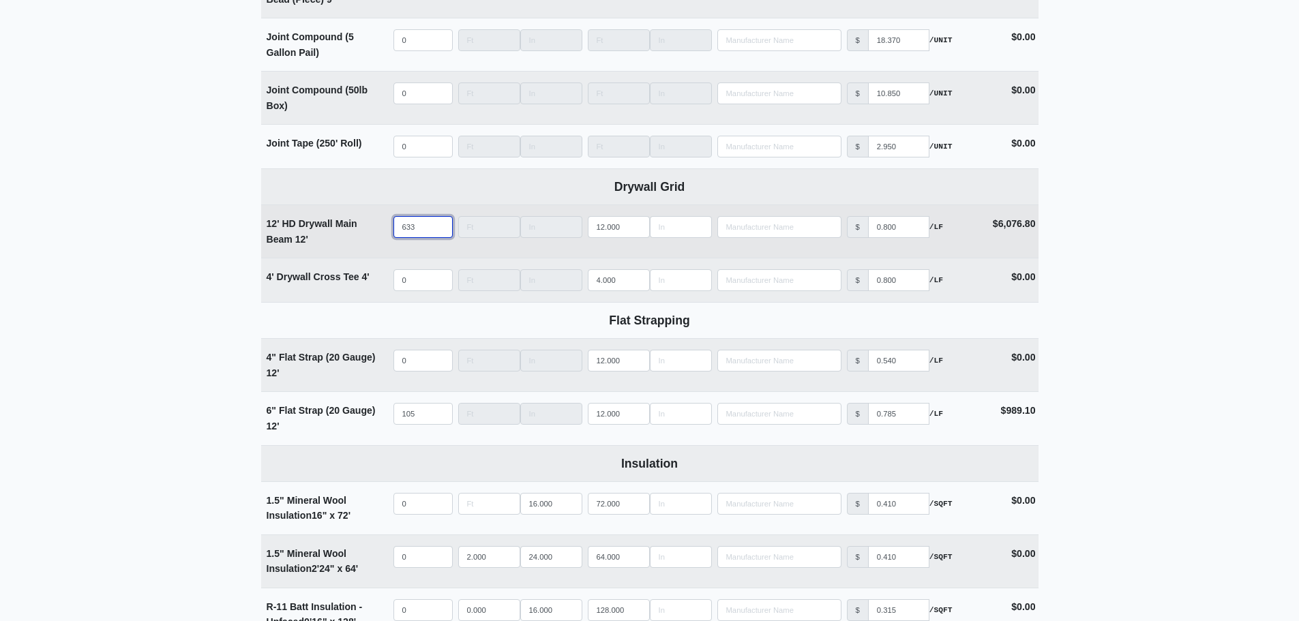
drag, startPoint x: 423, startPoint y: 228, endPoint x: 353, endPoint y: 230, distance: 70.3
click at [353, 230] on tr "12' HD Drywall Main Beam 12' Qty 633 Width Length 12.000 Manufacturer No Result…" at bounding box center [650, 231] width 778 height 53
select select
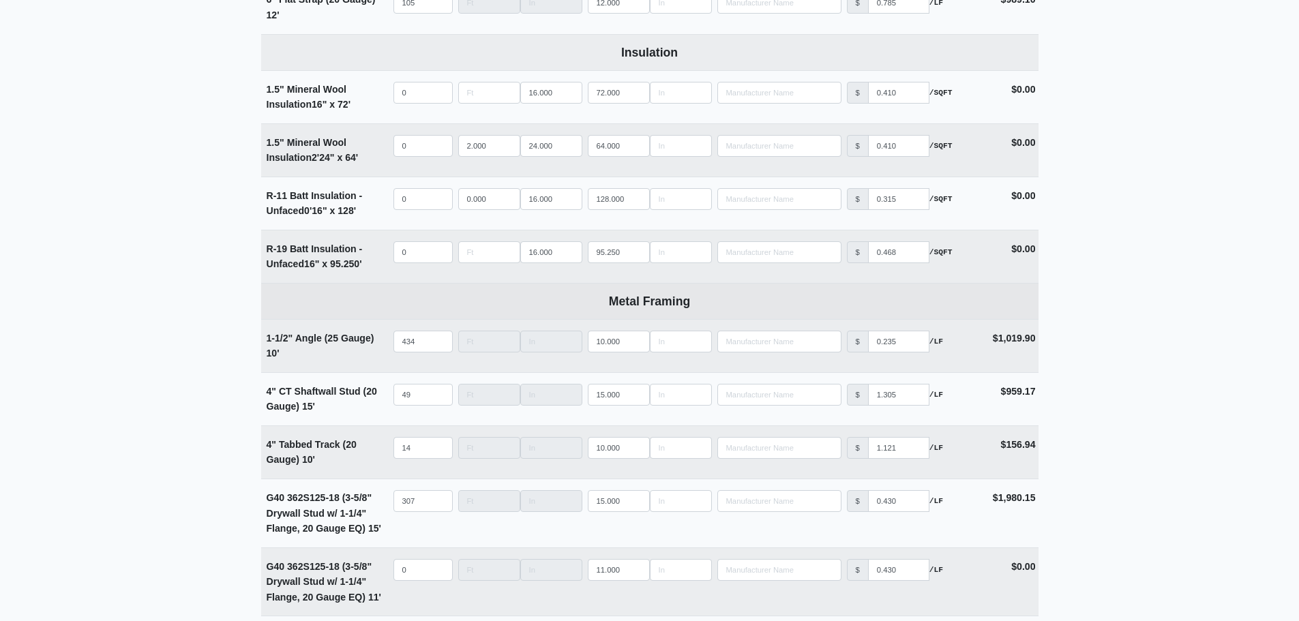
scroll to position [2524, 0]
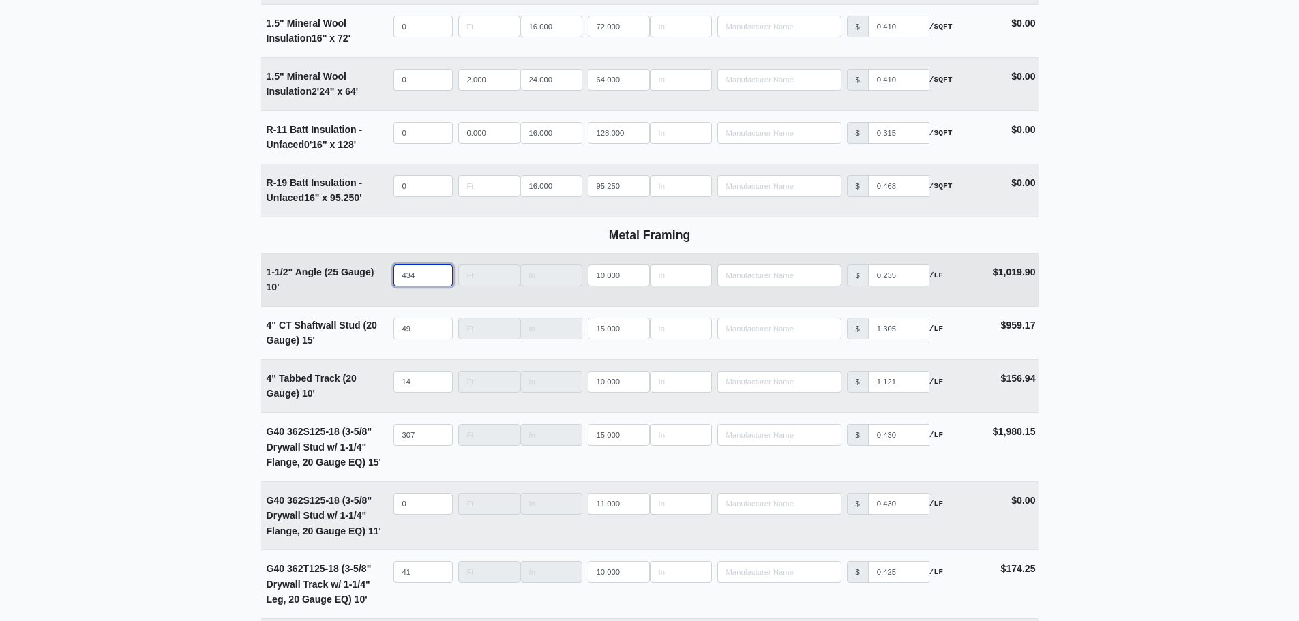
type input "0"
drag, startPoint x: 424, startPoint y: 284, endPoint x: 312, endPoint y: 284, distance: 111.9
click at [320, 285] on tr "1-1/2" Angle (25 Gauge) 10' Qty 434 Width Length 10.000 Manufacturer No Results…" at bounding box center [650, 279] width 778 height 53
select select
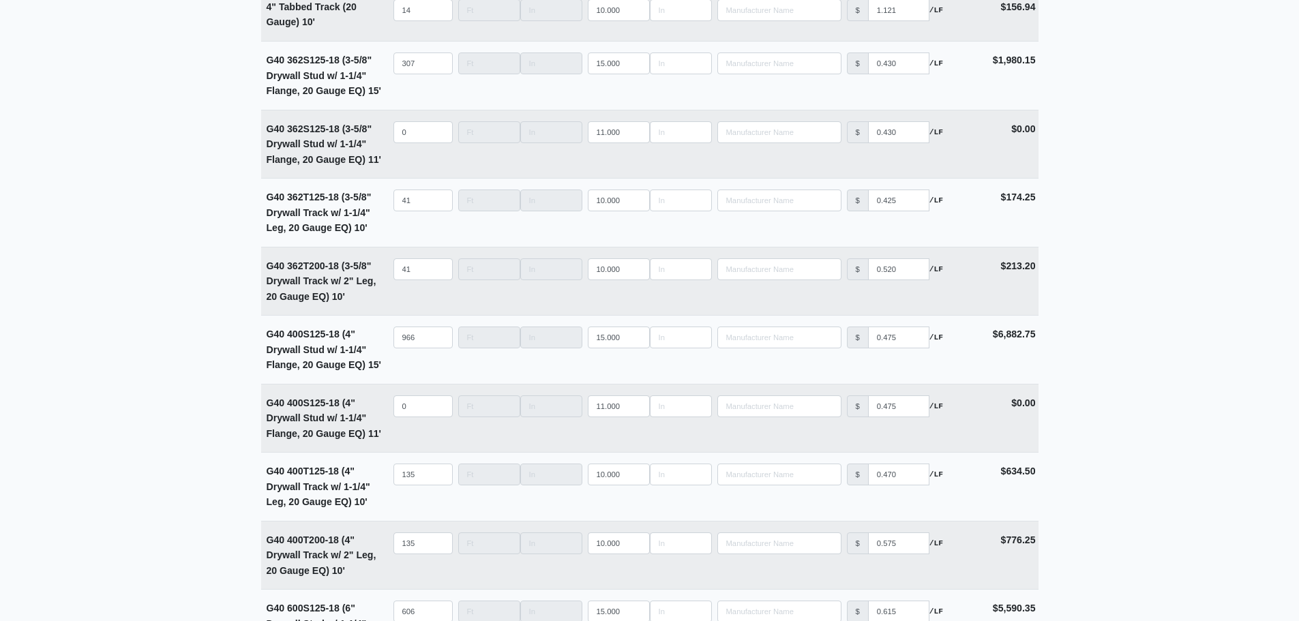
scroll to position [2933, 0]
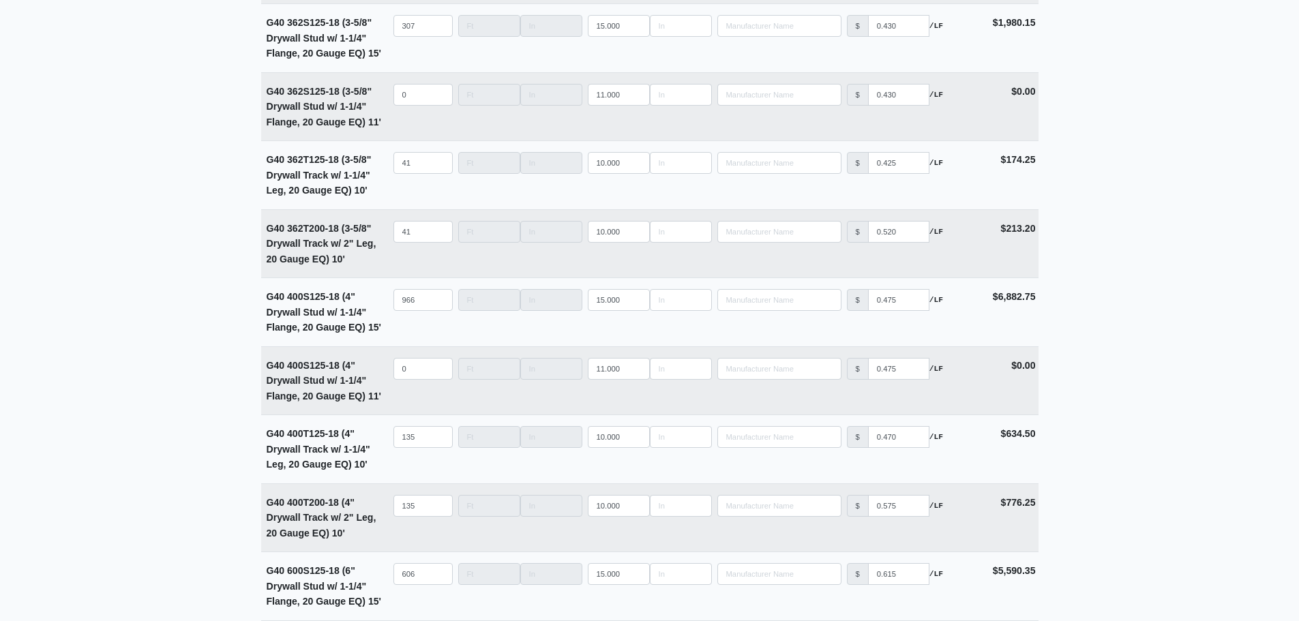
type input "0"
click at [171, 264] on main "Editing PO #8 Building * Main Building Floor * 1 Description * Lower Level 2 (S…" at bounding box center [649, 46] width 1299 height 5819
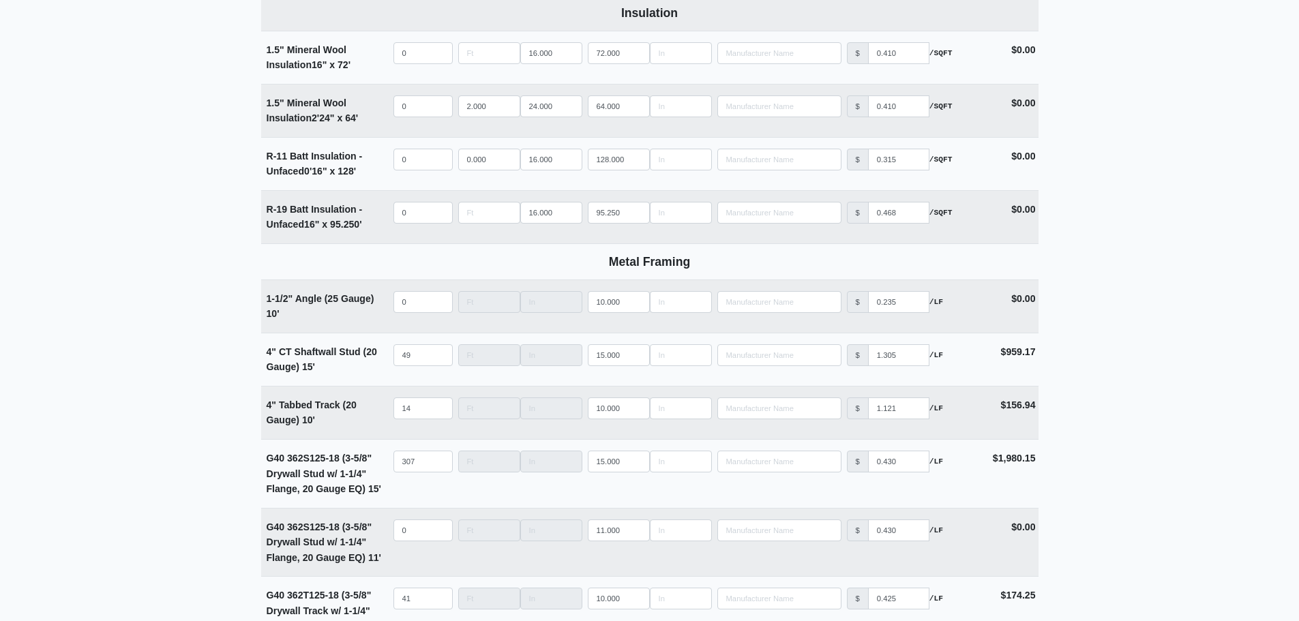
scroll to position [2504, 0]
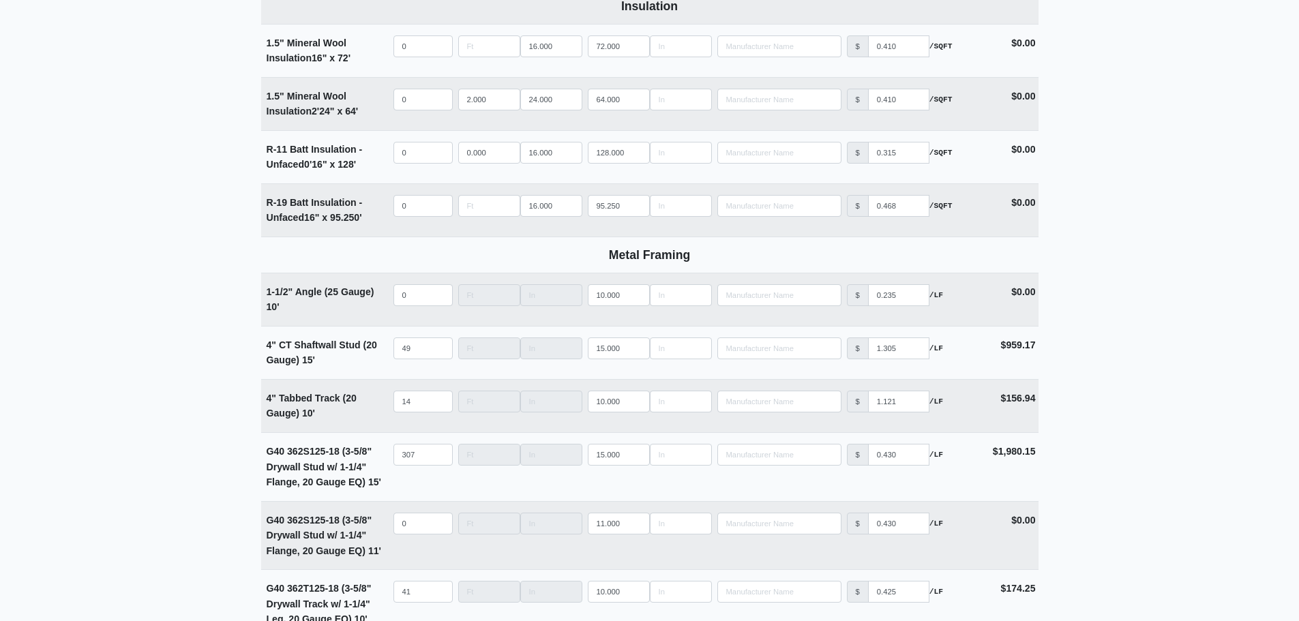
click at [220, 326] on main "Editing PO #8 Building * Main Building Floor * 1 Description * Lower Level 2 (S…" at bounding box center [649, 475] width 1299 height 5819
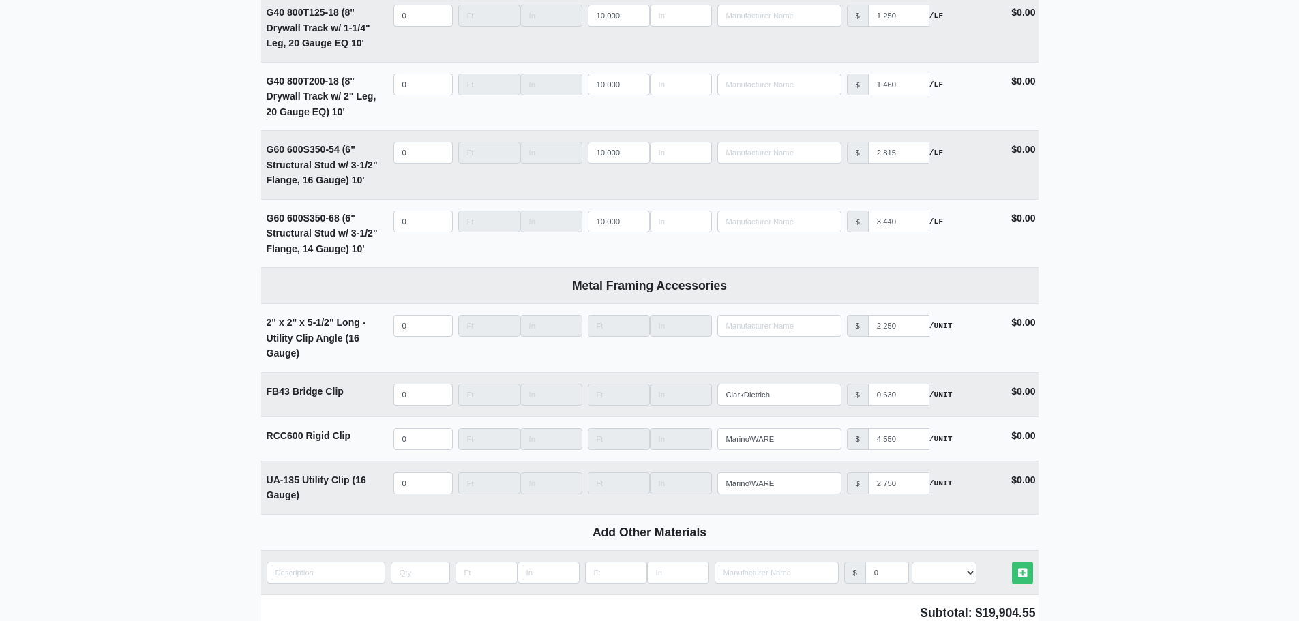
scroll to position [5335, 0]
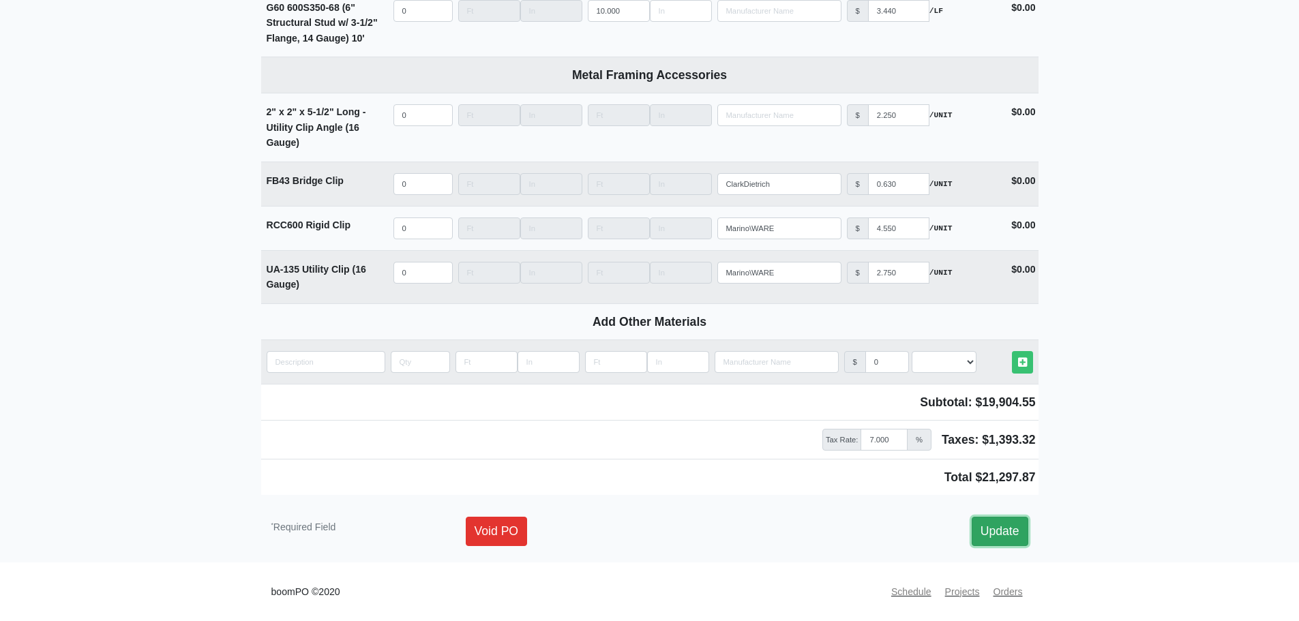
click at [1001, 527] on link "Update" at bounding box center [1000, 531] width 57 height 29
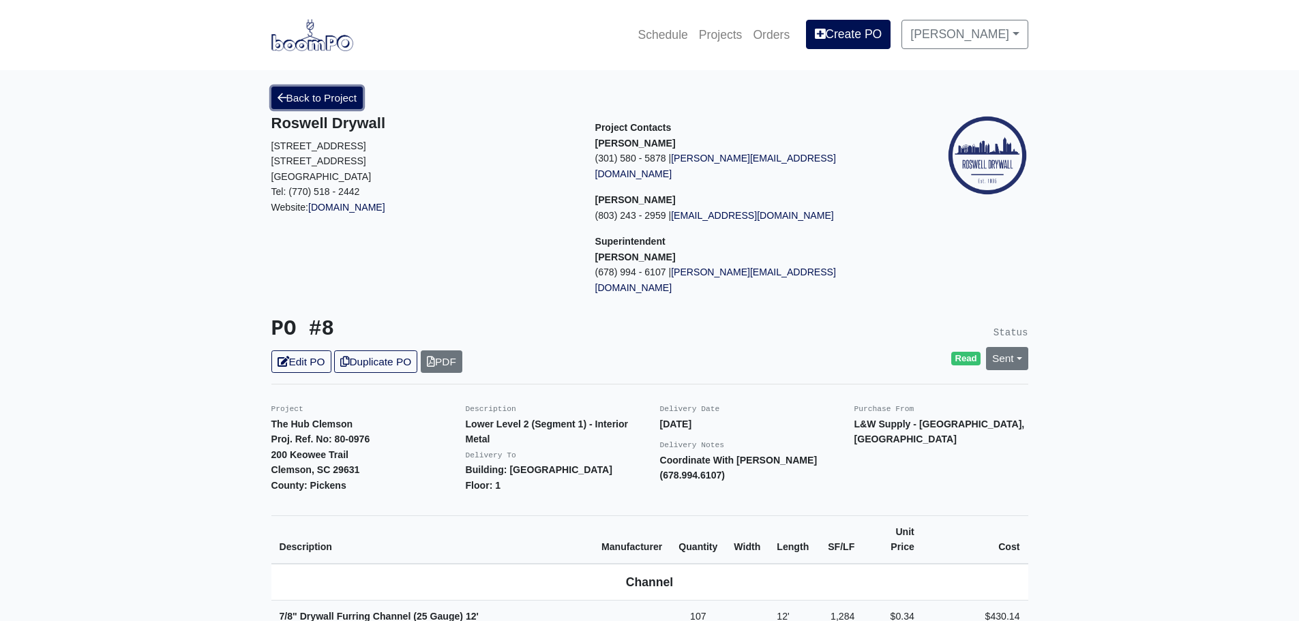
click at [313, 93] on link "Back to Project" at bounding box center [317, 98] width 92 height 23
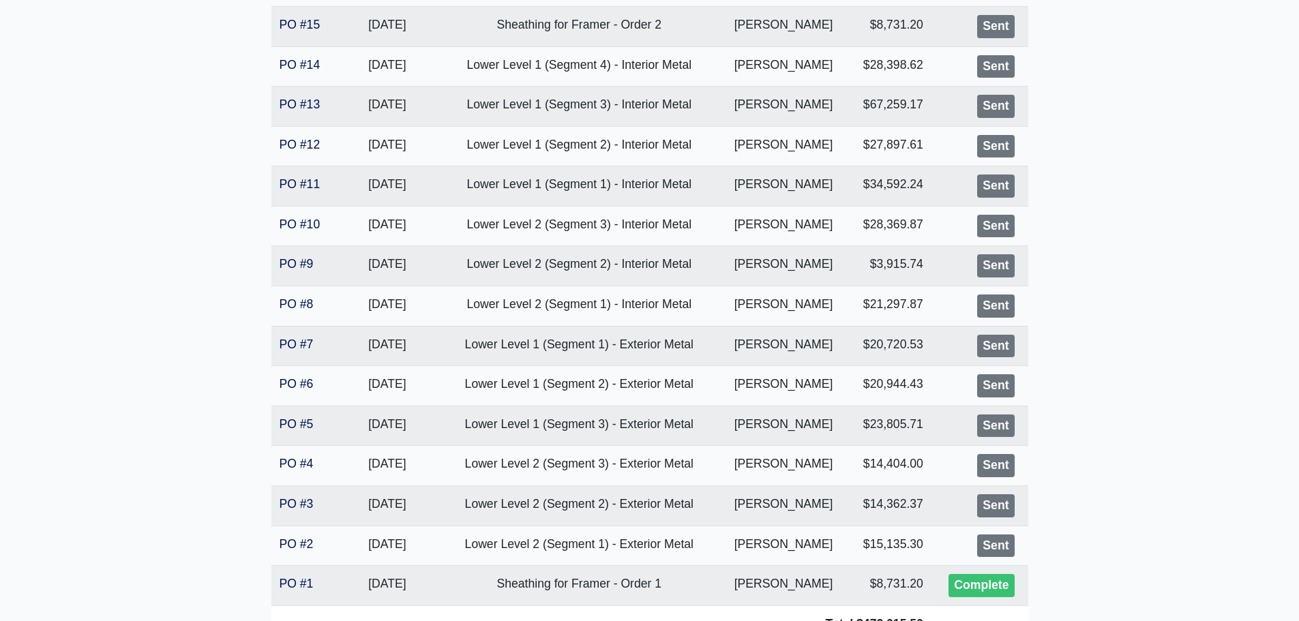
scroll to position [654, 0]
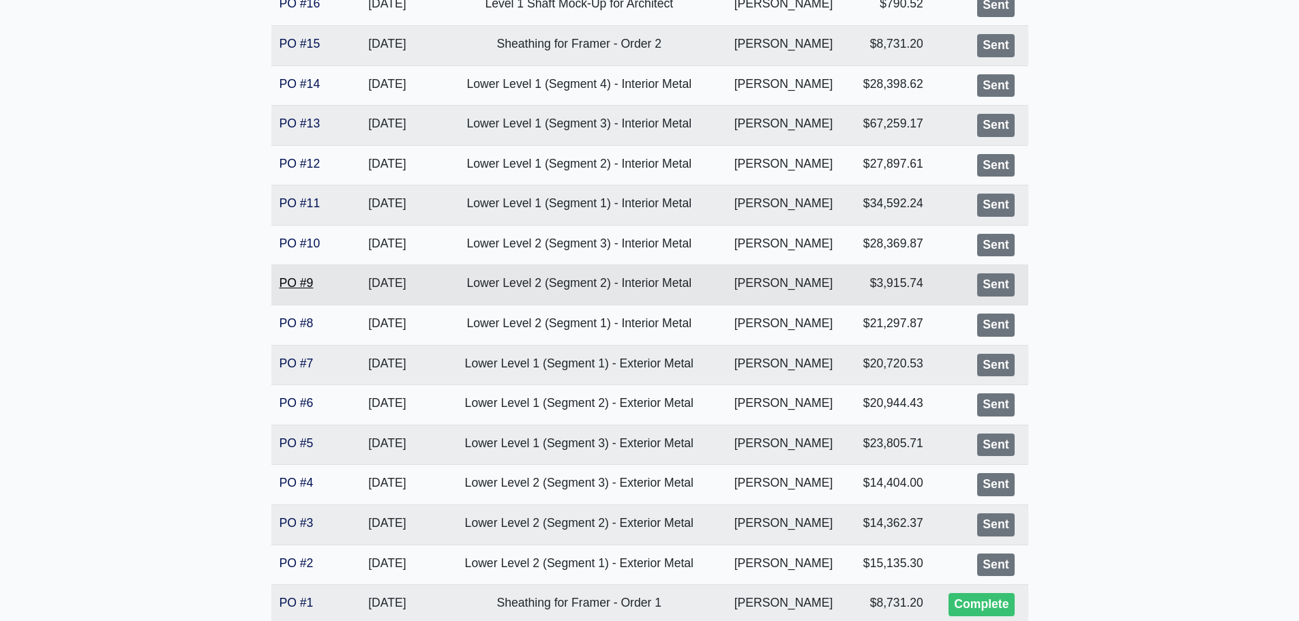
click at [293, 279] on link "PO #9" at bounding box center [297, 283] width 34 height 14
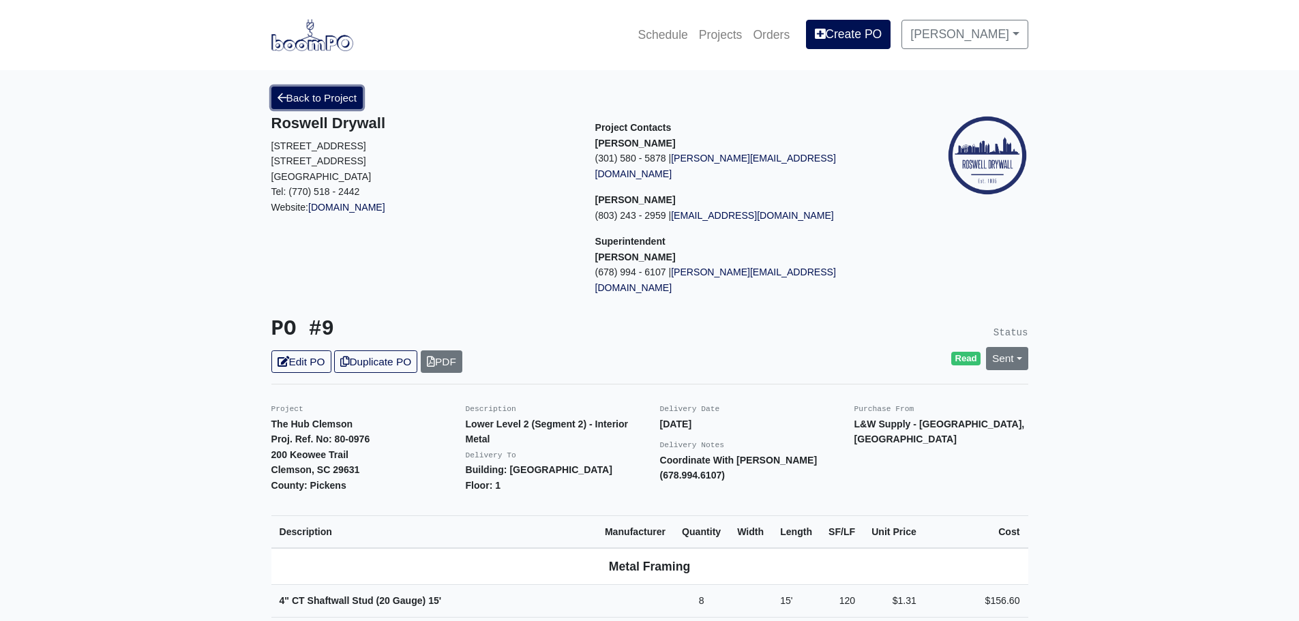
click at [300, 93] on link "Back to Project" at bounding box center [317, 98] width 92 height 23
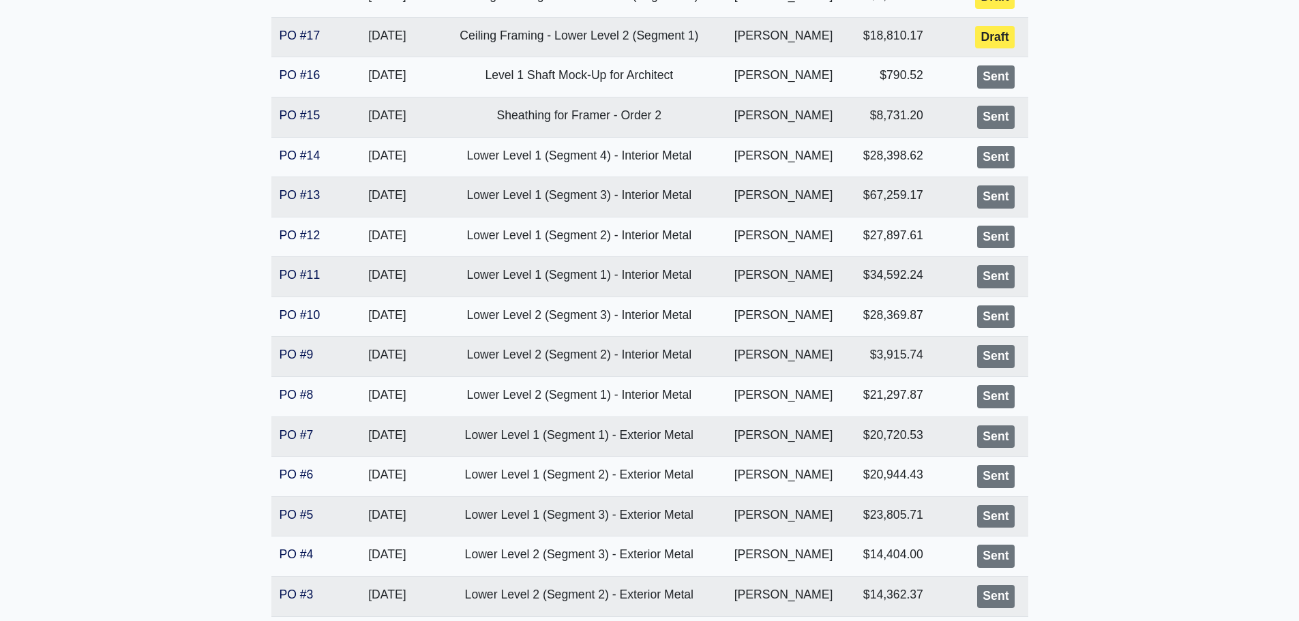
scroll to position [614, 0]
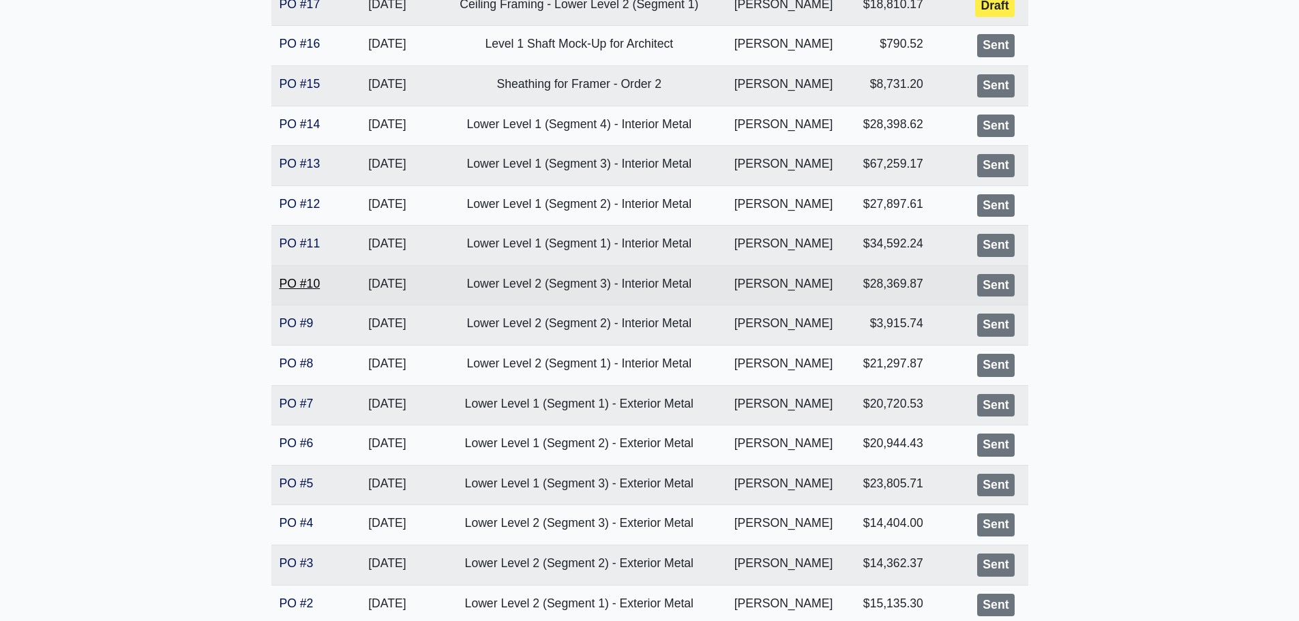
click at [293, 283] on link "PO #10" at bounding box center [300, 284] width 41 height 14
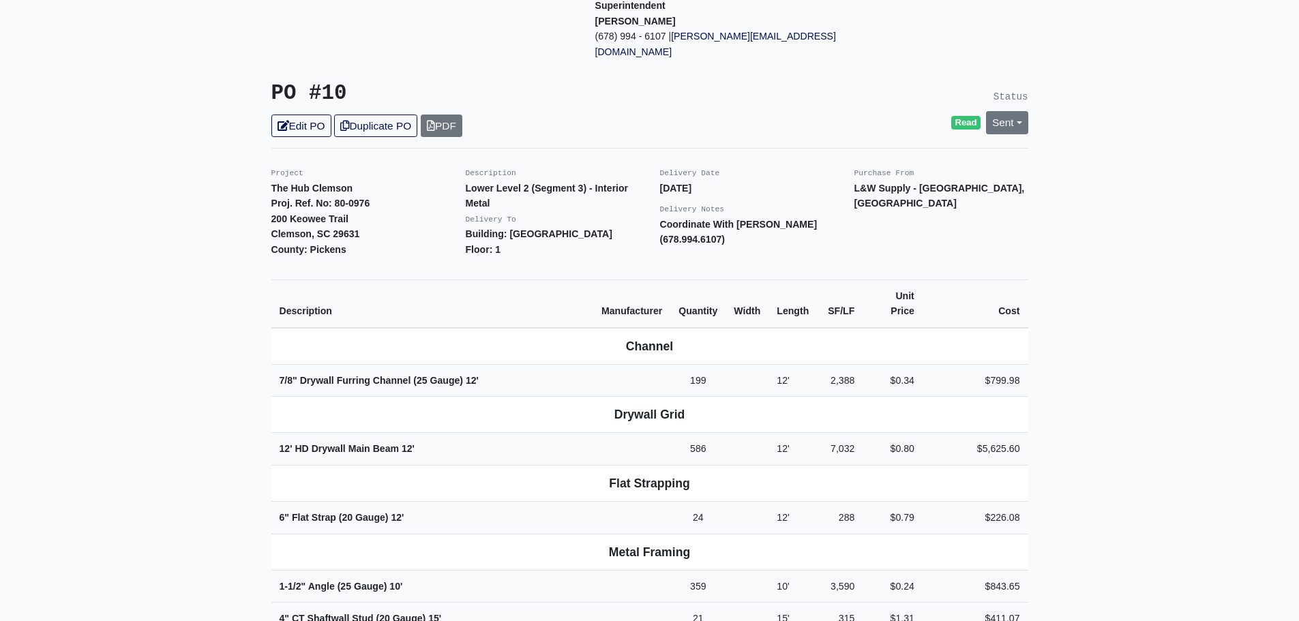
scroll to position [136, 0]
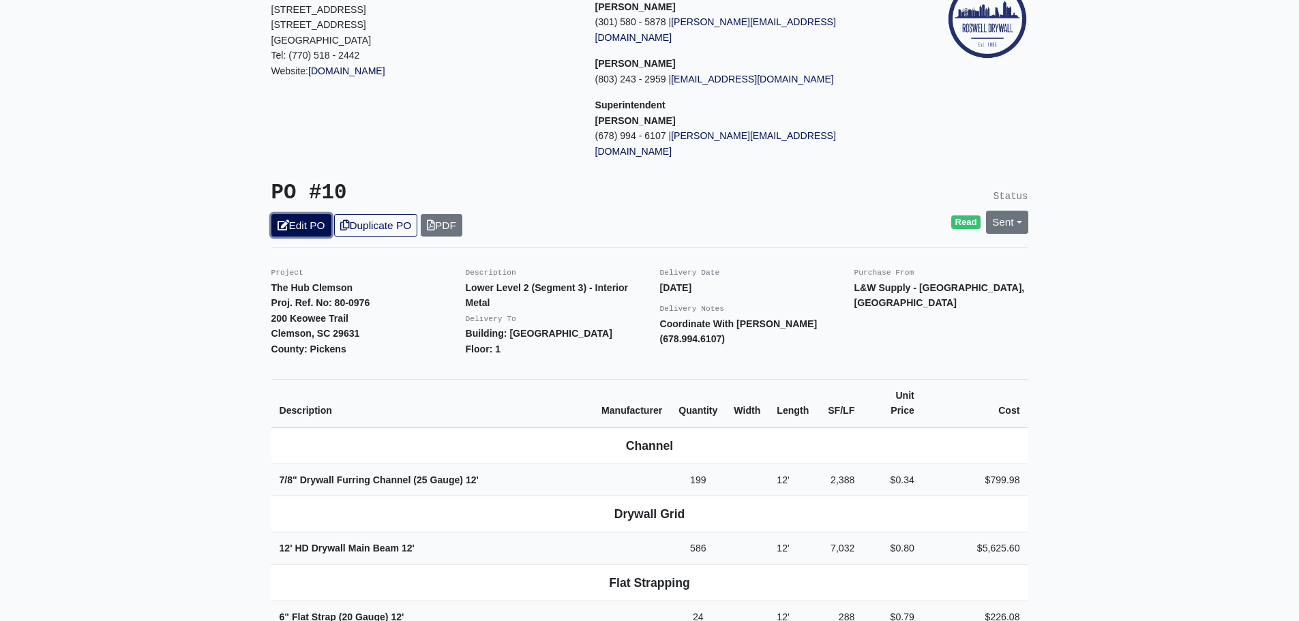
click at [291, 214] on link "Edit PO" at bounding box center [301, 225] width 60 height 23
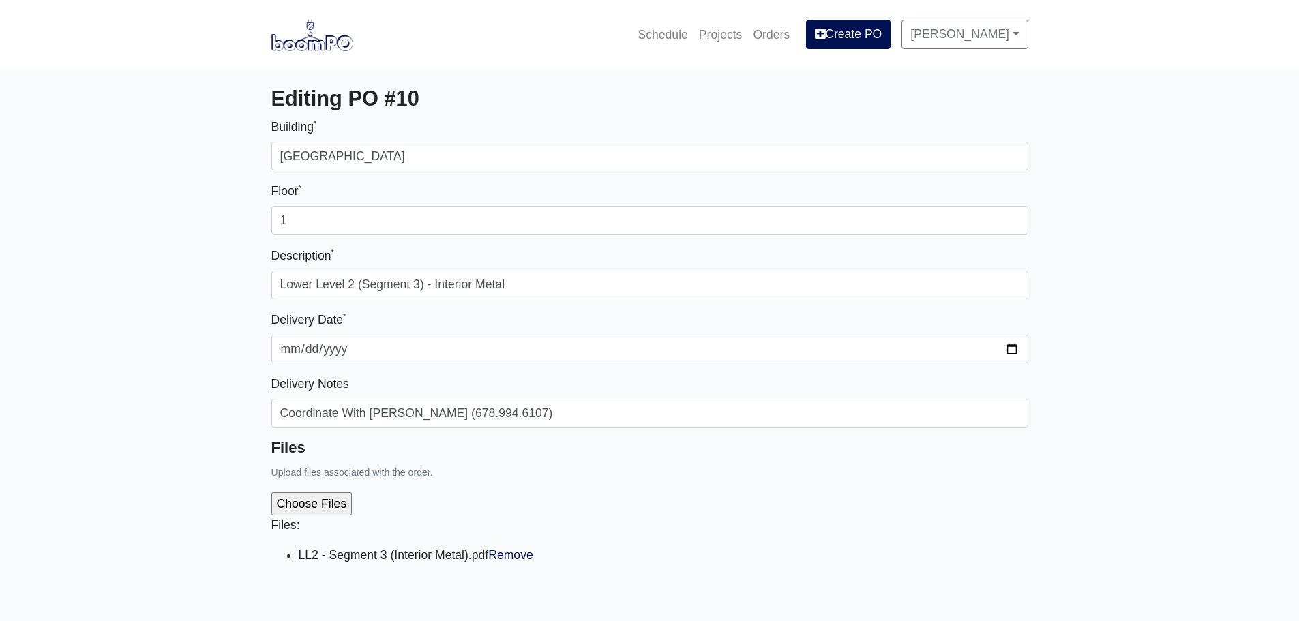
select select
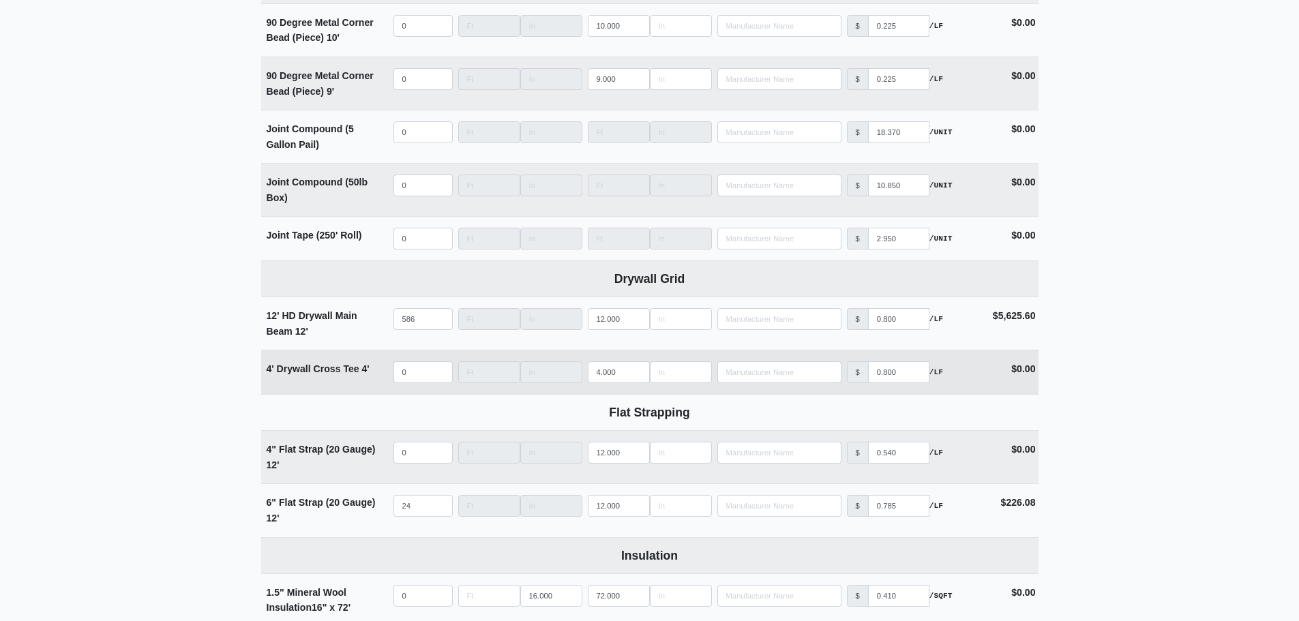
scroll to position [1978, 0]
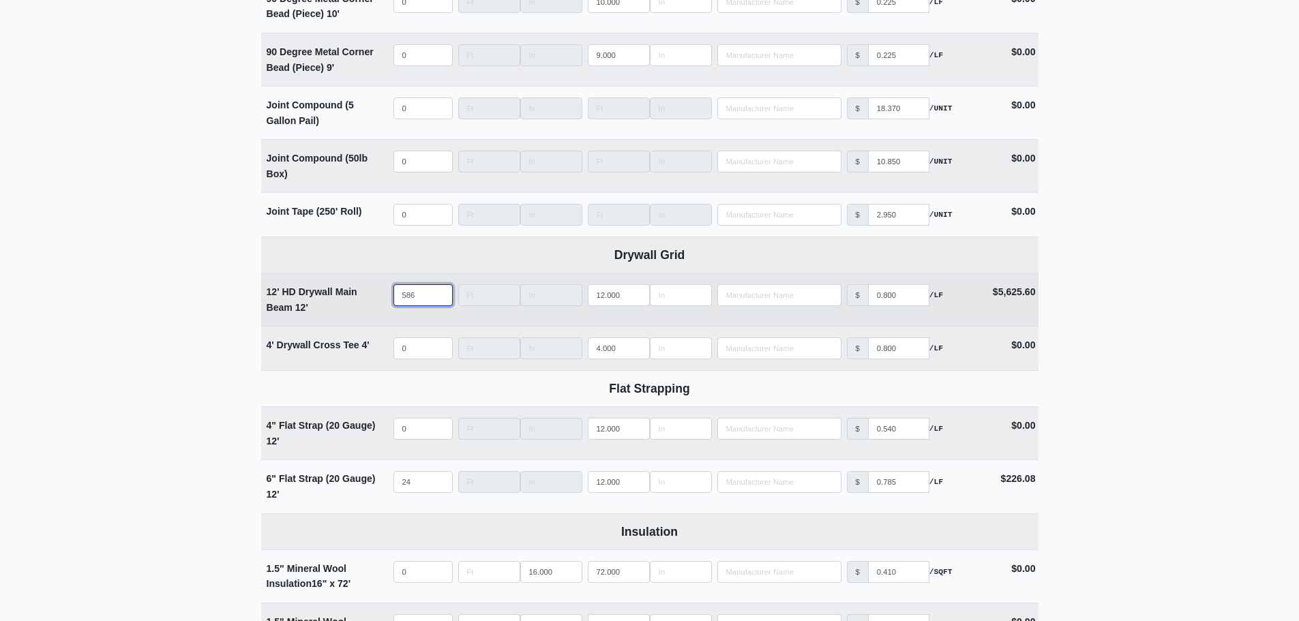
drag, startPoint x: 425, startPoint y: 302, endPoint x: 366, endPoint y: 306, distance: 59.5
click at [366, 307] on tr "12' HD Drywall Main Beam 12' Qty 586 Width Length 12.000 Manufacturer No Result…" at bounding box center [650, 299] width 778 height 53
select select
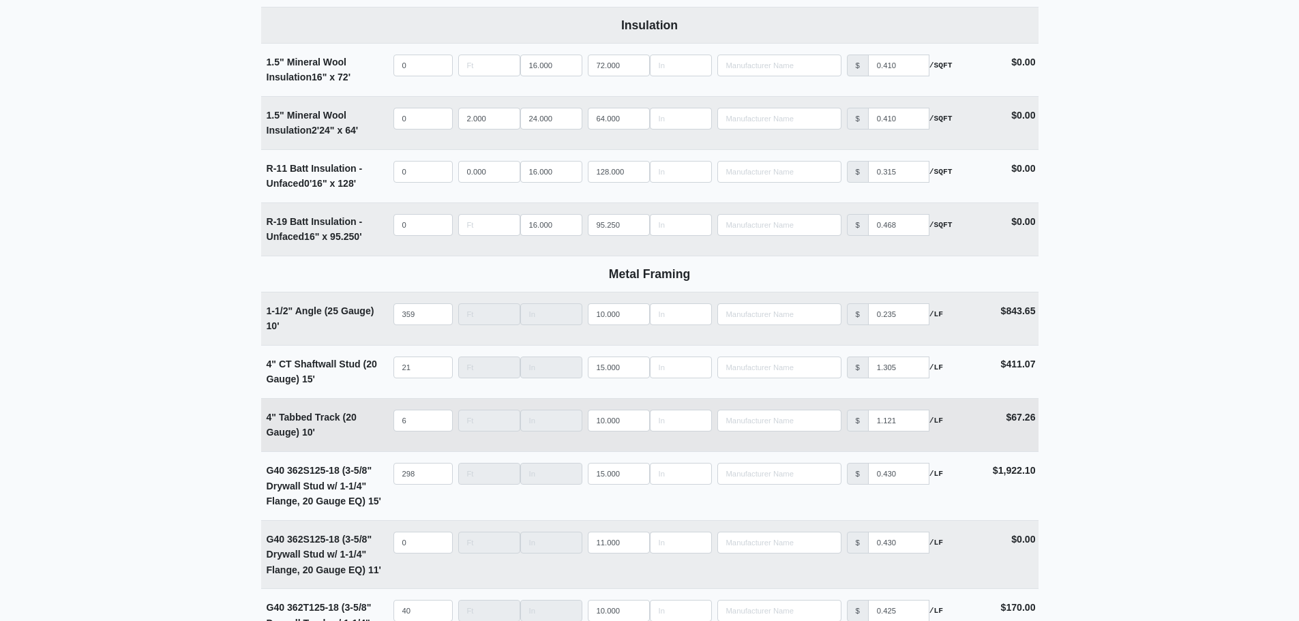
scroll to position [2524, 0]
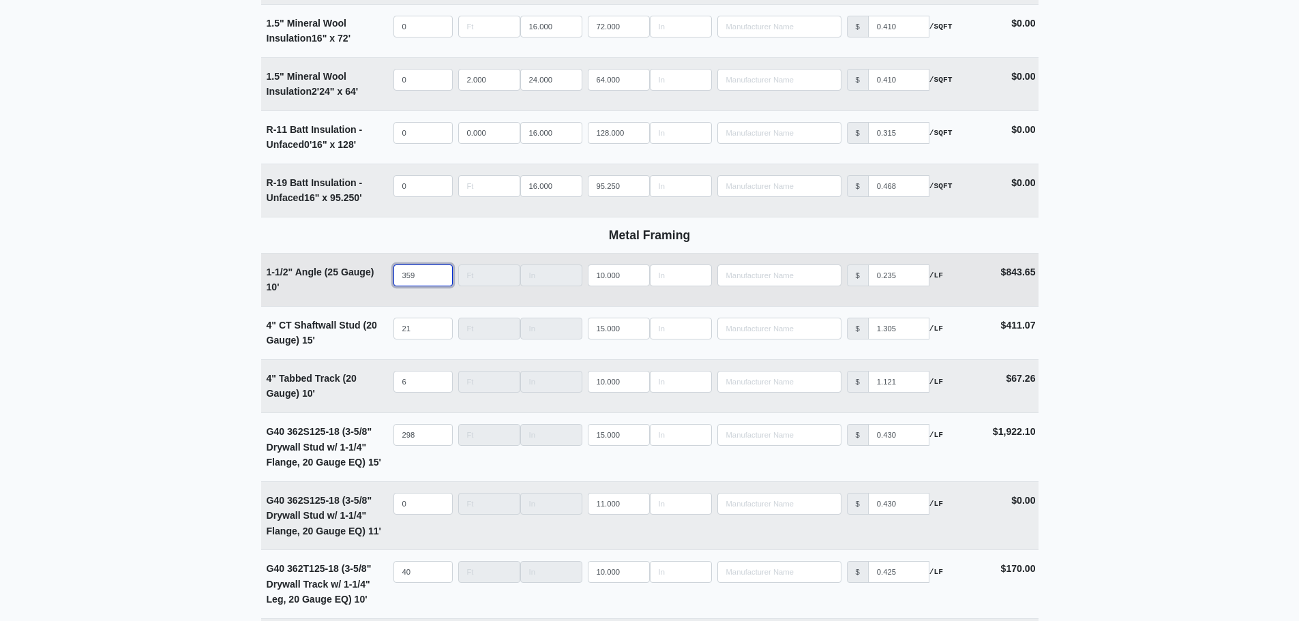
type input "0"
drag, startPoint x: 423, startPoint y: 286, endPoint x: 340, endPoint y: 284, distance: 83.2
click at [349, 284] on tr "1-1/2" Angle (25 Gauge) 10' Qty 359 Width Length 10.000 Manufacturer No Results…" at bounding box center [650, 279] width 778 height 53
select select
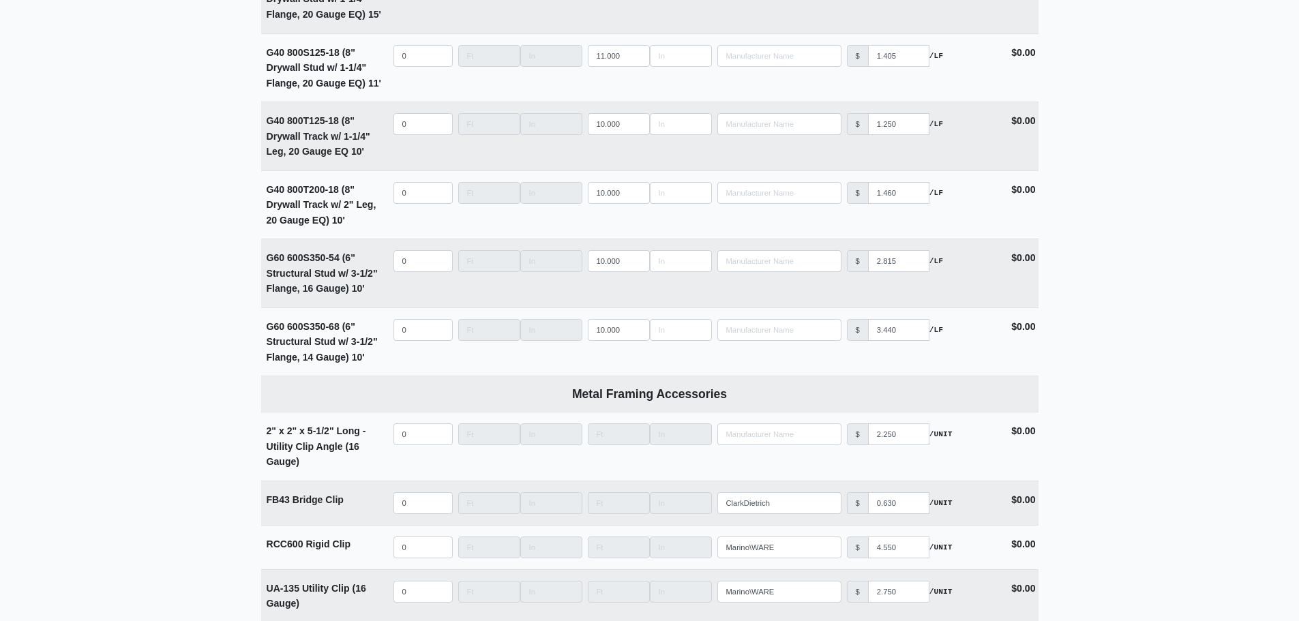
type input "0"
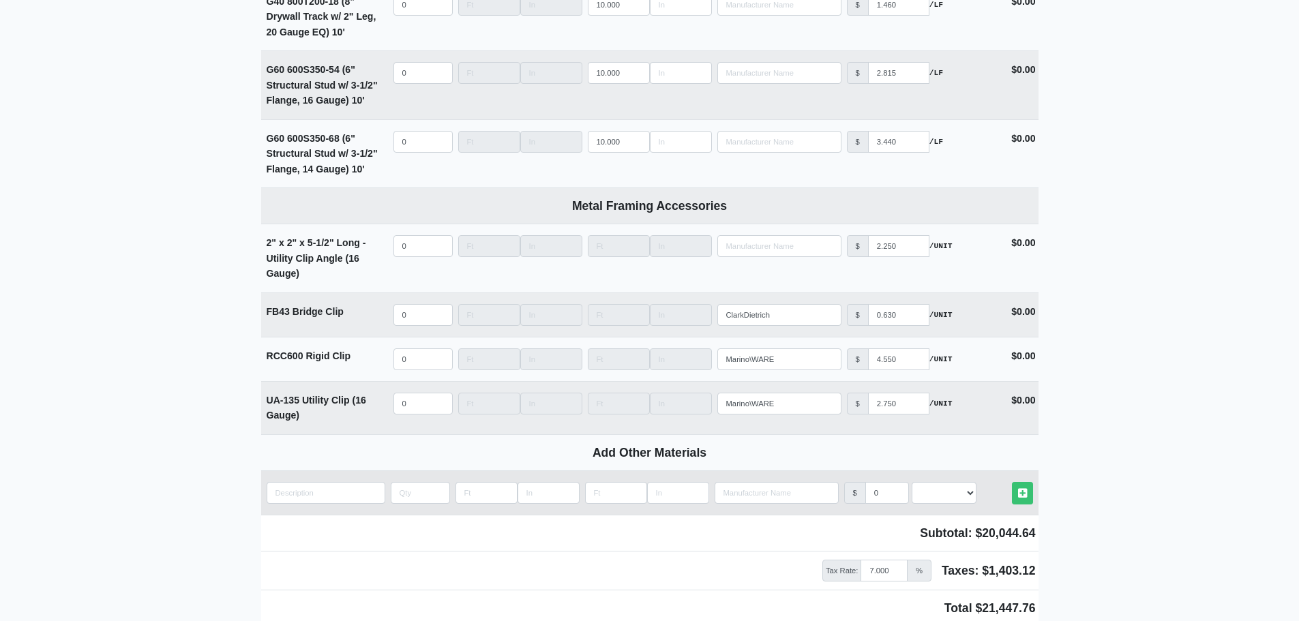
scroll to position [5320, 0]
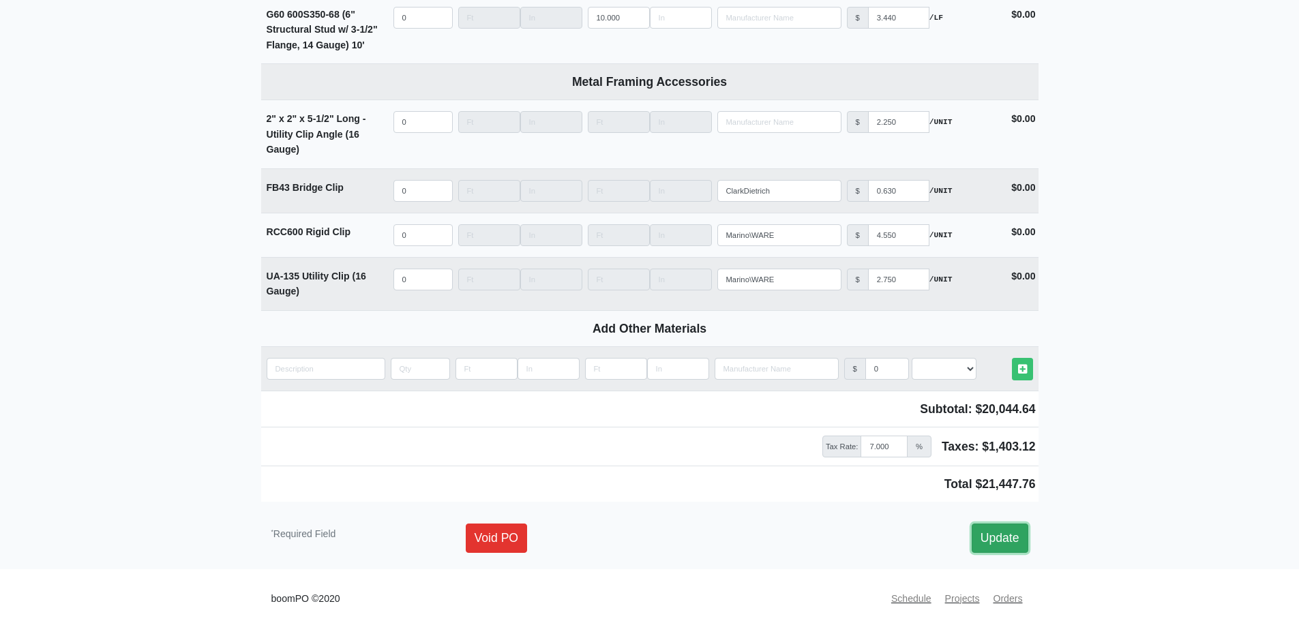
click at [999, 546] on link "Update" at bounding box center [1000, 538] width 57 height 29
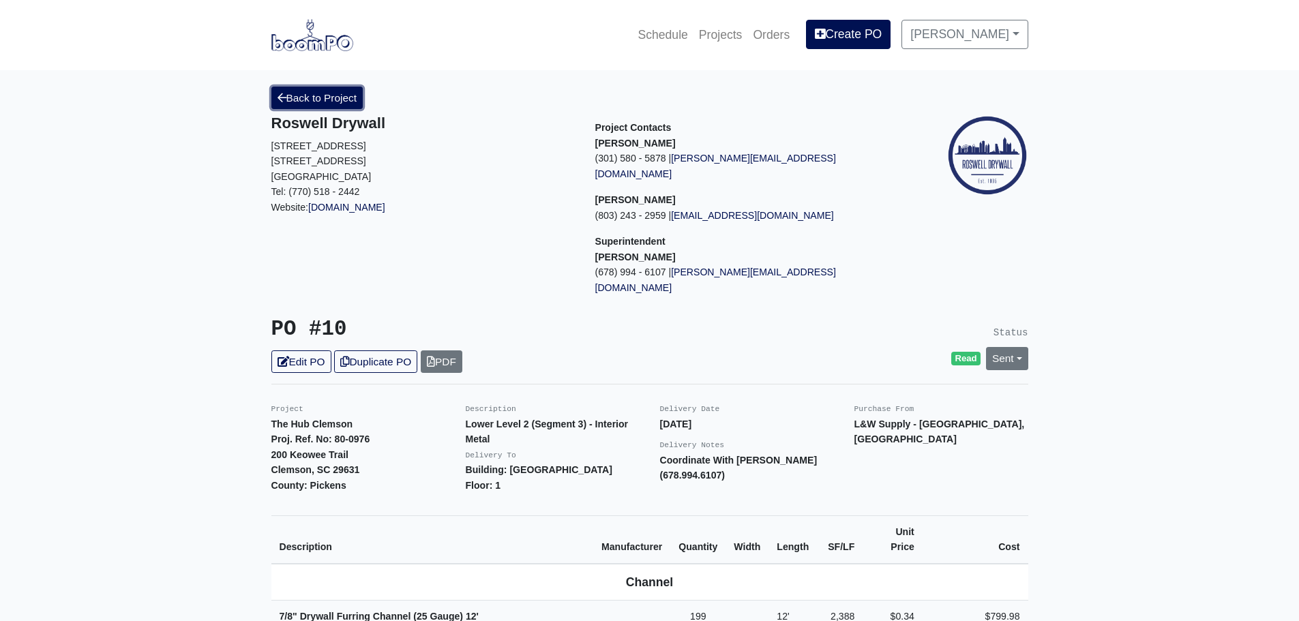
click at [276, 98] on link "Back to Project" at bounding box center [317, 98] width 92 height 23
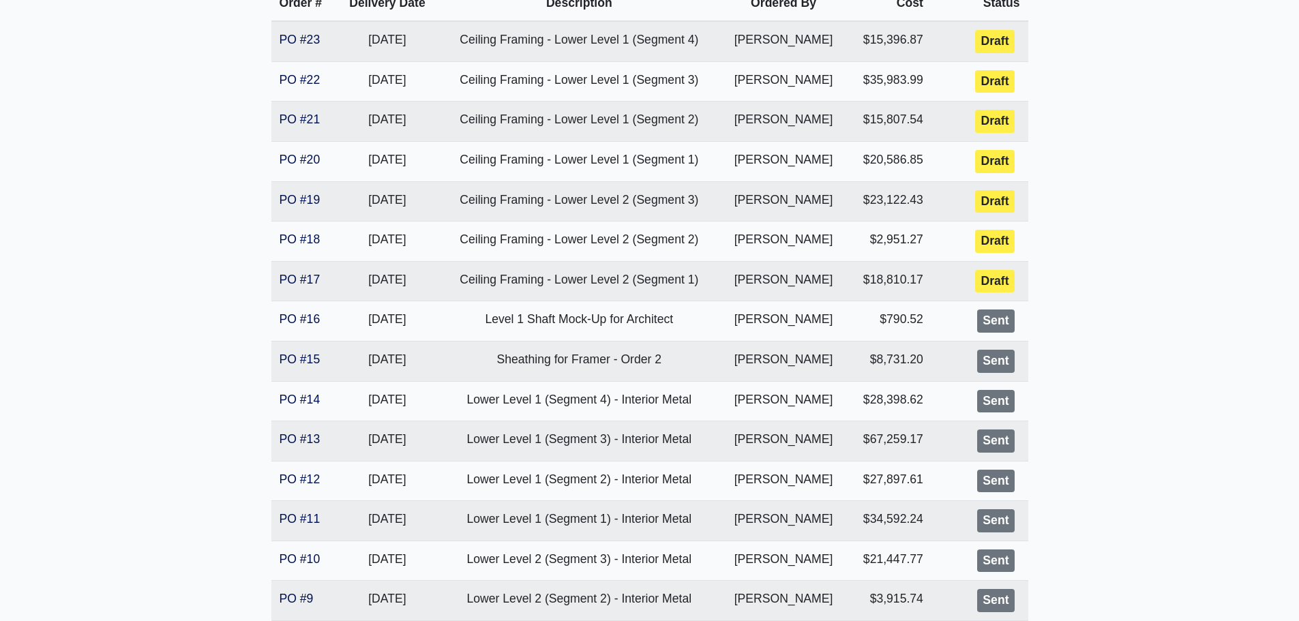
scroll to position [341, 0]
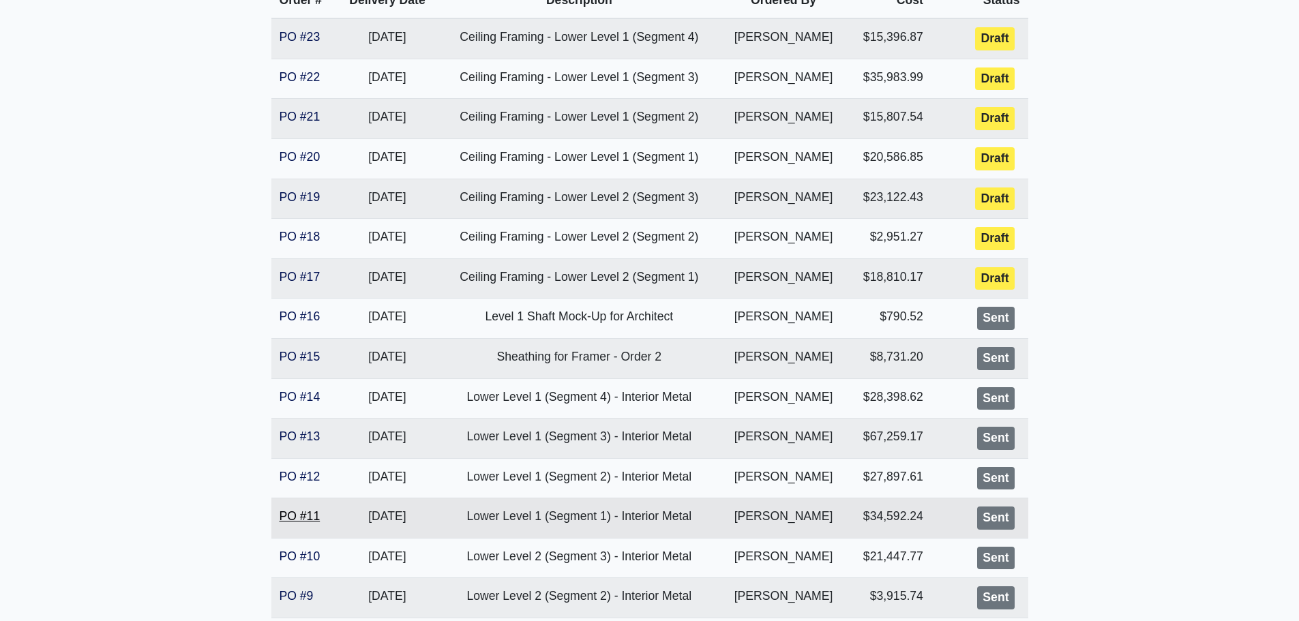
click at [301, 514] on link "PO #11" at bounding box center [300, 517] width 41 height 14
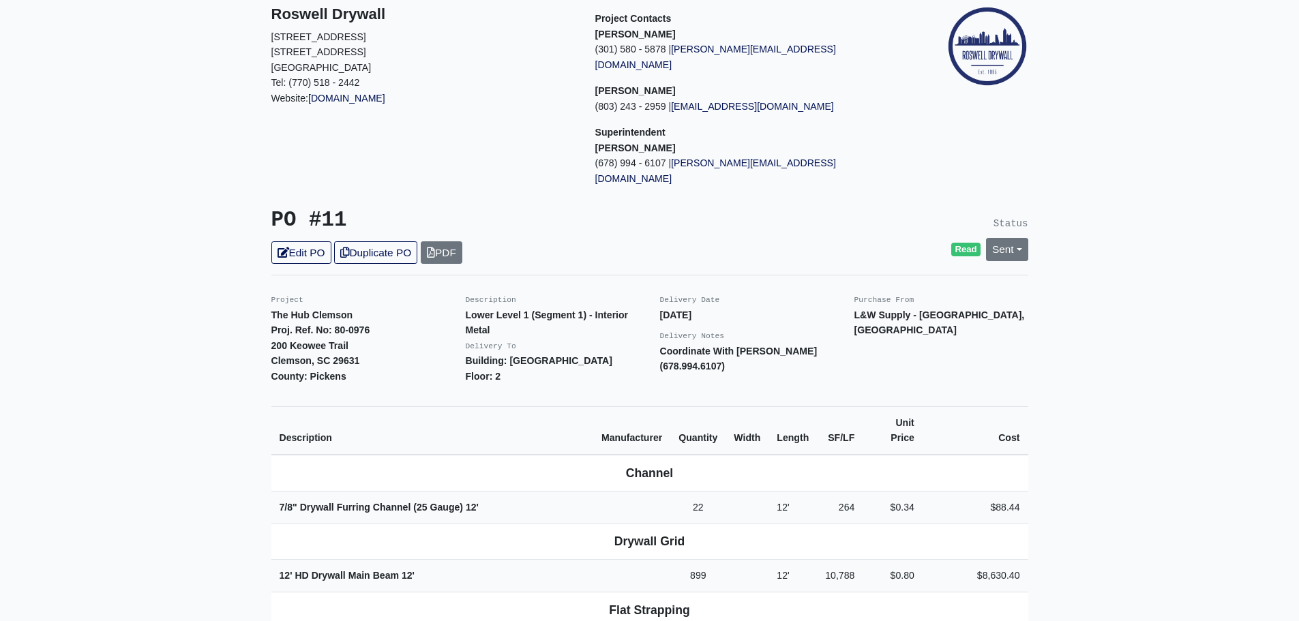
scroll to position [136, 0]
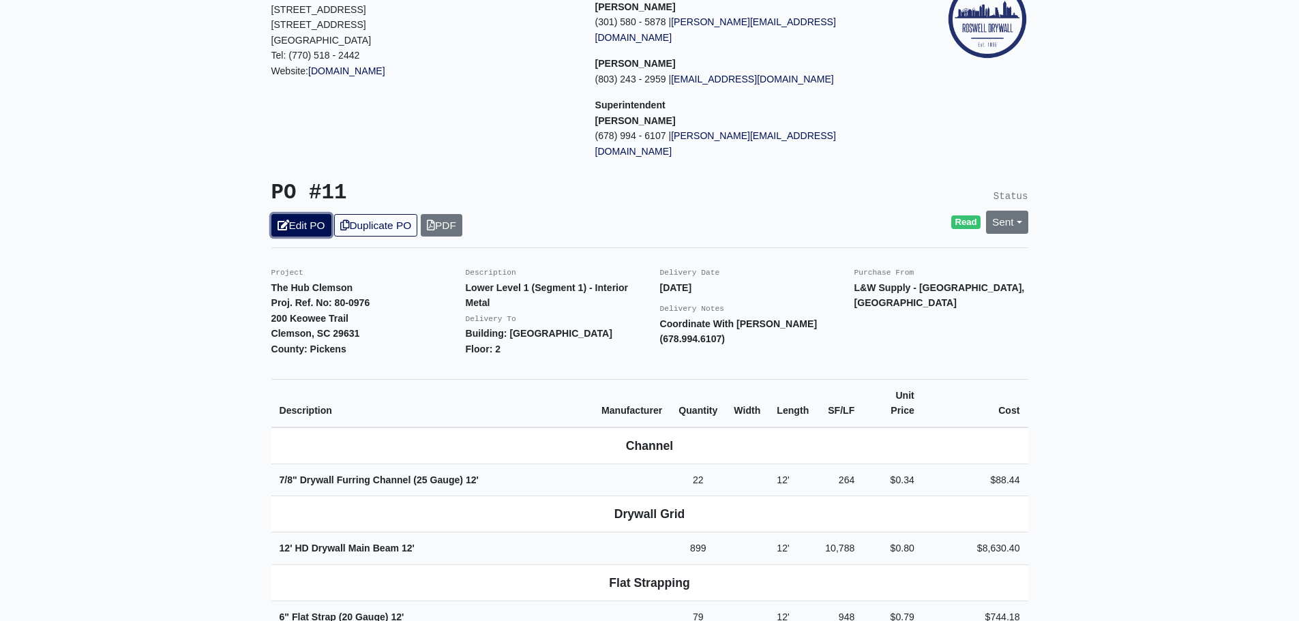
click at [290, 214] on link "Edit PO" at bounding box center [301, 225] width 60 height 23
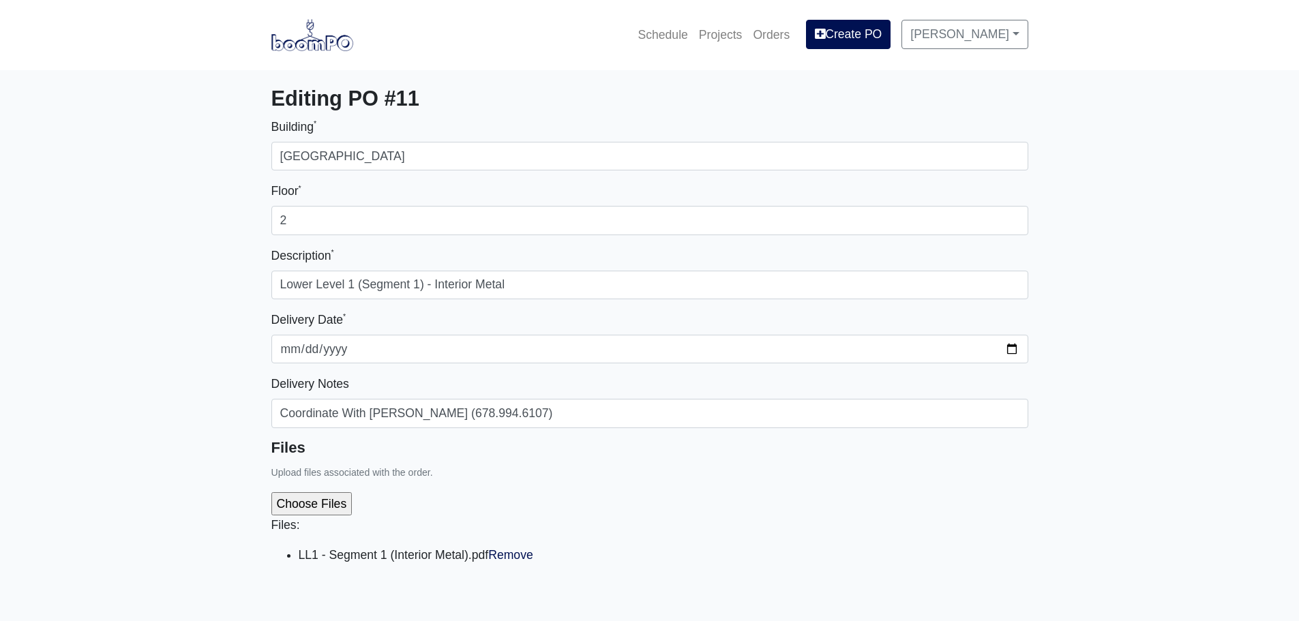
select select
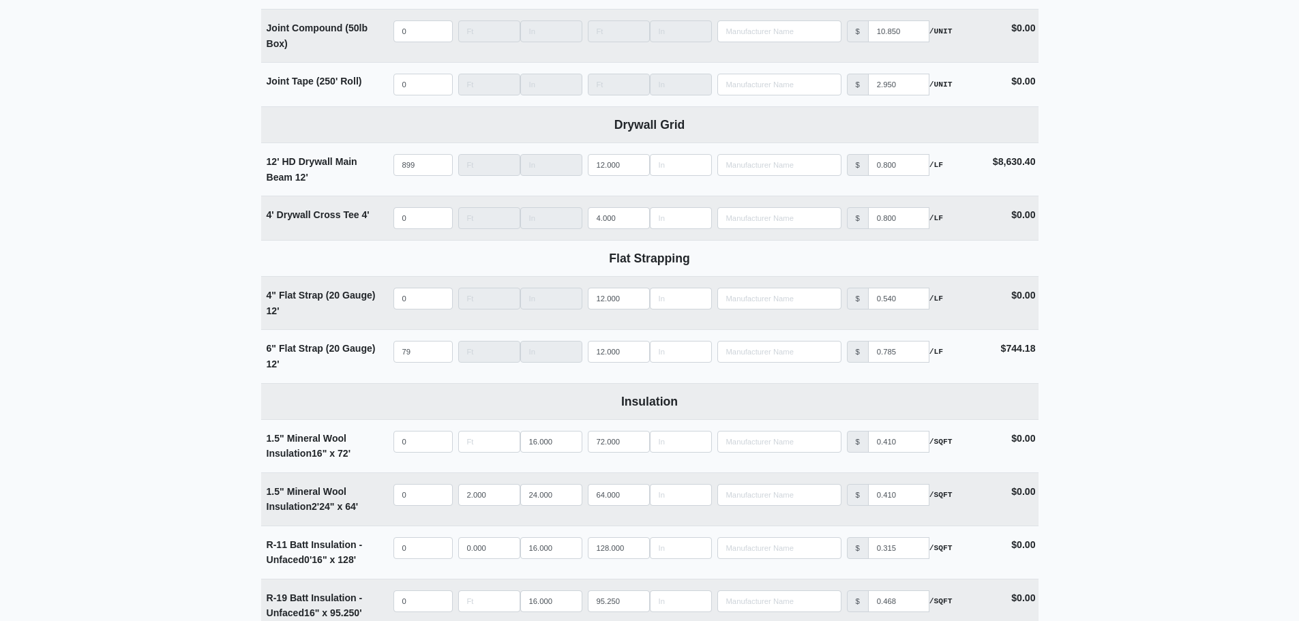
scroll to position [2114, 0]
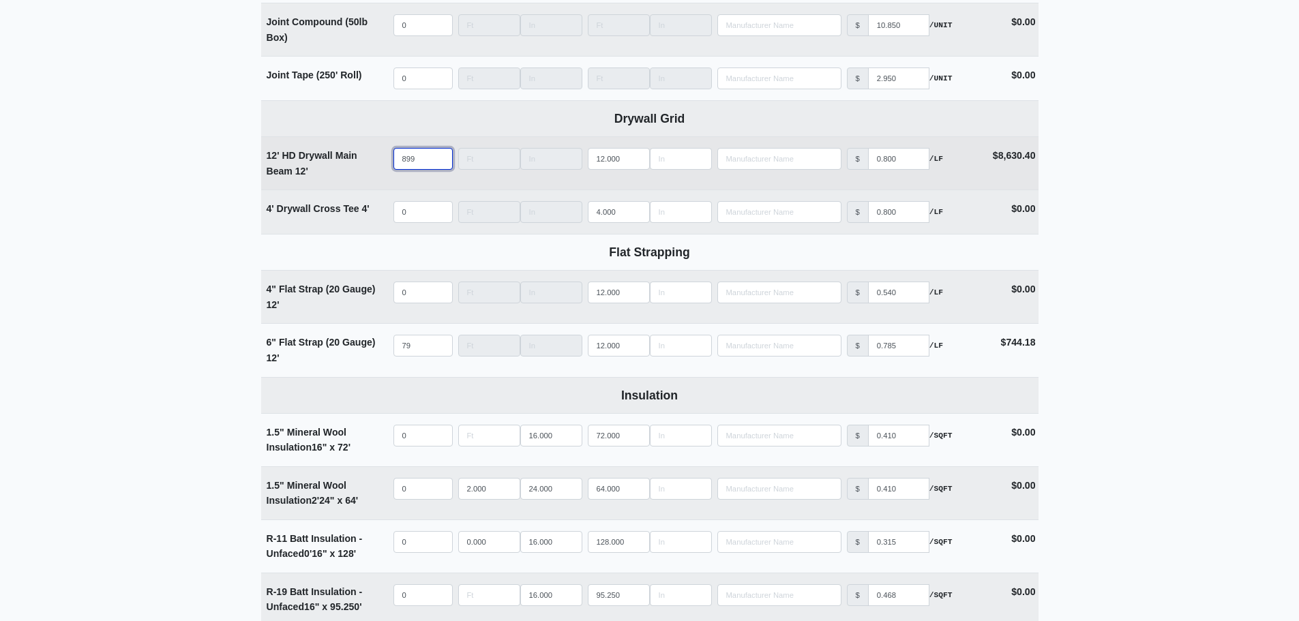
drag, startPoint x: 429, startPoint y: 164, endPoint x: 332, endPoint y: 164, distance: 96.9
click at [333, 164] on tr "12' HD Drywall Main Beam 12' Qty 899 Width Length 12.000 Manufacturer No Result…" at bounding box center [650, 162] width 778 height 53
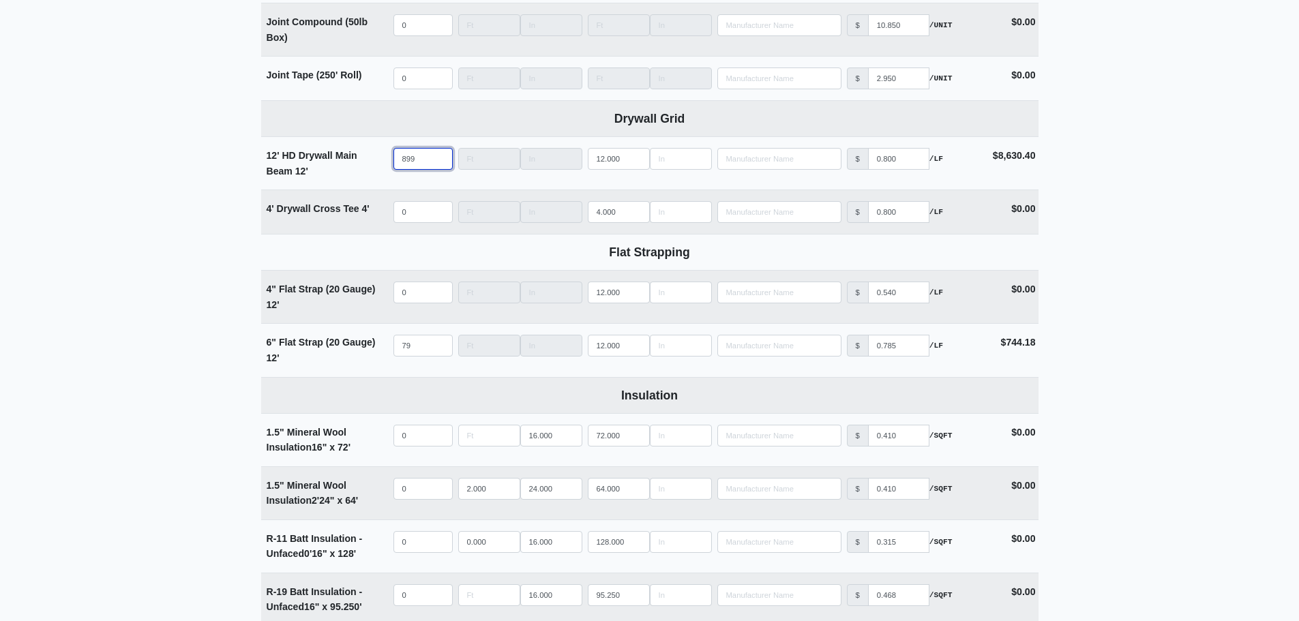
select select
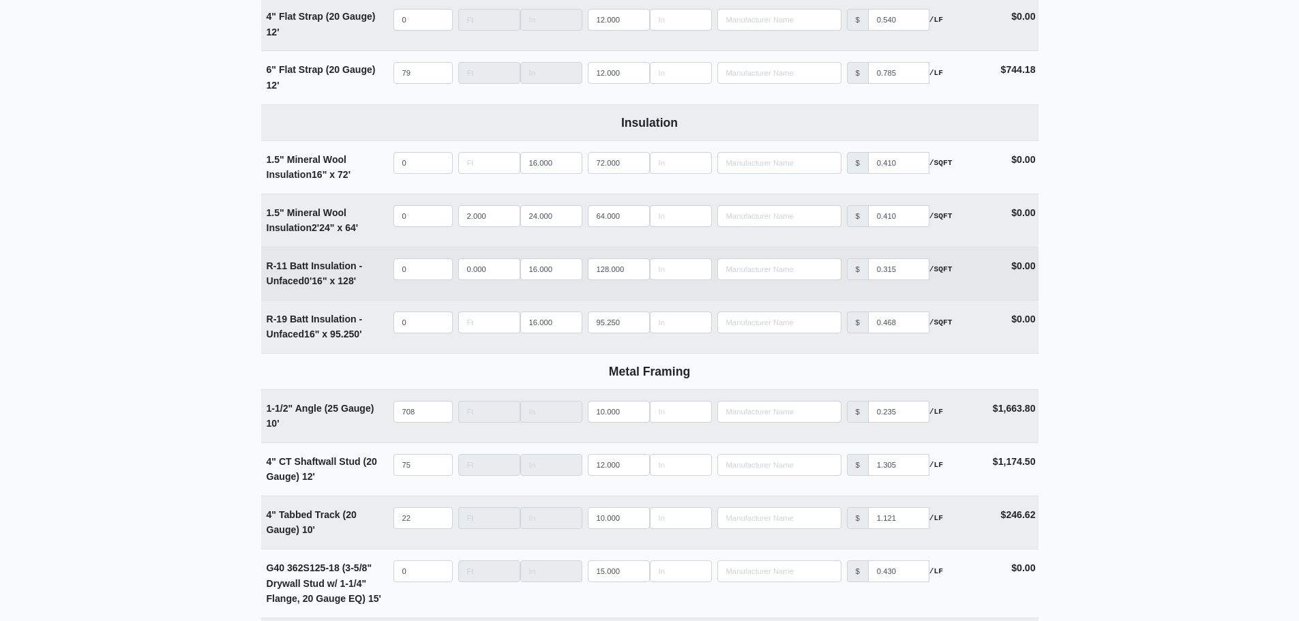
scroll to position [2660, 0]
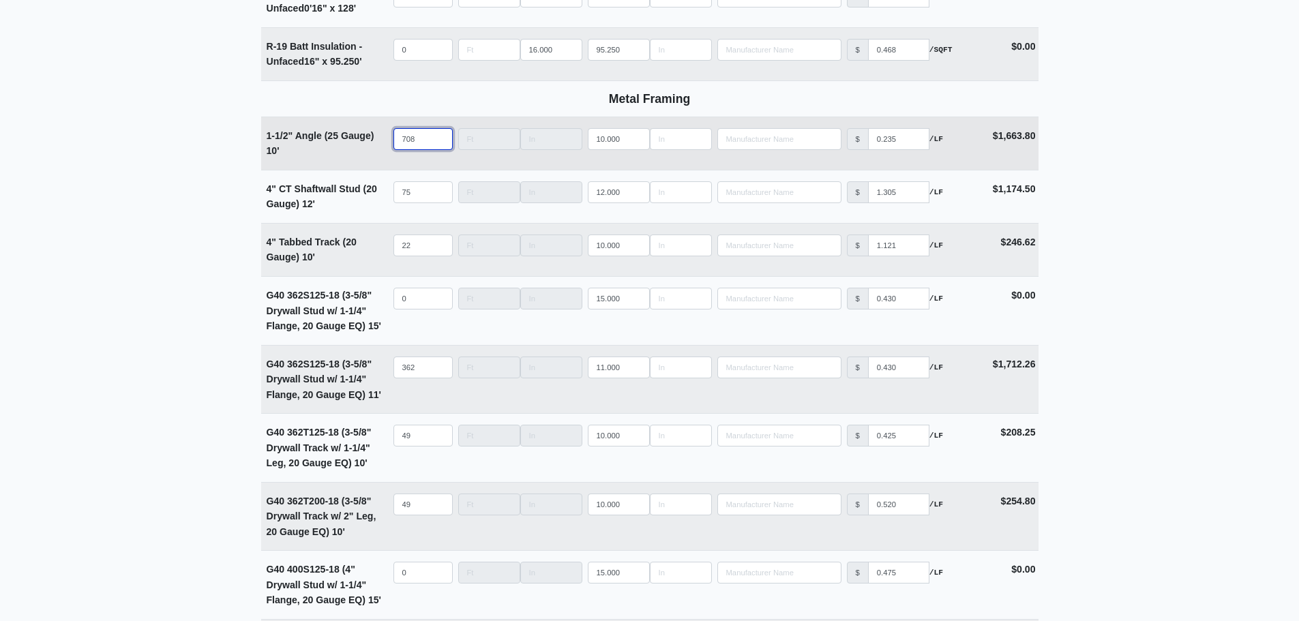
type input "0"
drag, startPoint x: 423, startPoint y: 142, endPoint x: 285, endPoint y: 148, distance: 137.9
click at [305, 149] on tr "1-1/2" Angle (25 Gauge) 10' Qty 708 Width Length 10.000 Manufacturer No Results…" at bounding box center [650, 143] width 778 height 53
select select
type input "0"
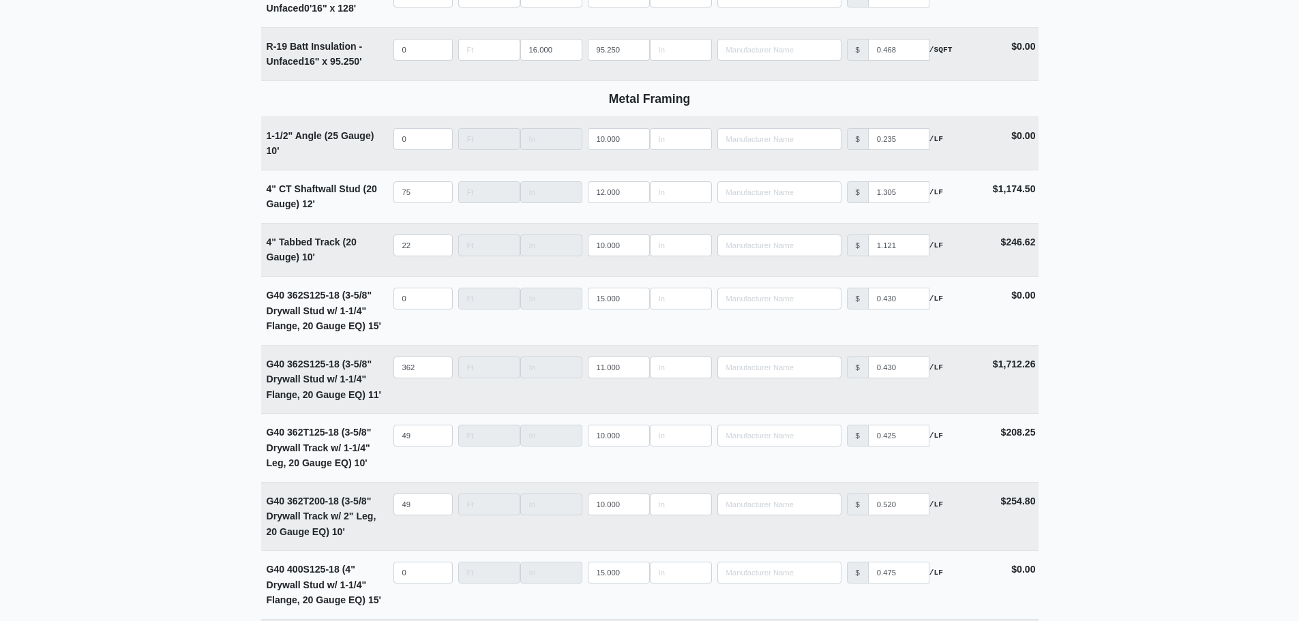
click at [224, 153] on main "Editing PO #11 Building * Main Building Floor * 2 Description * Lower Level 1 (…" at bounding box center [649, 319] width 1299 height 5819
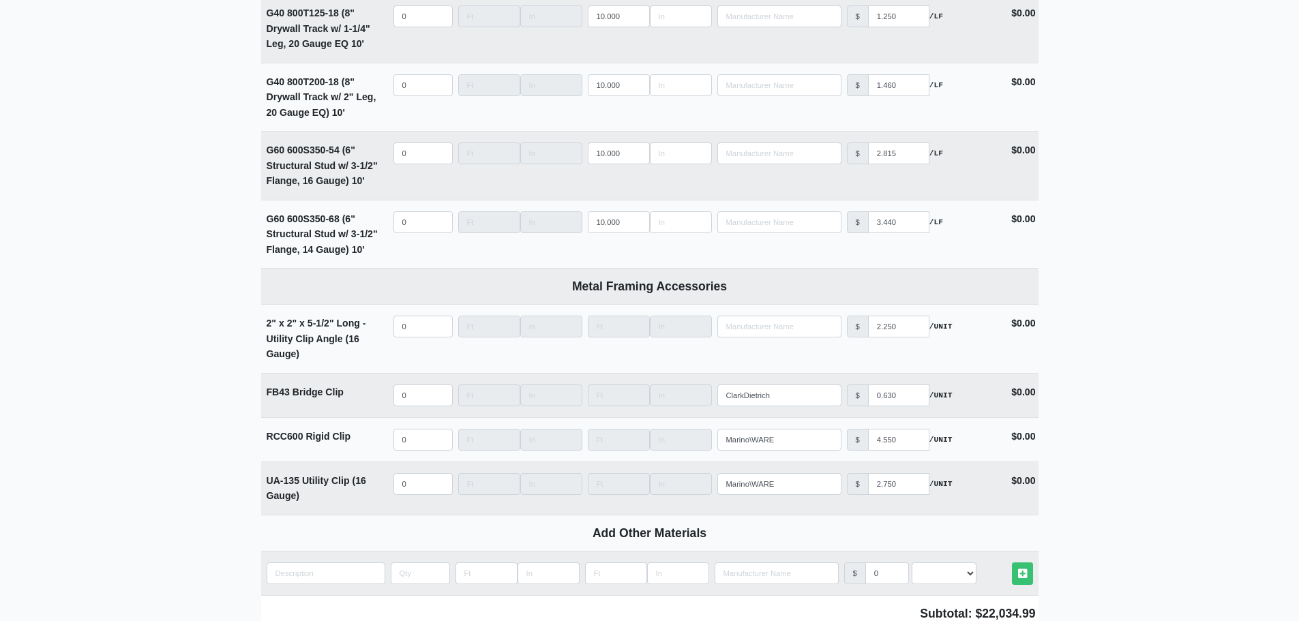
scroll to position [5335, 0]
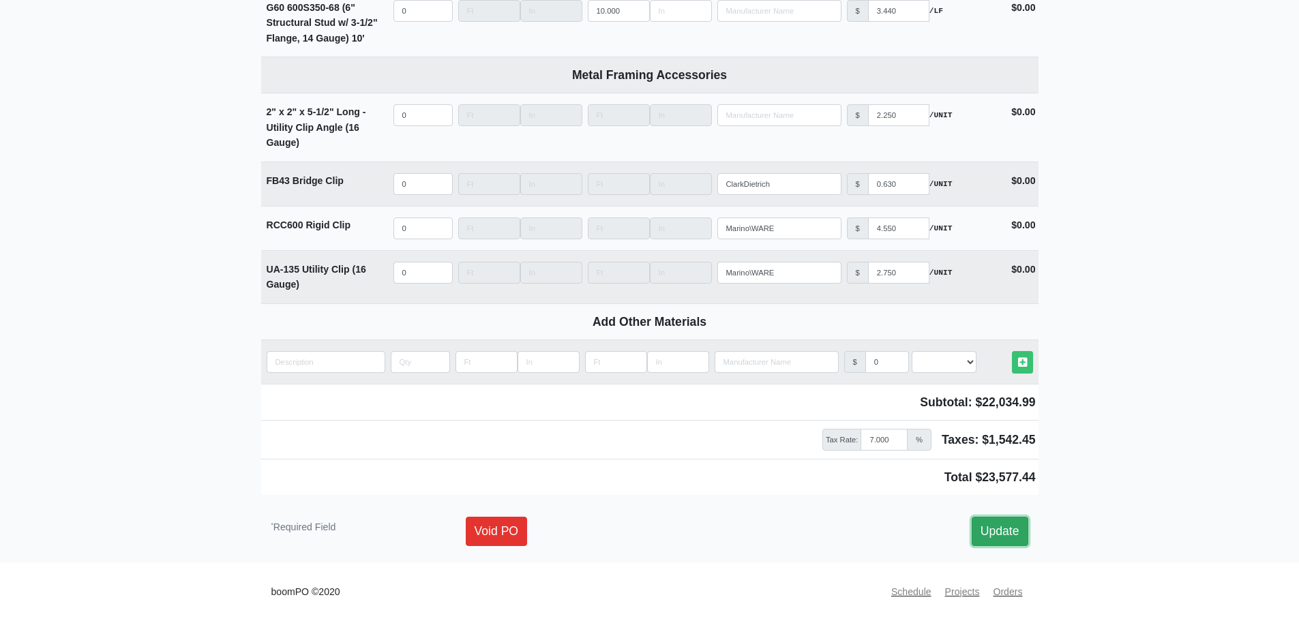
click at [999, 540] on link "Update" at bounding box center [1000, 531] width 57 height 29
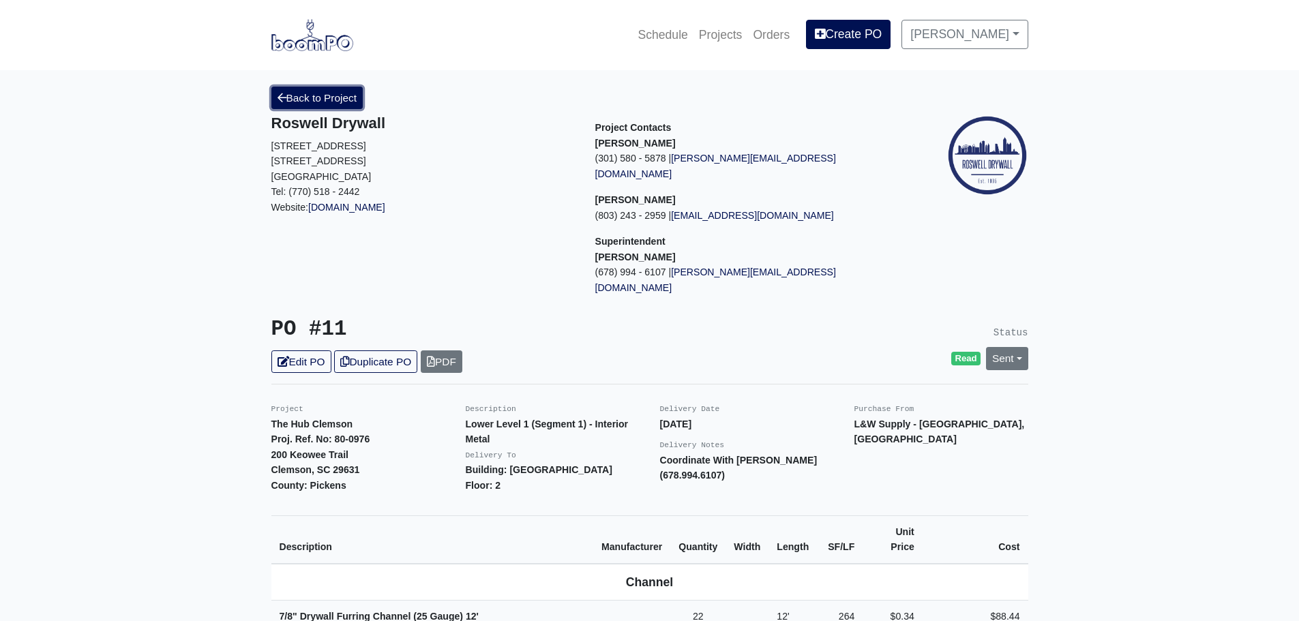
click at [316, 102] on link "Back to Project" at bounding box center [317, 98] width 92 height 23
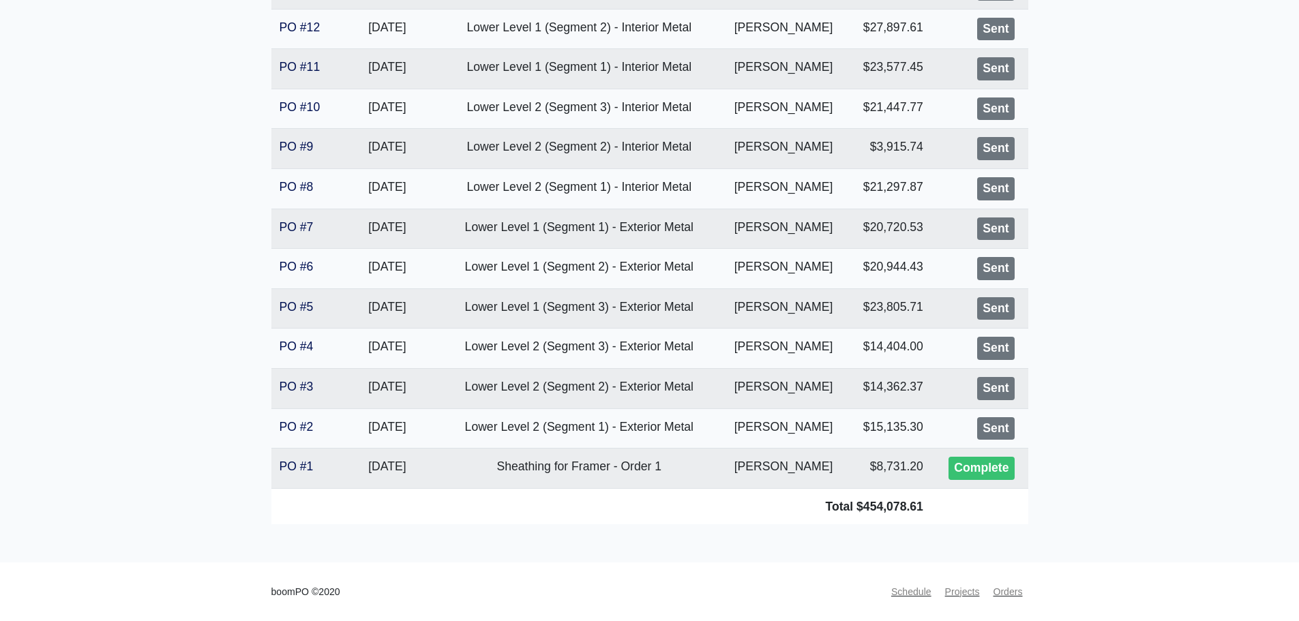
scroll to position [654, 0]
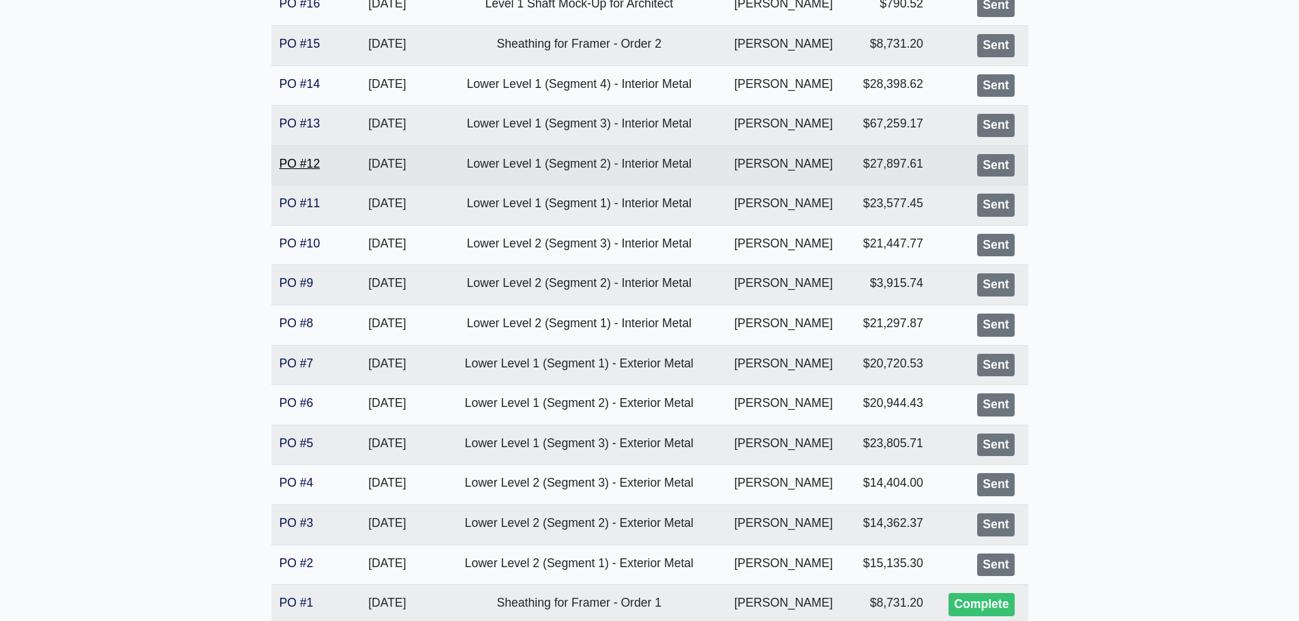
click at [296, 163] on link "PO #12" at bounding box center [300, 164] width 41 height 14
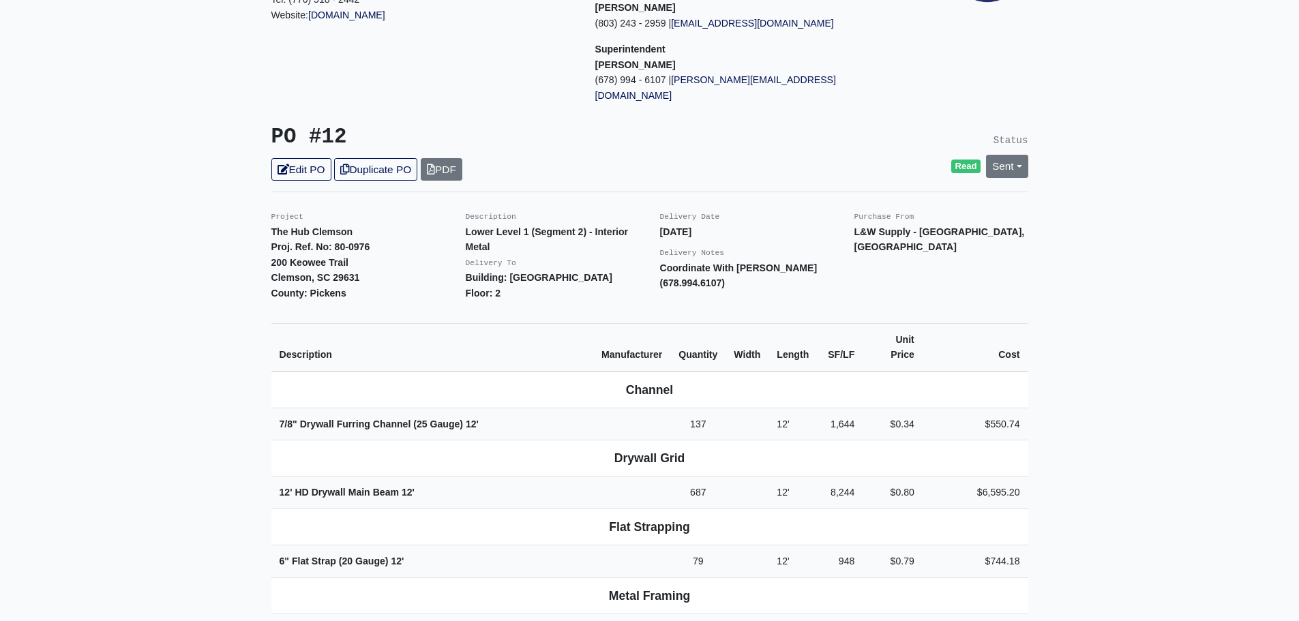
scroll to position [205, 0]
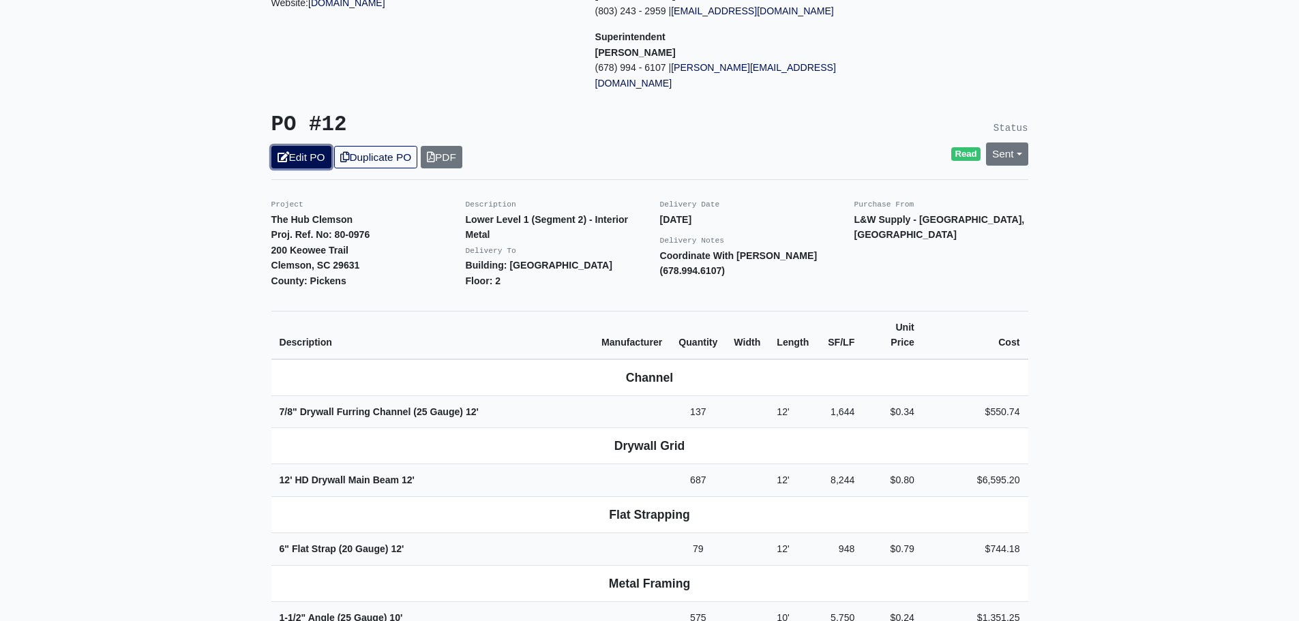
click at [291, 146] on link "Edit PO" at bounding box center [301, 157] width 60 height 23
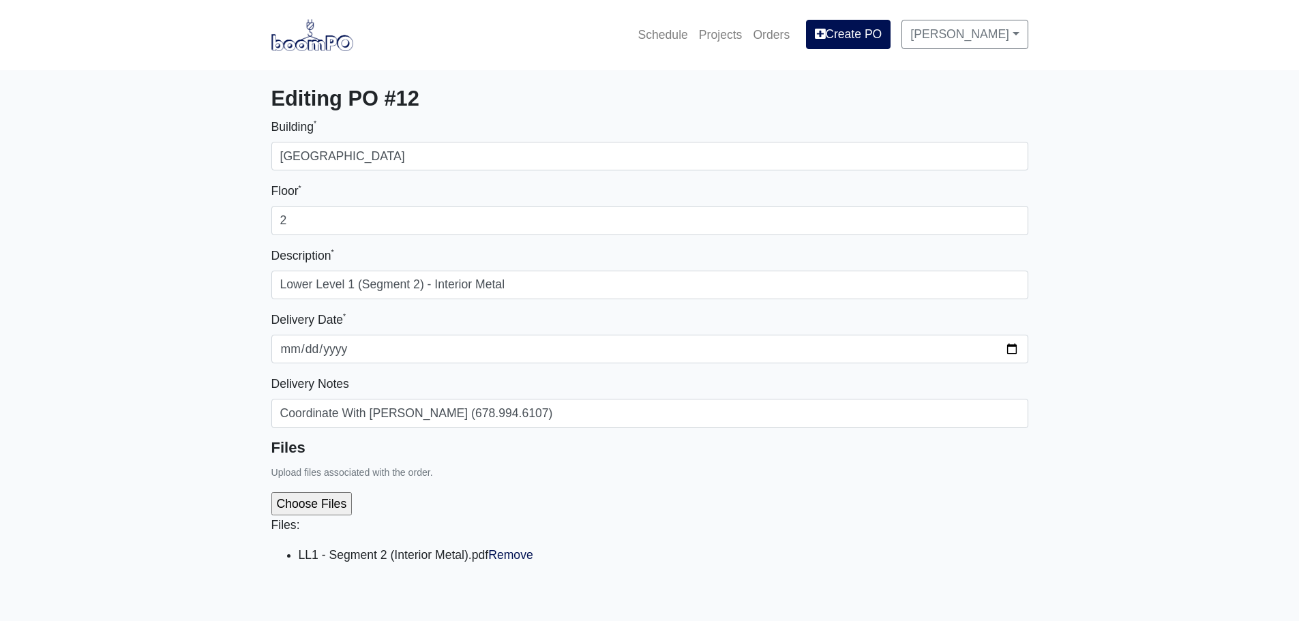
select select
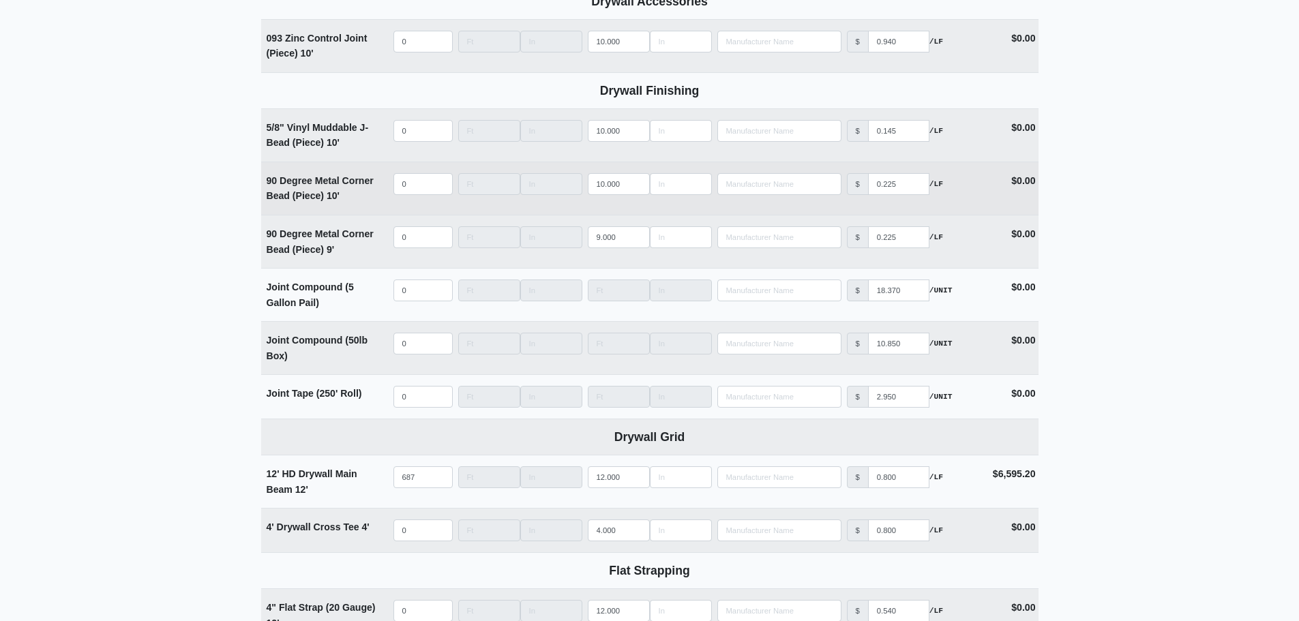
scroll to position [1910, 0]
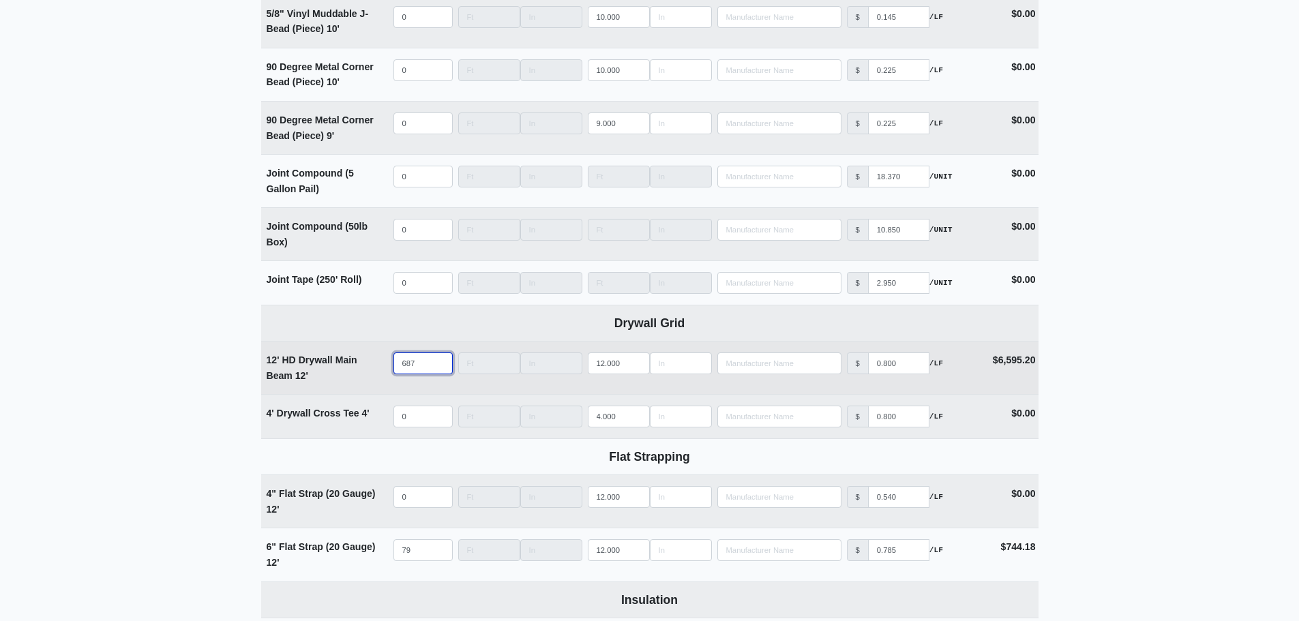
drag, startPoint x: 418, startPoint y: 369, endPoint x: 372, endPoint y: 369, distance: 46.4
click at [376, 369] on tr "12' HD Drywall Main Beam 12' Qty 687 Width Length 12.000 Manufacturer No Result…" at bounding box center [650, 367] width 778 height 53
select select
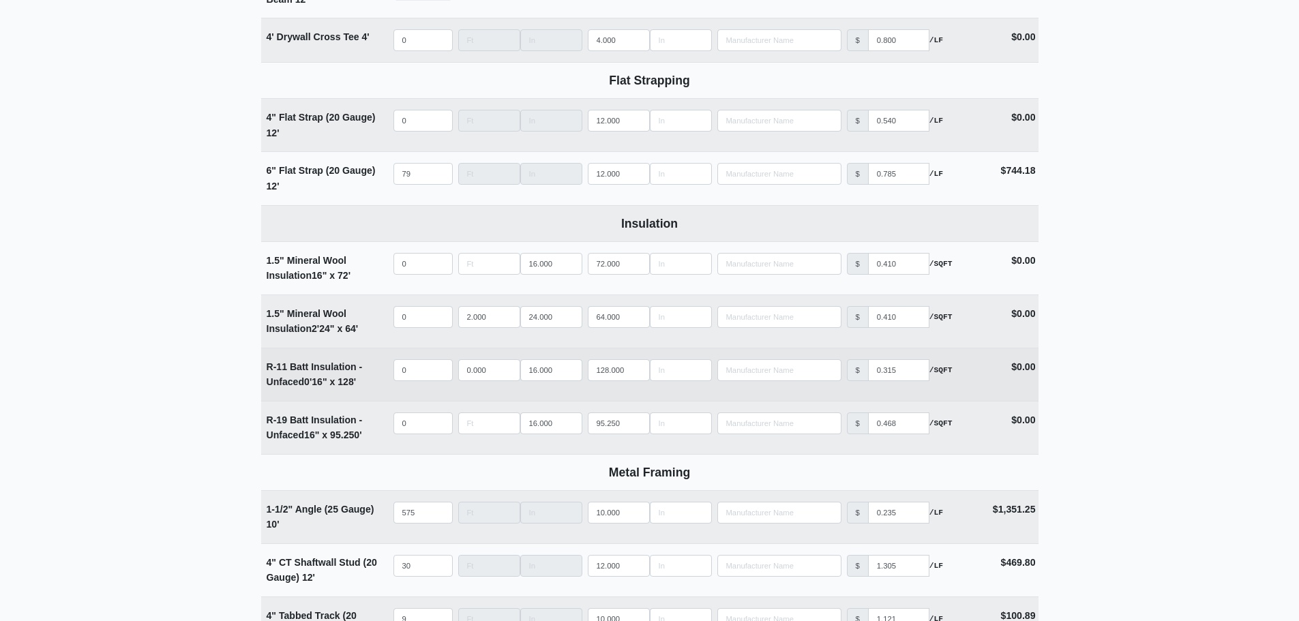
scroll to position [2319, 0]
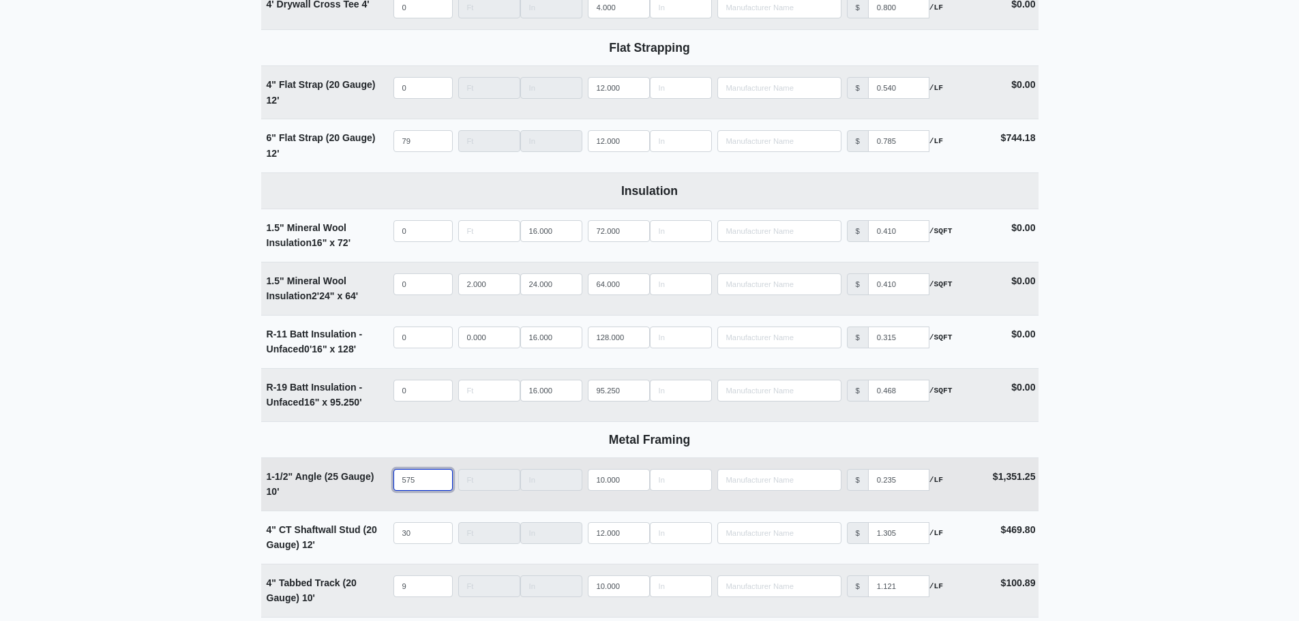
type input "0"
drag, startPoint x: 419, startPoint y: 482, endPoint x: 370, endPoint y: 484, distance: 49.2
click at [370, 484] on tr "1-1/2" Angle (25 Gauge) 10' Qty 575 Width Length 10.000 Manufacturer No Results…" at bounding box center [650, 484] width 778 height 53
select select
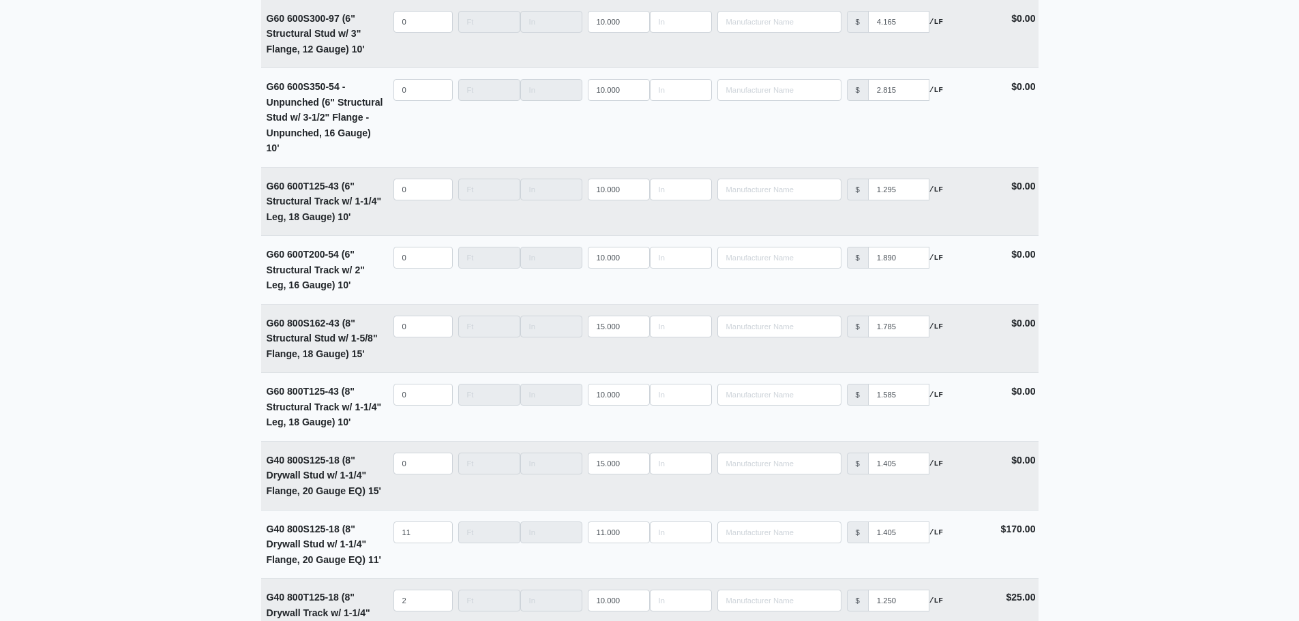
scroll to position [5335, 0]
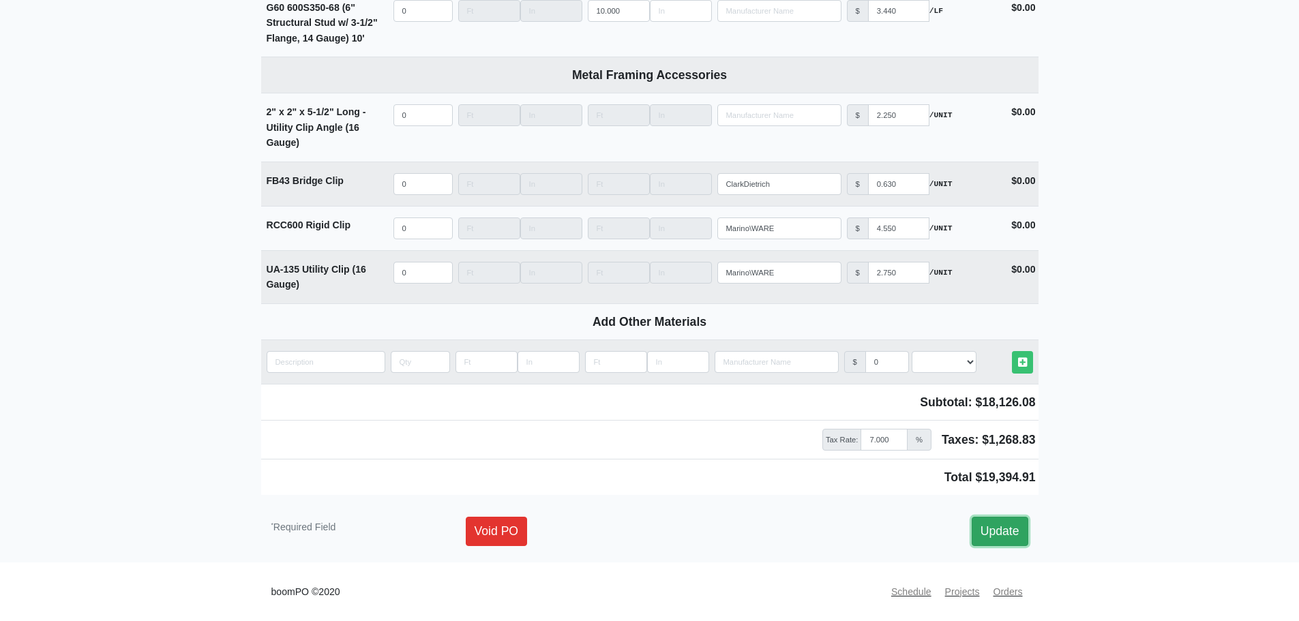
type input "0"
click at [1004, 529] on link "Update" at bounding box center [1000, 531] width 57 height 29
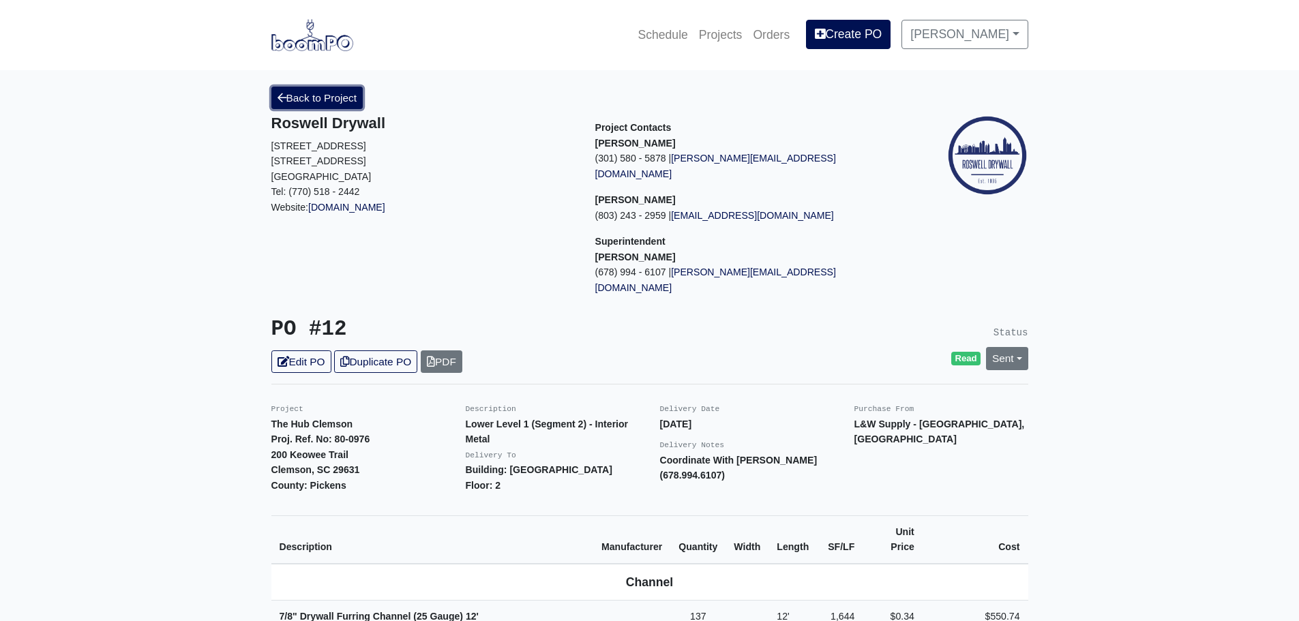
click at [293, 105] on link "Back to Project" at bounding box center [317, 98] width 92 height 23
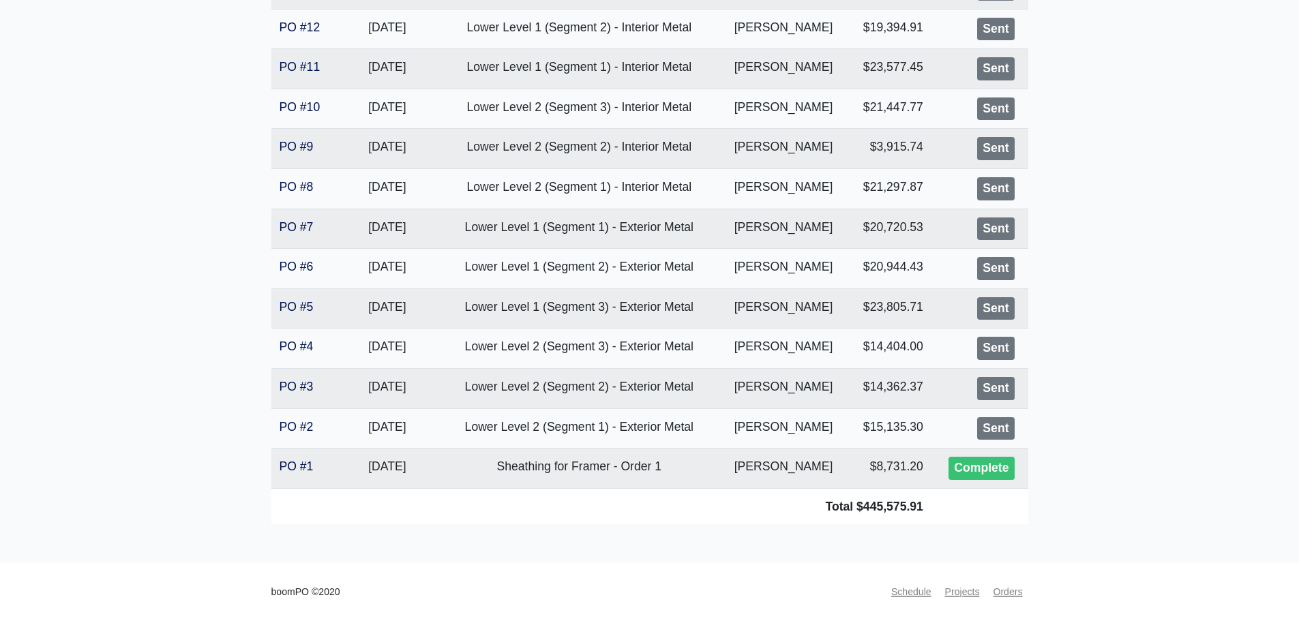
scroll to position [586, 0]
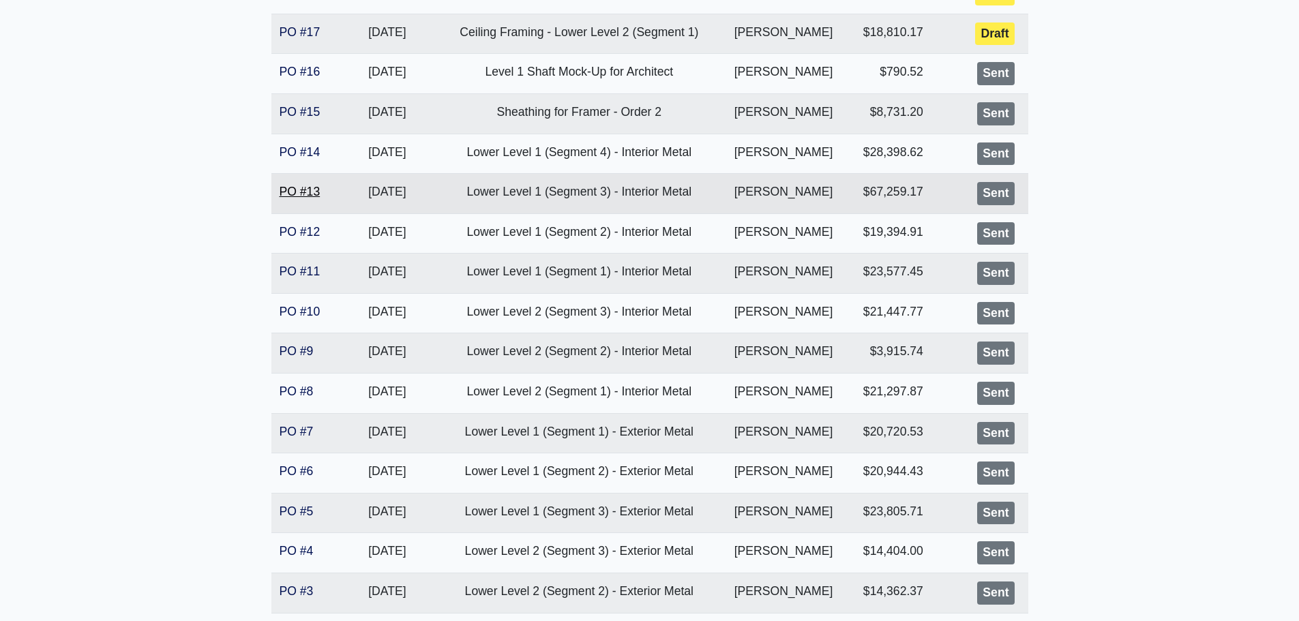
click at [298, 192] on link "PO #13" at bounding box center [300, 192] width 41 height 14
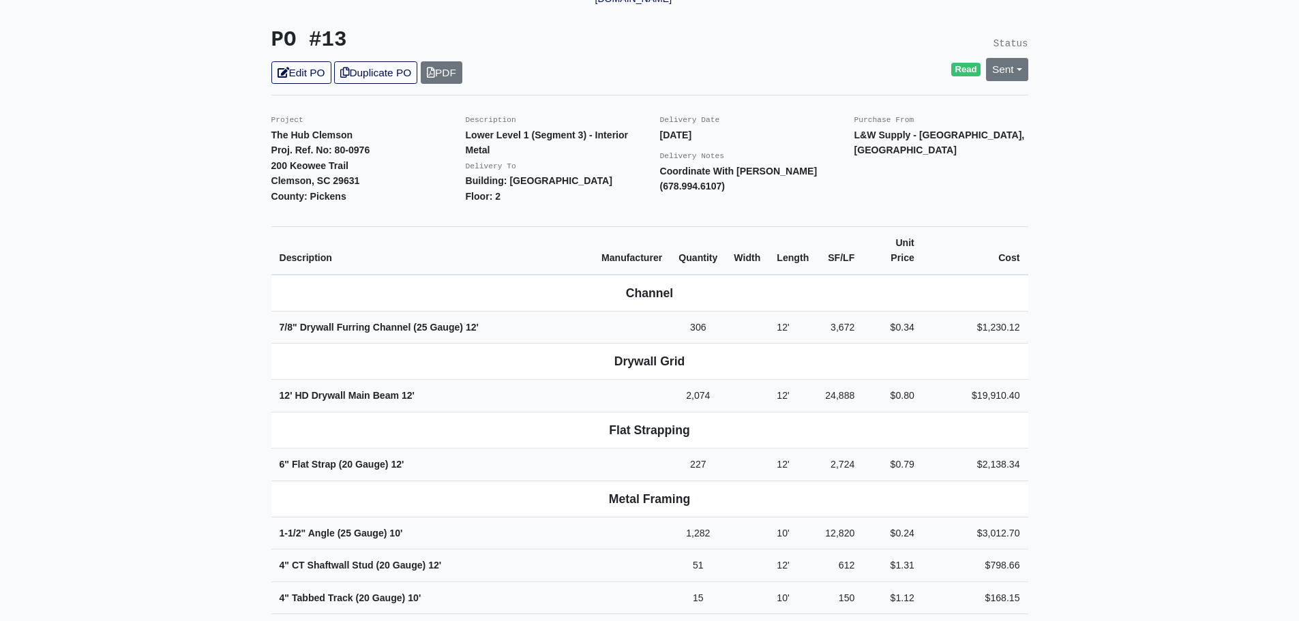
scroll to position [136, 0]
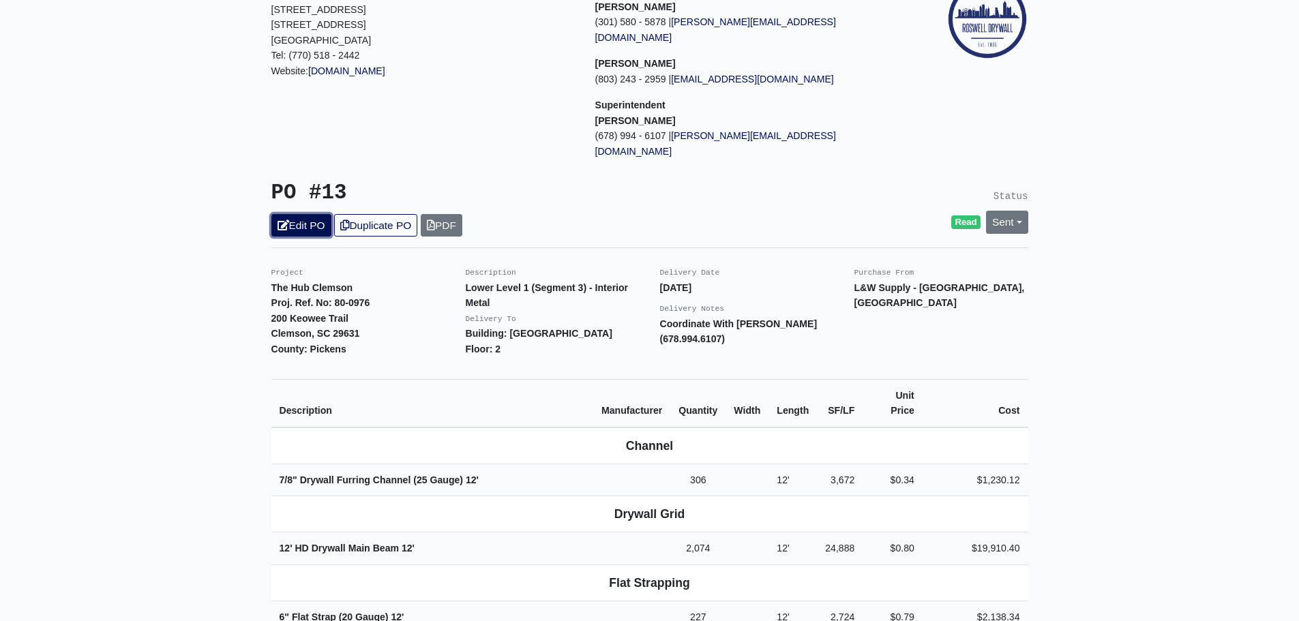
click at [296, 214] on link "Edit PO" at bounding box center [301, 225] width 60 height 23
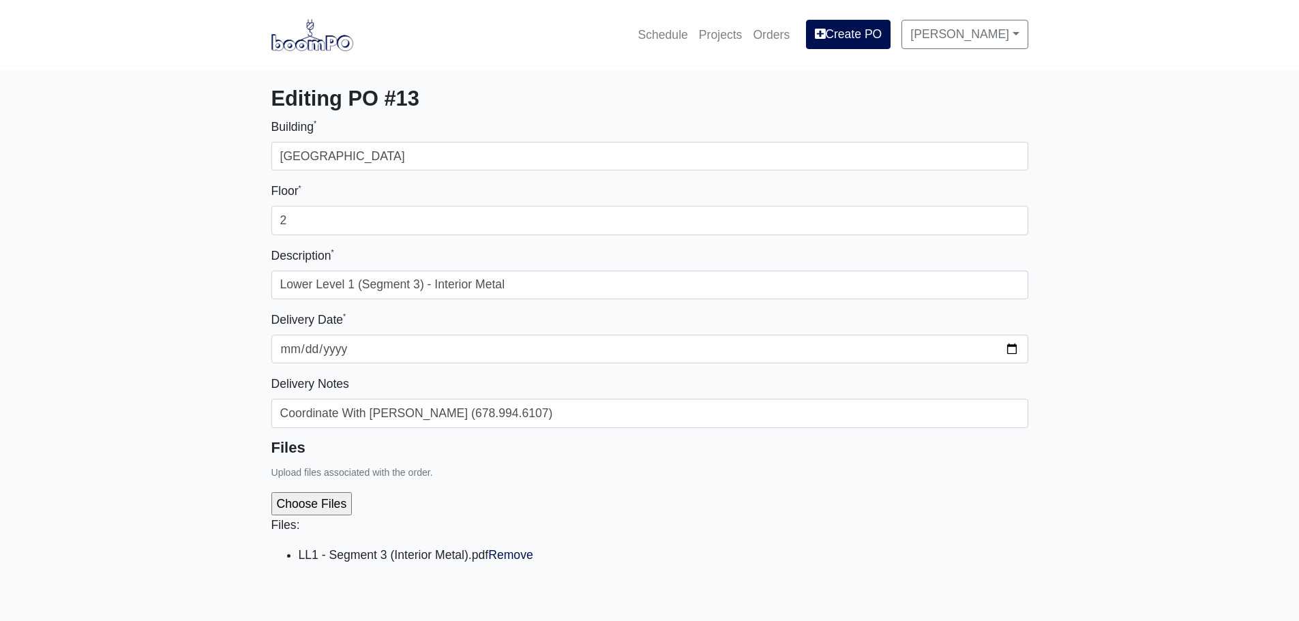
select select
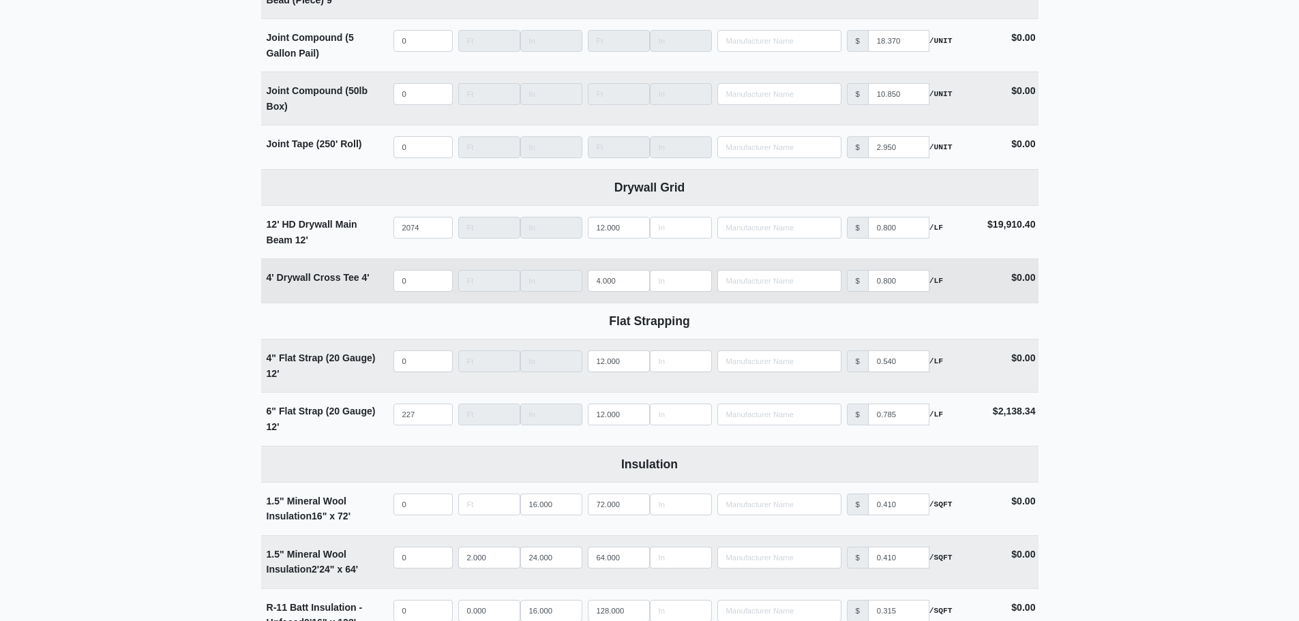
scroll to position [2046, 0]
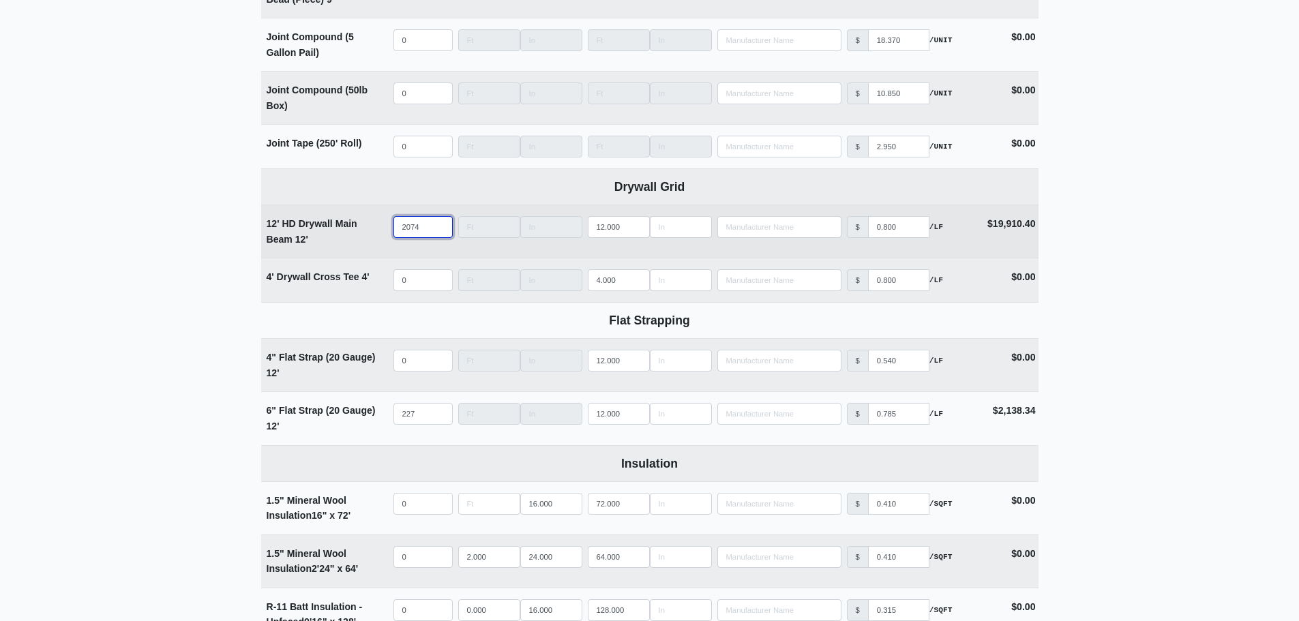
drag, startPoint x: 415, startPoint y: 235, endPoint x: 349, endPoint y: 239, distance: 66.9
click at [349, 239] on tr "12' HD Drywall Main Beam 12' Qty 2074 Width Length 12.000 Manufacturer No Resul…" at bounding box center [650, 231] width 778 height 53
select select
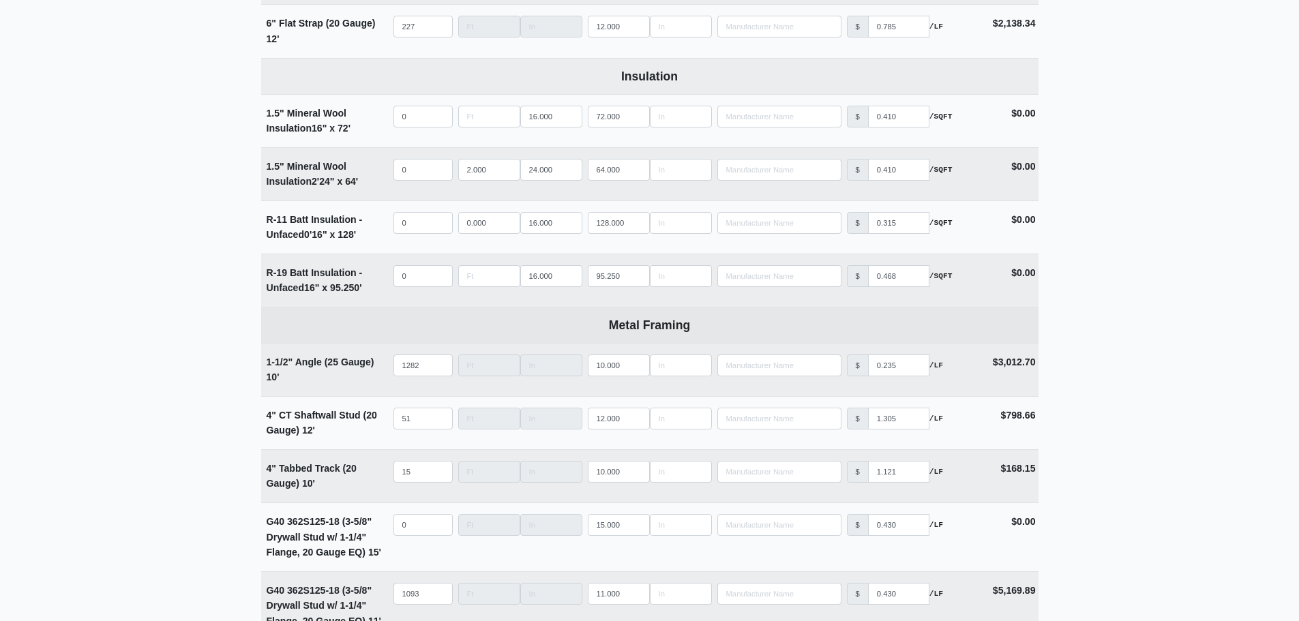
scroll to position [2455, 0]
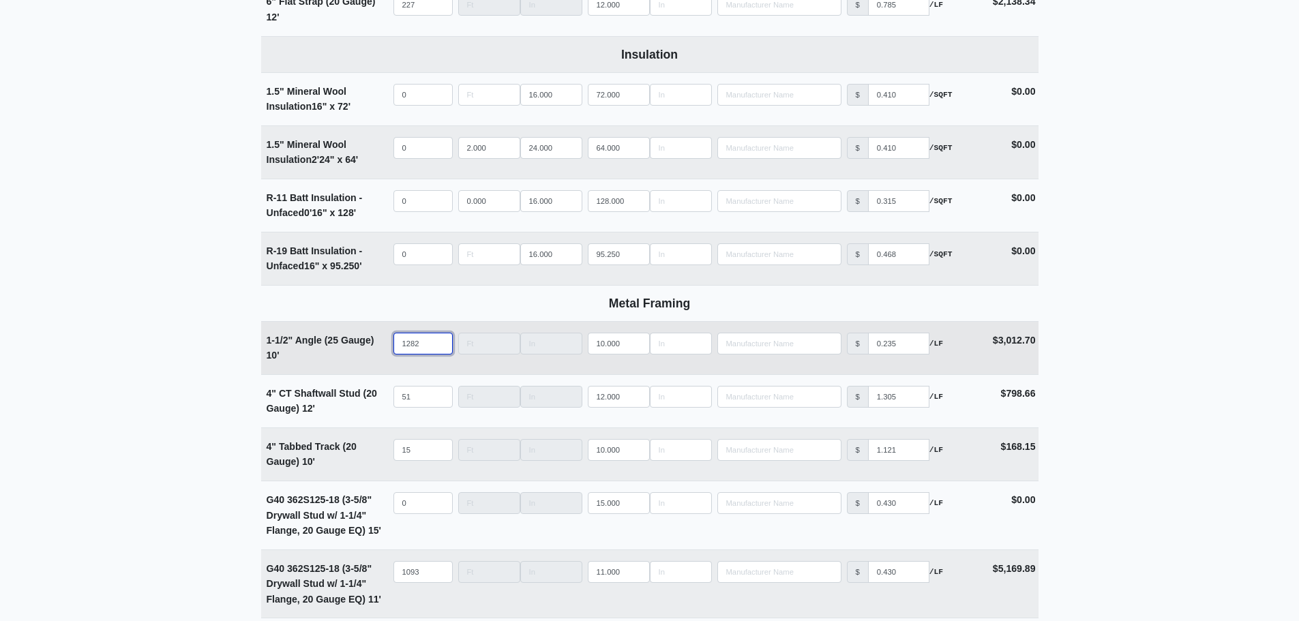
type input "0"
drag, startPoint x: 418, startPoint y: 350, endPoint x: 368, endPoint y: 351, distance: 49.8
click at [368, 351] on tr "1-1/2" Angle (25 Gauge) 10' Qty 1282 Width Length 10.000 Manufacturer No Result…" at bounding box center [650, 347] width 778 height 53
select select
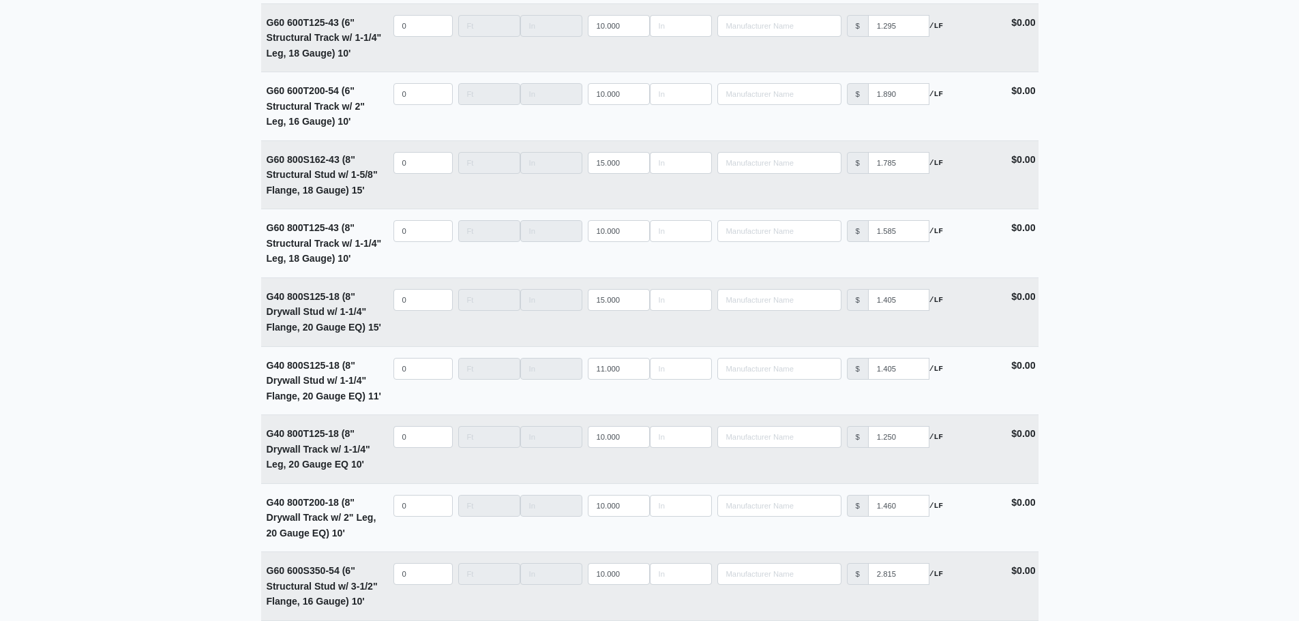
scroll to position [5335, 0]
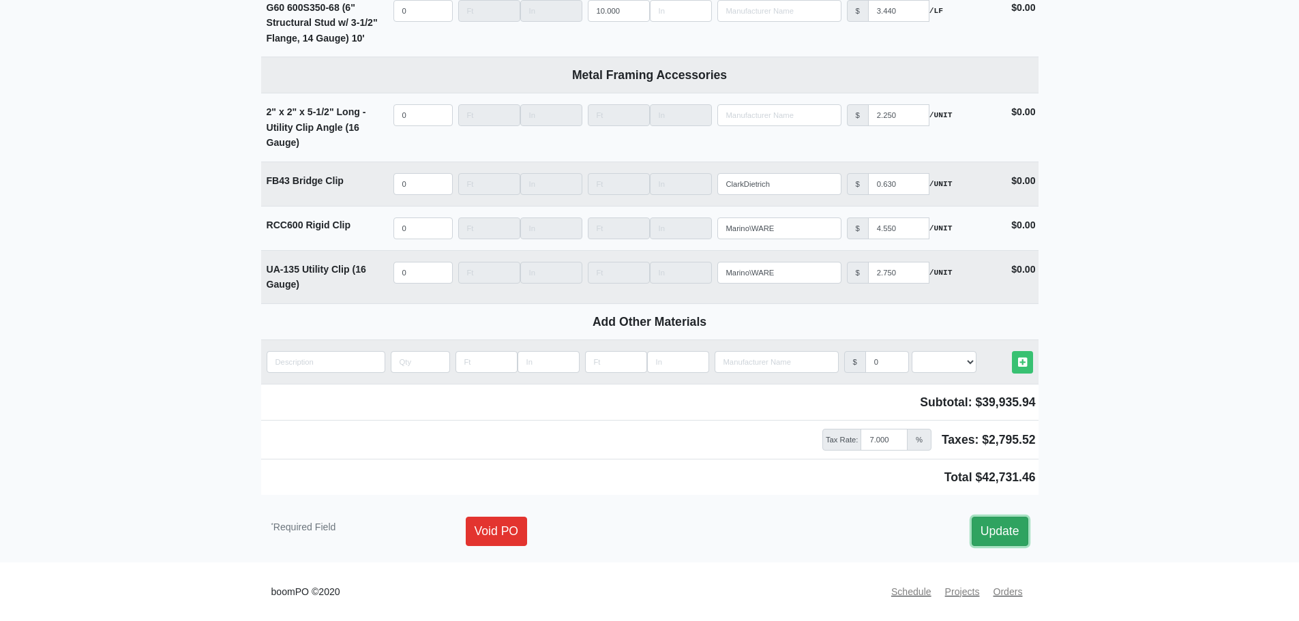
type input "0"
click at [996, 521] on link "Update" at bounding box center [1000, 531] width 57 height 29
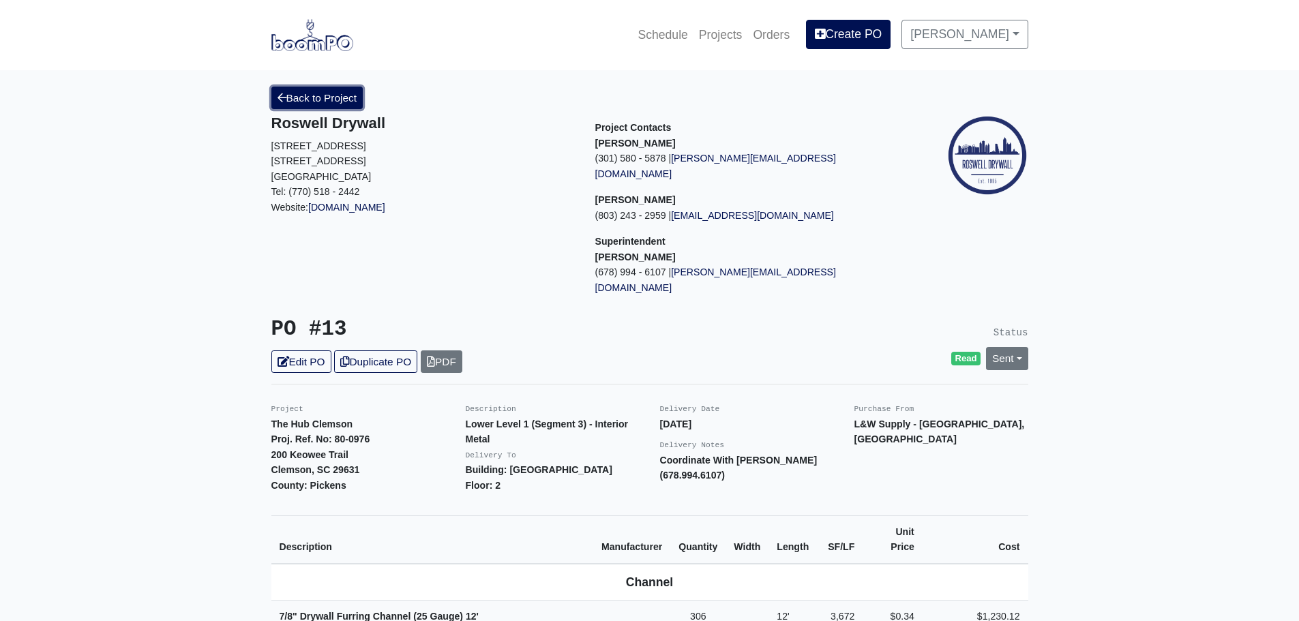
click at [299, 104] on link "Back to Project" at bounding box center [317, 98] width 92 height 23
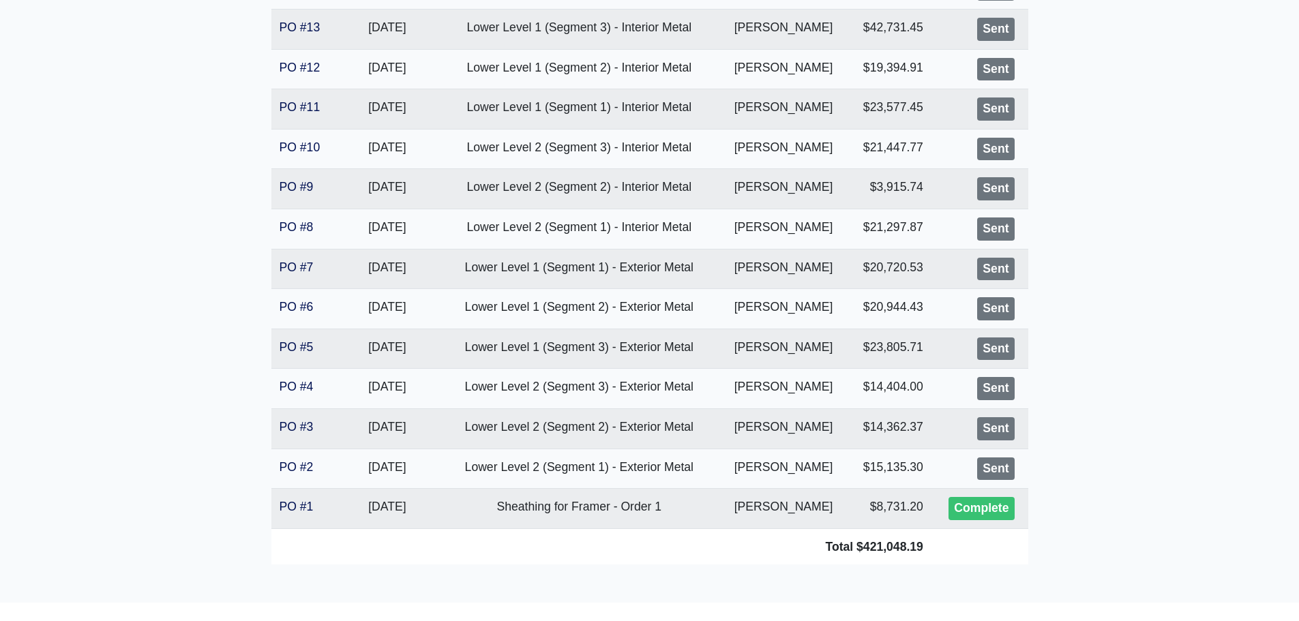
scroll to position [546, 0]
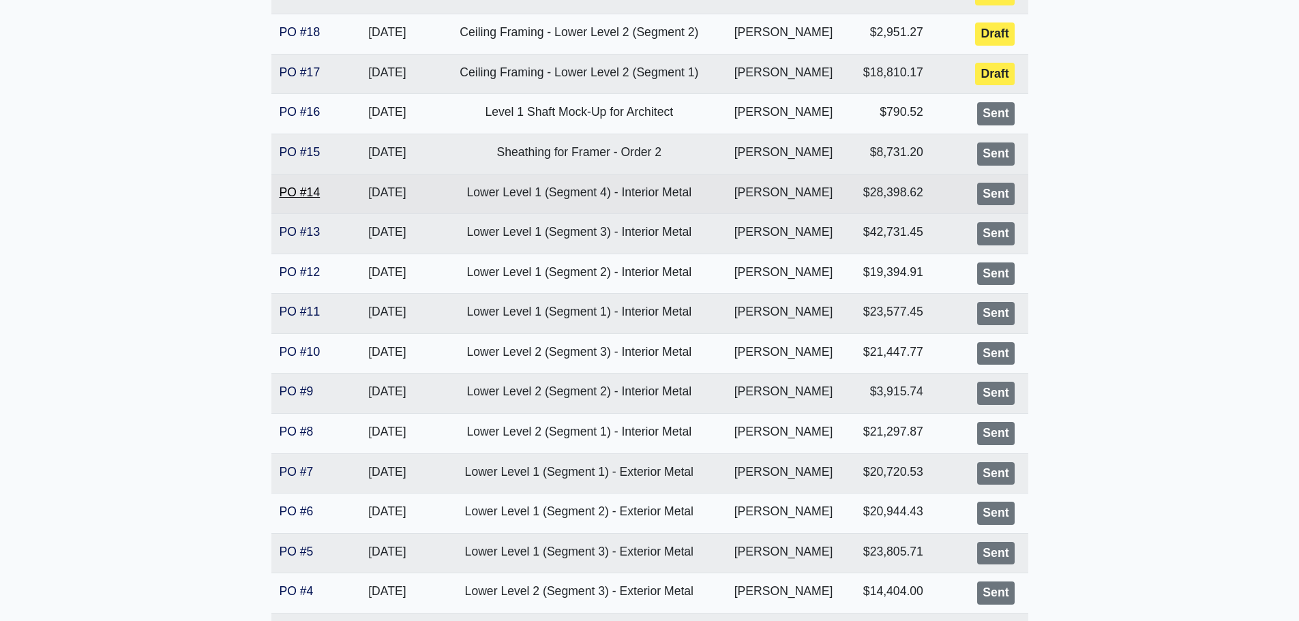
click at [303, 194] on link "PO #14" at bounding box center [300, 193] width 41 height 14
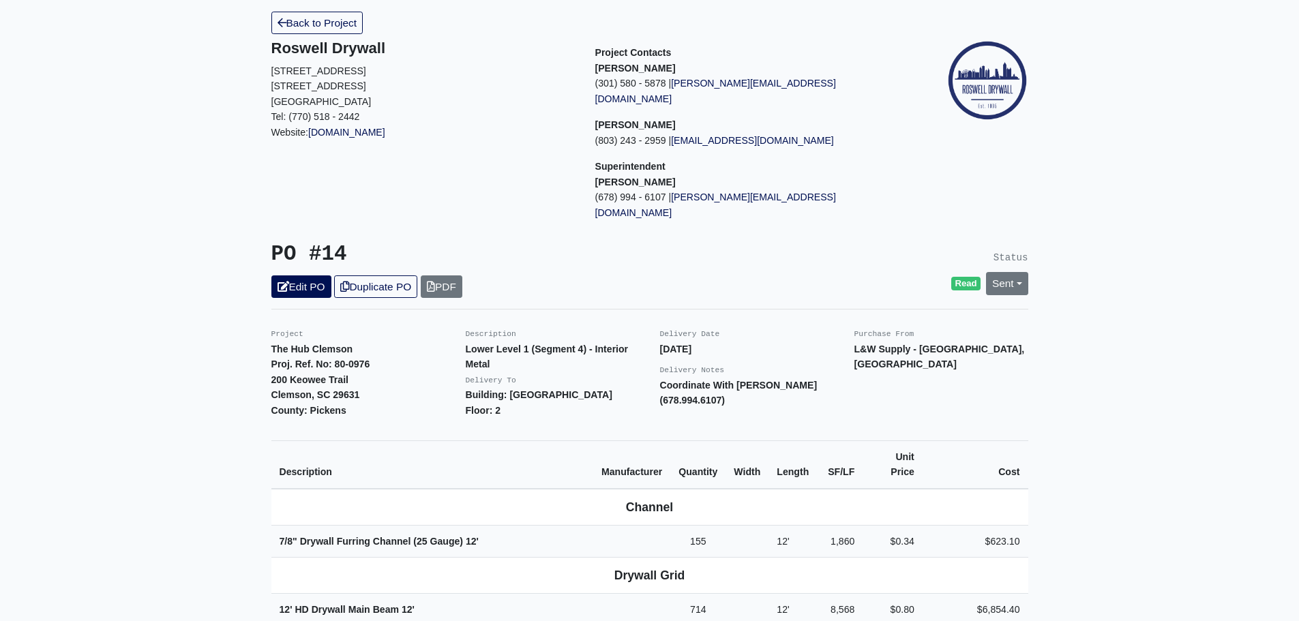
scroll to position [68, 0]
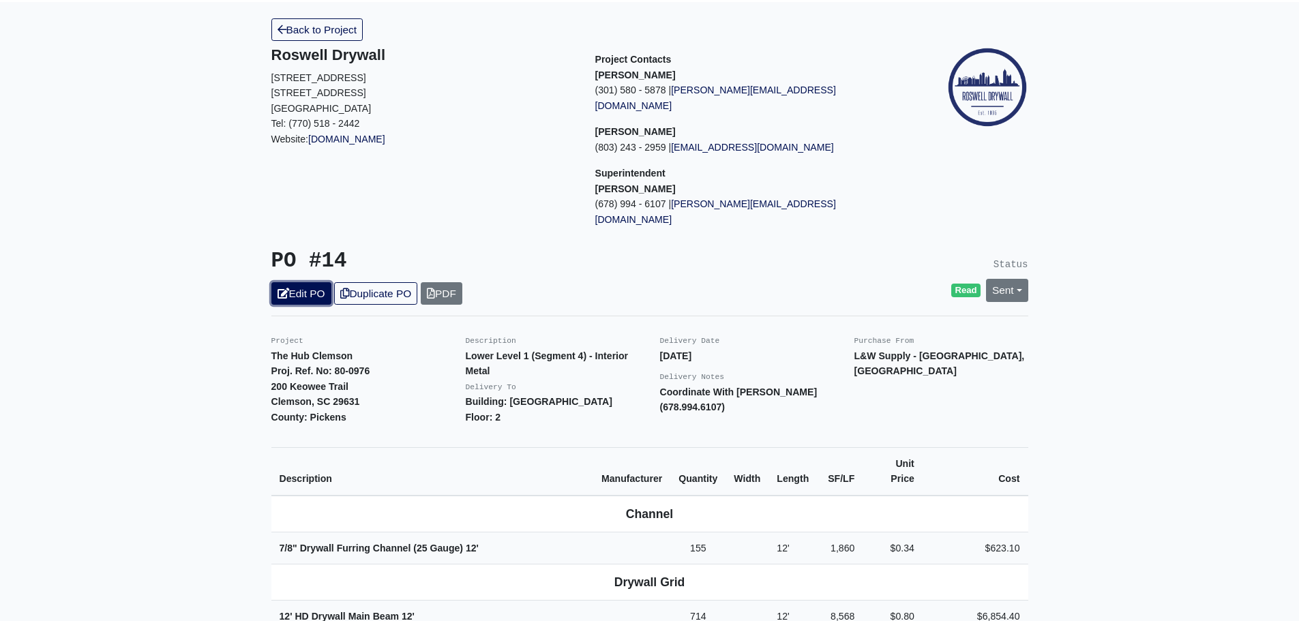
click at [274, 282] on link "Edit PO" at bounding box center [301, 293] width 60 height 23
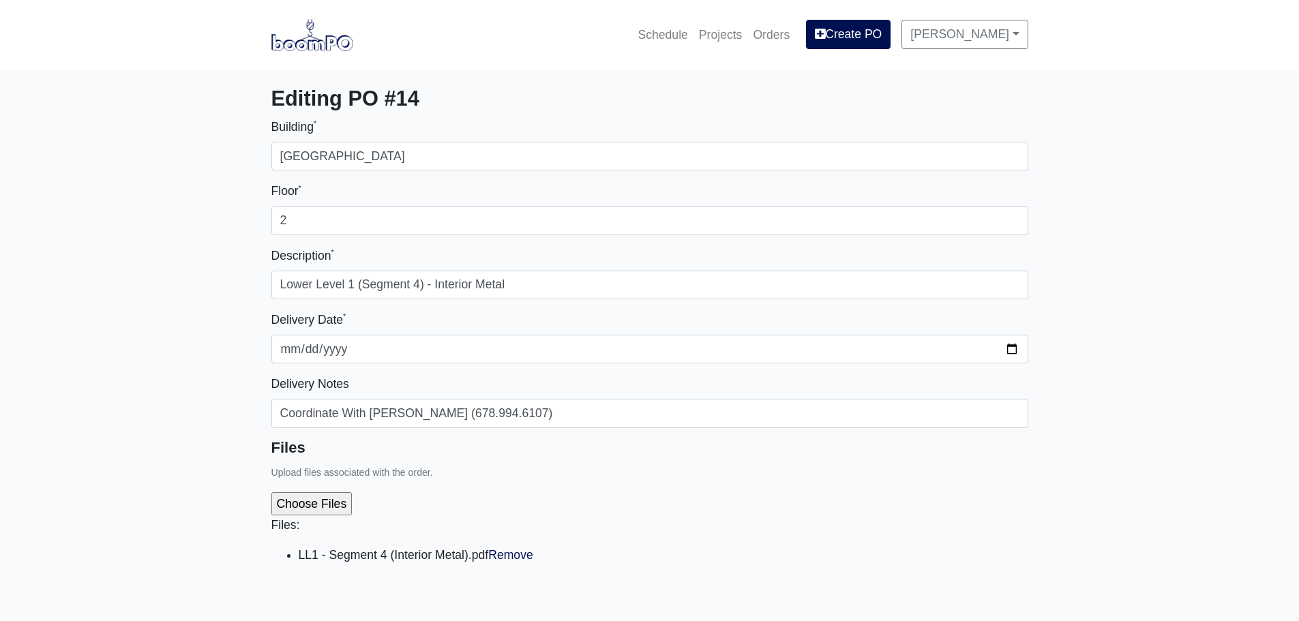
select select
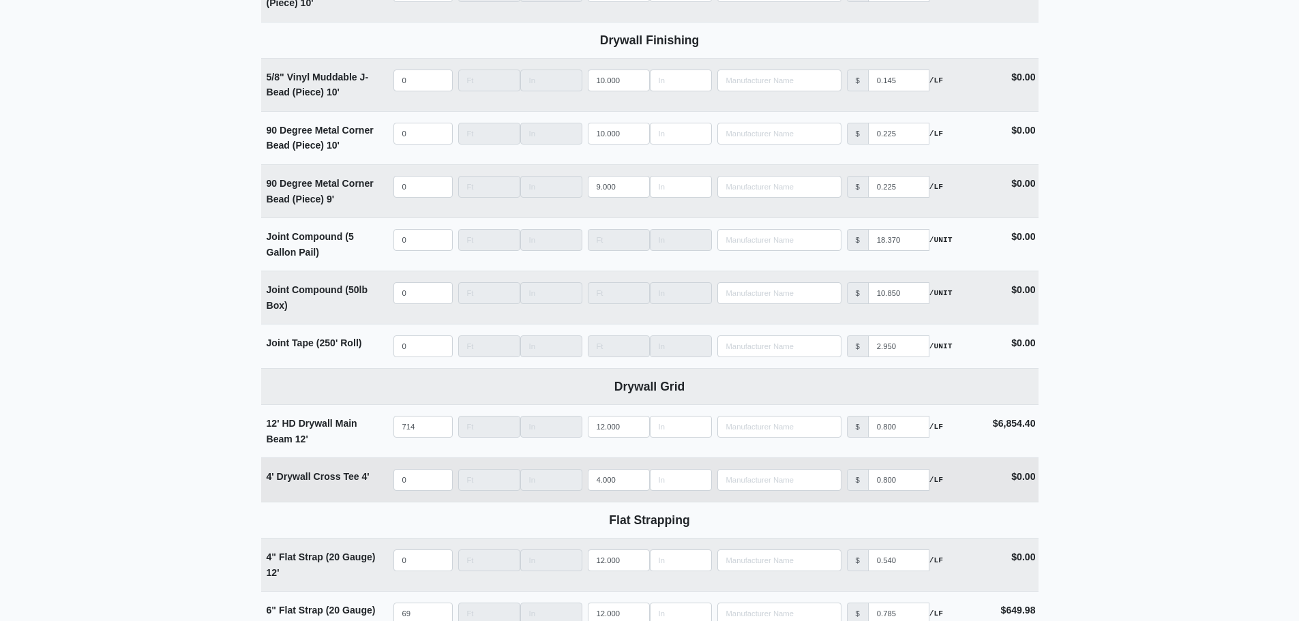
scroll to position [1978, 0]
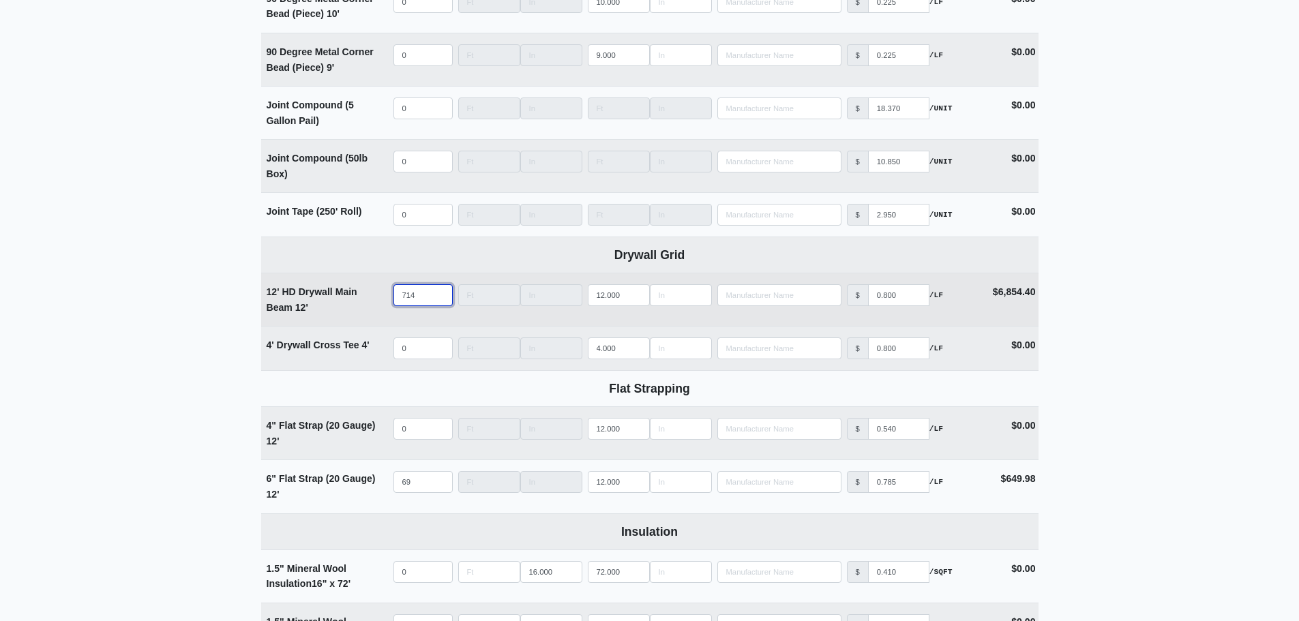
drag, startPoint x: 417, startPoint y: 298, endPoint x: 362, endPoint y: 299, distance: 55.3
click at [376, 299] on tr "12' HD Drywall Main Beam 12' Qty 714 Width Length 12.000 Manufacturer No Result…" at bounding box center [650, 299] width 778 height 53
select select
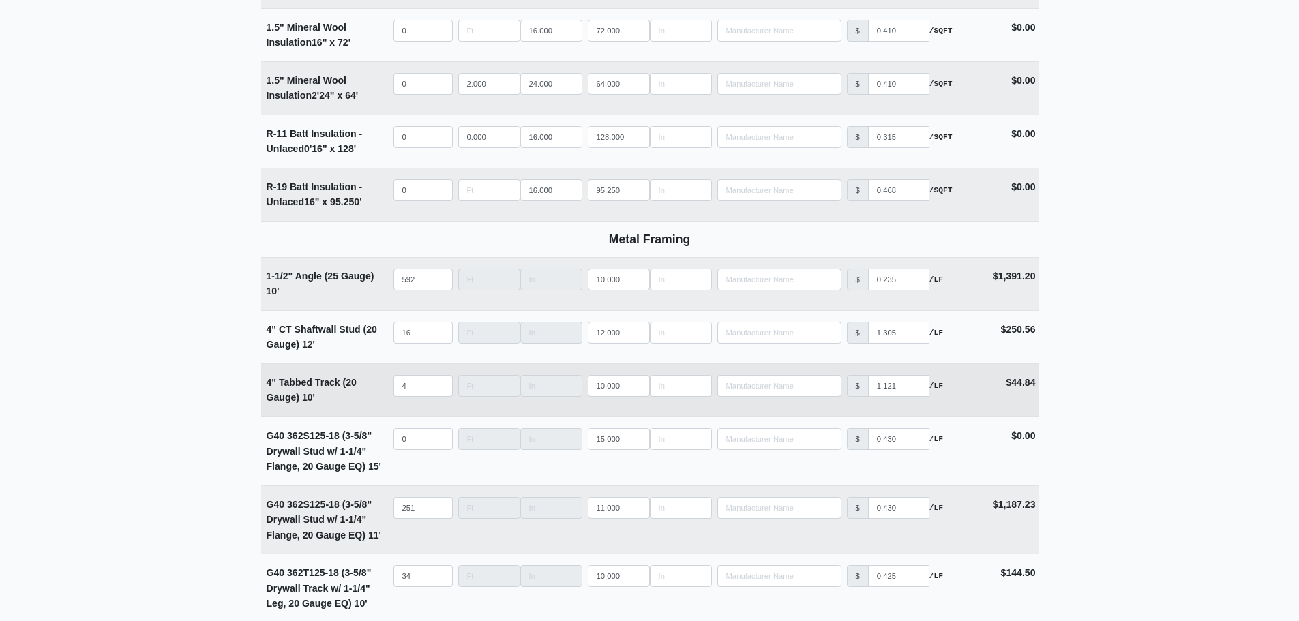
scroll to position [2524, 0]
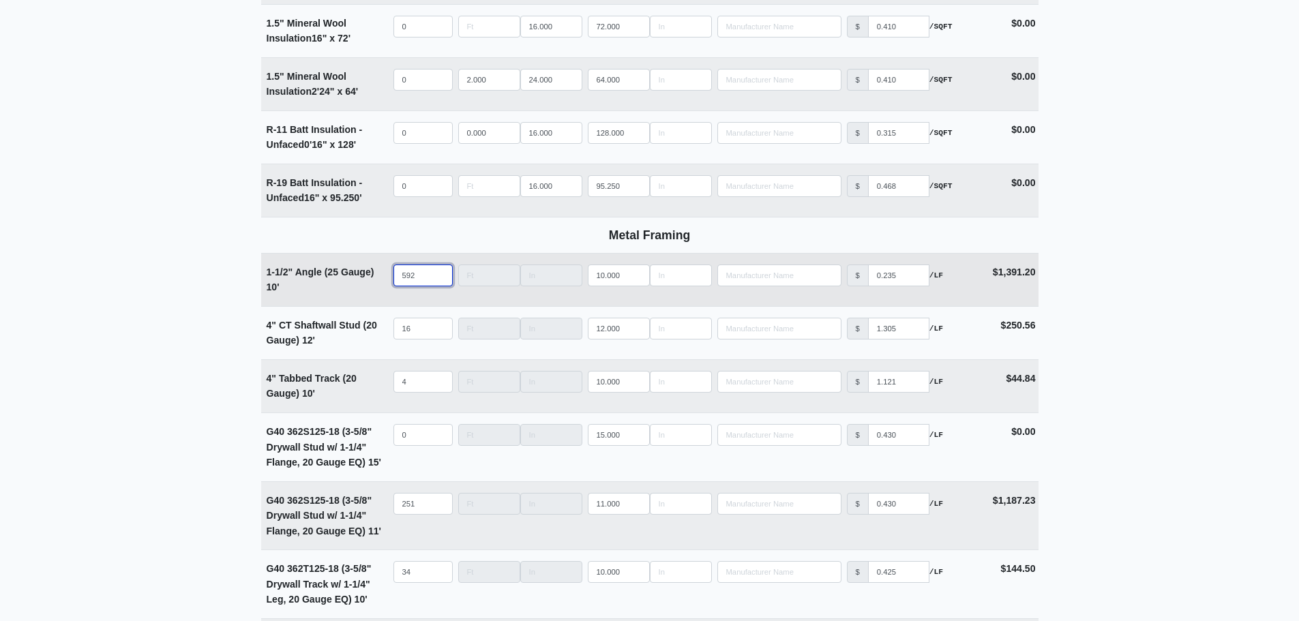
type input "0"
drag, startPoint x: 419, startPoint y: 286, endPoint x: 371, endPoint y: 290, distance: 48.6
click at [377, 290] on tr "1-1/2" Angle (25 Gauge) 10' Qty 592 Width Length 10.000 Manufacturer No Results…" at bounding box center [650, 279] width 778 height 53
select select
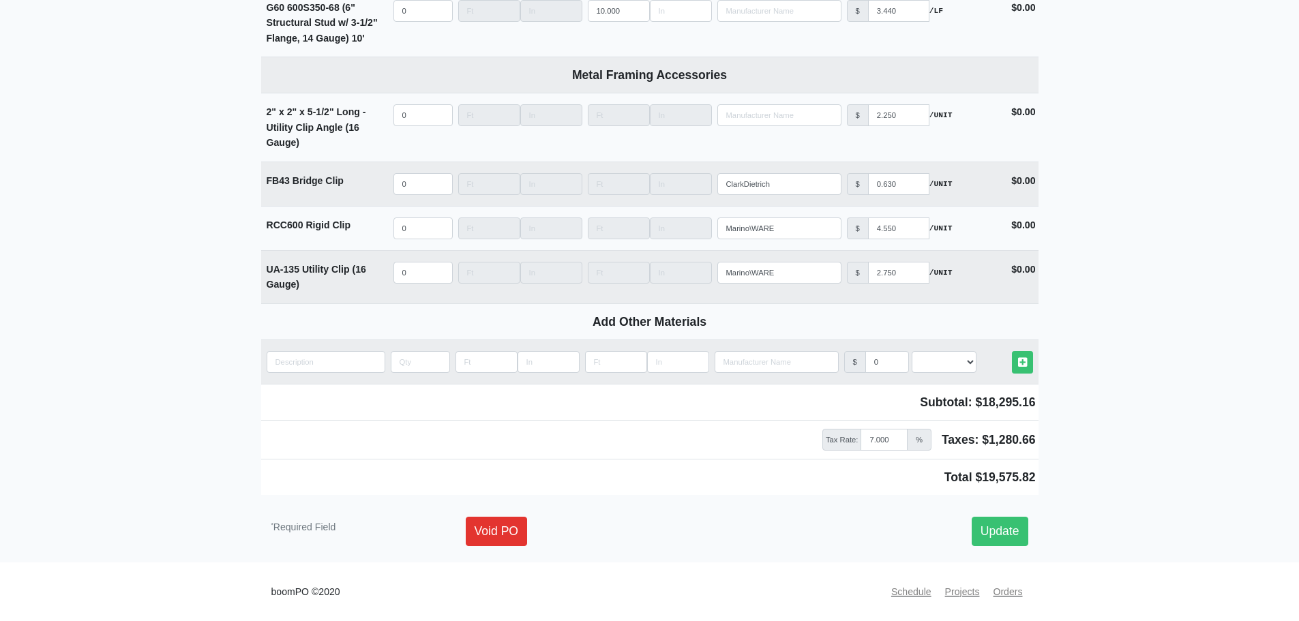
scroll to position [5335, 0]
type input "0"
click at [988, 532] on link "Update" at bounding box center [1000, 531] width 57 height 29
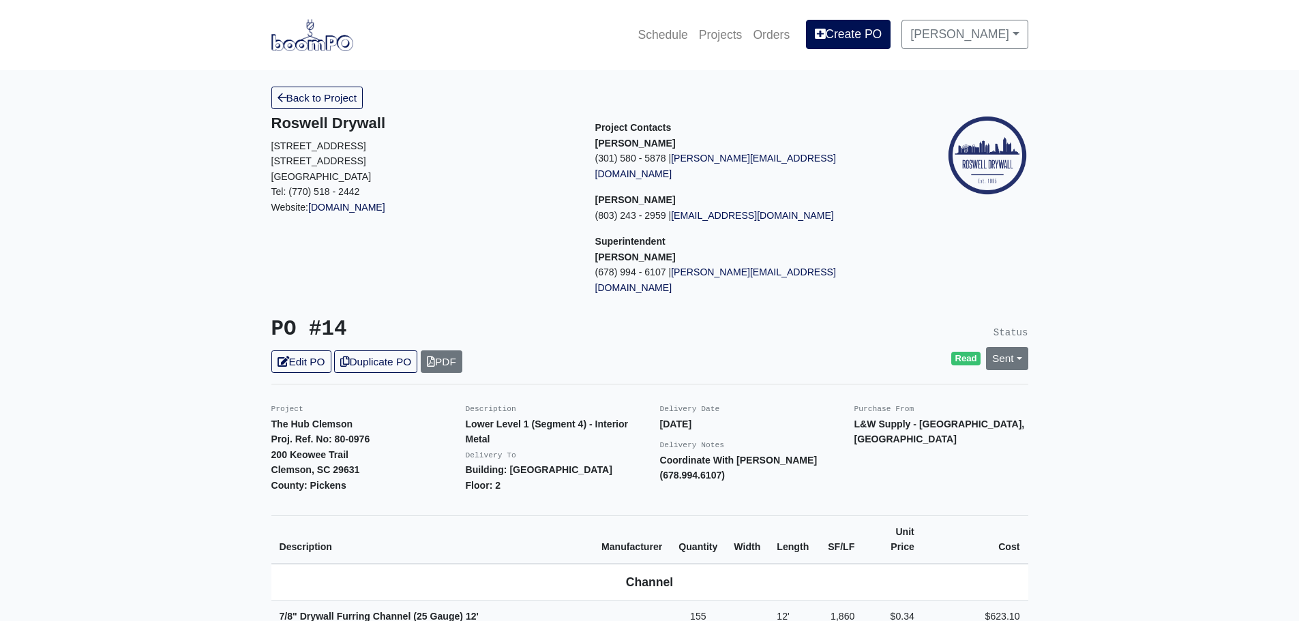
click at [292, 105] on link "Back to Project" at bounding box center [317, 98] width 92 height 23
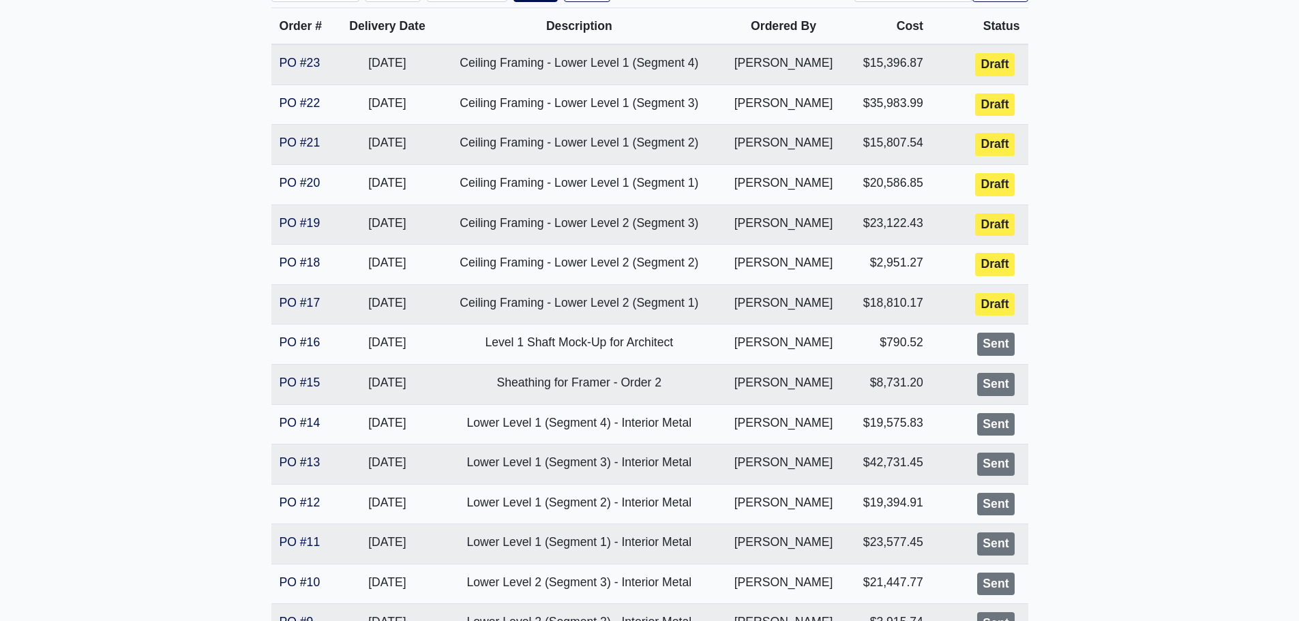
scroll to position [341, 0]
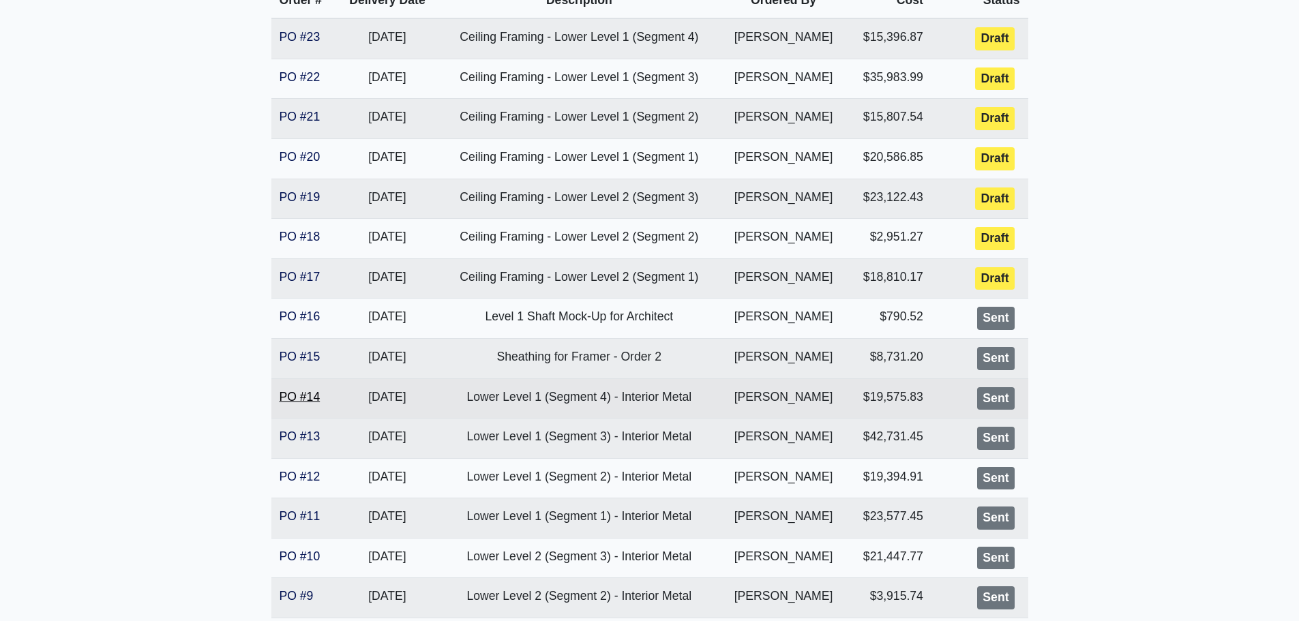
click at [290, 400] on link "PO #14" at bounding box center [300, 397] width 41 height 14
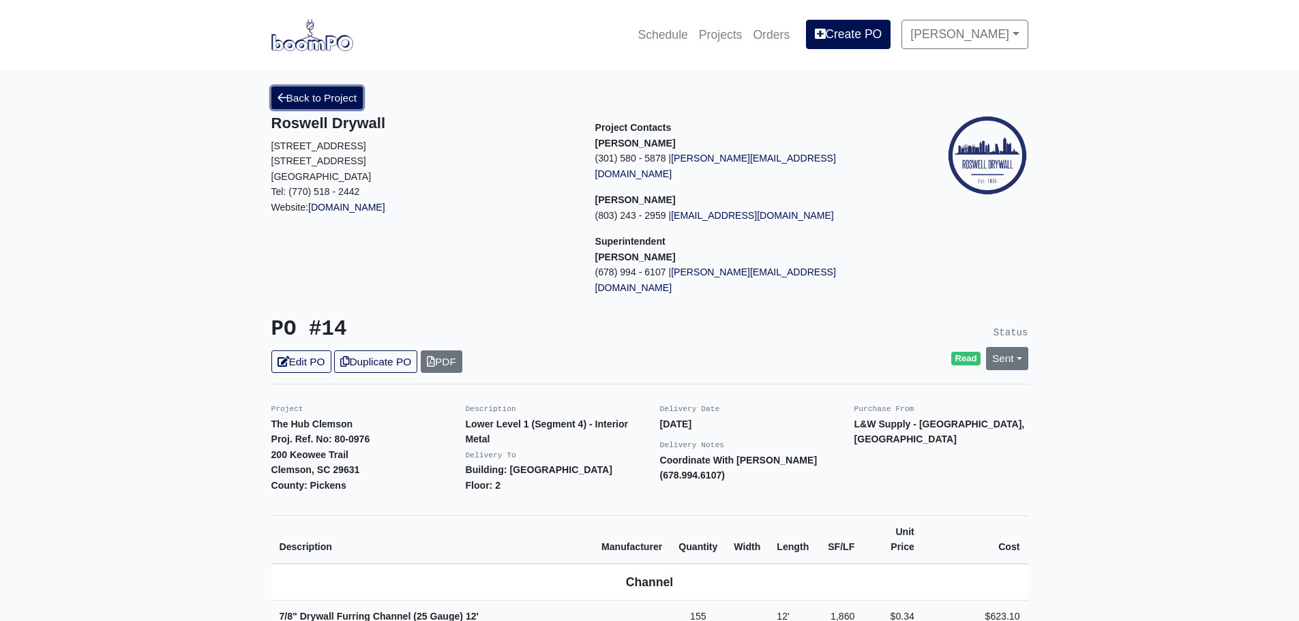
click at [316, 98] on link "Back to Project" at bounding box center [317, 98] width 92 height 23
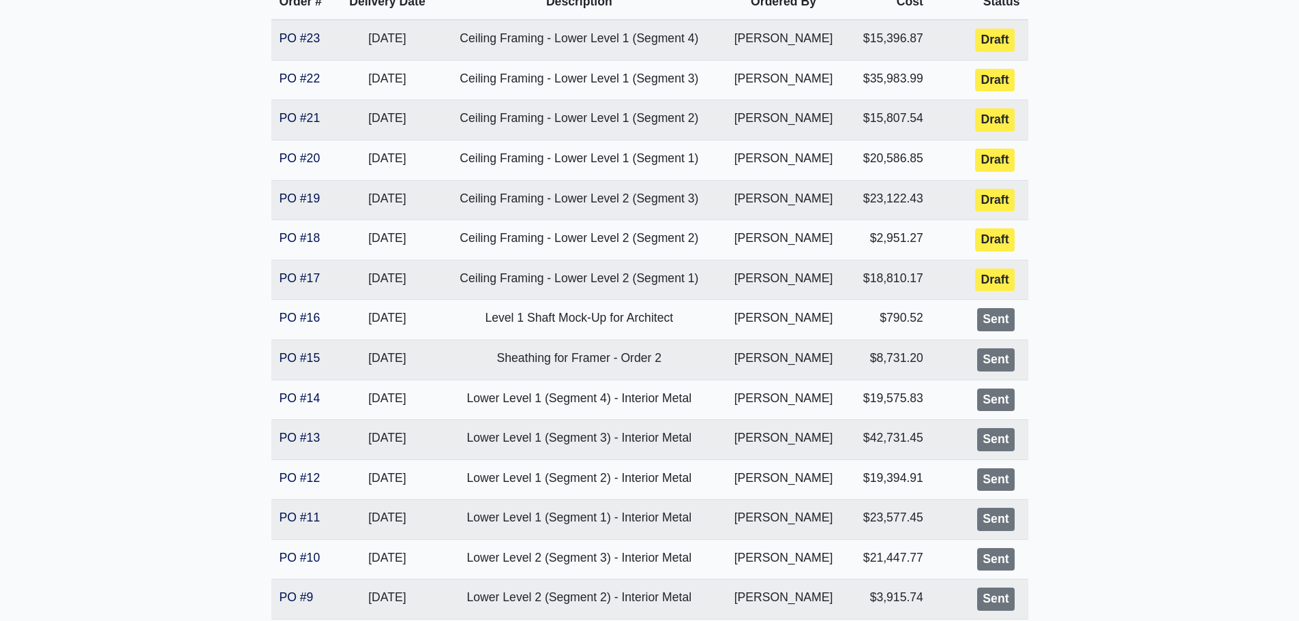
scroll to position [341, 0]
click at [287, 279] on link "PO #17" at bounding box center [300, 277] width 41 height 14
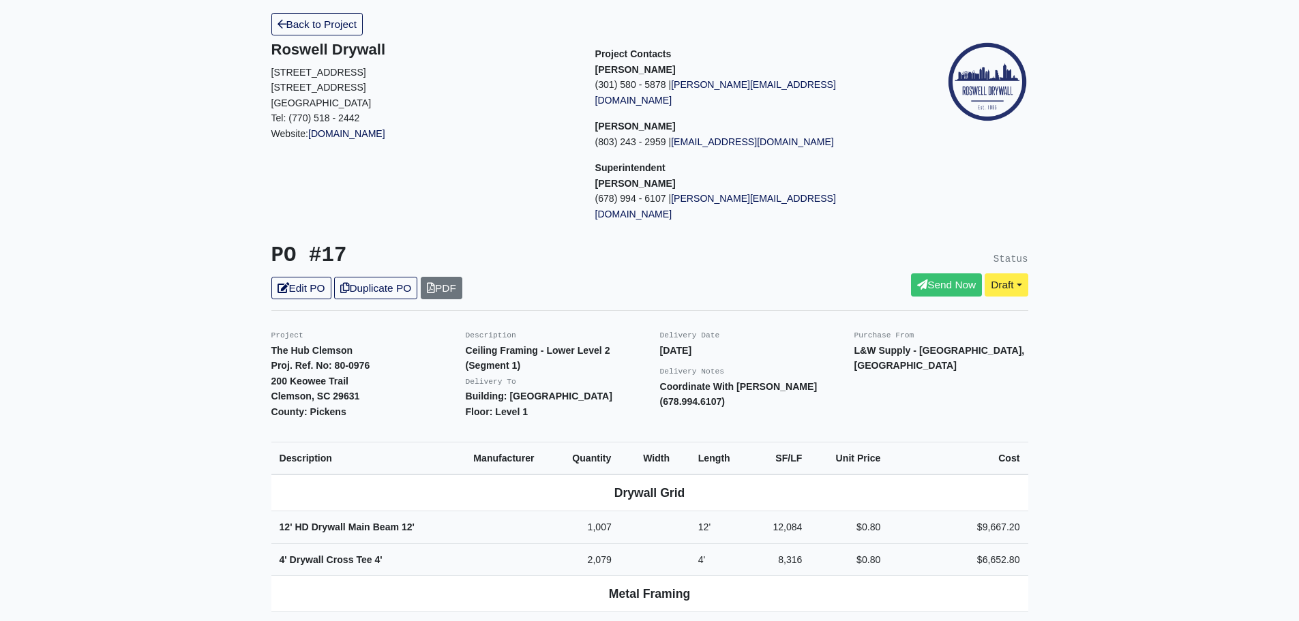
scroll to position [68, 0]
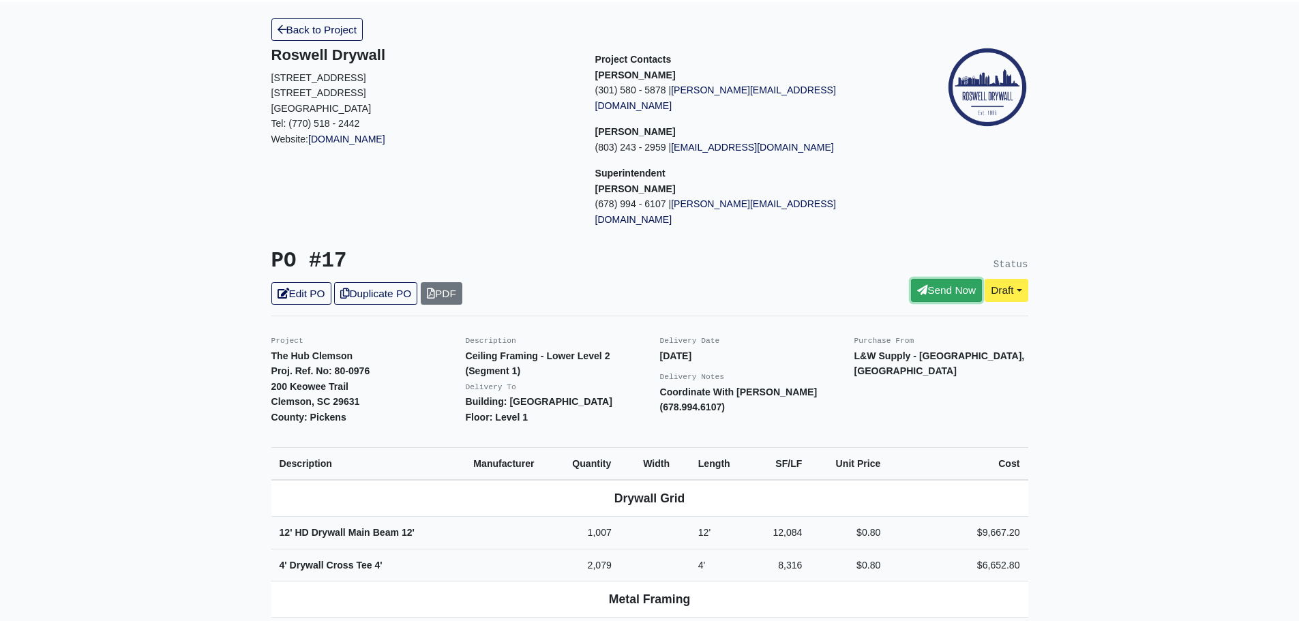
click at [930, 279] on link "Send Now" at bounding box center [946, 290] width 71 height 23
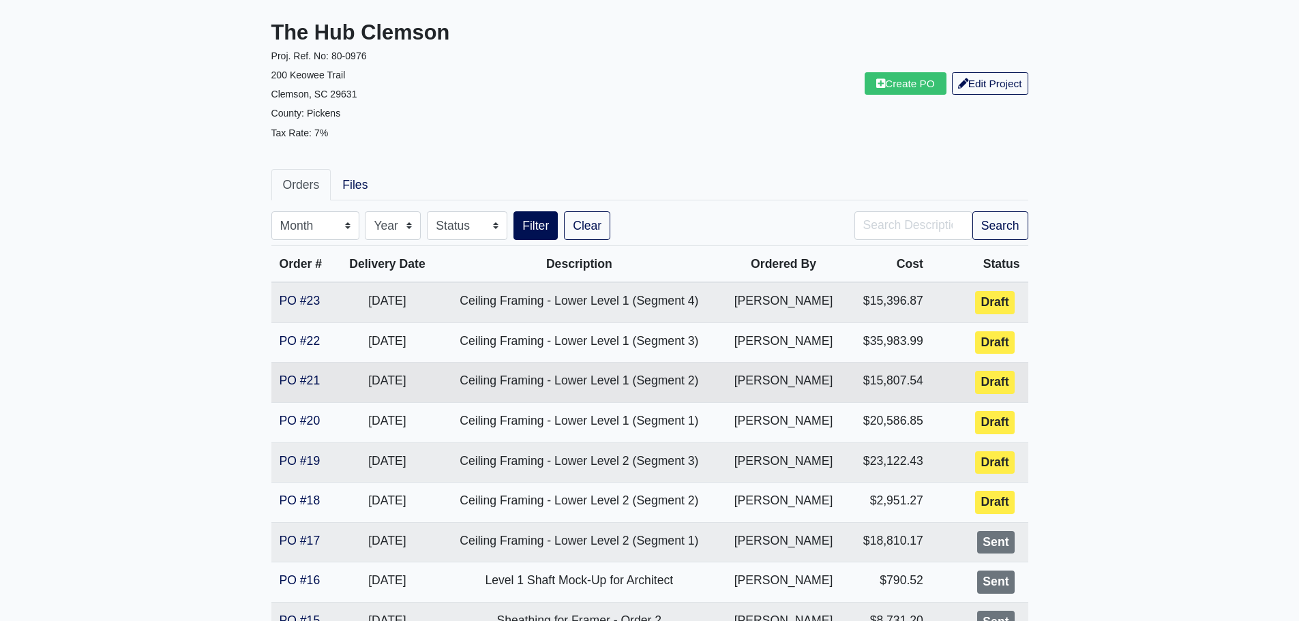
scroll to position [205, 0]
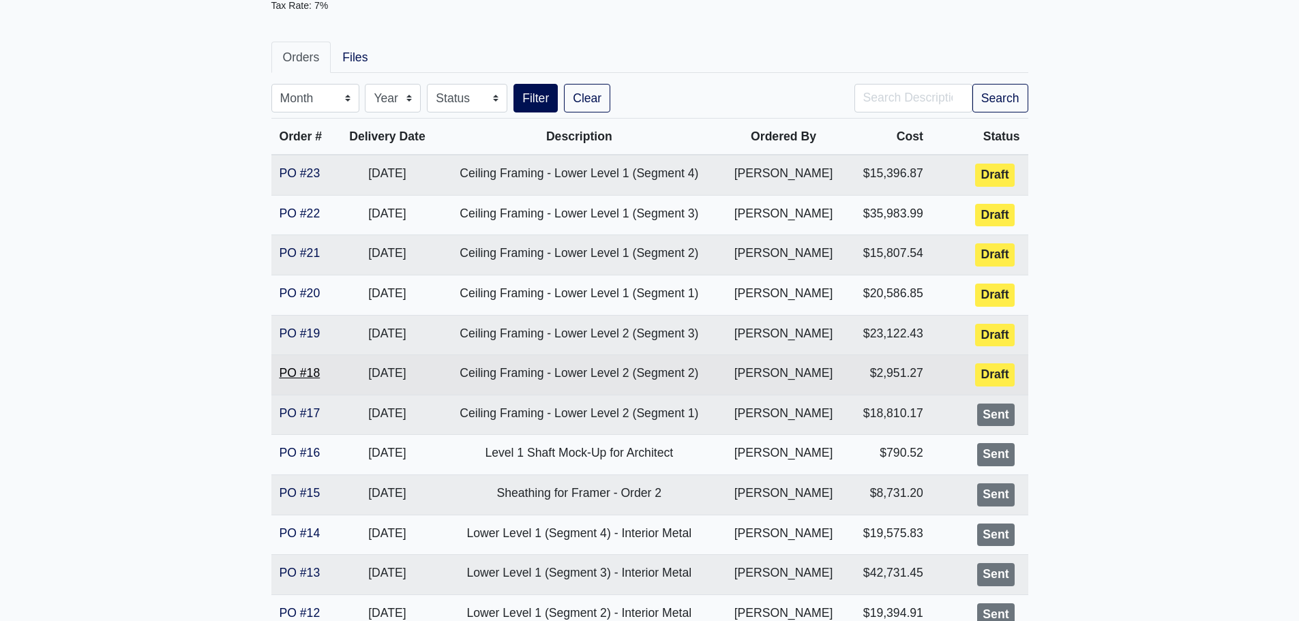
click at [306, 372] on link "PO #18" at bounding box center [300, 373] width 41 height 14
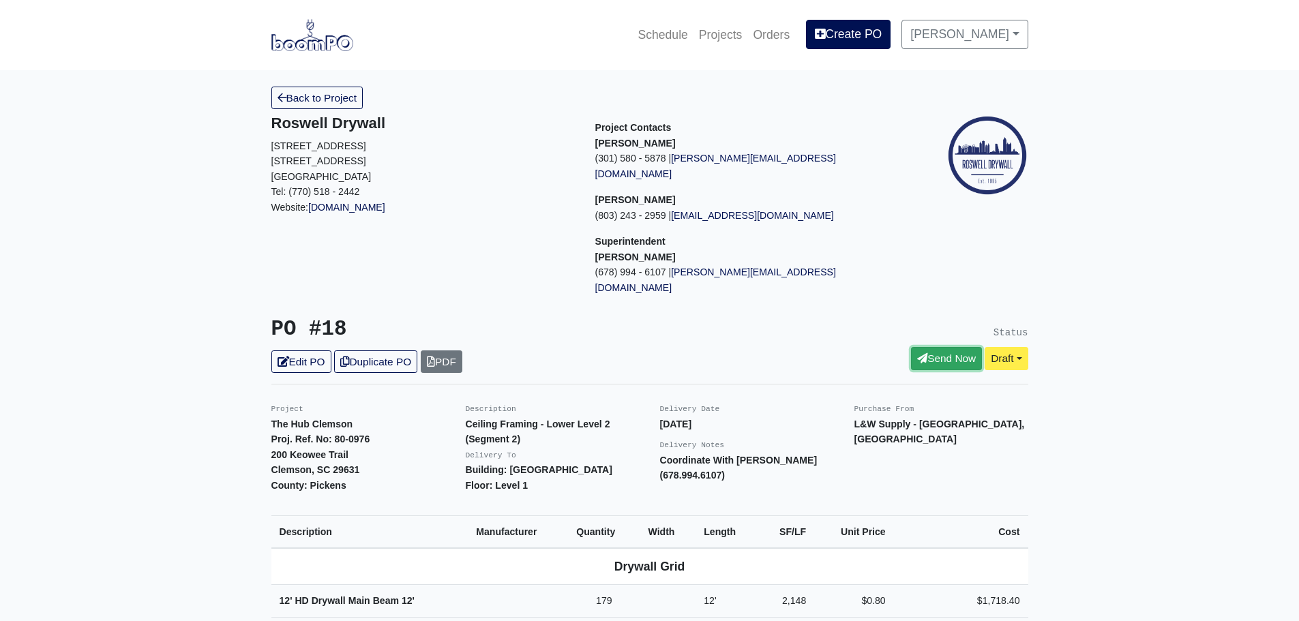
click at [936, 347] on link "Send Now" at bounding box center [946, 358] width 71 height 23
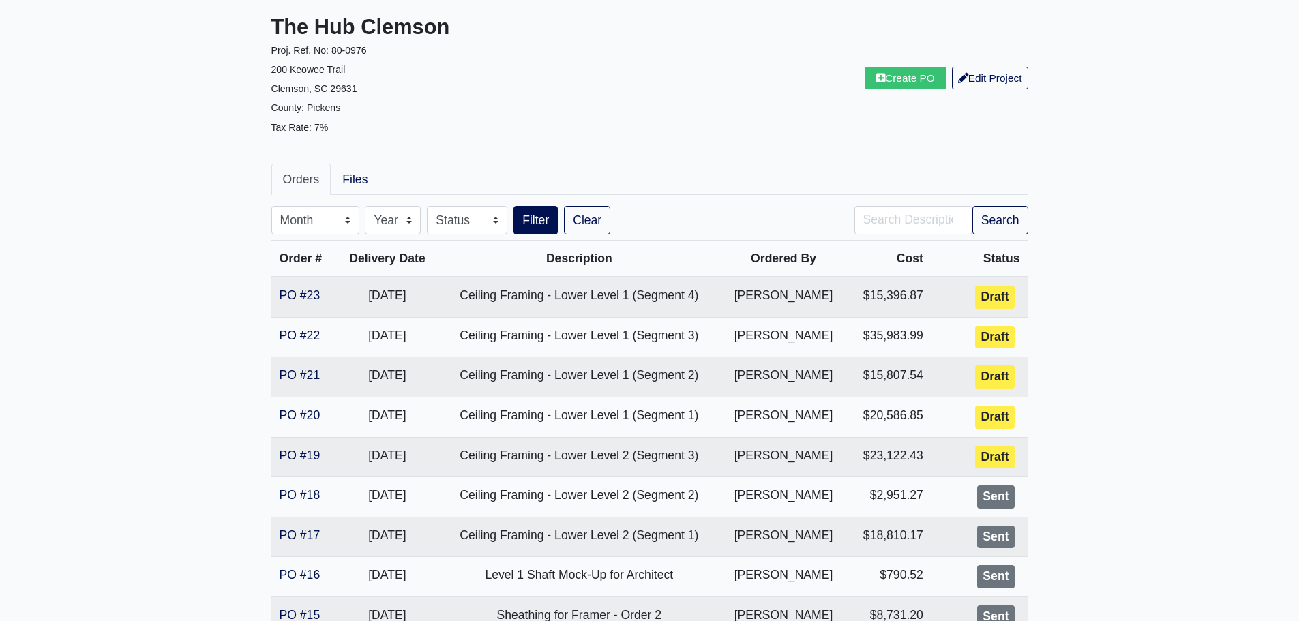
scroll to position [205, 0]
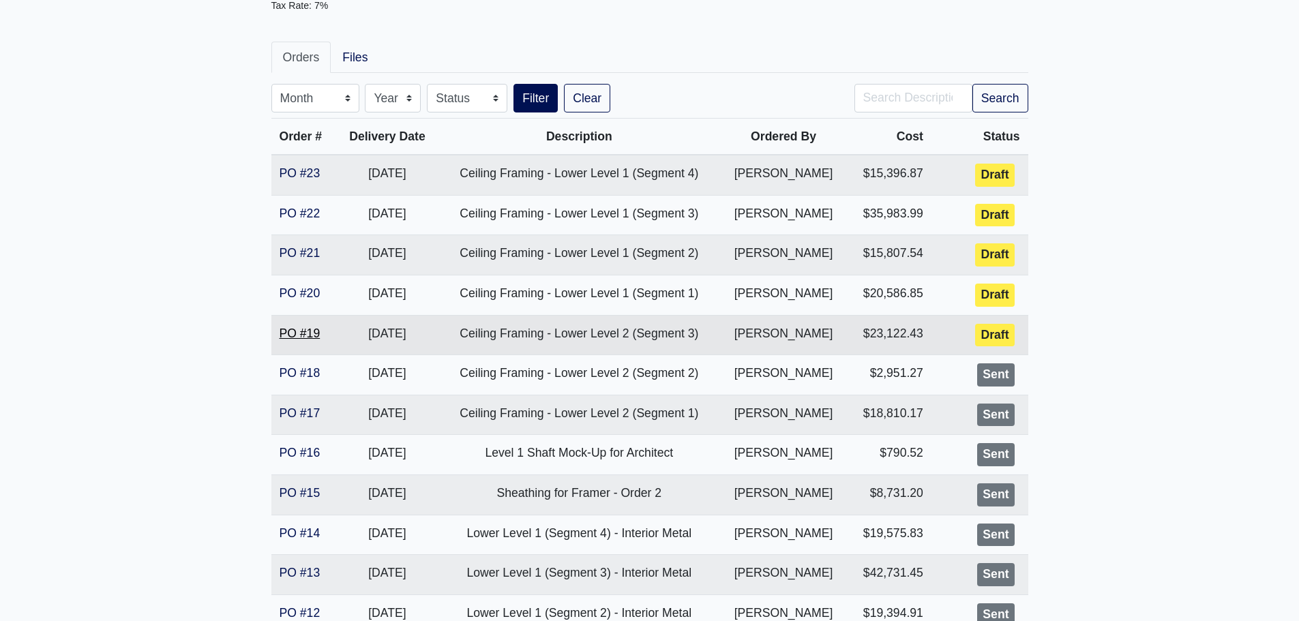
click at [306, 337] on link "PO #19" at bounding box center [300, 334] width 41 height 14
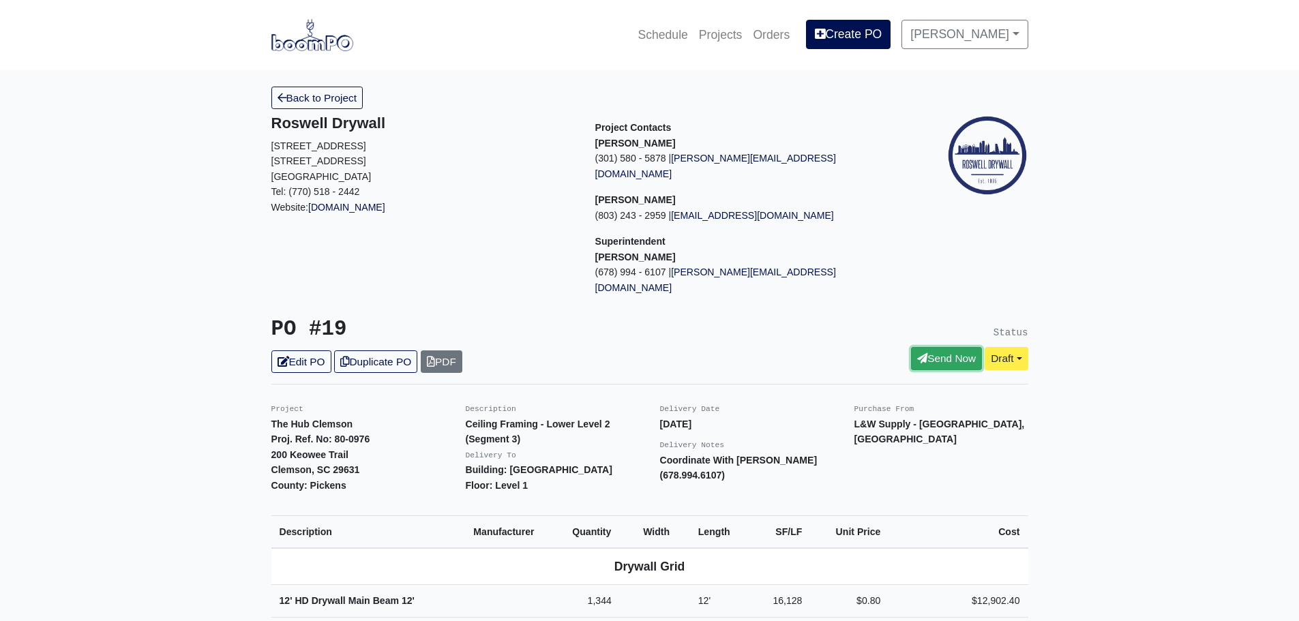
click at [921, 353] on icon at bounding box center [922, 358] width 10 height 10
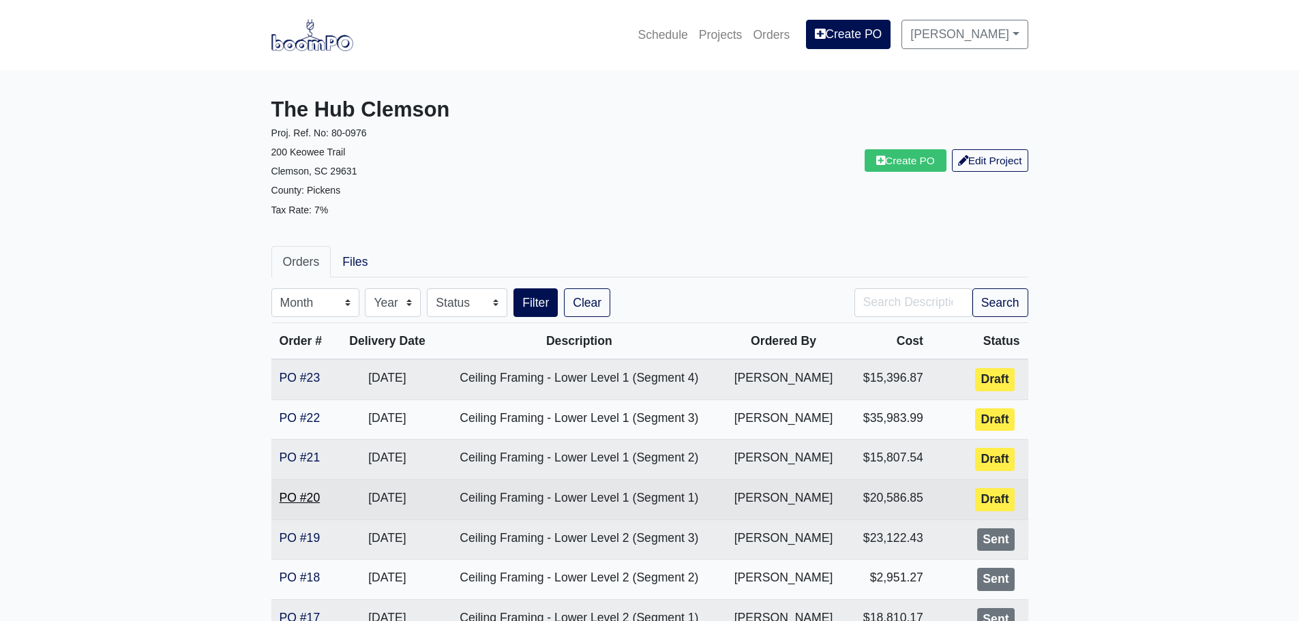
click at [301, 497] on link "PO #20" at bounding box center [300, 498] width 41 height 14
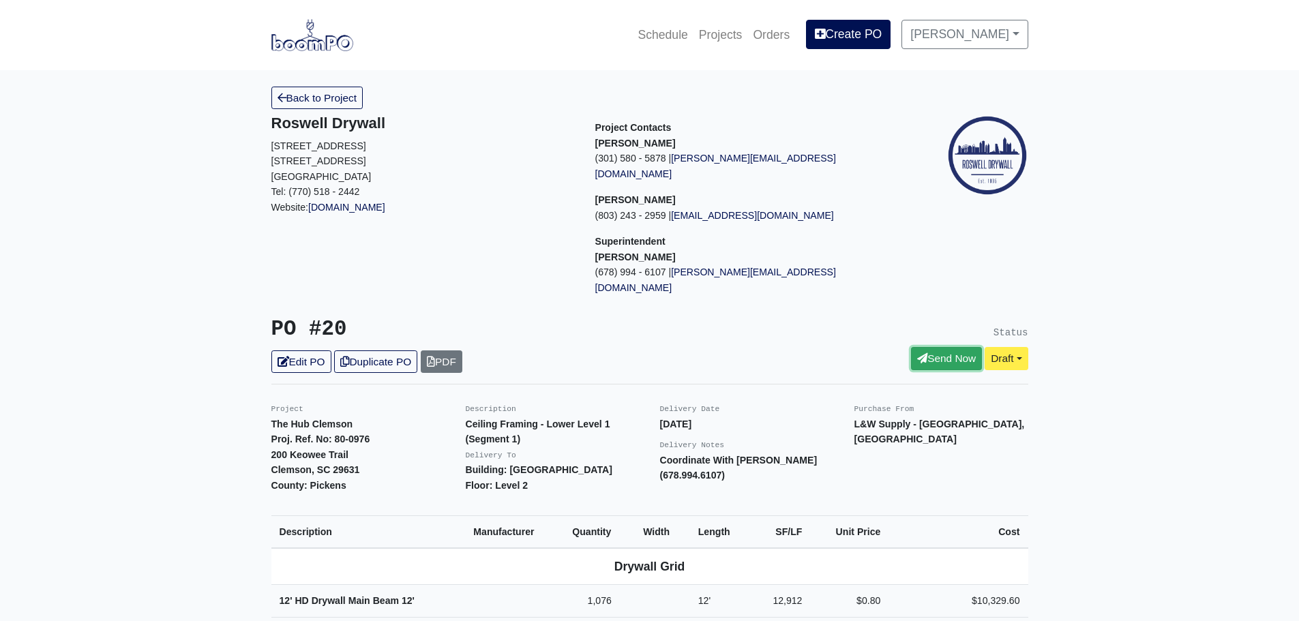
click at [930, 347] on link "Send Now" at bounding box center [946, 358] width 71 height 23
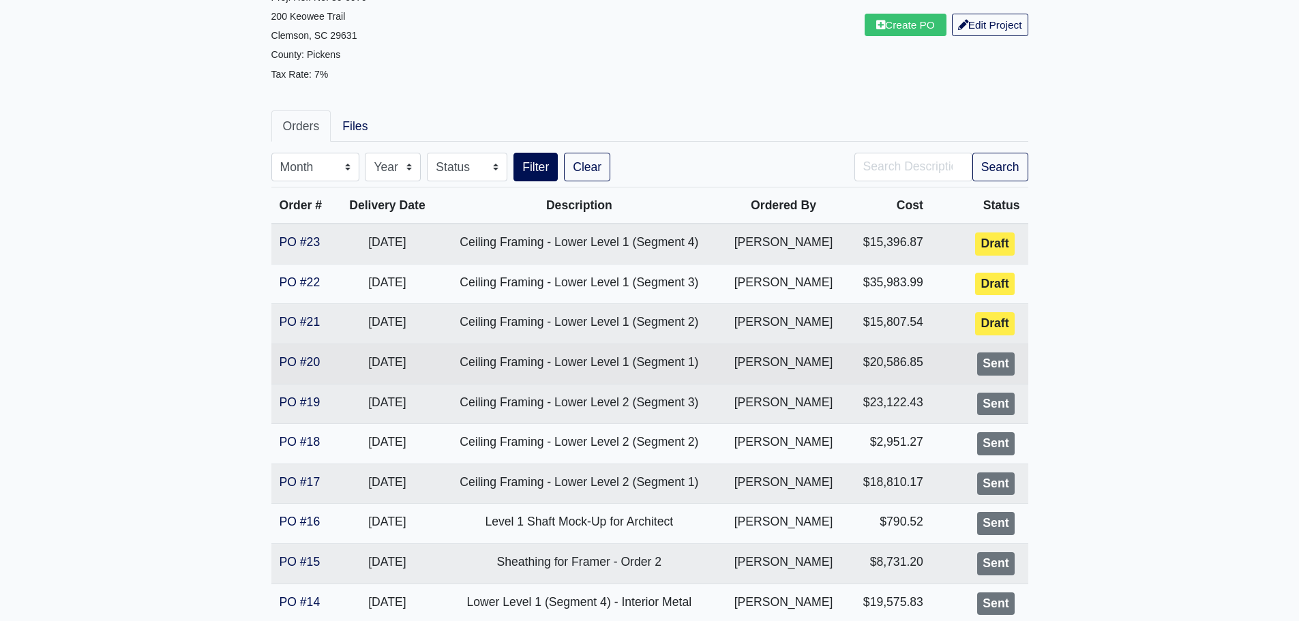
scroll to position [136, 0]
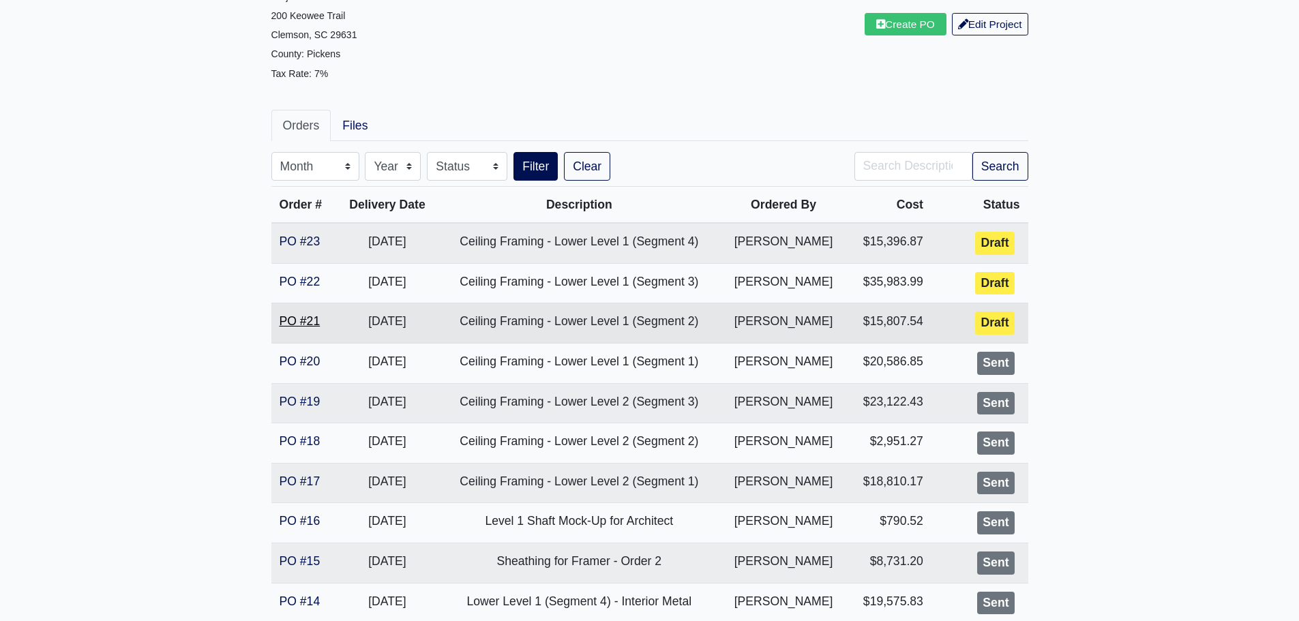
click at [291, 326] on link "PO #21" at bounding box center [300, 321] width 41 height 14
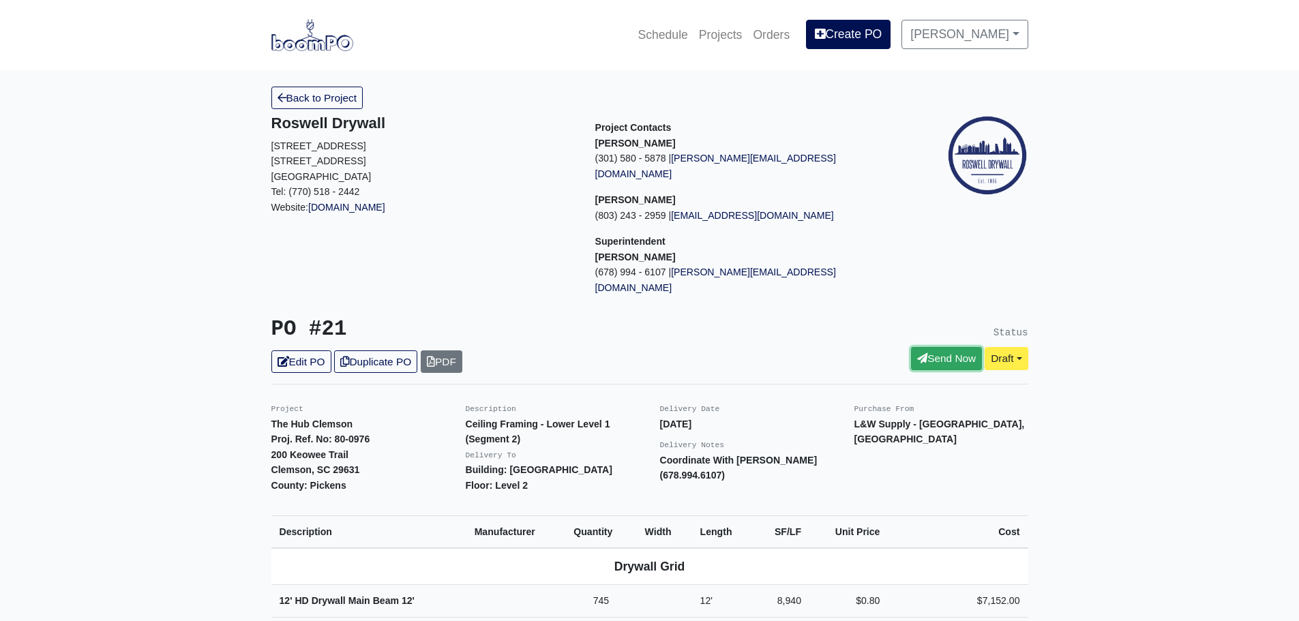
click at [917, 353] on icon at bounding box center [922, 358] width 10 height 10
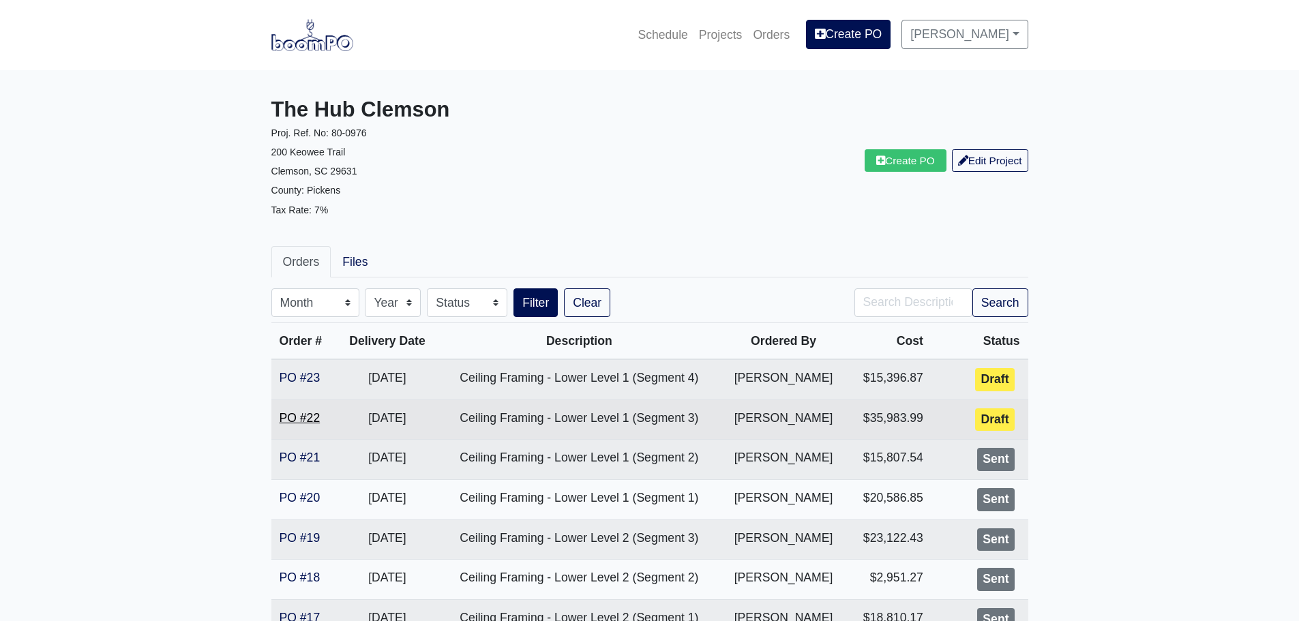
click at [304, 418] on link "PO #22" at bounding box center [300, 418] width 41 height 14
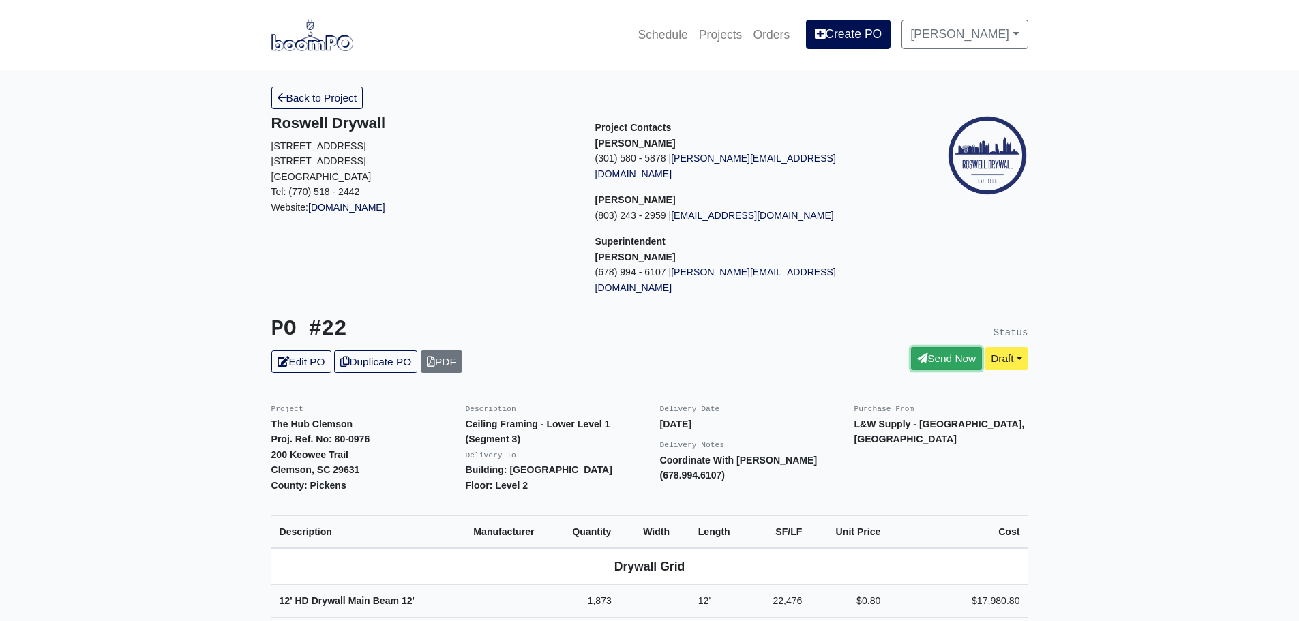
click at [911, 347] on link "Send Now" at bounding box center [946, 358] width 71 height 23
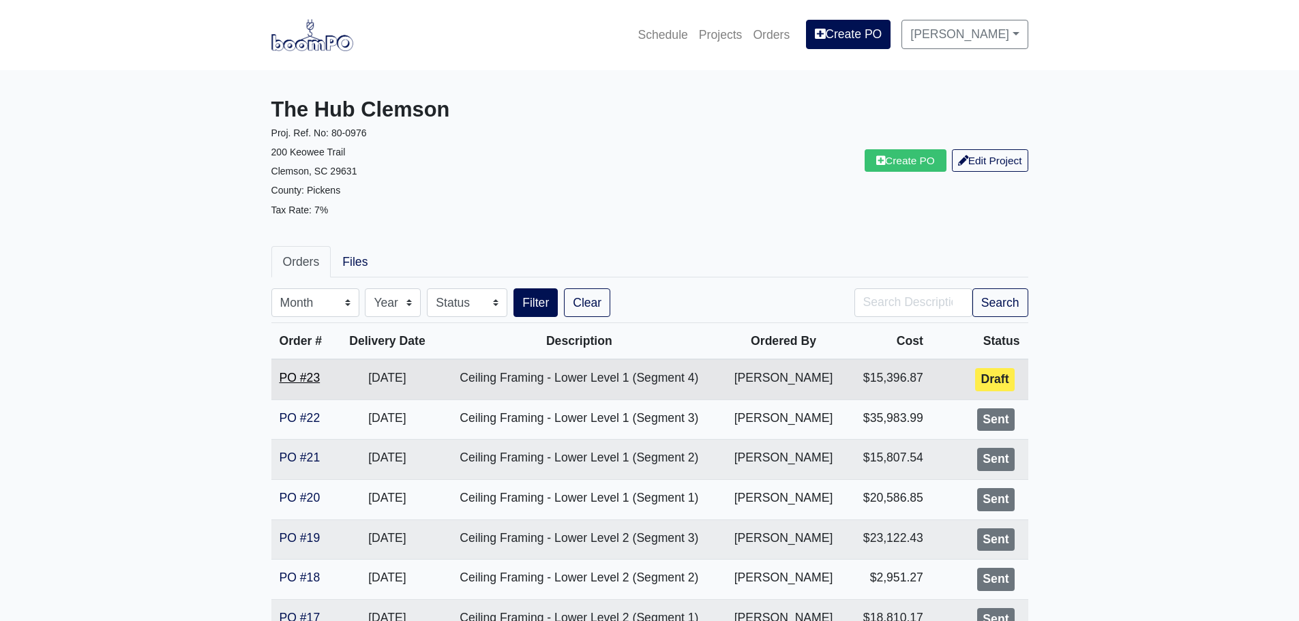
click at [310, 380] on link "PO #23" at bounding box center [300, 378] width 41 height 14
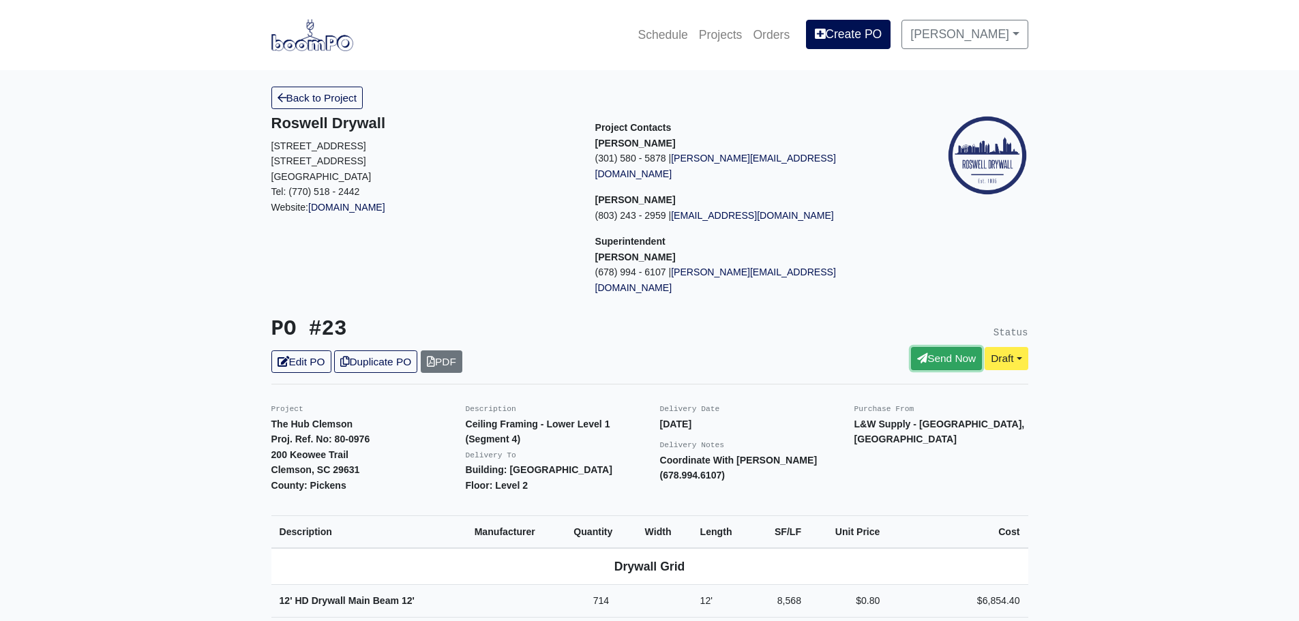
click at [924, 347] on link "Send Now" at bounding box center [946, 358] width 71 height 23
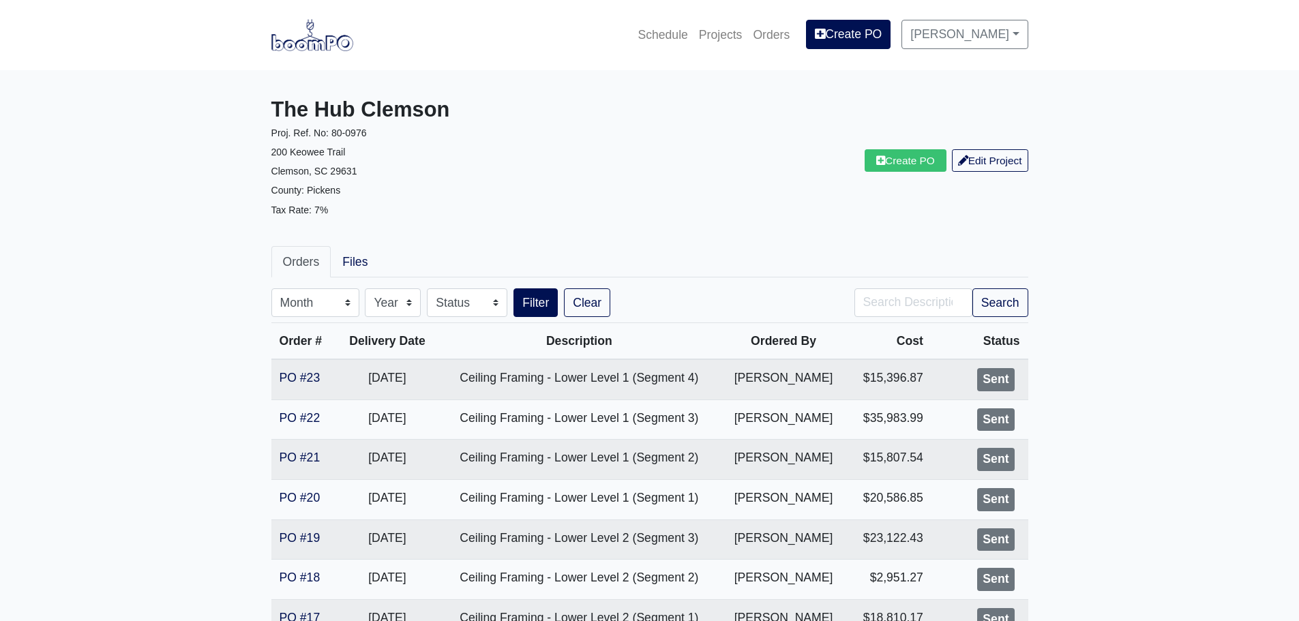
click at [758, 160] on div "Create PO Edit Project" at bounding box center [844, 161] width 389 height 127
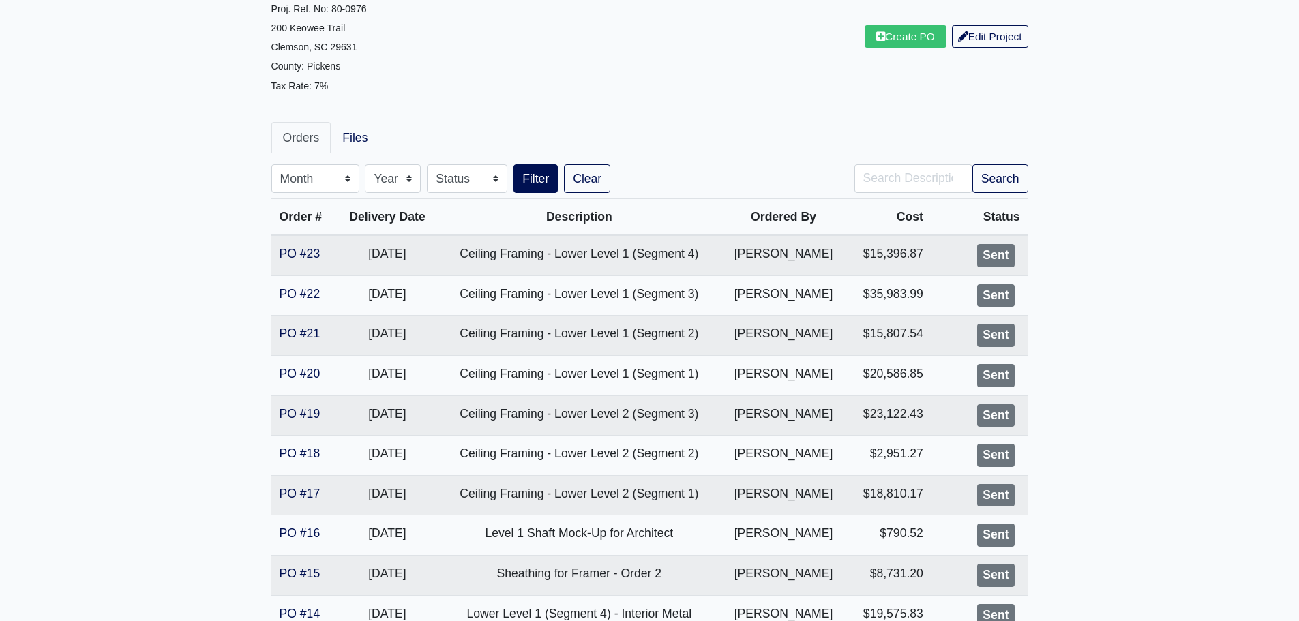
scroll to position [136, 0]
